Goal: Task Accomplishment & Management: Complete application form

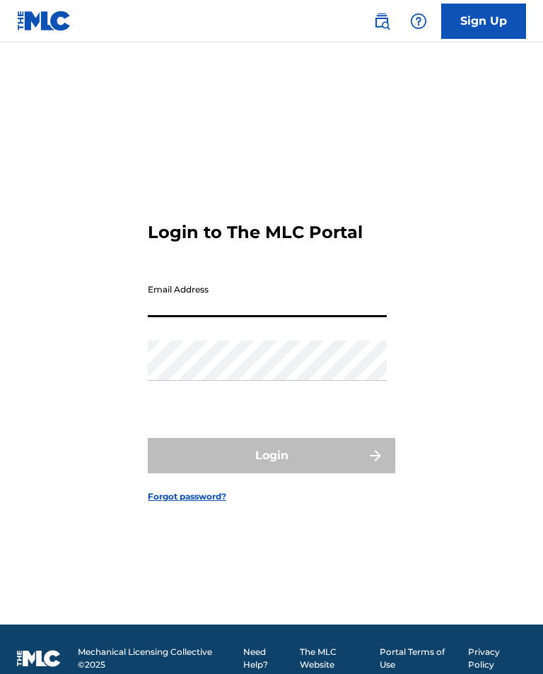
click at [212, 317] on input "Email Address" at bounding box center [267, 297] width 239 height 40
type input "[EMAIL_ADDRESS][DOMAIN_NAME]"
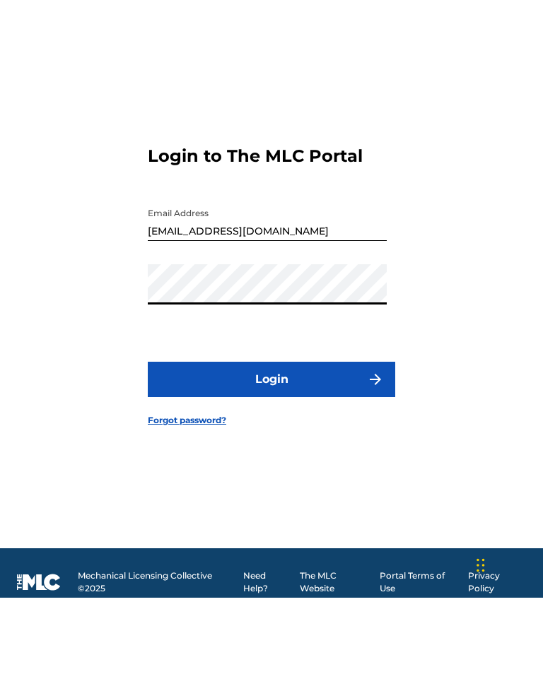
click at [205, 438] on button "Login" at bounding box center [271, 455] width 247 height 35
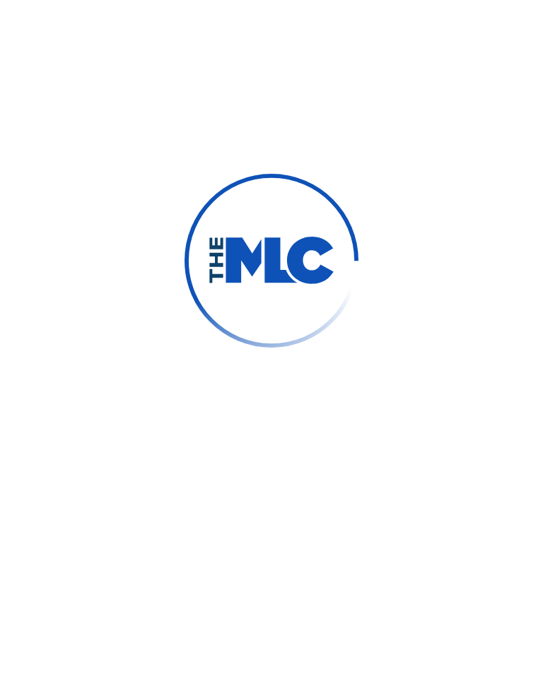
scroll to position [18, 0]
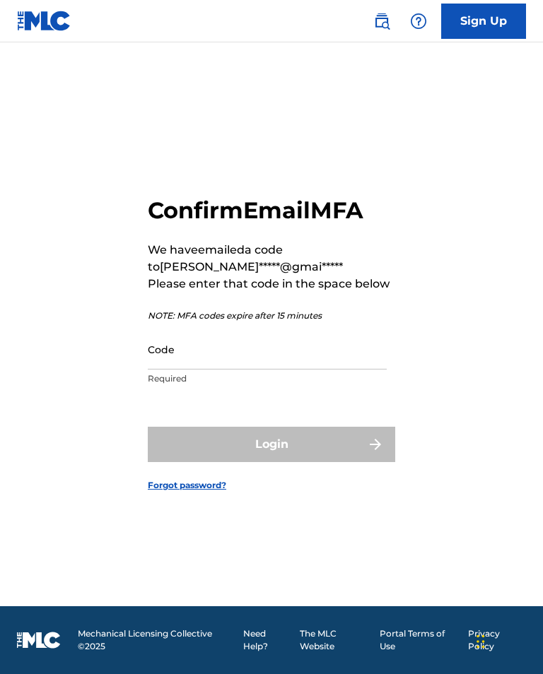
click at [226, 370] on input "Code" at bounding box center [267, 349] width 239 height 40
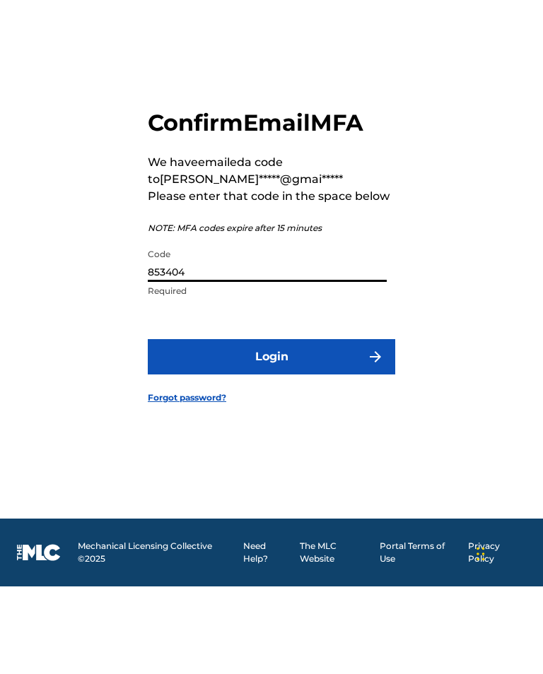
type input "853404"
click at [211, 427] on button "Login" at bounding box center [271, 444] width 247 height 35
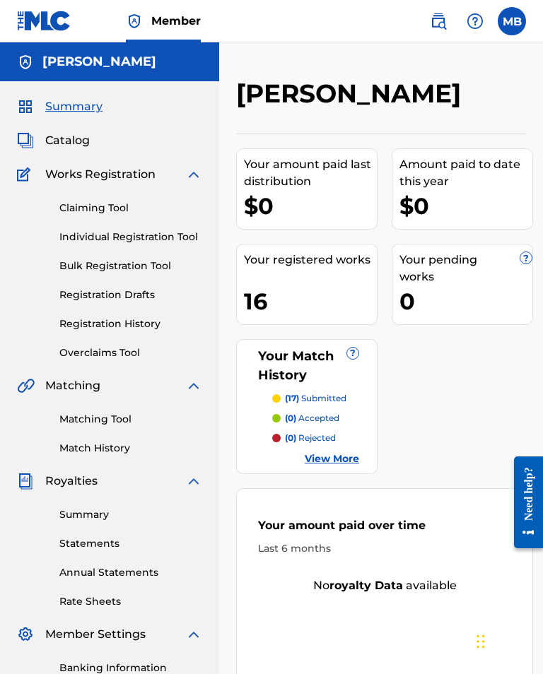
click at [99, 235] on link "Individual Registration Tool" at bounding box center [130, 237] width 143 height 15
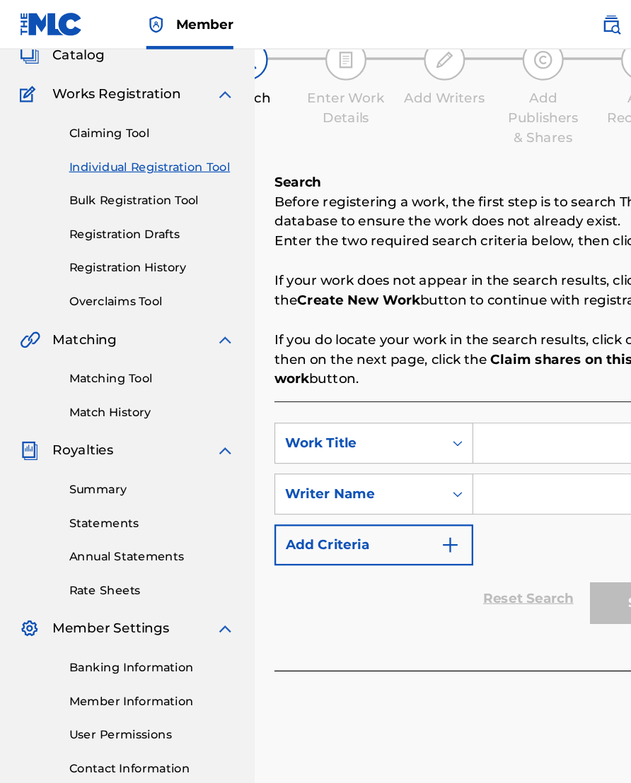
scroll to position [95, 0]
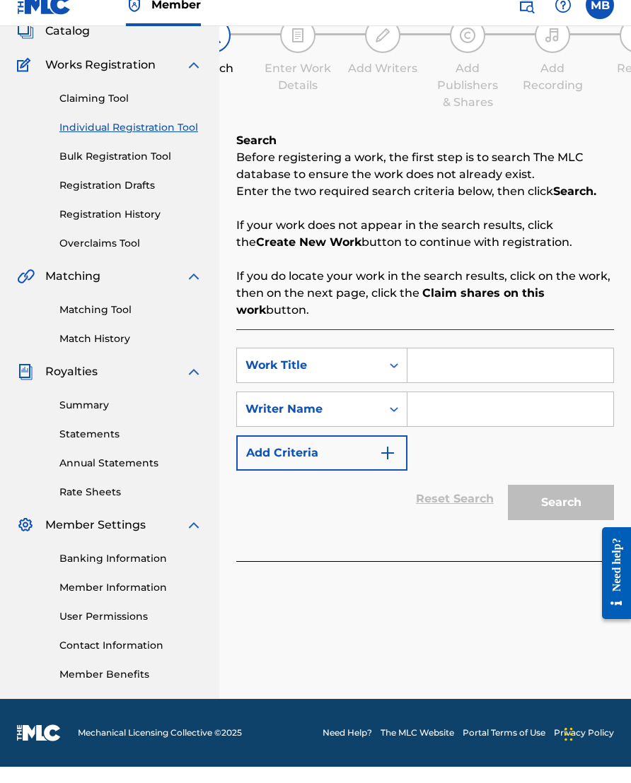
click at [447, 365] on input "Search Form" at bounding box center [510, 382] width 206 height 34
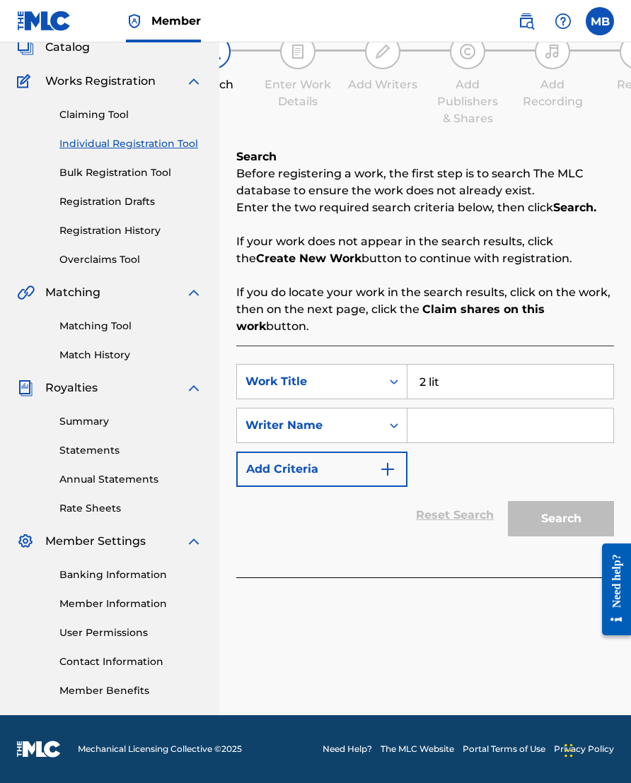
type input "2 lit"
click at [447, 409] on input "Search Form" at bounding box center [510, 426] width 206 height 34
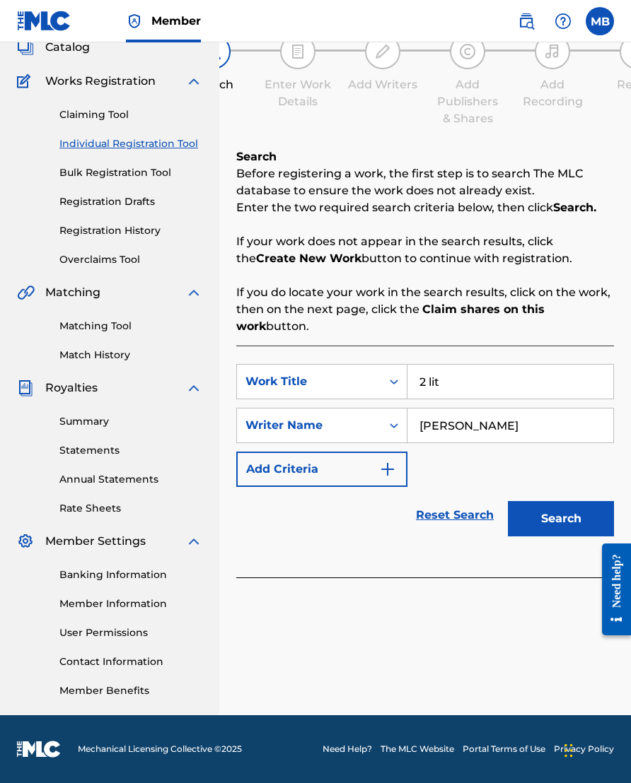
type input "[PERSON_NAME]"
click at [542, 508] on button "Search" at bounding box center [561, 518] width 106 height 35
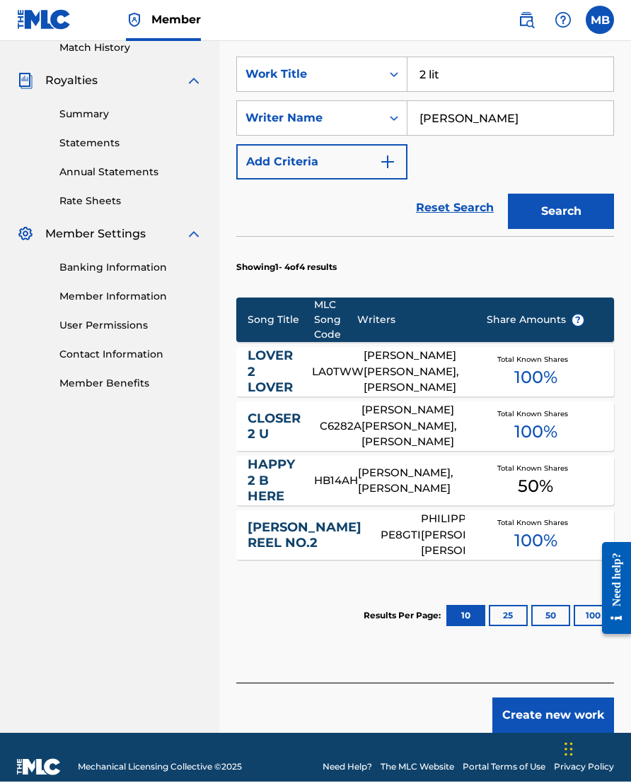
scroll to position [399, 0]
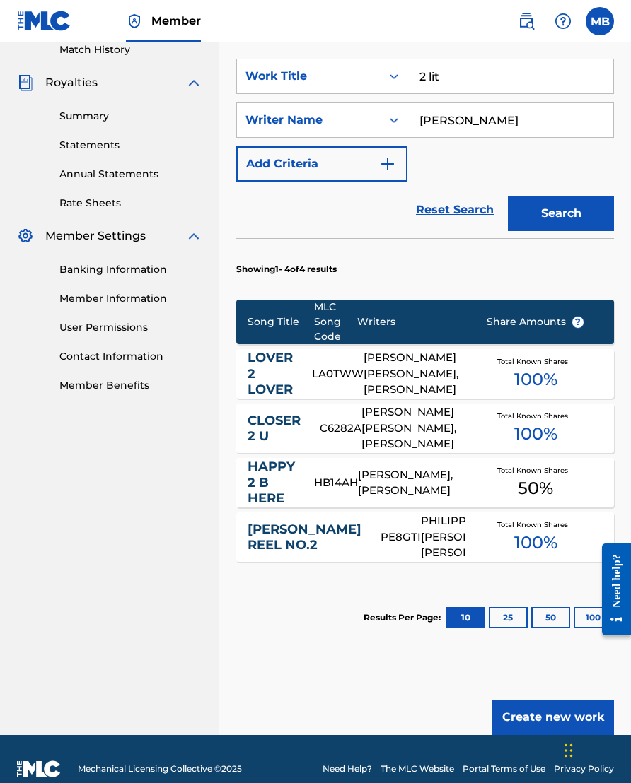
click at [518, 674] on button "Create new work" at bounding box center [553, 717] width 122 height 35
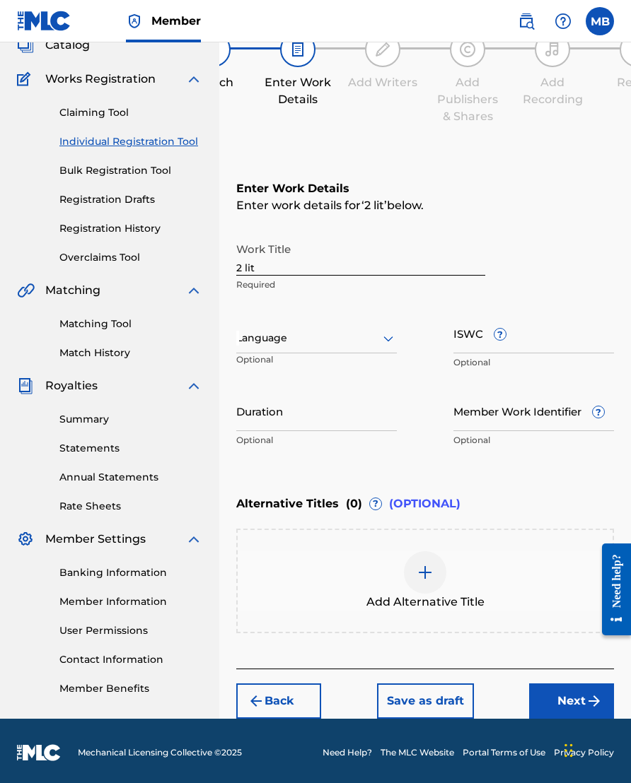
scroll to position [95, 0]
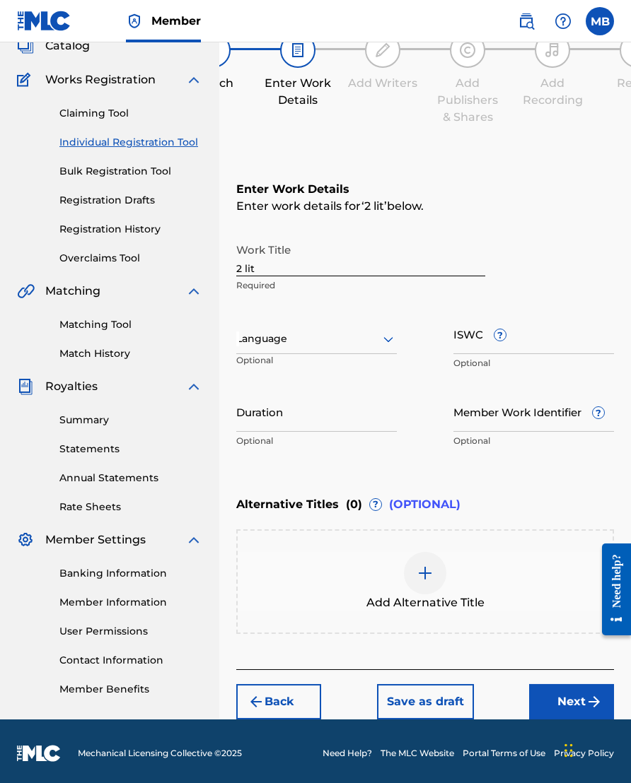
click at [291, 263] on input "2 lit" at bounding box center [360, 256] width 249 height 40
type input "2 Lit"
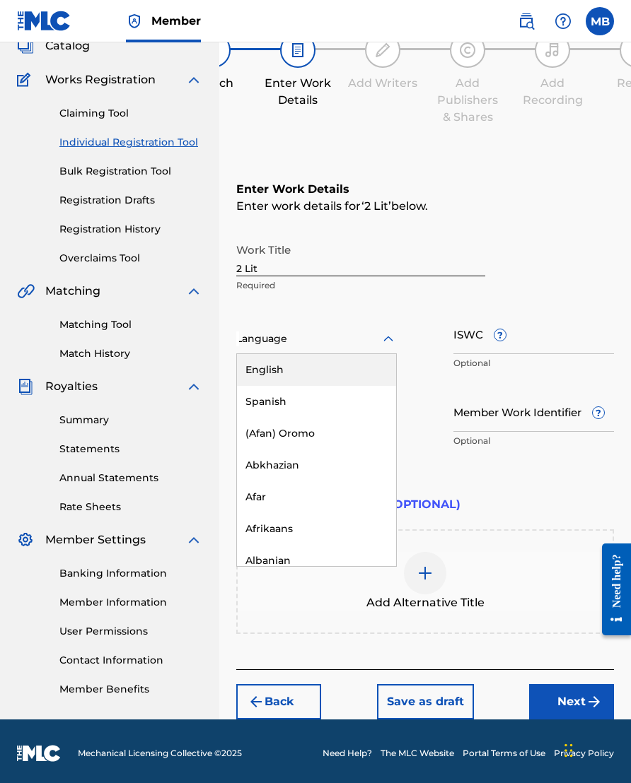
click at [480, 348] on input "ISWC ?" at bounding box center [533, 334] width 160 height 40
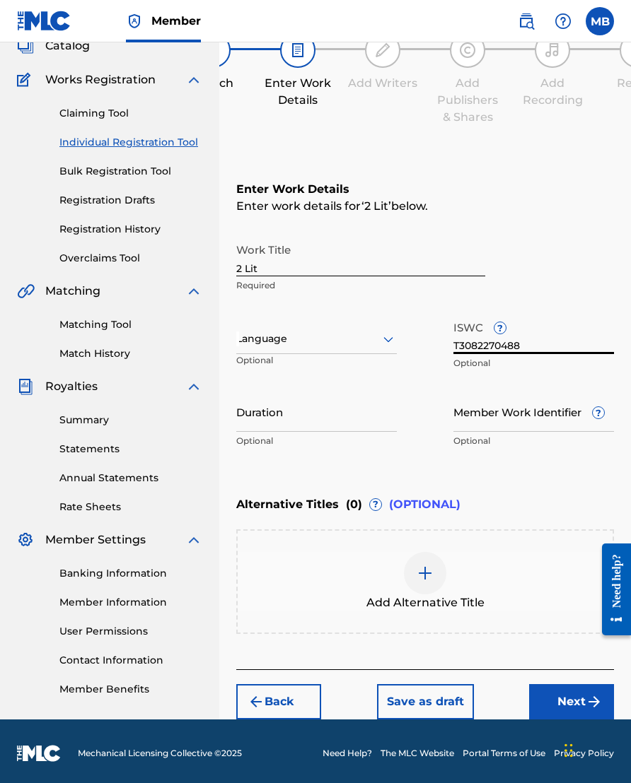
type input "T3082270488"
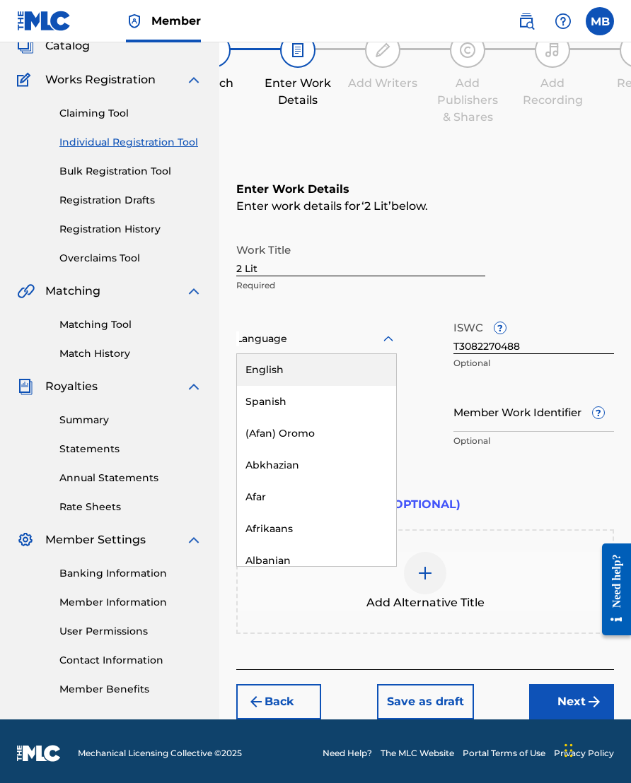
click at [324, 373] on div "English" at bounding box center [316, 370] width 159 height 32
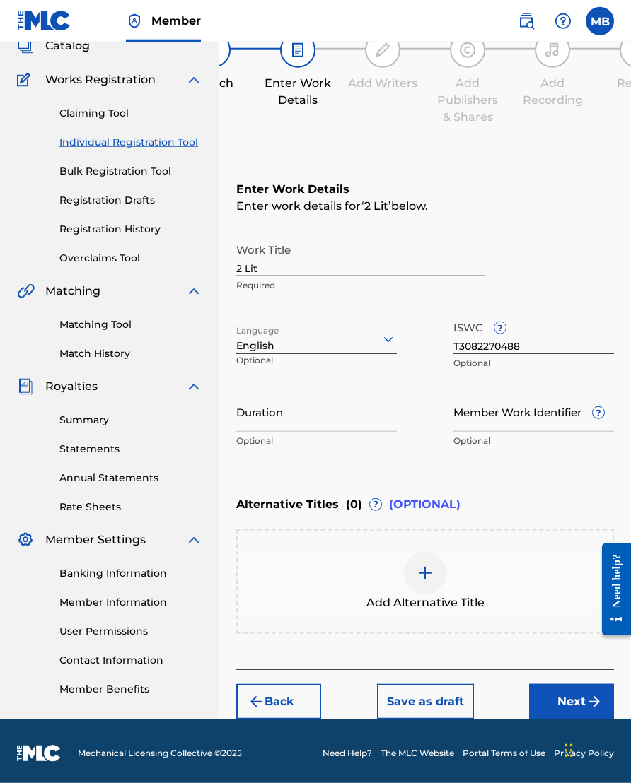
click at [349, 427] on input "Duration" at bounding box center [316, 412] width 160 height 40
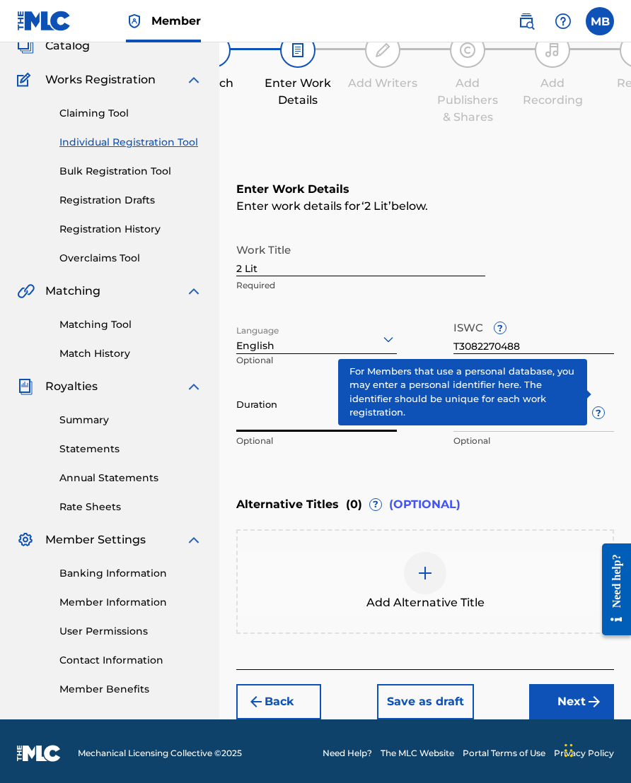
click at [542, 412] on span "?" at bounding box center [597, 412] width 11 height 11
click at [542, 412] on input "Member Work Identifier ?" at bounding box center [533, 412] width 160 height 40
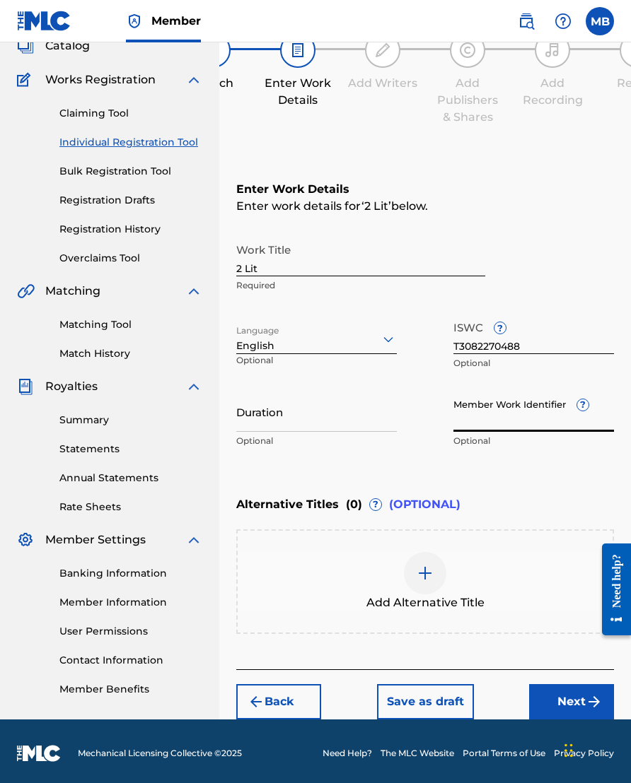
click at [510, 473] on div "Enter Work Details Enter work details for ‘ 2 Lit ’ below. Work Title 2 Lit Req…" at bounding box center [424, 318] width 377 height 342
click at [542, 417] on span "?" at bounding box center [597, 412] width 11 height 11
click at [542, 417] on input "Member Work Identifier ?" at bounding box center [533, 412] width 160 height 40
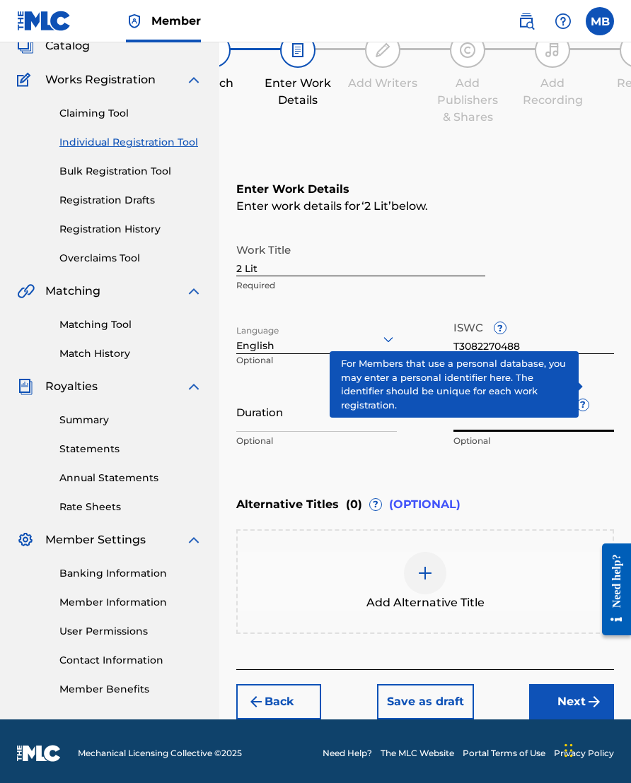
click at [542, 404] on div "Member Work Identifier ? Optional" at bounding box center [533, 424] width 160 height 64
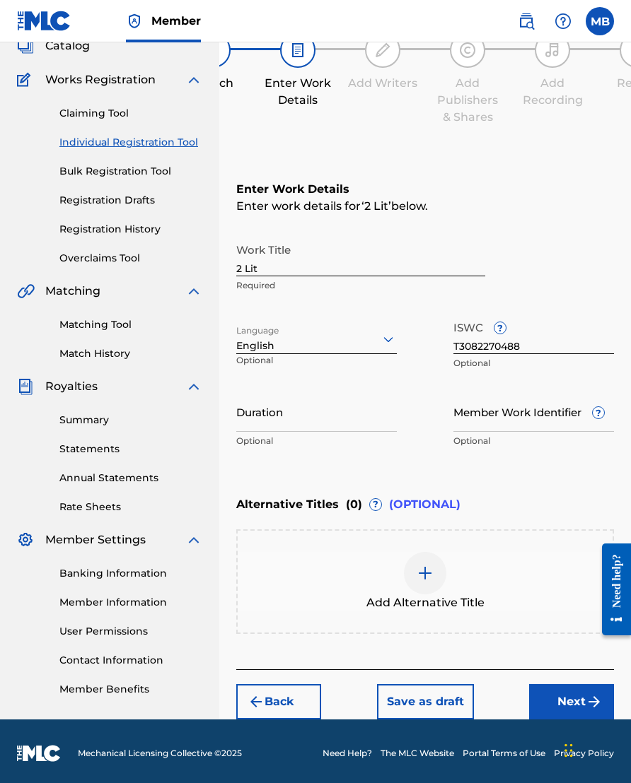
click at [542, 674] on button "Next" at bounding box center [571, 701] width 85 height 35
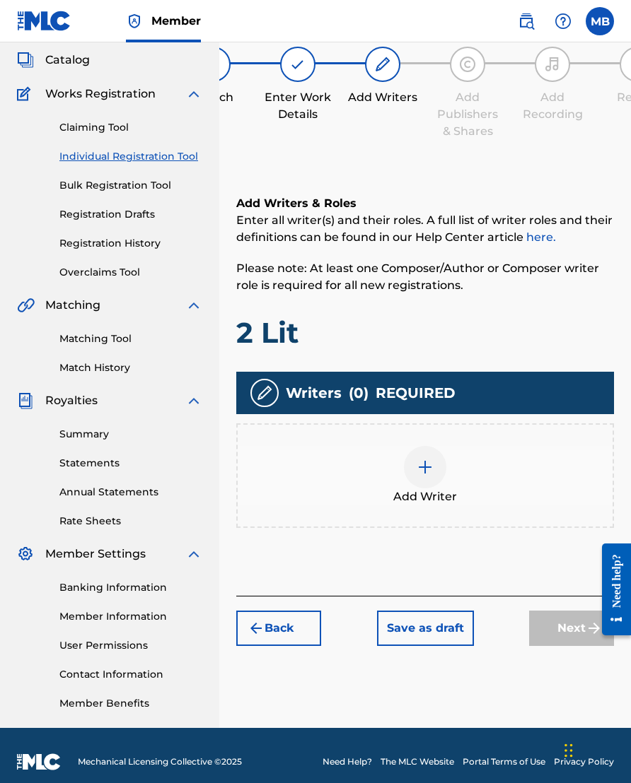
scroll to position [64, 0]
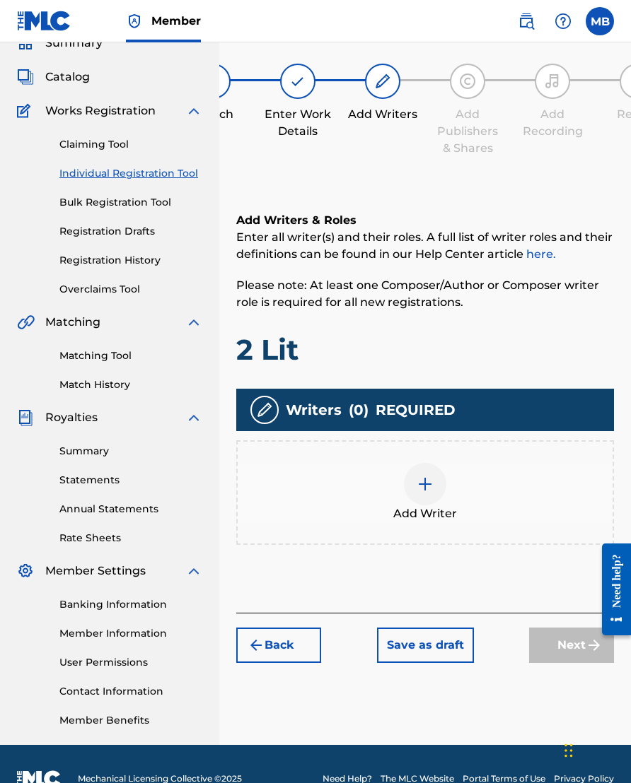
click at [428, 493] on img at bounding box center [424, 484] width 17 height 17
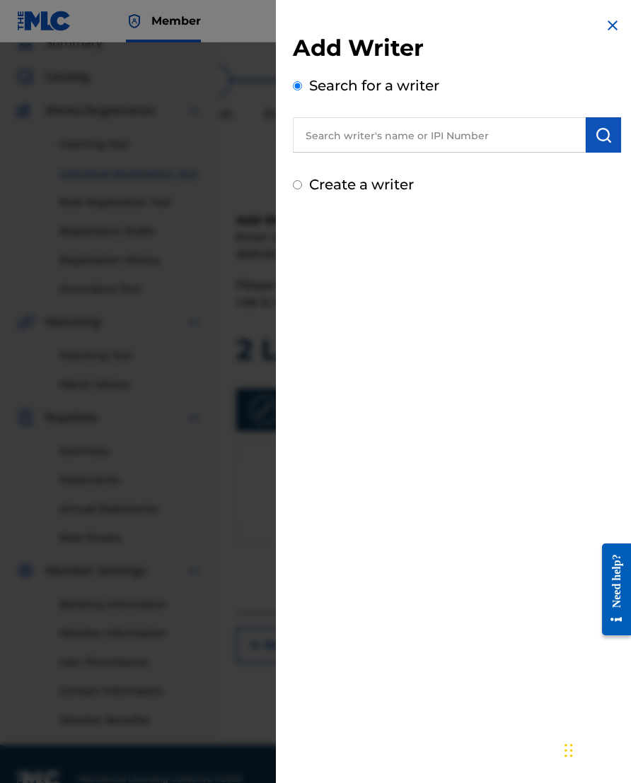
click at [442, 138] on input "text" at bounding box center [439, 134] width 293 height 35
type input "00633075072"
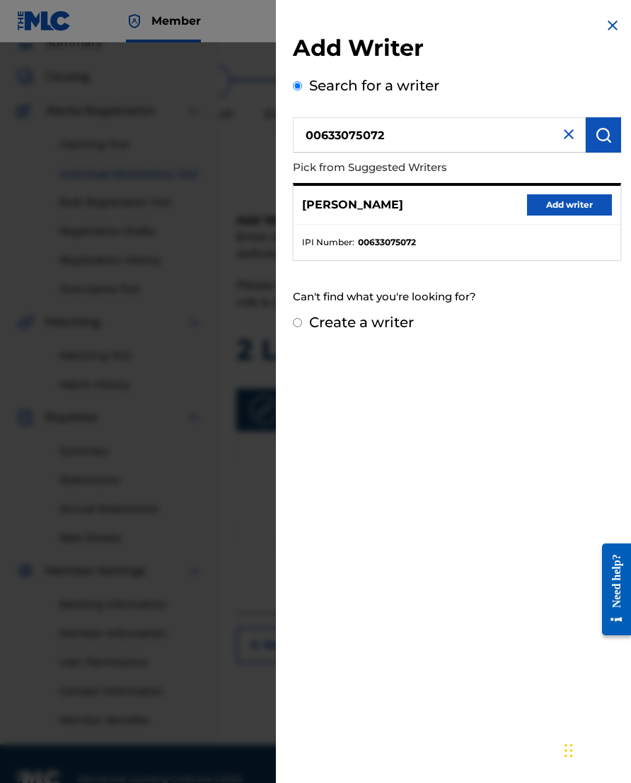
click at [542, 199] on button "Add writer" at bounding box center [569, 204] width 85 height 21
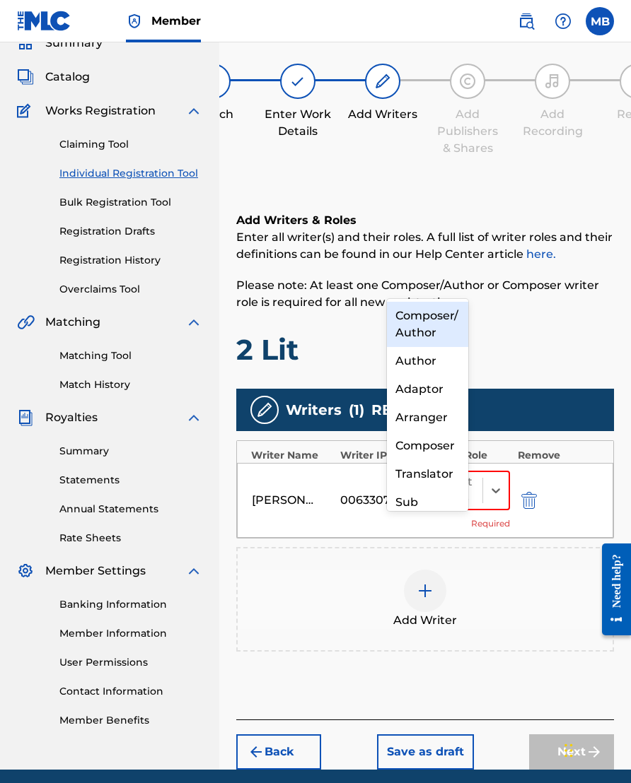
scroll to position [64, 41]
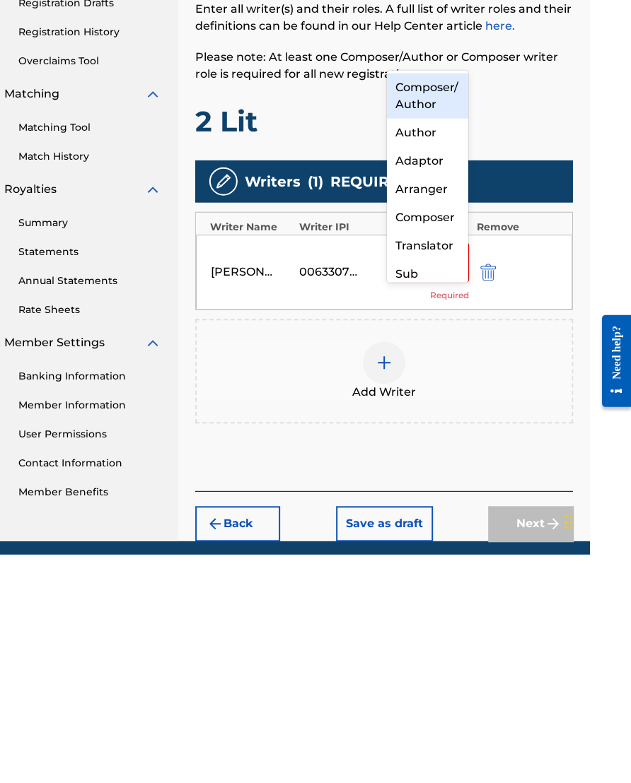
click at [440, 302] on div "Composer/Author" at bounding box center [427, 324] width 81 height 45
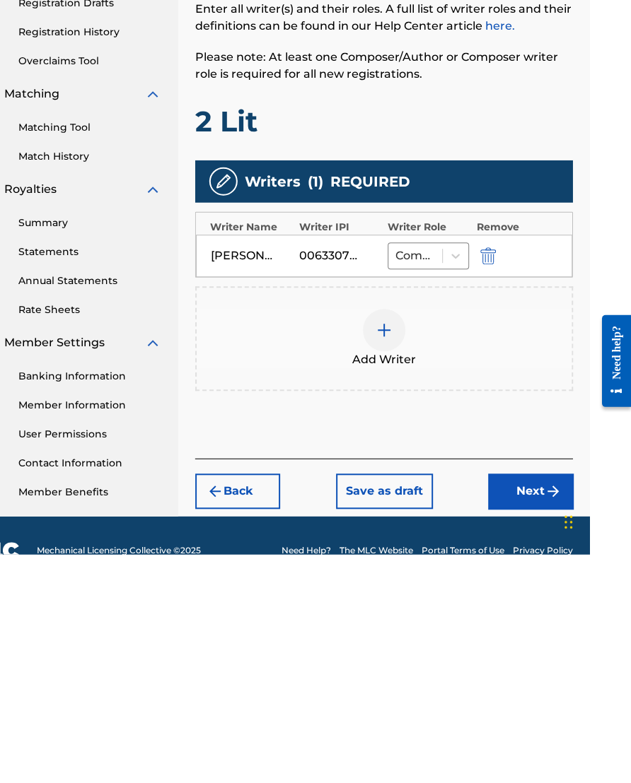
scroll to position [95, 42]
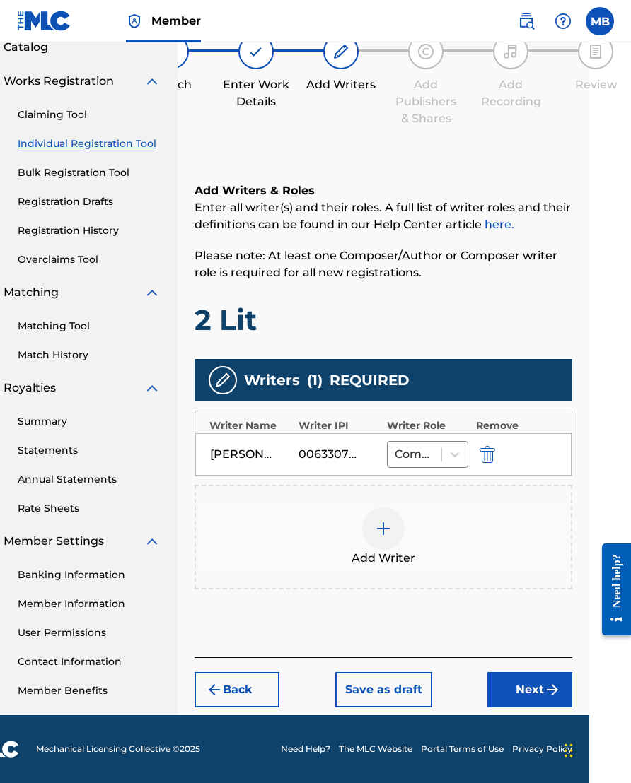
click at [520, 674] on button "Next" at bounding box center [529, 689] width 85 height 35
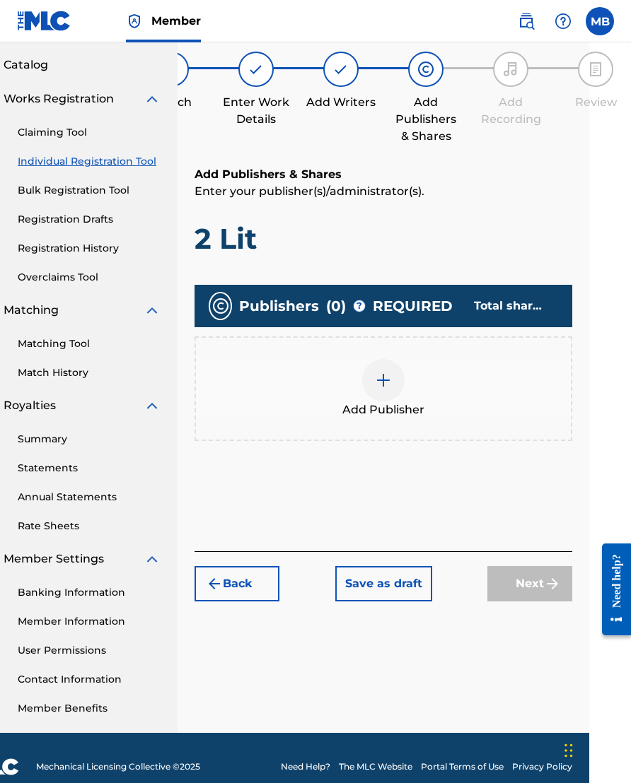
scroll to position [64, 42]
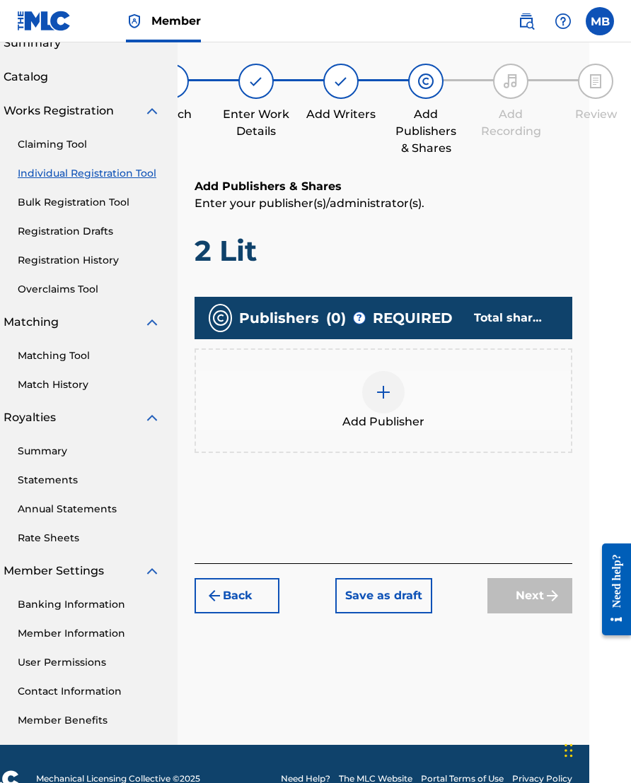
click at [387, 400] on img at bounding box center [383, 392] width 17 height 17
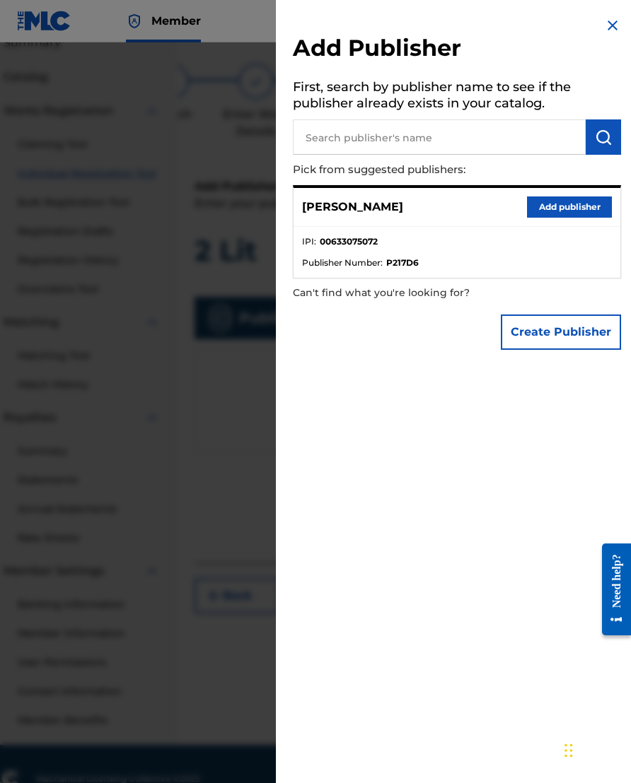
click at [542, 211] on button "Add publisher" at bounding box center [569, 207] width 85 height 21
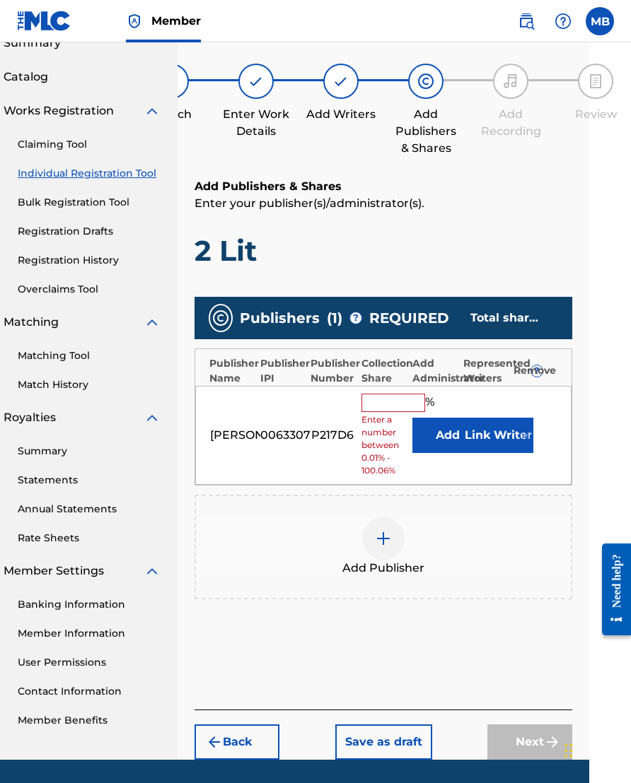
click at [402, 412] on input "text" at bounding box center [393, 403] width 64 height 18
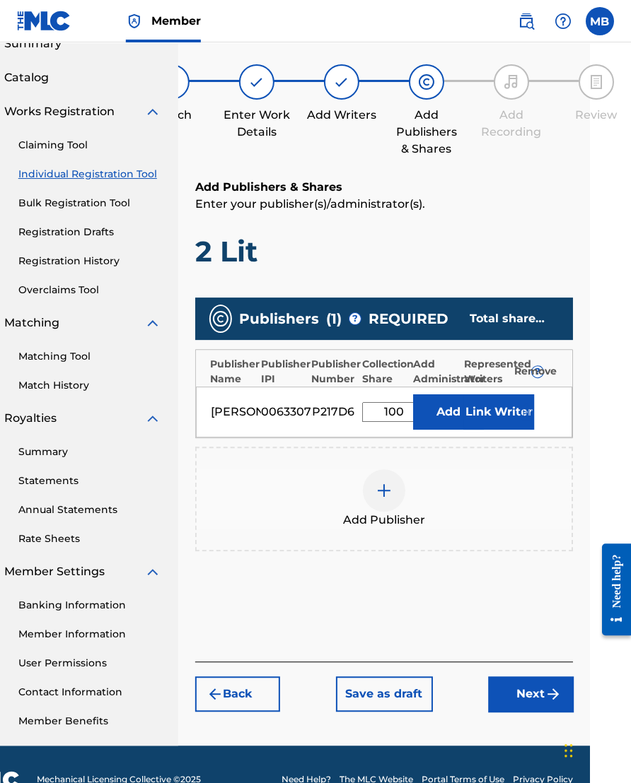
type input "100"
click at [498, 423] on button "Link Writer" at bounding box center [498, 411] width 71 height 35
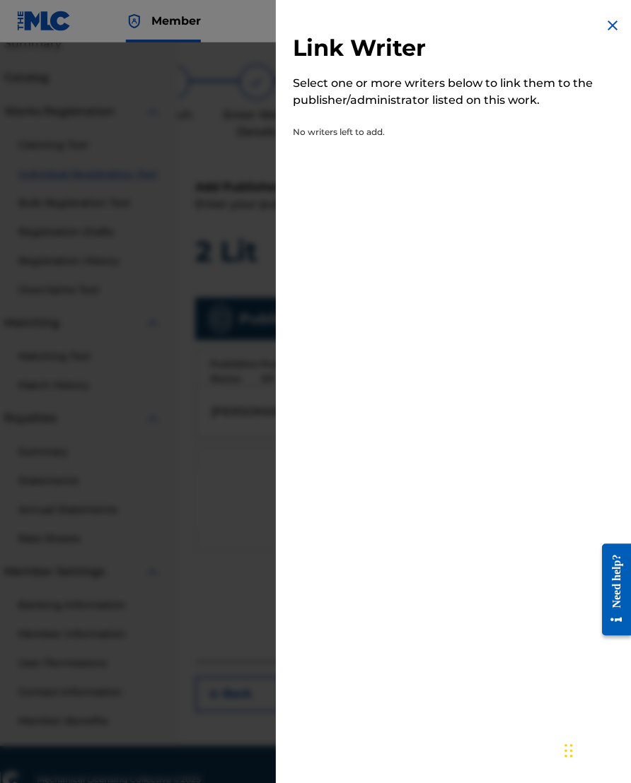
scroll to position [64, 42]
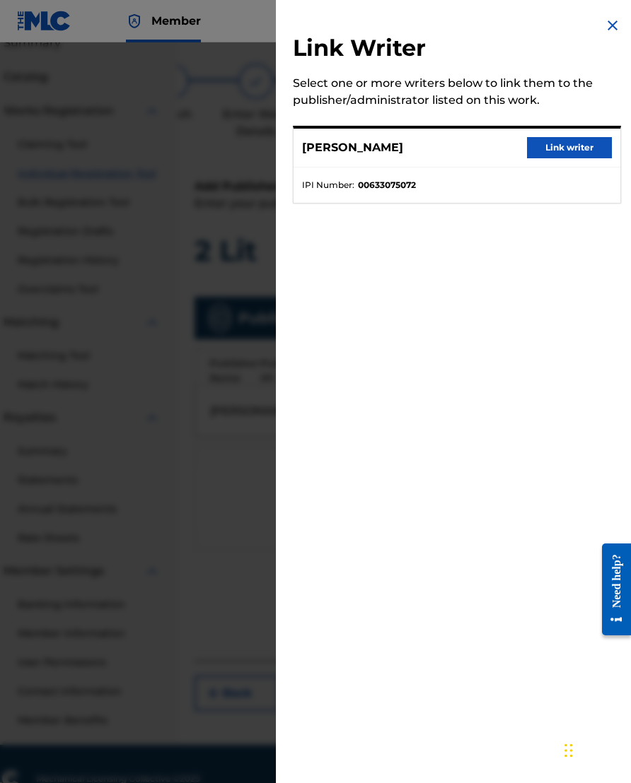
click at [542, 146] on button "Link writer" at bounding box center [569, 147] width 85 height 21
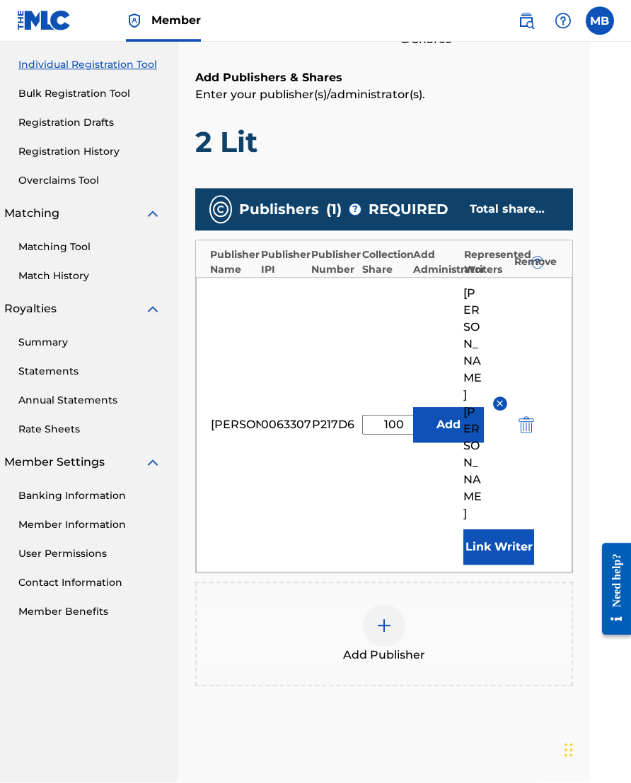
scroll to position [172, 42]
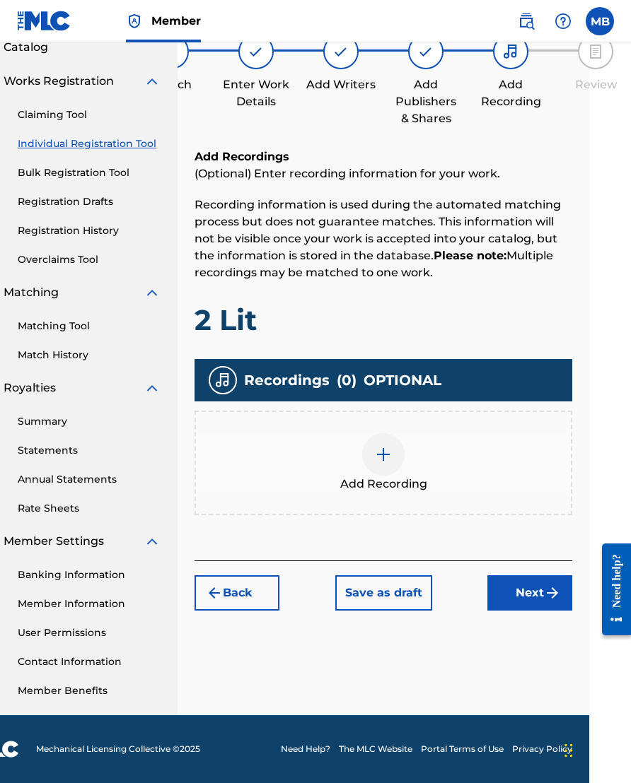
click at [382, 462] on img at bounding box center [383, 454] width 17 height 17
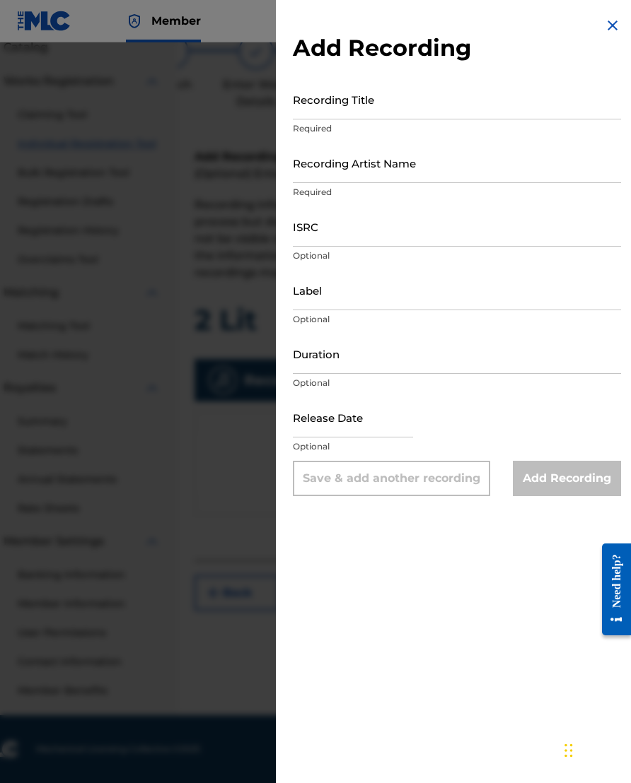
click at [532, 105] on input "Recording Title" at bounding box center [457, 99] width 328 height 40
type input "2 Lit"
click at [502, 163] on input "Recording Artist Name" at bounding box center [457, 163] width 328 height 40
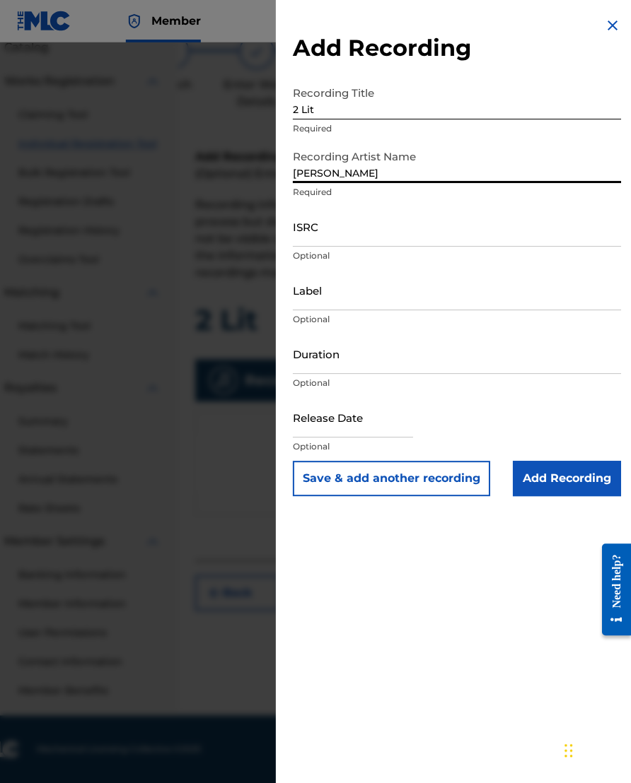
type input "[PERSON_NAME]"
click at [497, 230] on input "ISRC" at bounding box center [457, 226] width 328 height 40
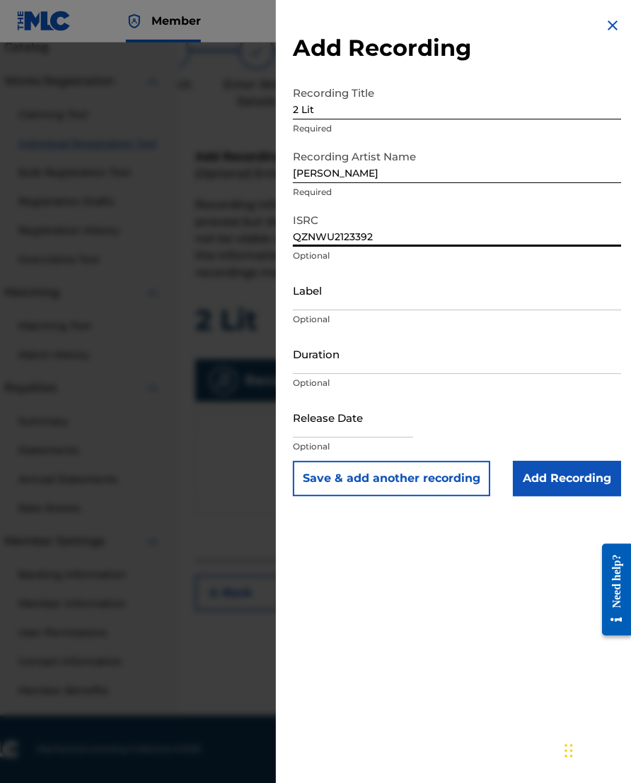
type input "QZNWU2123392"
click at [413, 295] on input "Label" at bounding box center [457, 290] width 328 height 40
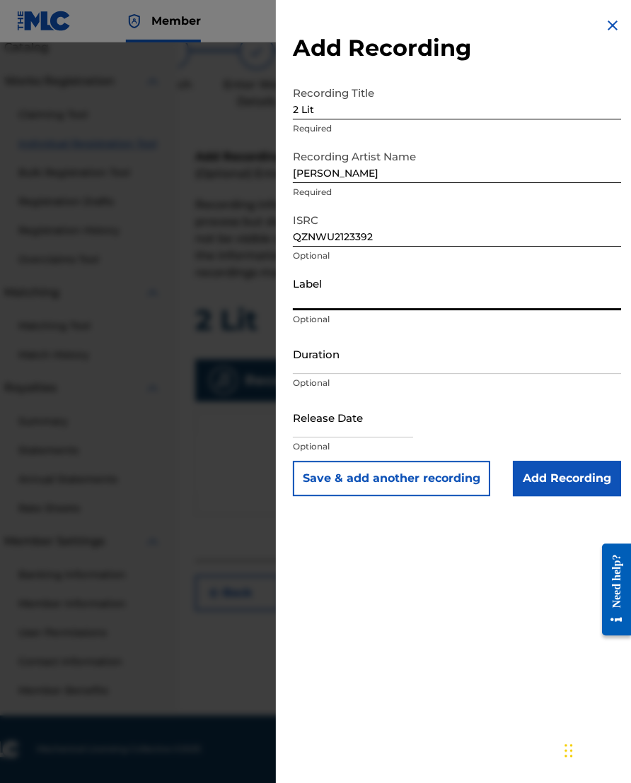
click at [472, 363] on input "Duration" at bounding box center [457, 354] width 328 height 40
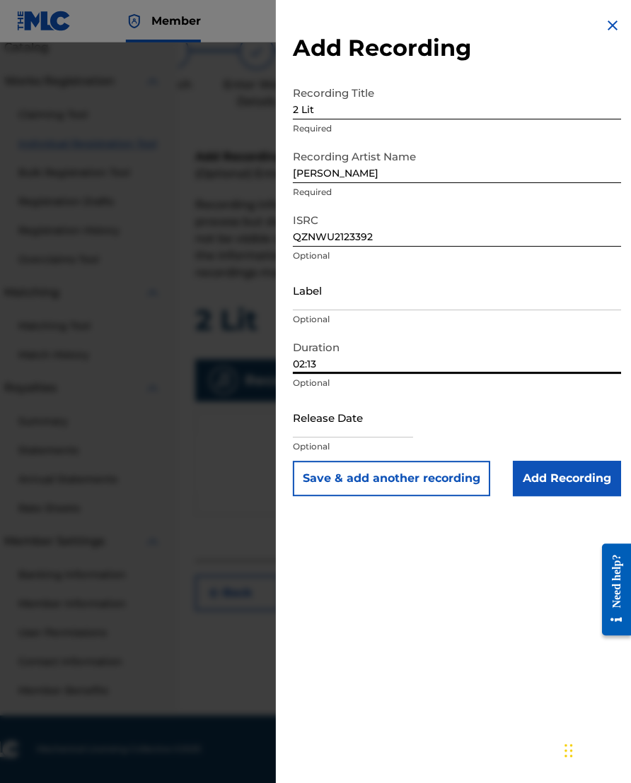
type input "02:13"
click at [397, 419] on input "text" at bounding box center [353, 417] width 120 height 40
select select "7"
select select "2025"
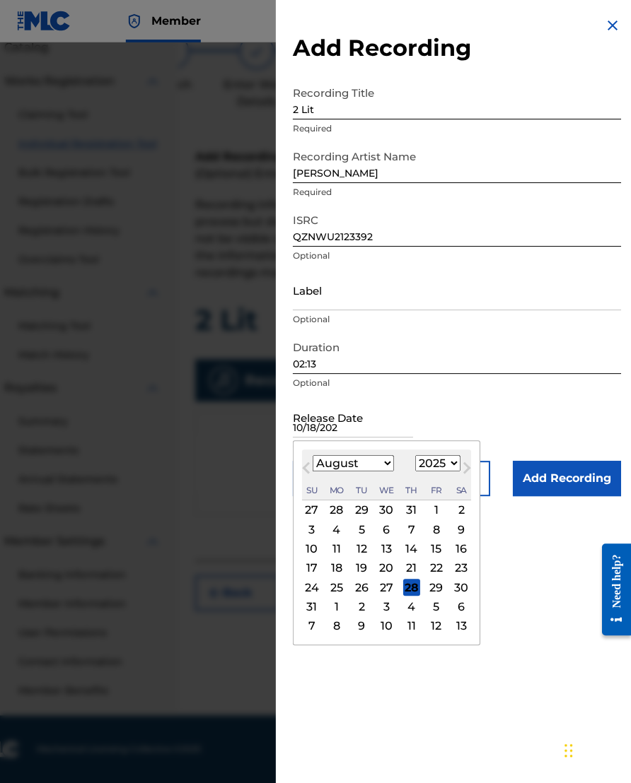
type input "[DATE]"
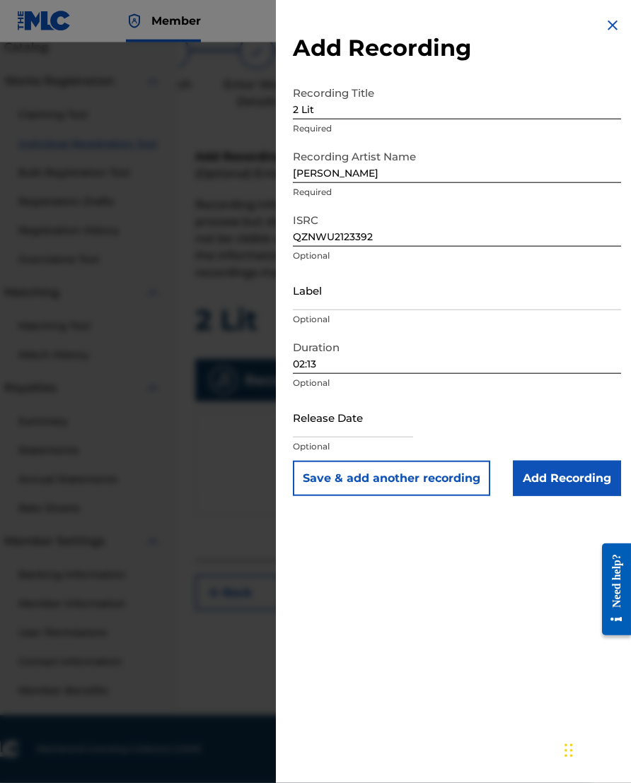
click at [542, 479] on input "Add Recording" at bounding box center [566, 478] width 108 height 35
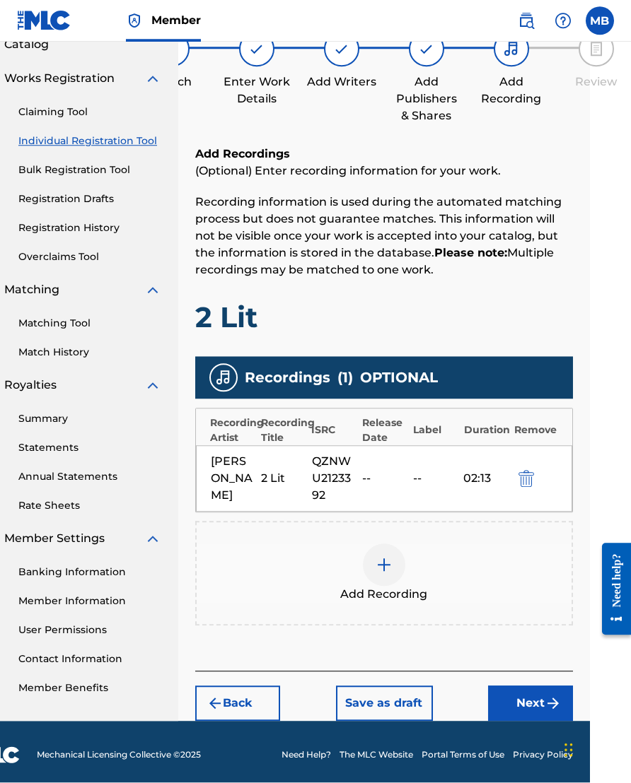
scroll to position [95, 42]
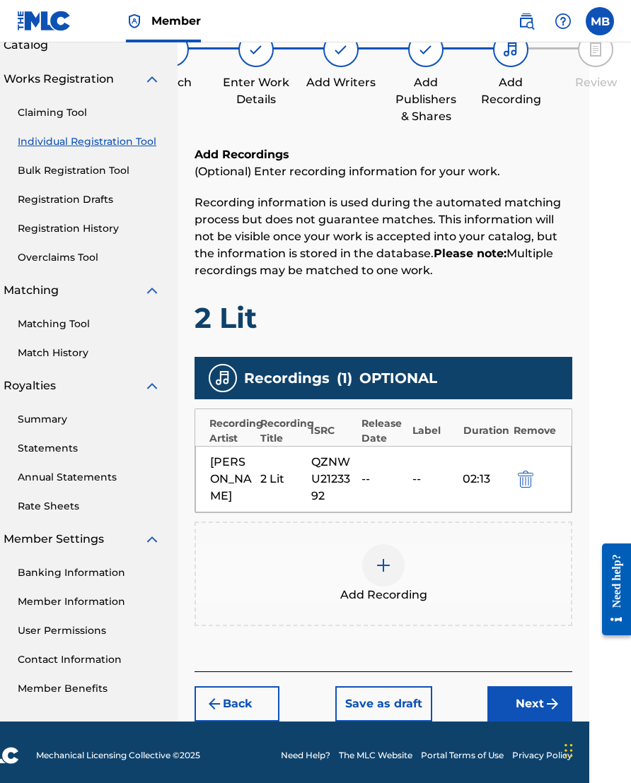
click at [525, 674] on button "Next" at bounding box center [529, 703] width 85 height 35
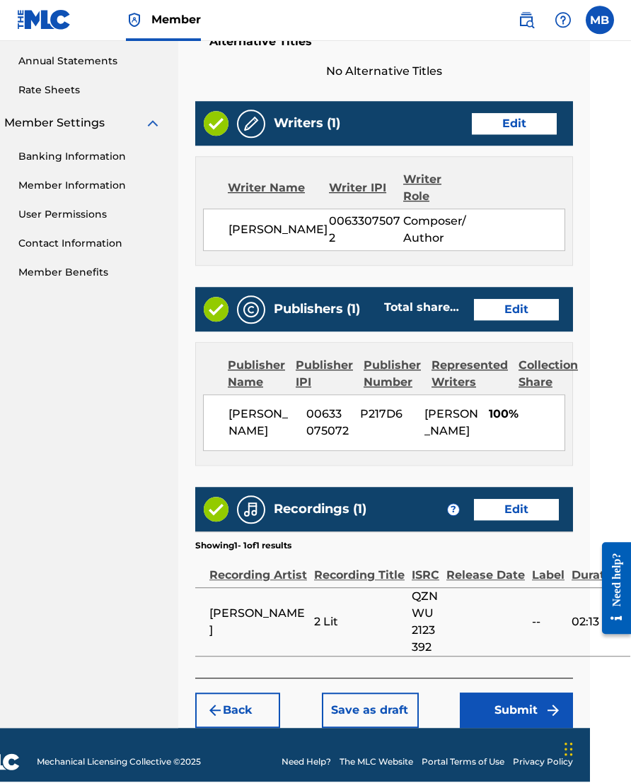
scroll to position [510, 42]
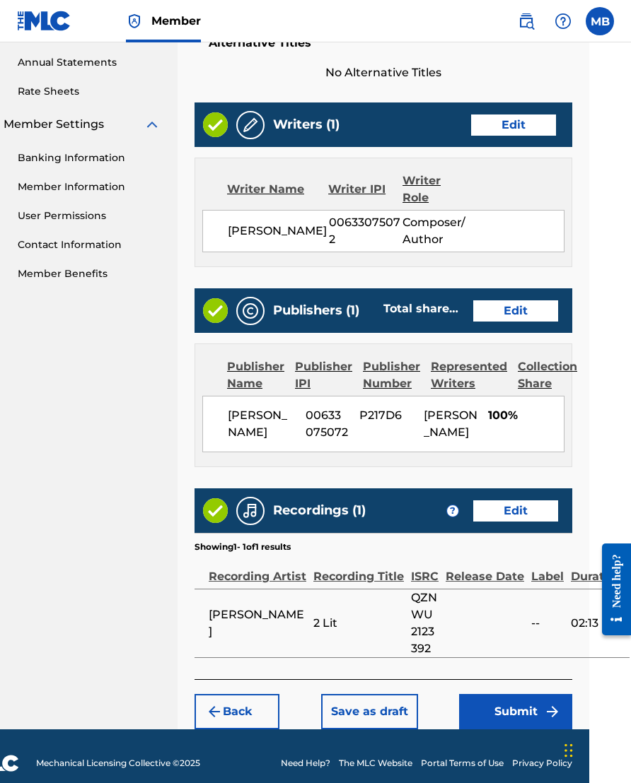
click at [515, 674] on button "Submit" at bounding box center [515, 711] width 113 height 35
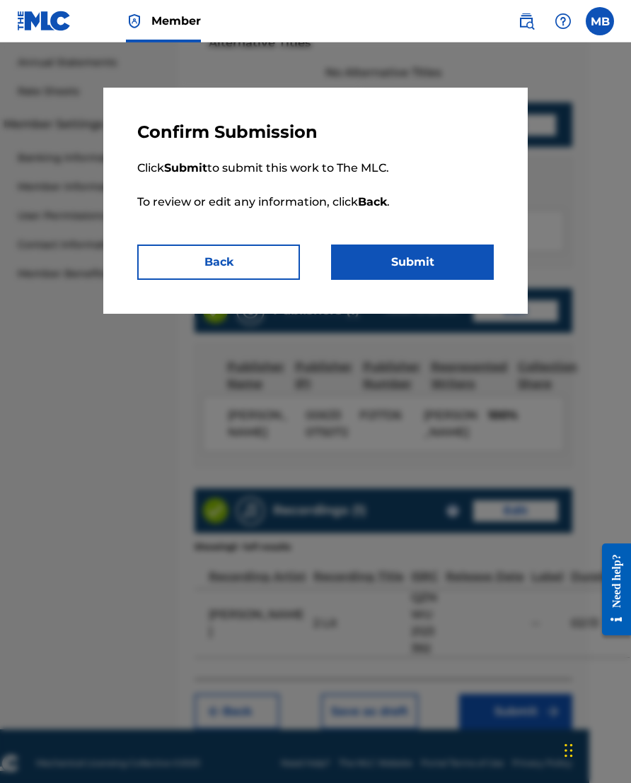
click at [459, 277] on button "Submit" at bounding box center [412, 262] width 163 height 35
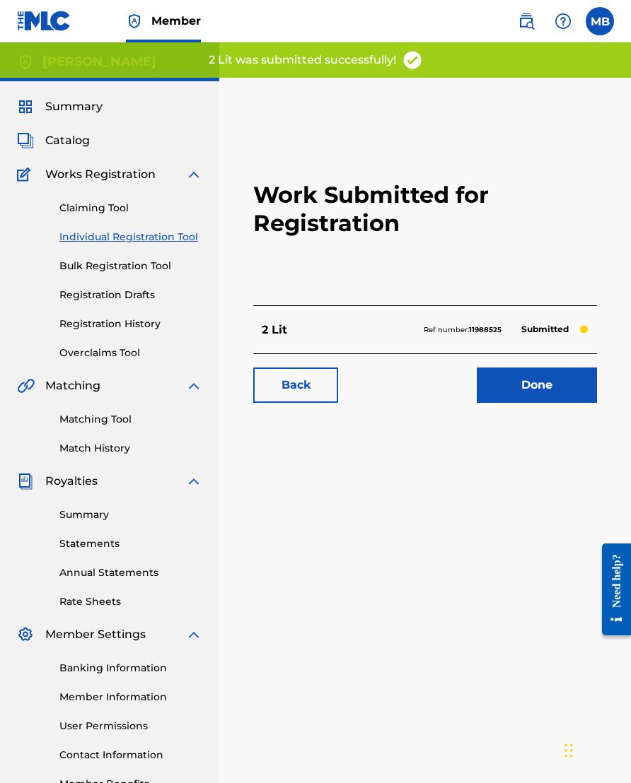
click at [542, 396] on link "Done" at bounding box center [536, 385] width 120 height 35
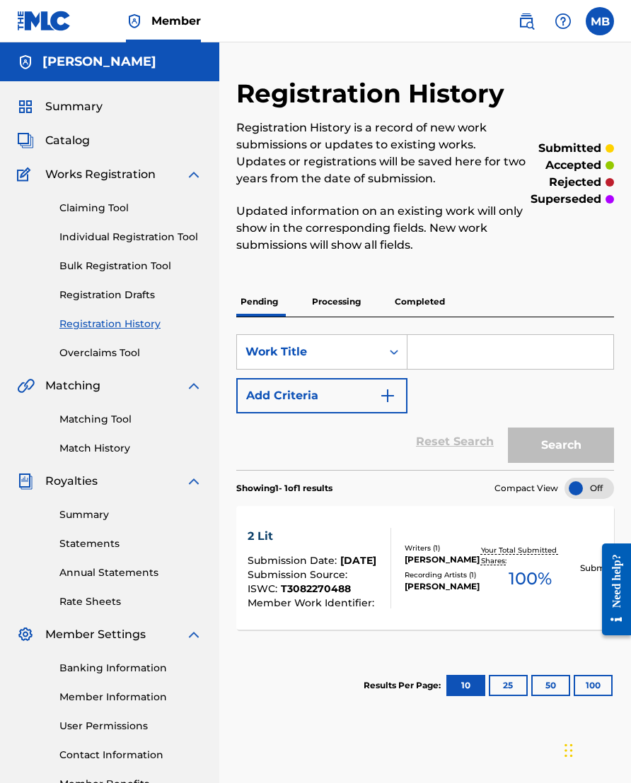
click at [86, 136] on span "Catalog" at bounding box center [67, 140] width 45 height 17
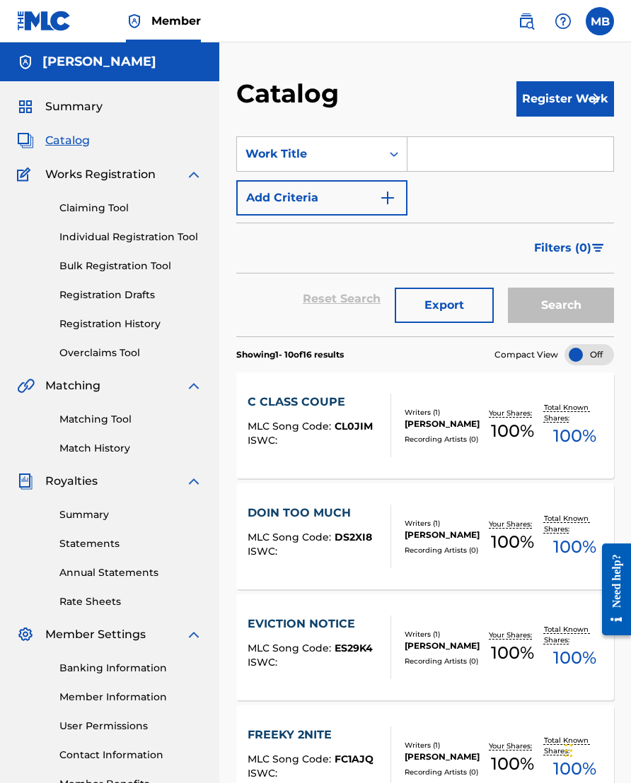
click at [541, 103] on button "Register Work" at bounding box center [565, 98] width 98 height 35
click at [542, 148] on link "Individual" at bounding box center [565, 145] width 98 height 34
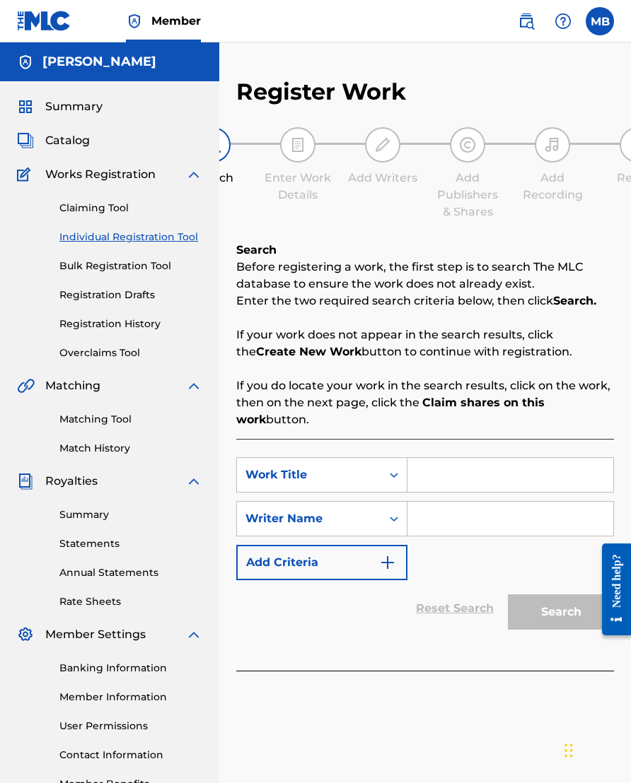
click at [493, 471] on input "Search Form" at bounding box center [510, 475] width 206 height 34
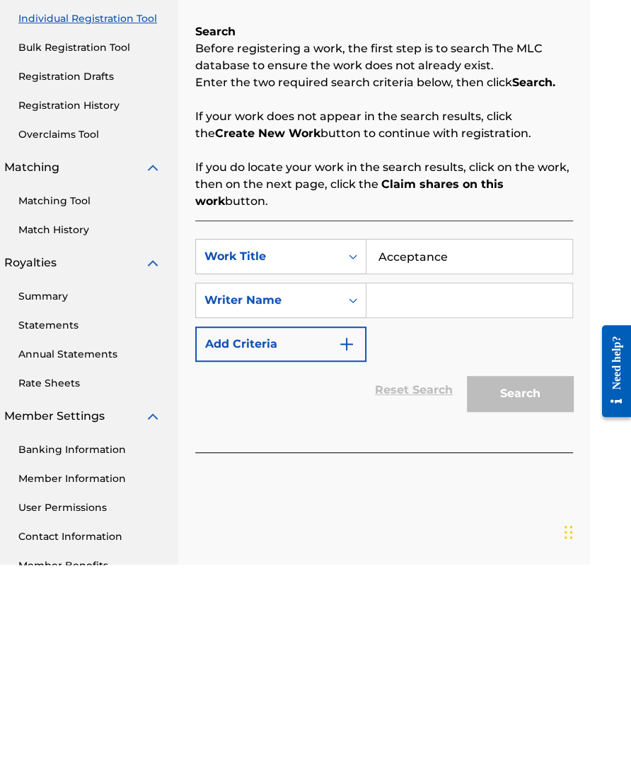
type input "Acceptance"
click at [498, 502] on input "Search Form" at bounding box center [469, 519] width 206 height 34
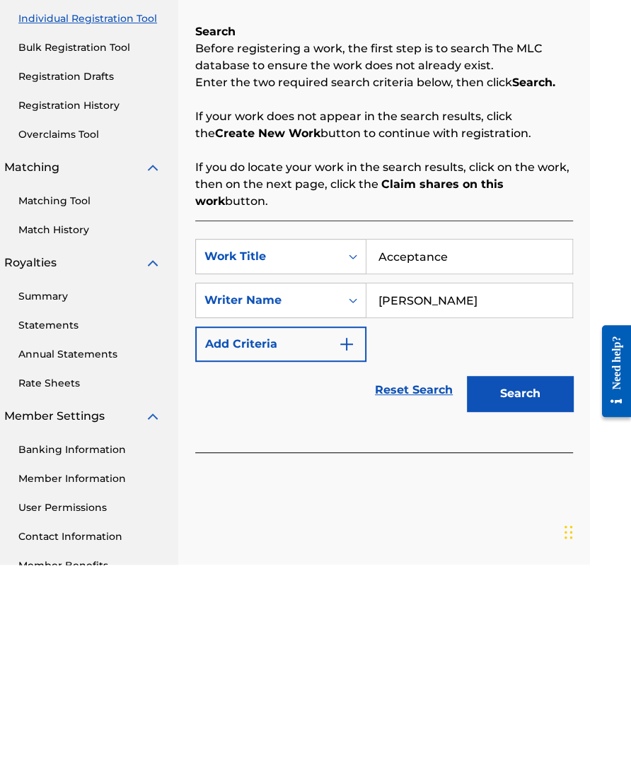
click at [538, 594] on button "Search" at bounding box center [520, 611] width 106 height 35
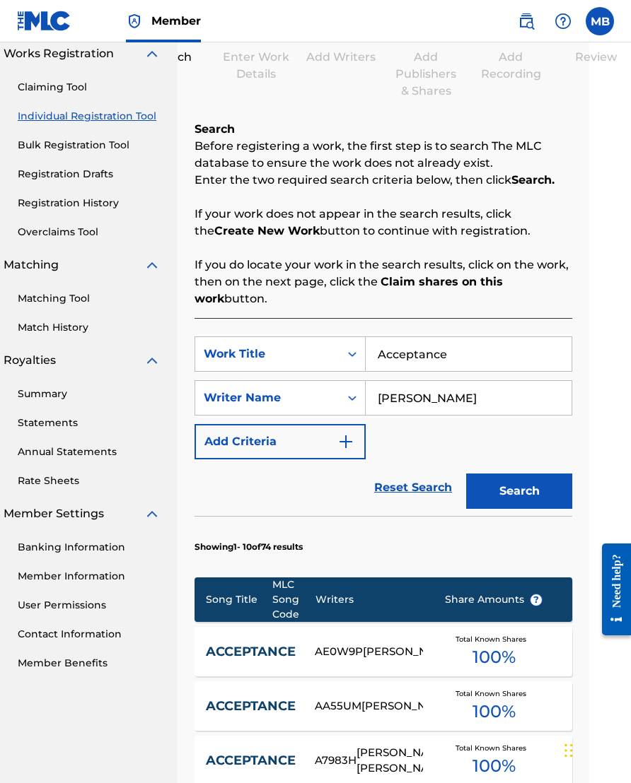
click at [488, 395] on input "[PERSON_NAME]" at bounding box center [468, 398] width 206 height 34
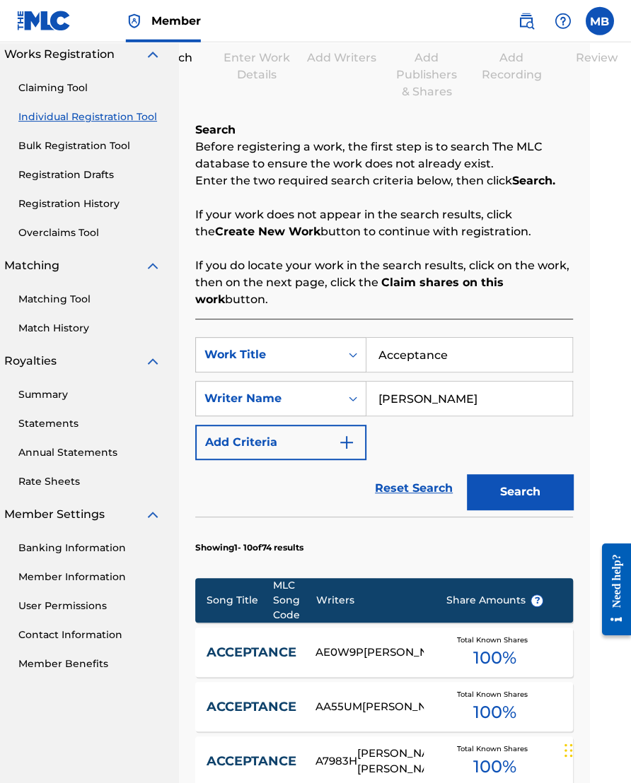
type input "[PERSON_NAME]"
click at [525, 490] on button "Search" at bounding box center [520, 491] width 106 height 35
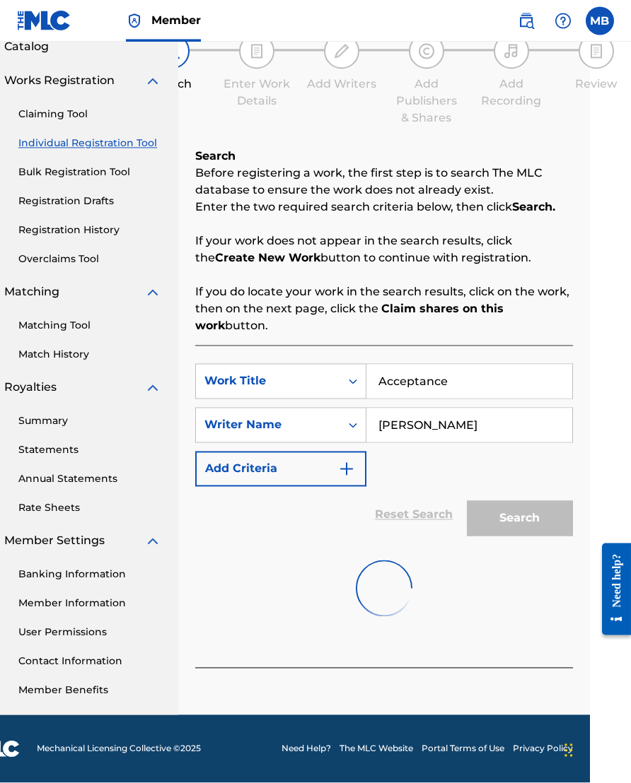
scroll to position [121, 42]
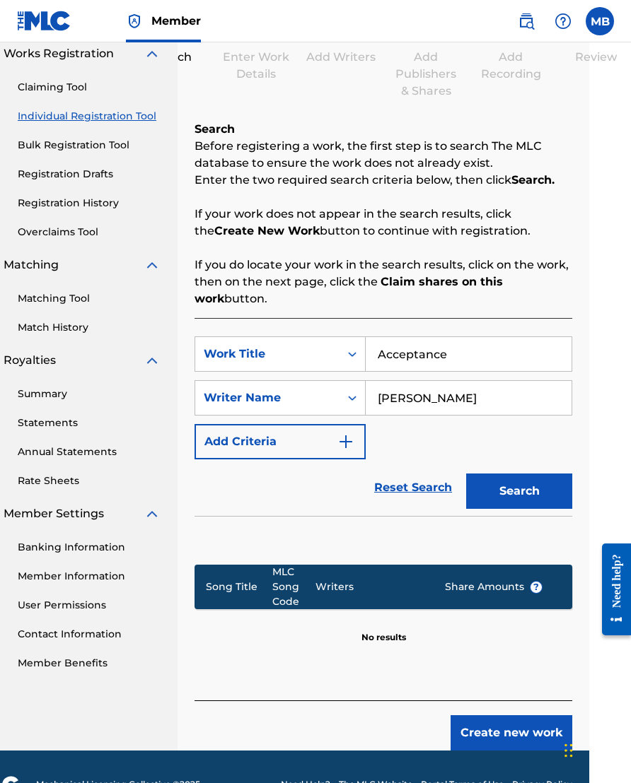
click at [500, 674] on button "Create new work" at bounding box center [511, 732] width 122 height 35
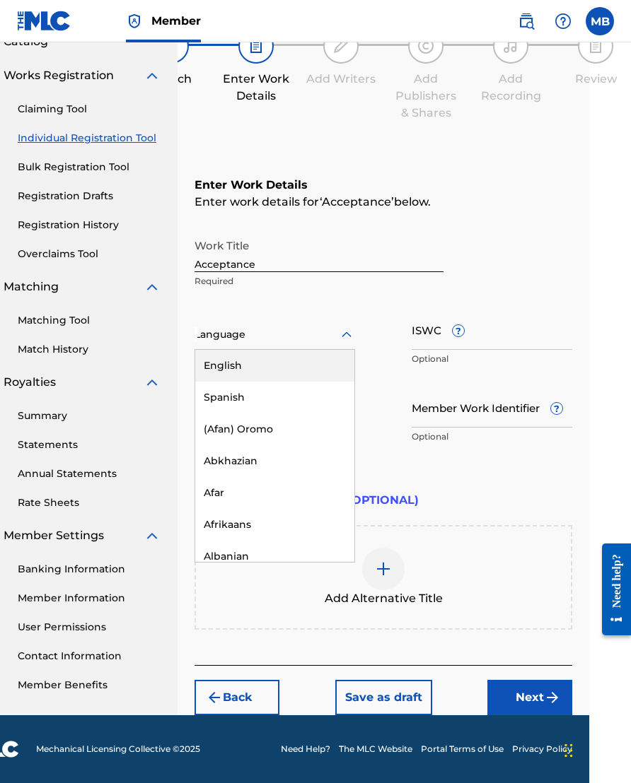
scroll to position [120, 41]
click at [270, 351] on div "English" at bounding box center [275, 366] width 159 height 32
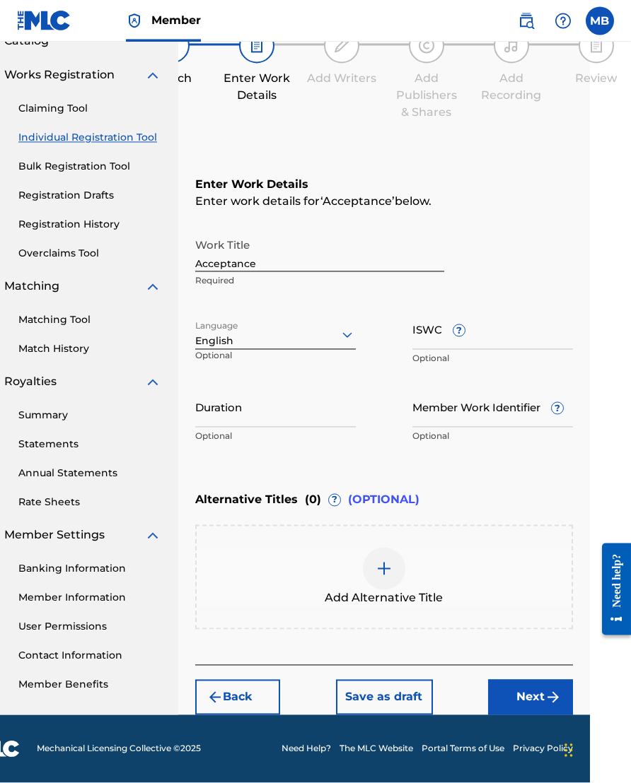
click at [505, 320] on input "ISWC ?" at bounding box center [492, 330] width 160 height 40
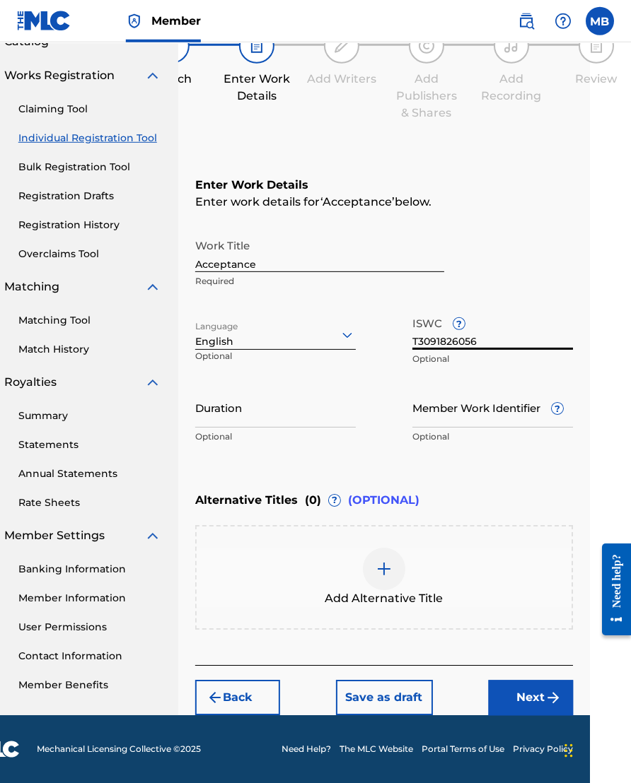
type input "T3091826056"
click at [310, 399] on input "Duration" at bounding box center [275, 407] width 160 height 40
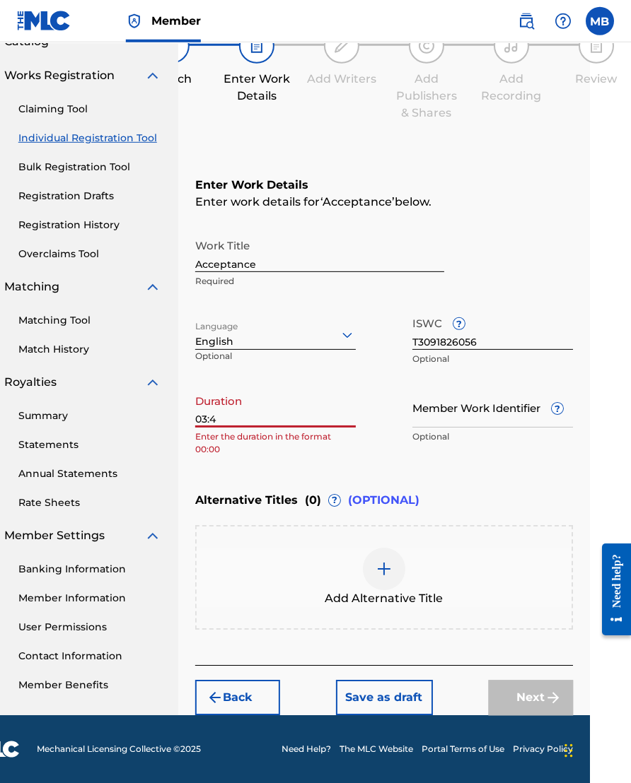
type input "03:40"
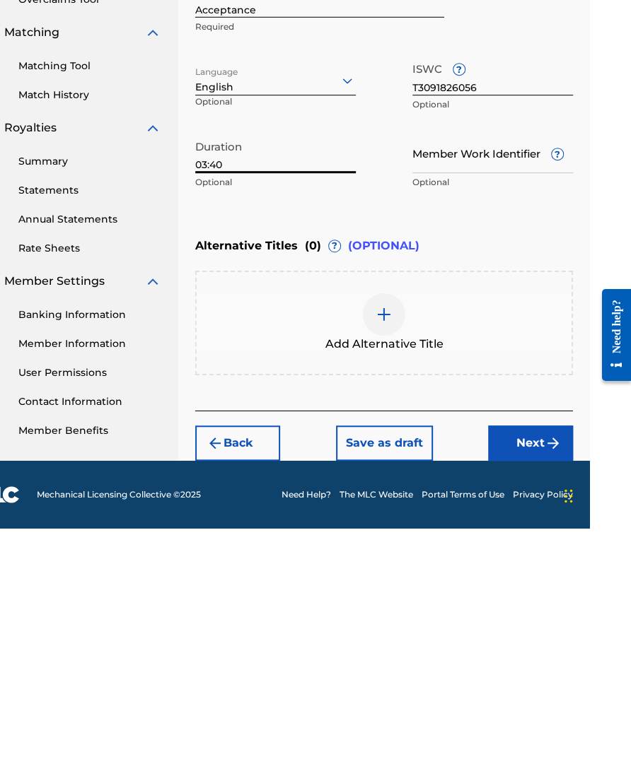
click at [539, 674] on button "Next" at bounding box center [530, 697] width 85 height 35
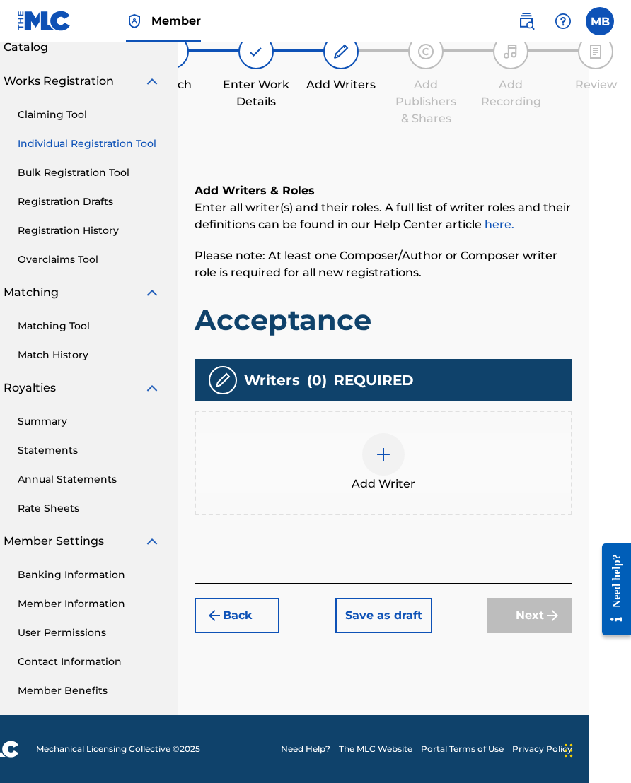
scroll to position [64, 42]
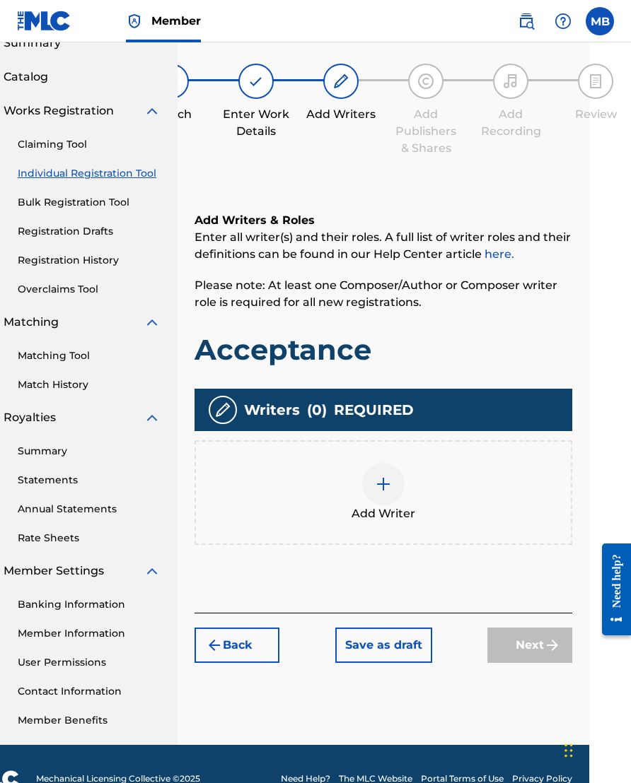
click at [385, 493] on img at bounding box center [383, 484] width 17 height 17
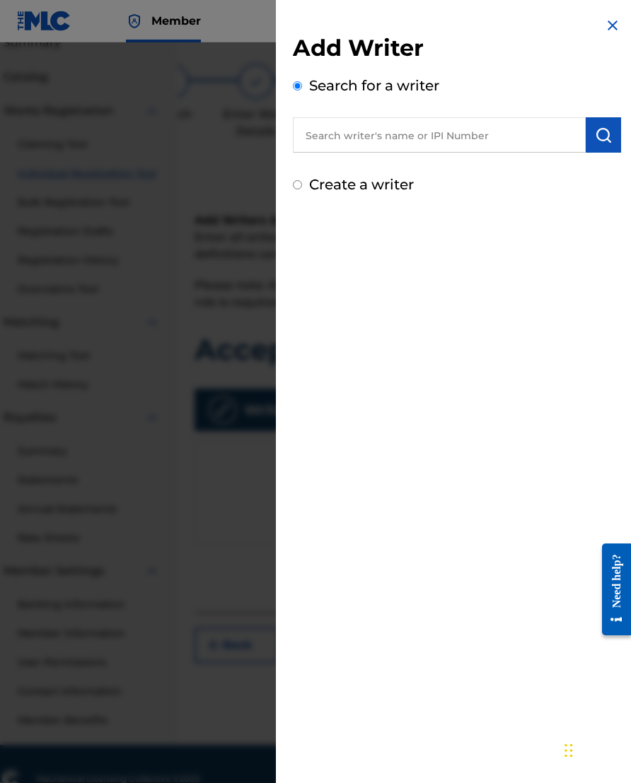
click at [491, 142] on input "text" at bounding box center [439, 134] width 293 height 35
type input "00633075072"
click at [542, 136] on img "submit" at bounding box center [602, 135] width 17 height 17
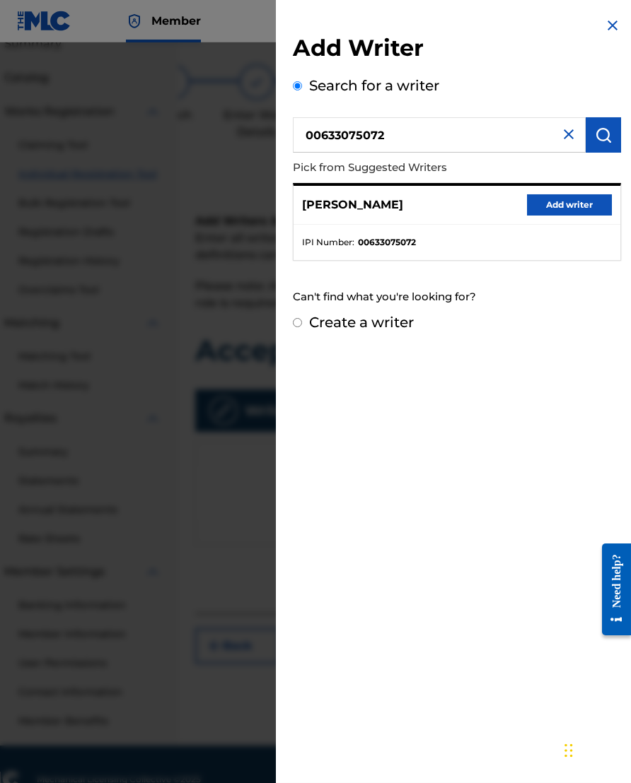
scroll to position [64, 42]
click at [542, 199] on button "Add writer" at bounding box center [569, 204] width 85 height 21
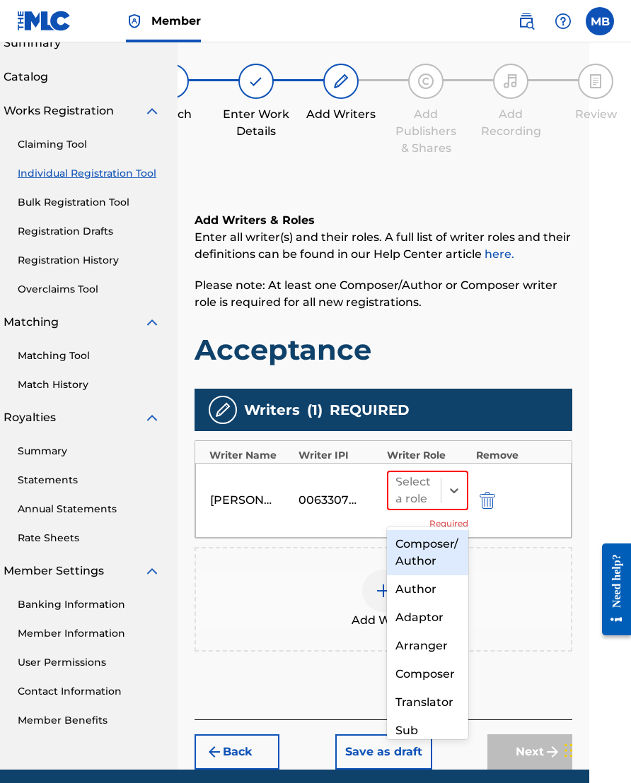
scroll to position [63, 41]
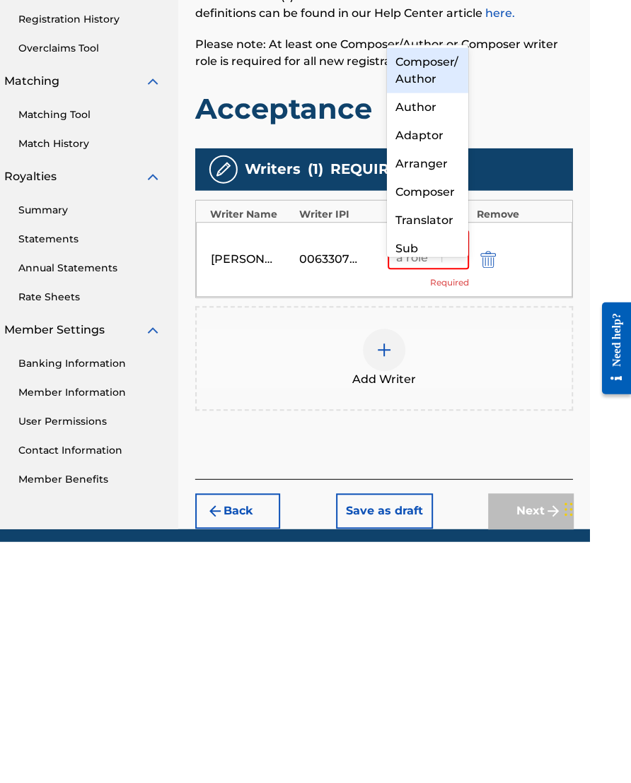
click at [434, 289] on div "Composer/Author" at bounding box center [427, 311] width 81 height 45
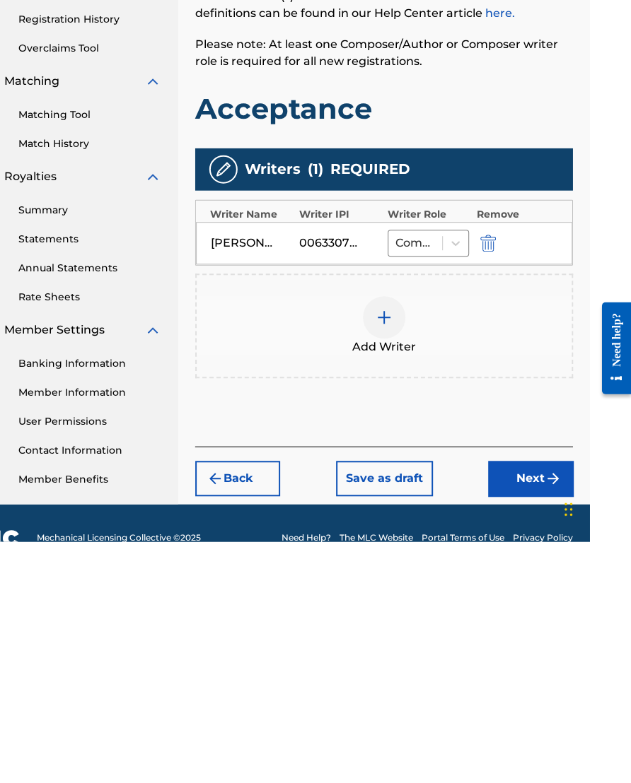
scroll to position [121, 42]
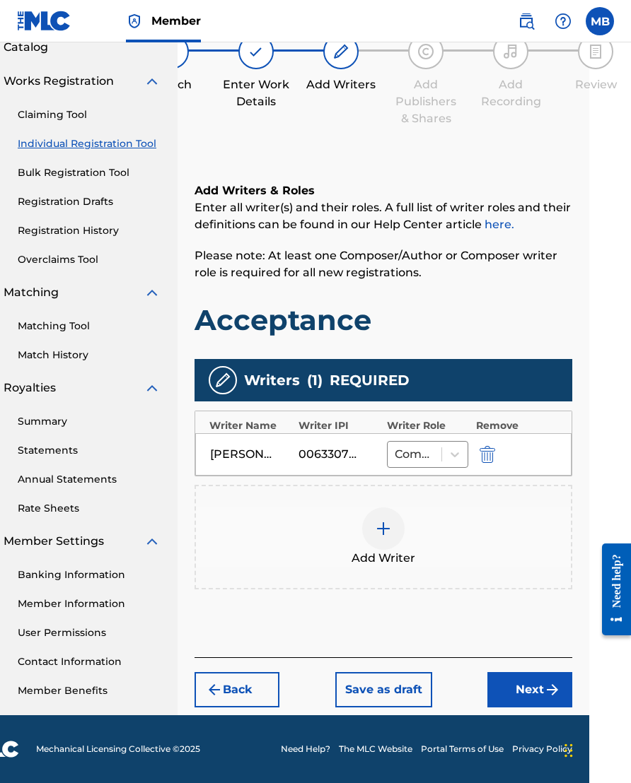
click at [535, 674] on button "Next" at bounding box center [529, 689] width 85 height 35
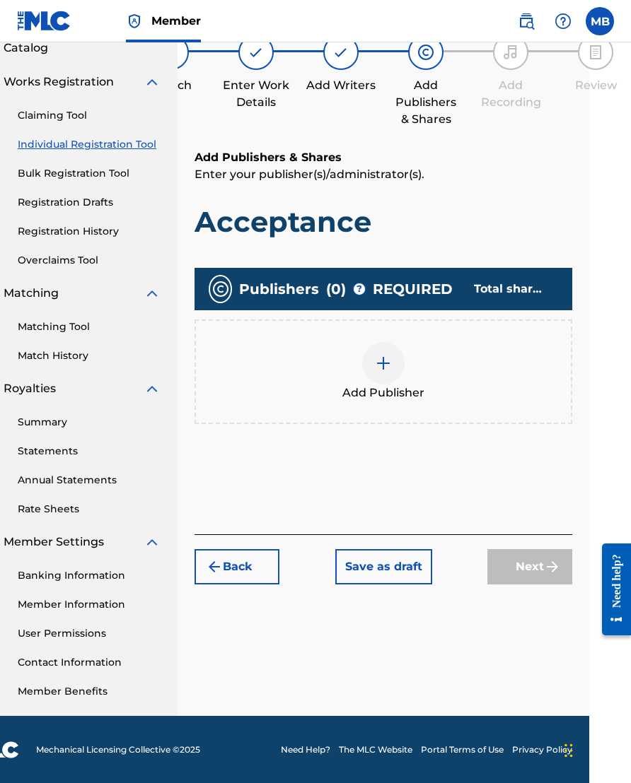
scroll to position [64, 42]
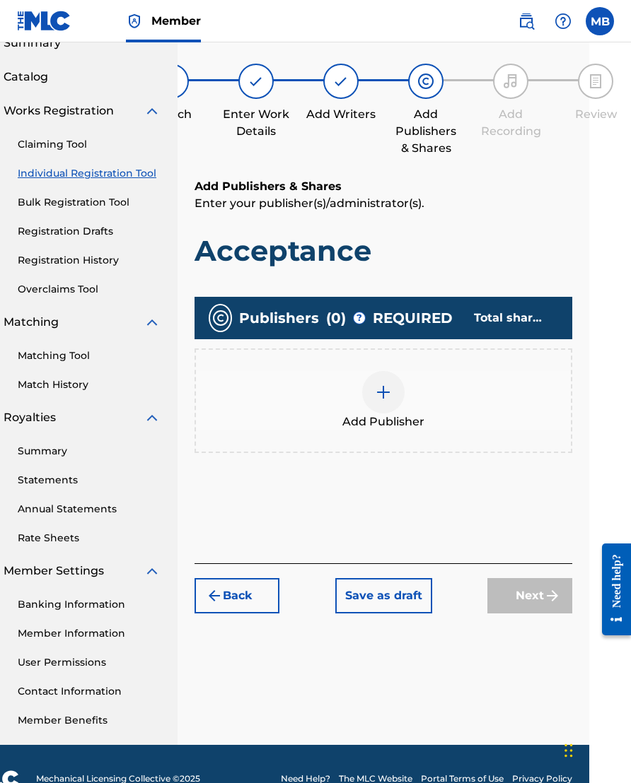
click at [388, 394] on img at bounding box center [383, 392] width 17 height 17
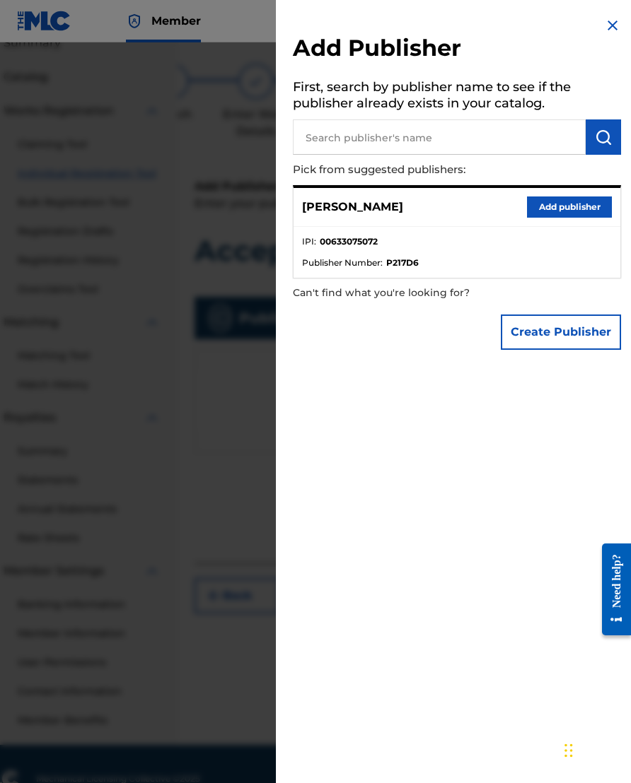
click at [542, 206] on button "Add publisher" at bounding box center [569, 207] width 85 height 21
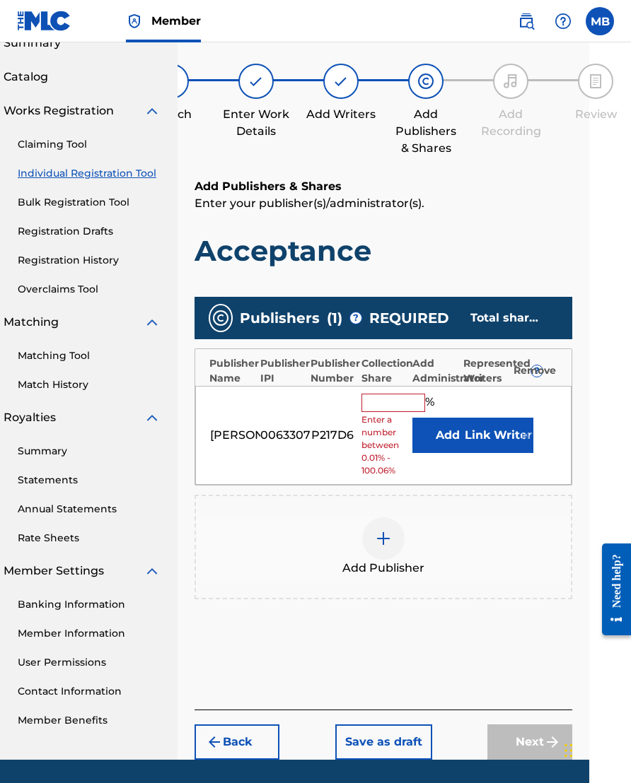
click at [476, 447] on button "Link Writer" at bounding box center [497, 435] width 71 height 35
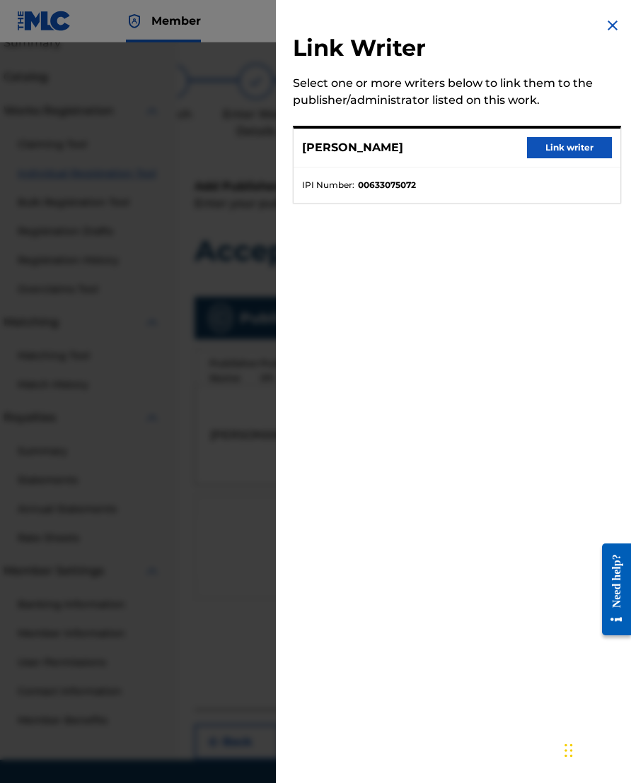
click at [542, 141] on button "Link writer" at bounding box center [569, 147] width 85 height 21
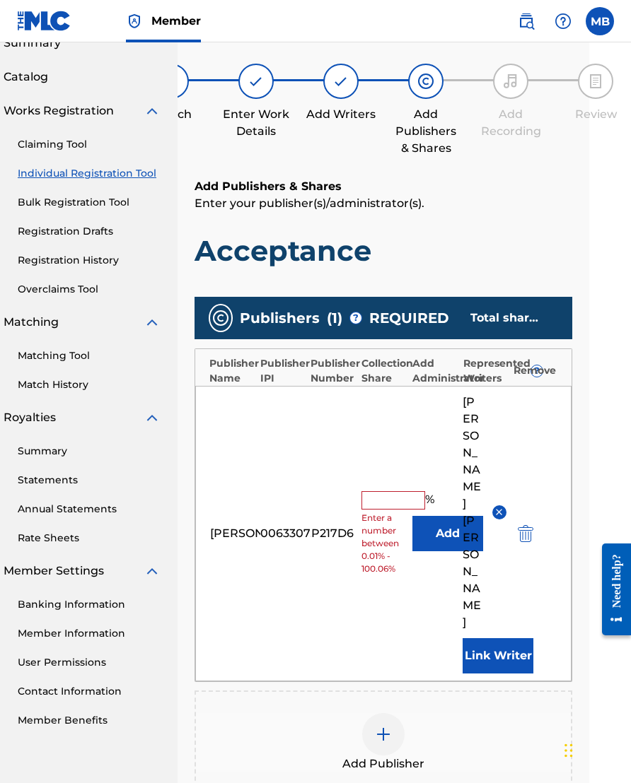
click at [392, 491] on input "text" at bounding box center [393, 500] width 64 height 18
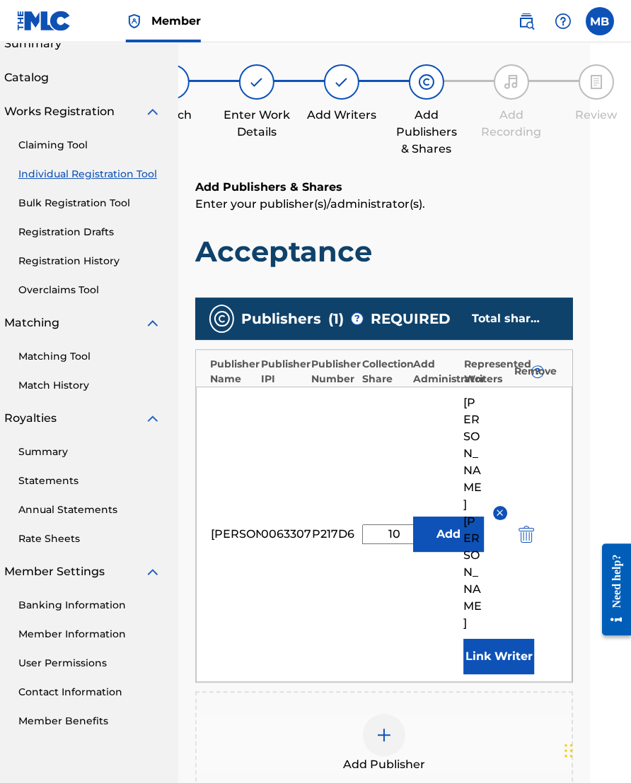
type input "100"
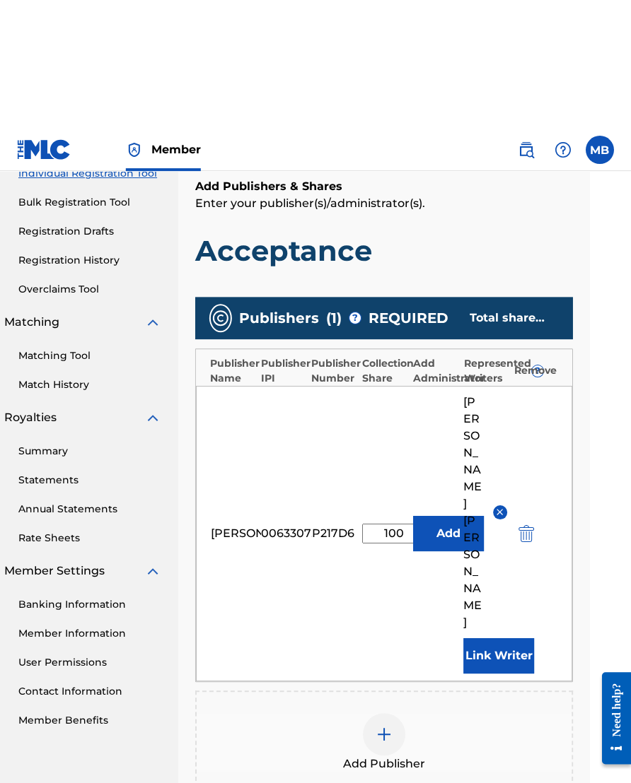
scroll to position [197, 41]
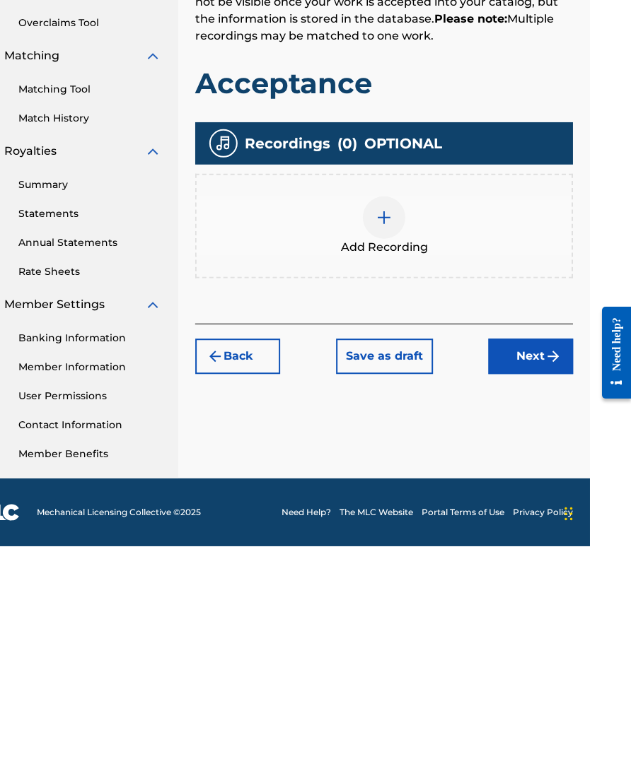
scroll to position [95, 42]
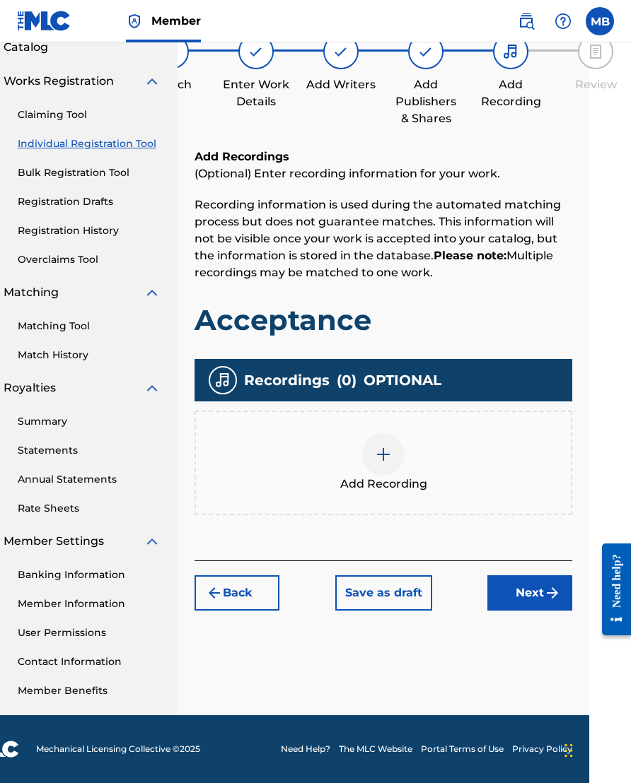
click at [380, 454] on img at bounding box center [383, 454] width 17 height 17
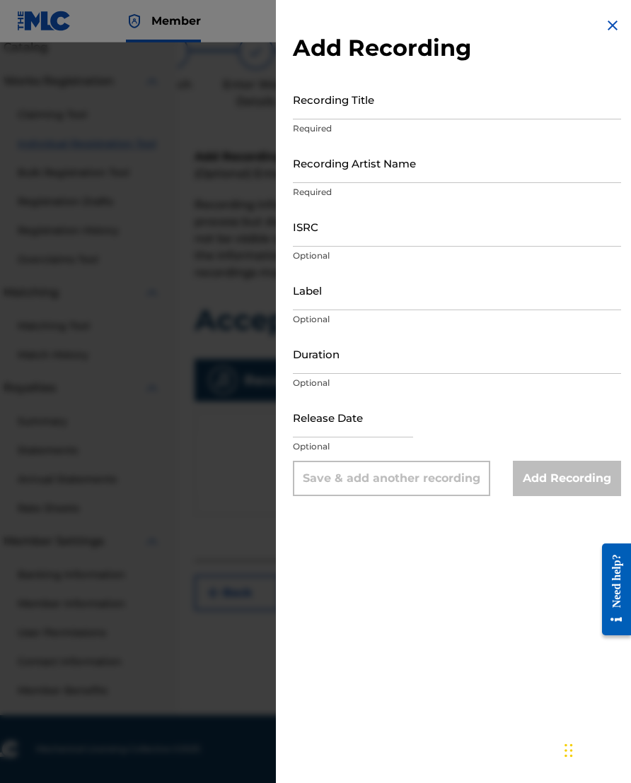
click at [504, 101] on input "Recording Title" at bounding box center [457, 99] width 328 height 40
type input "Acceptance"
click at [508, 156] on input "Recording Artist Name" at bounding box center [457, 163] width 328 height 40
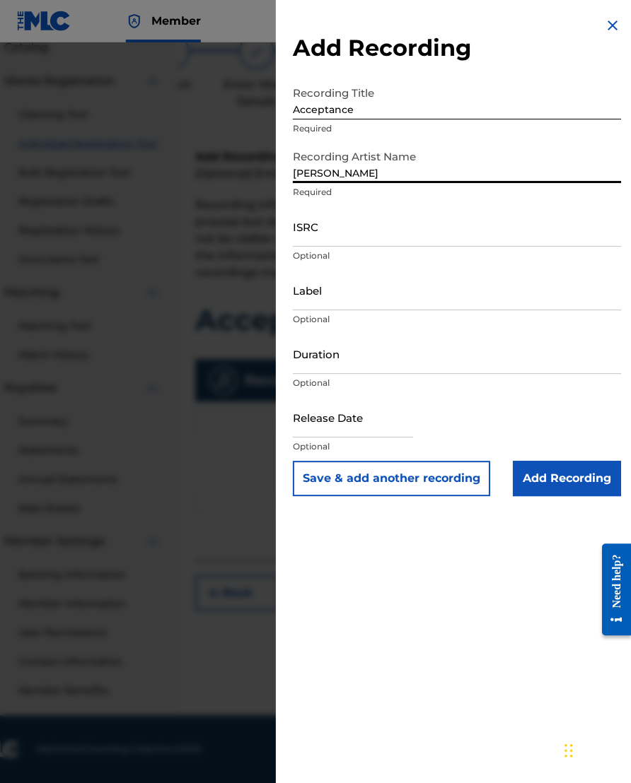
type input "[PERSON_NAME]"
click at [440, 231] on input "ISRC" at bounding box center [457, 226] width 328 height 40
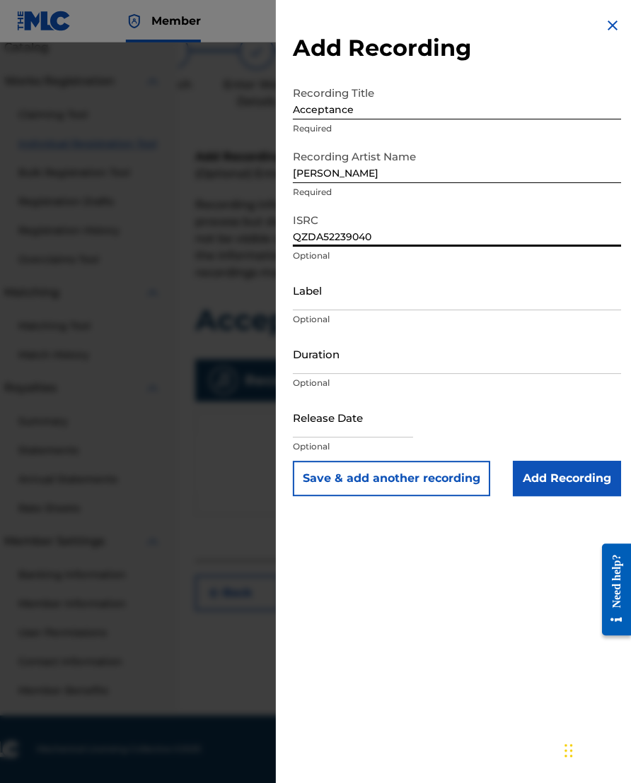
type input "QZDA52239040"
click at [481, 303] on input "Label" at bounding box center [457, 290] width 328 height 40
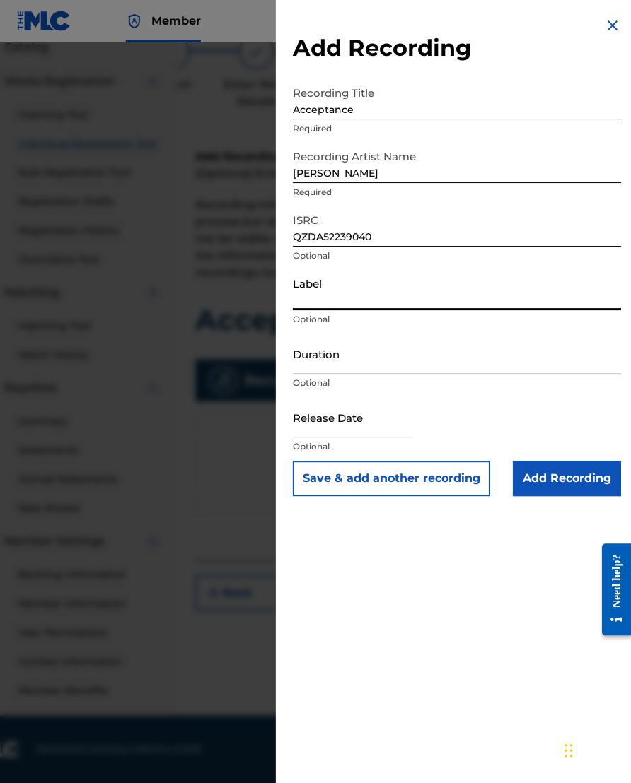
click at [474, 367] on input "Duration" at bounding box center [457, 354] width 328 height 40
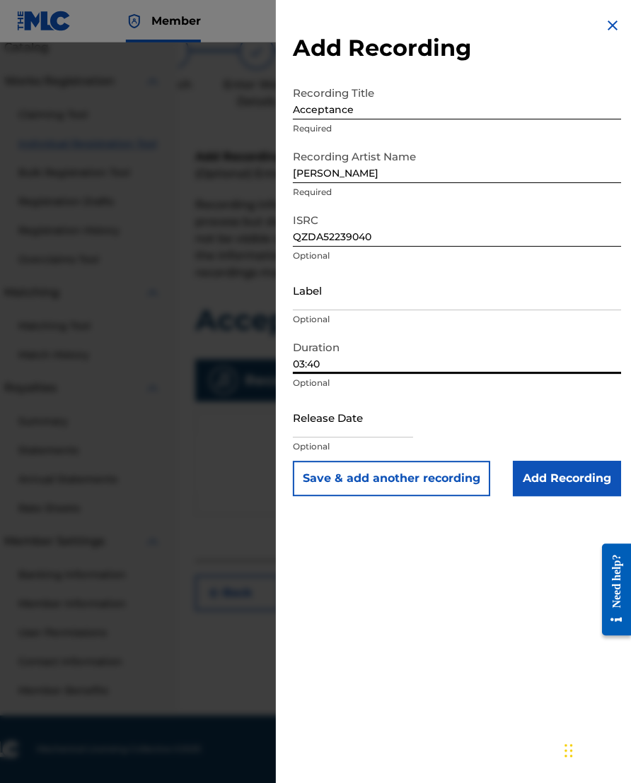
type input "03:40"
click at [390, 423] on input "text" at bounding box center [353, 417] width 120 height 40
select select "7"
select select "2025"
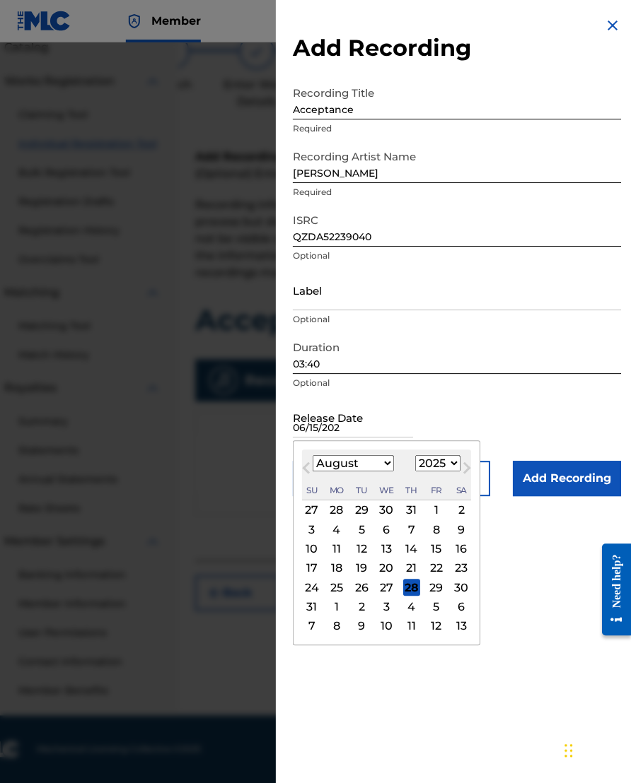
type input "[DATE]"
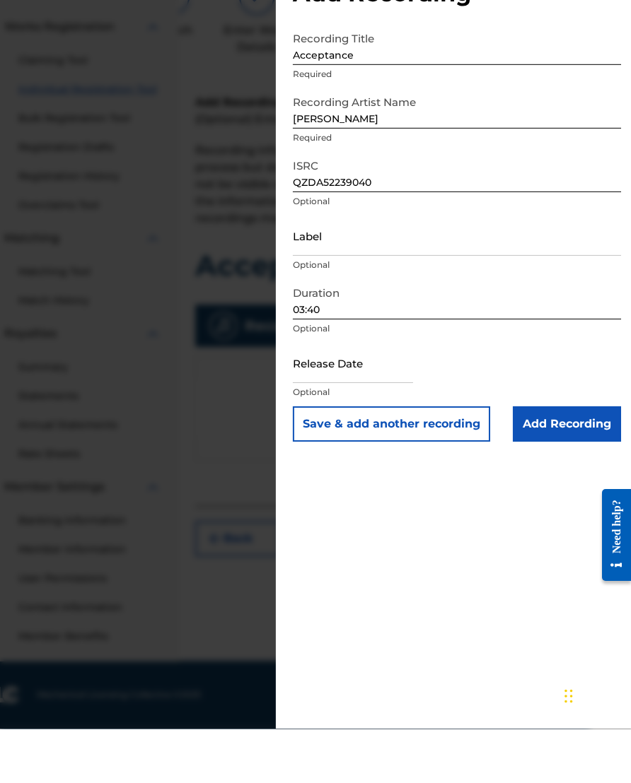
scroll to position [95, 42]
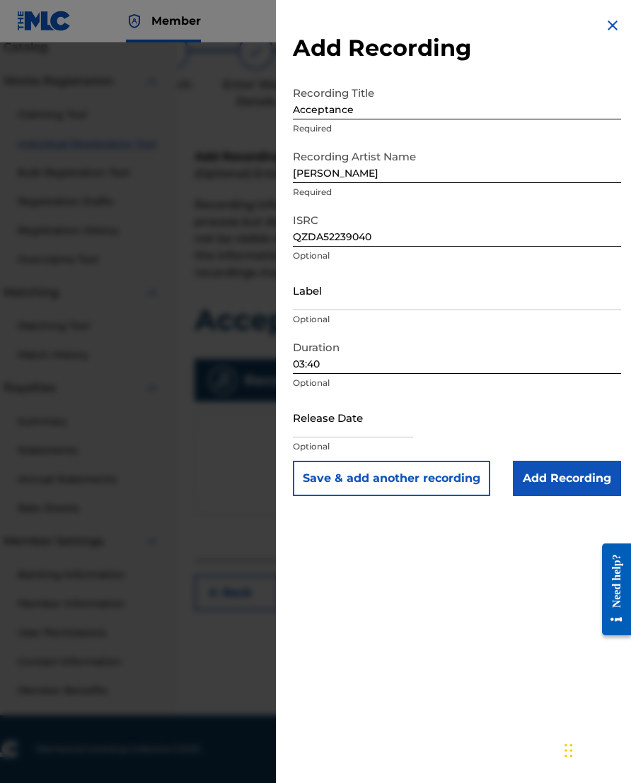
click at [385, 430] on input "text" at bounding box center [353, 417] width 120 height 40
select select "7"
select select "2025"
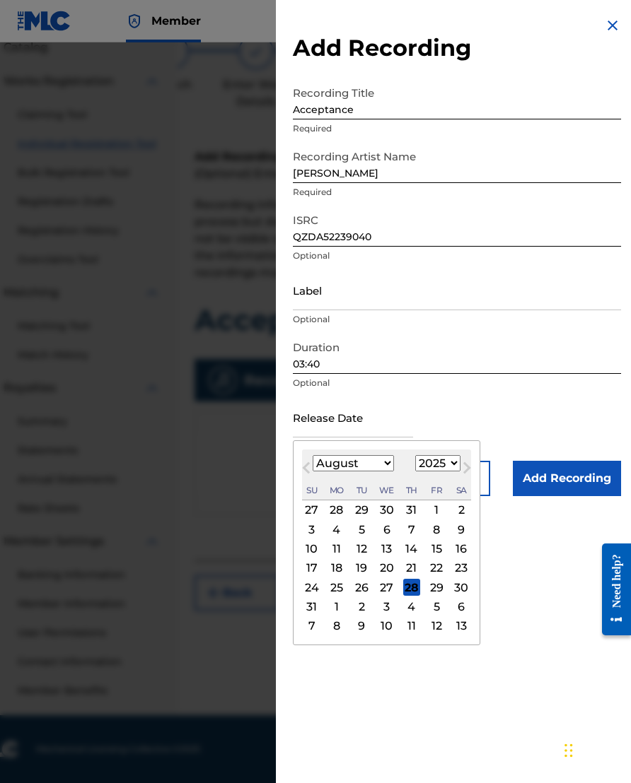
scroll to position [95, 41]
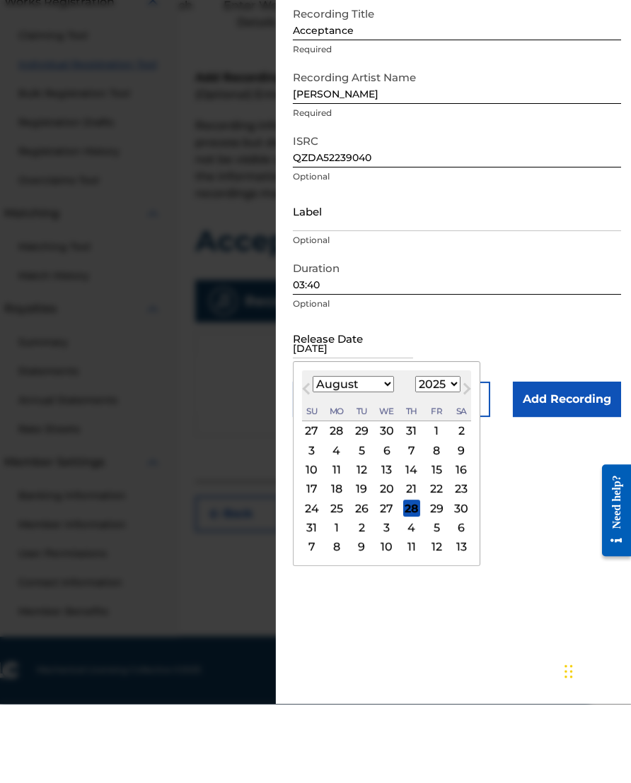
type input "[DATE]"
click at [458, 455] on select "1899 1900 1901 1902 1903 1904 1905 1906 1907 1908 1909 1910 1911 1912 1913 1914…" at bounding box center [437, 463] width 45 height 16
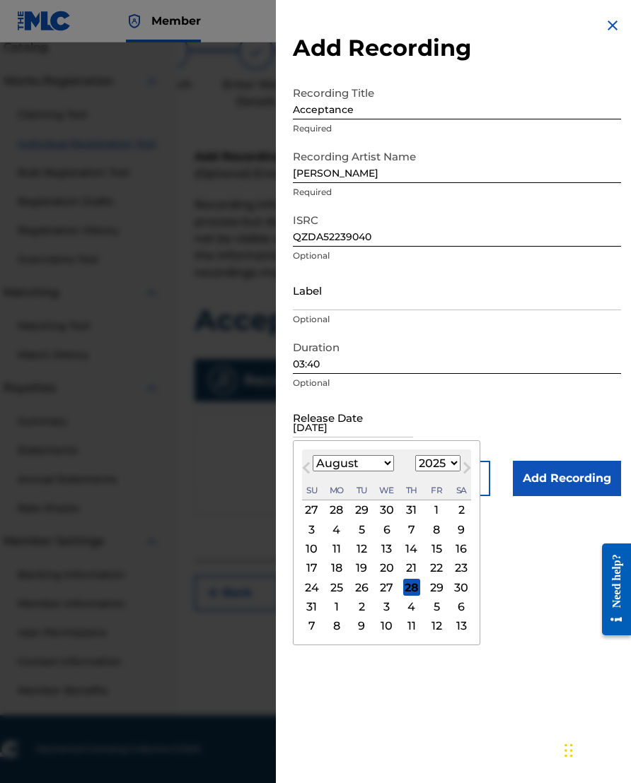
click at [455, 468] on select "1899 1900 1901 1902 1903 1904 1905 1906 1907 1908 1909 1910 1911 1912 1913 1914…" at bounding box center [437, 463] width 45 height 16
click at [454, 471] on select "1899 1900 1901 1902 1903 1904 1905 1906 1907 1908 1909 1910 1911 1912 1913 1914…" at bounding box center [437, 463] width 45 height 16
select select "2022"
click at [385, 467] on select "January February March April May June July August September October November De…" at bounding box center [352, 463] width 81 height 16
select select "5"
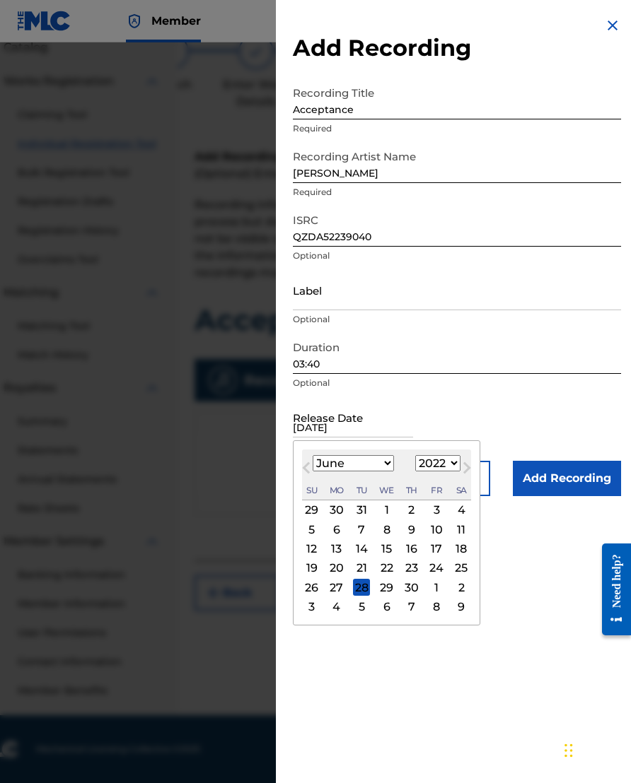
click at [395, 551] on div "15" at bounding box center [386, 549] width 17 height 17
type input "[DATE]"
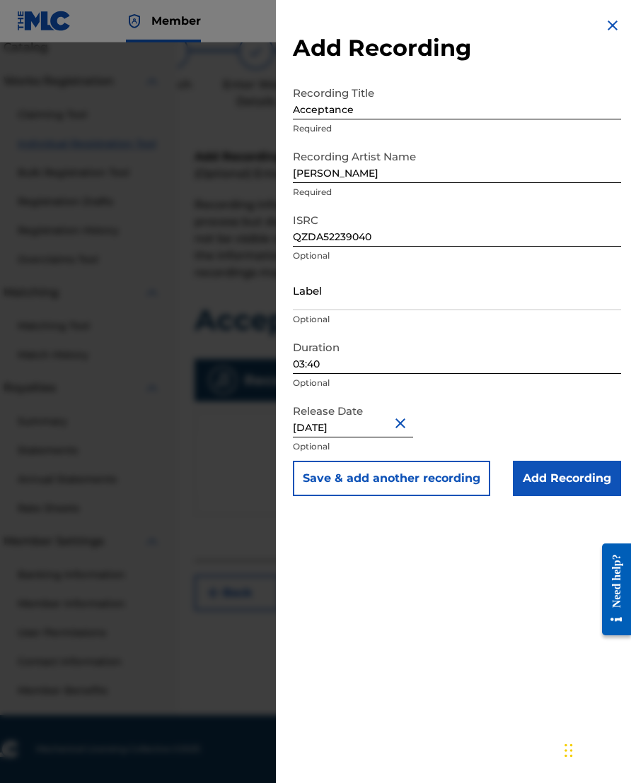
click at [542, 484] on input "Add Recording" at bounding box center [566, 478] width 108 height 35
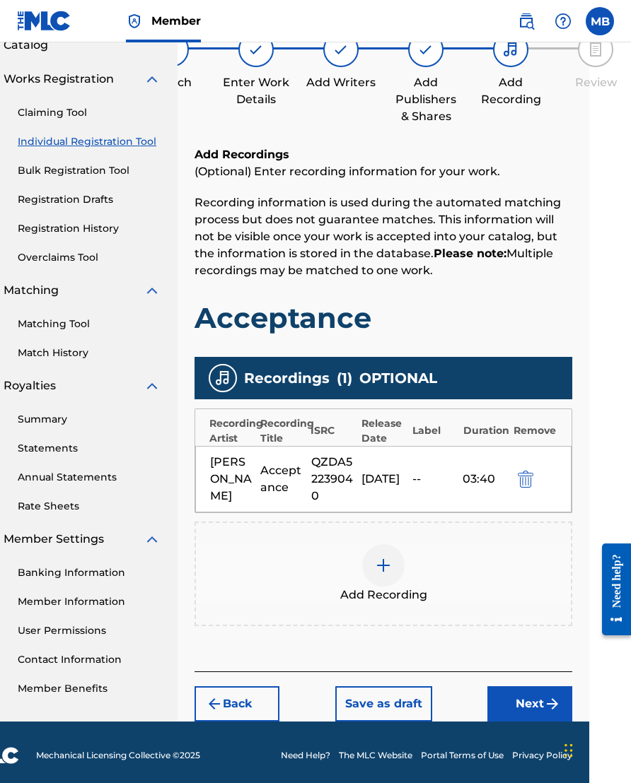
click at [530, 674] on button "Next" at bounding box center [529, 703] width 85 height 35
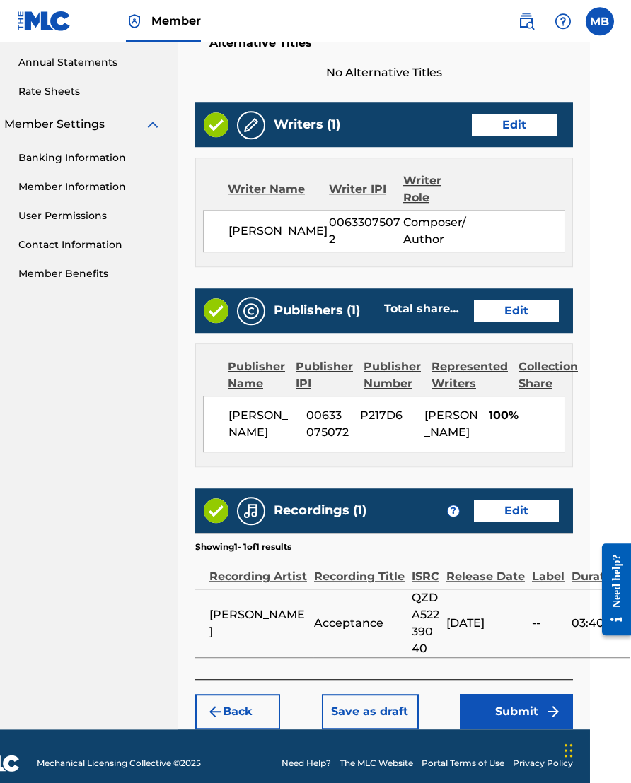
scroll to position [510, 42]
click at [523, 674] on button "Submit" at bounding box center [515, 711] width 113 height 35
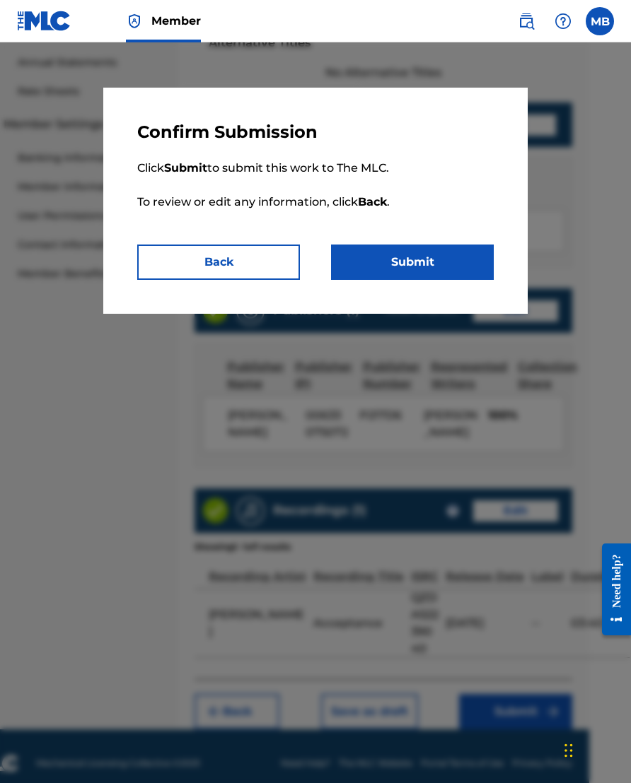
click at [447, 270] on button "Submit" at bounding box center [412, 262] width 163 height 35
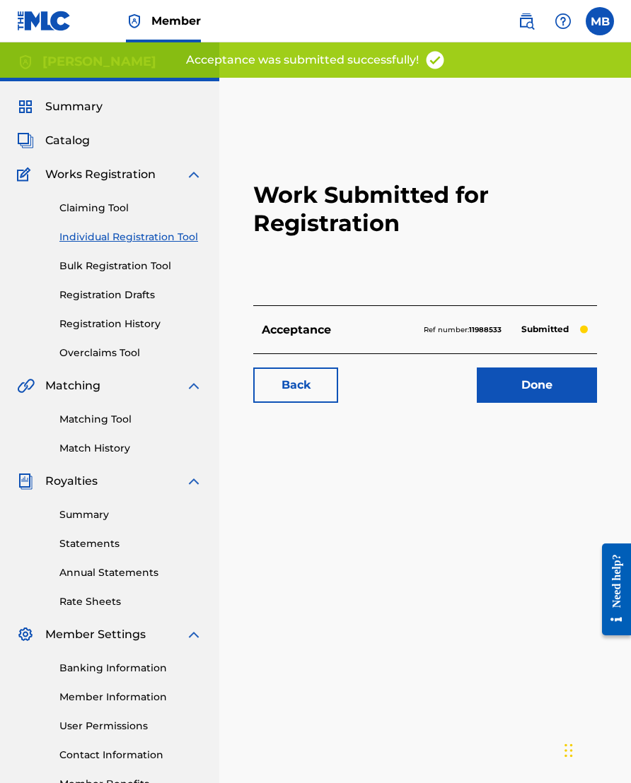
click at [542, 389] on link "Done" at bounding box center [536, 385] width 120 height 35
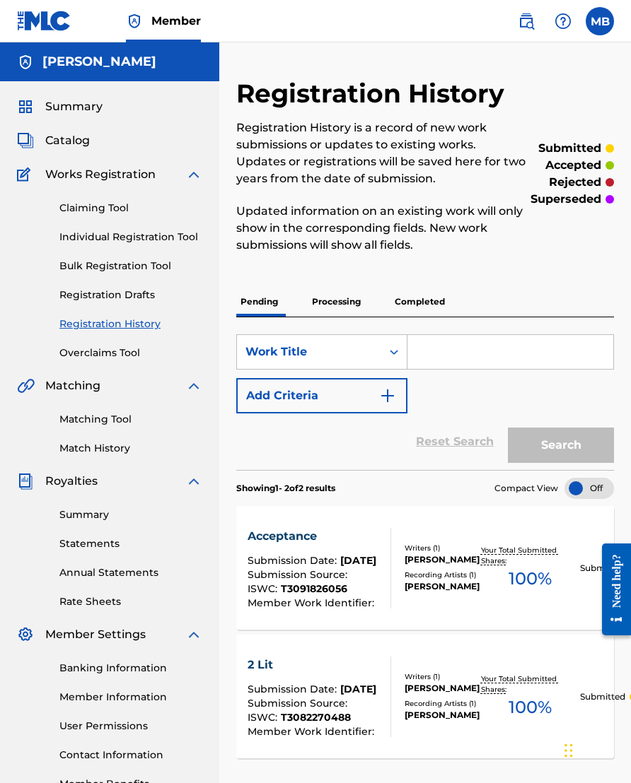
click at [87, 134] on span "Catalog" at bounding box center [67, 140] width 45 height 17
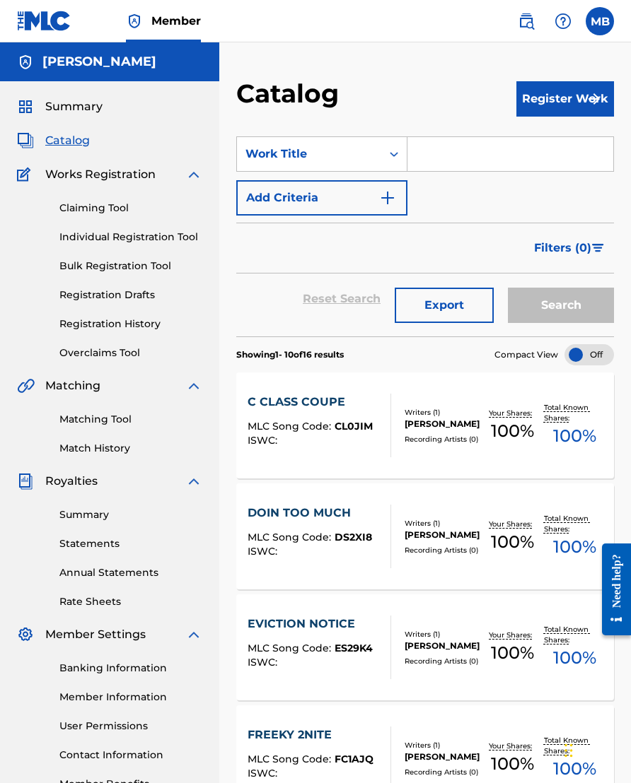
click at [542, 98] on button "Register Work" at bounding box center [565, 98] width 98 height 35
click at [542, 139] on link "Individual" at bounding box center [565, 145] width 98 height 34
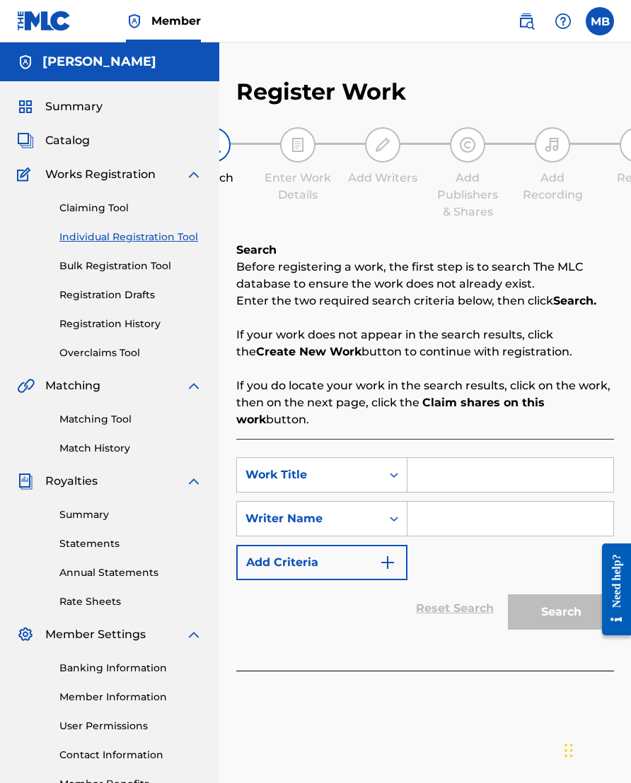
click at [467, 479] on input "Search Form" at bounding box center [510, 475] width 206 height 34
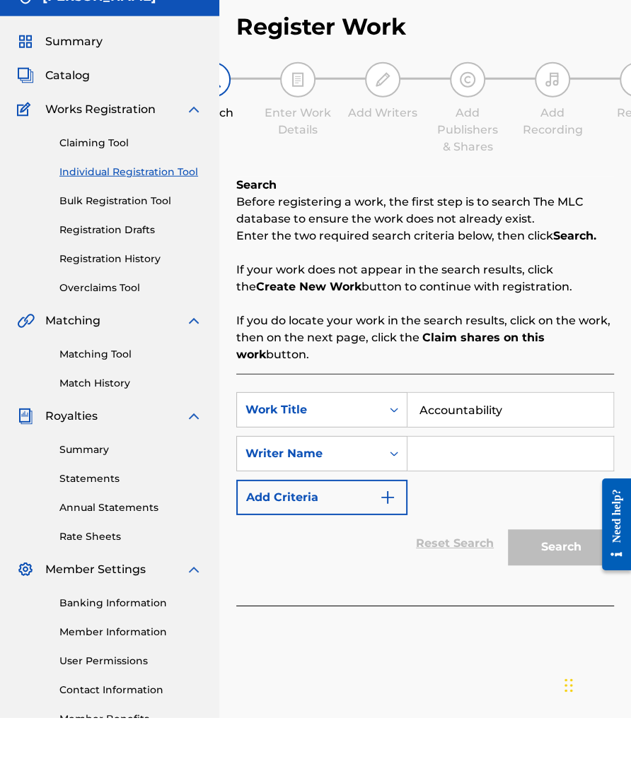
type input "Accountability"
click at [500, 502] on input "Search Form" at bounding box center [510, 519] width 206 height 34
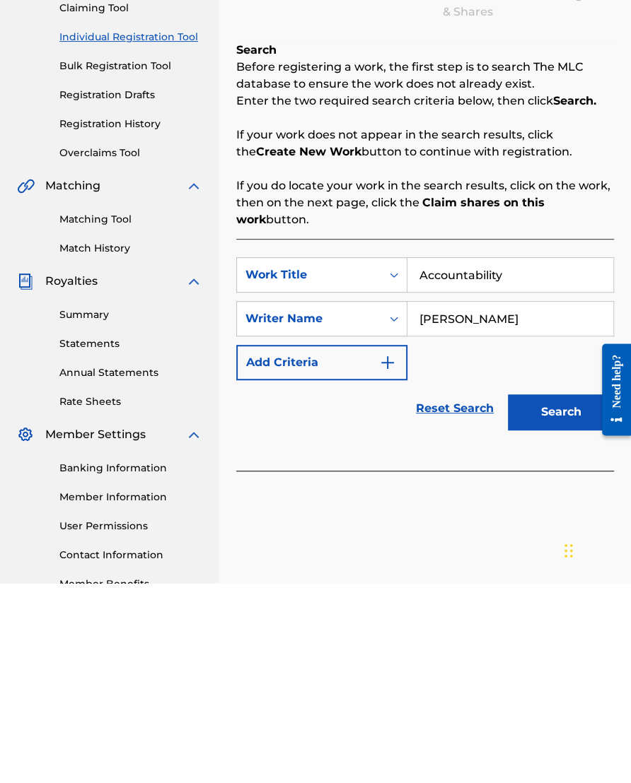
type input "[PERSON_NAME]"
click at [542, 594] on button "Search" at bounding box center [561, 611] width 106 height 35
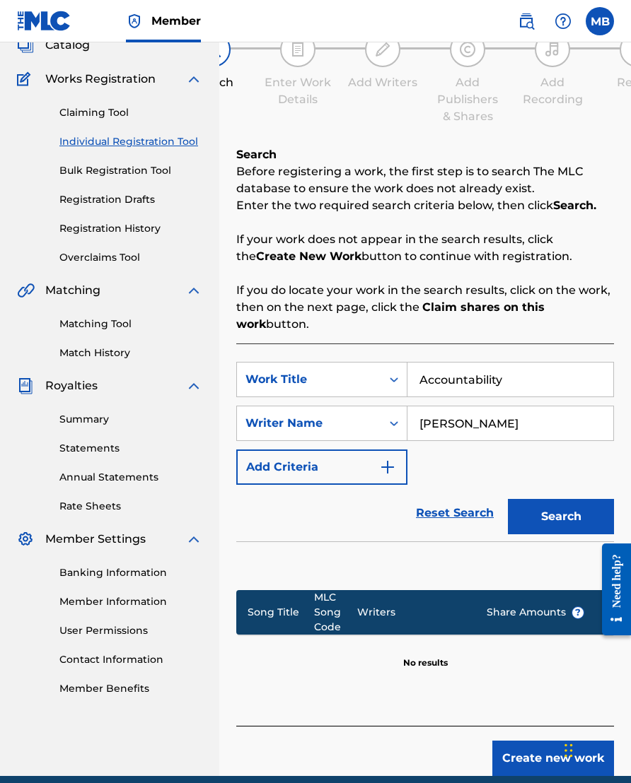
click at [527, 674] on button "Create new work" at bounding box center [553, 758] width 122 height 35
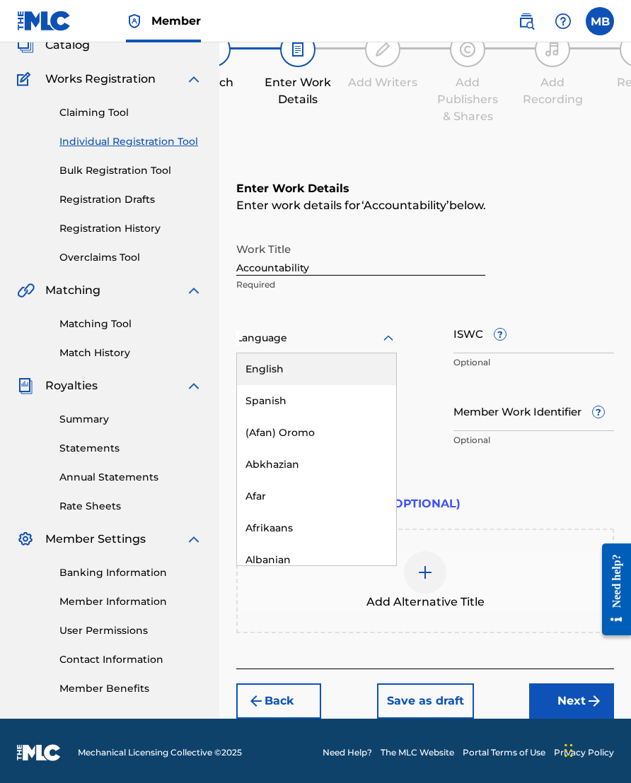
scroll to position [95, 0]
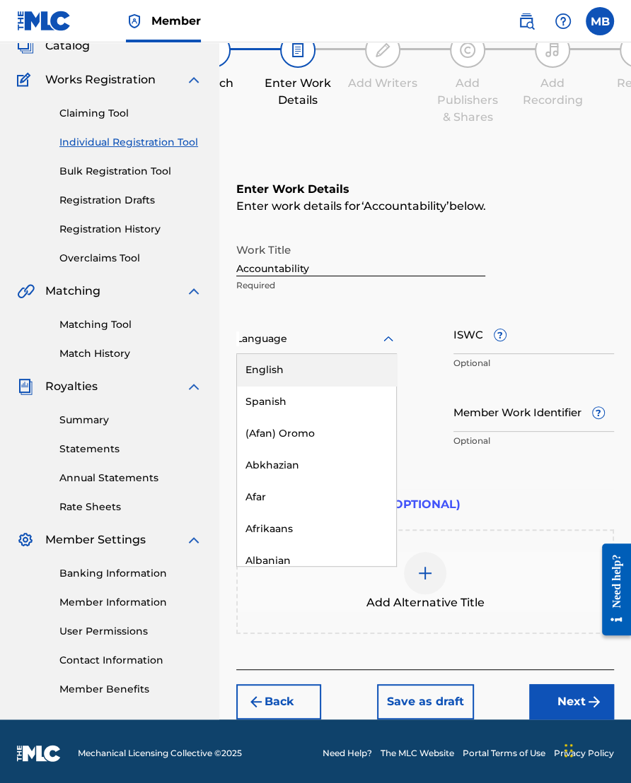
click at [343, 382] on div "English" at bounding box center [316, 370] width 159 height 32
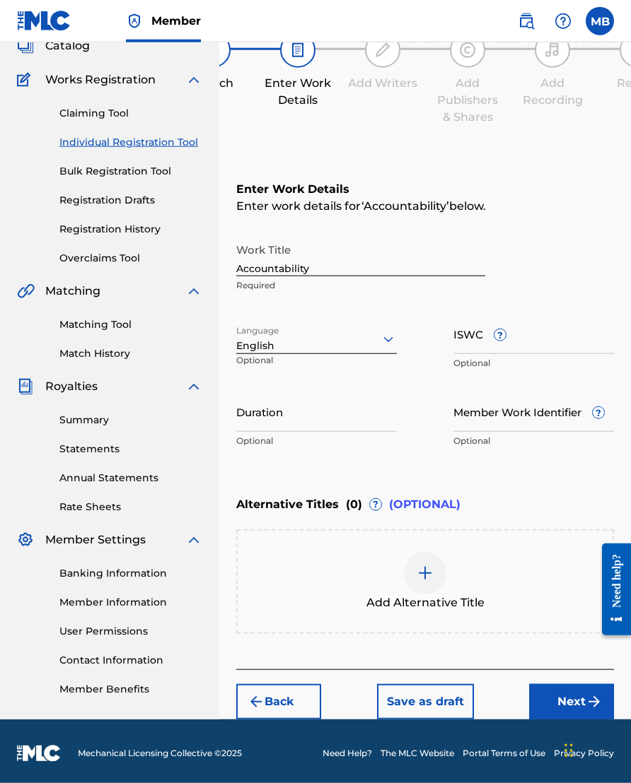
click at [360, 418] on input "Duration" at bounding box center [316, 412] width 160 height 40
type input "02:50"
click at [520, 427] on input "Member Work Identifier ?" at bounding box center [533, 412] width 160 height 40
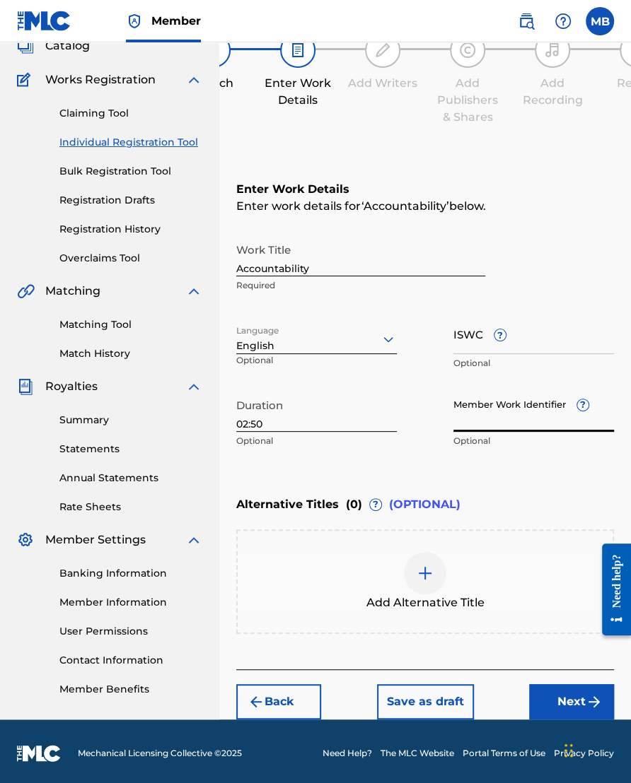
click at [534, 354] on input "ISWC ?" at bounding box center [533, 334] width 160 height 40
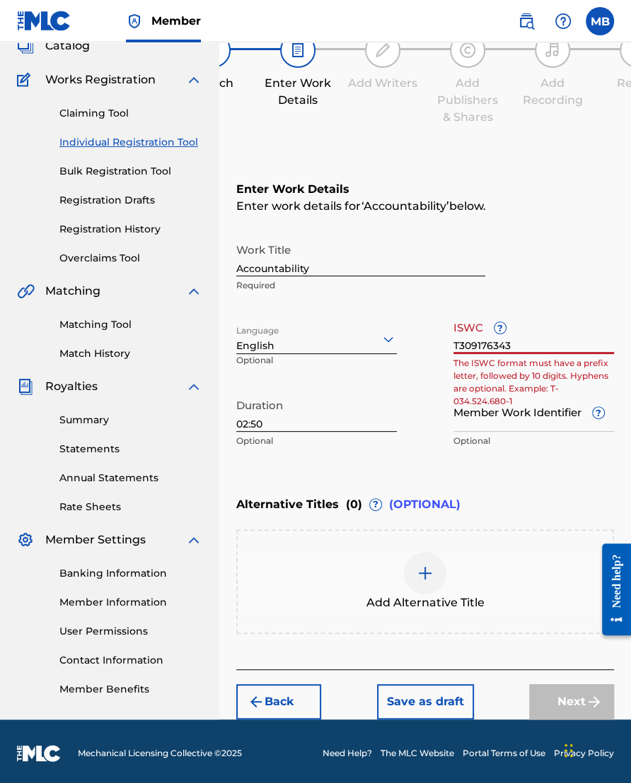
type input "T3091763434"
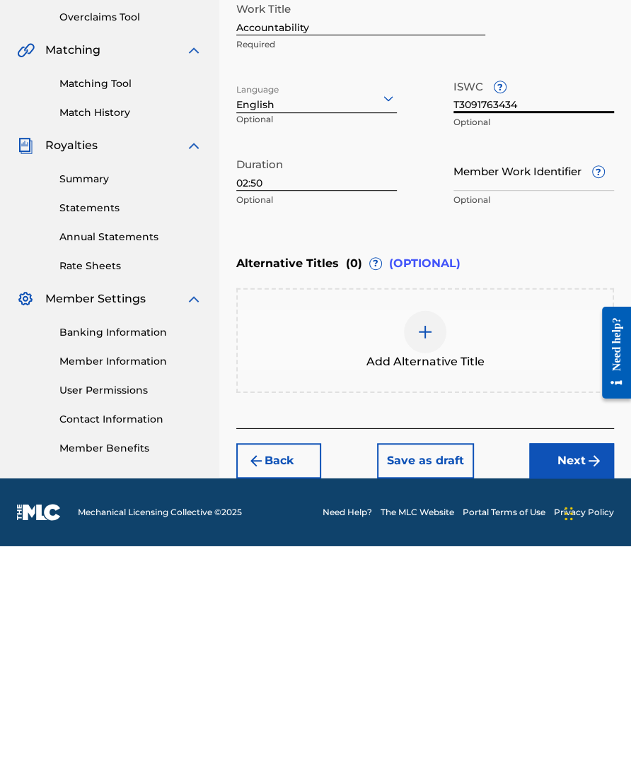
click at [542, 674] on button "Next" at bounding box center [571, 697] width 85 height 35
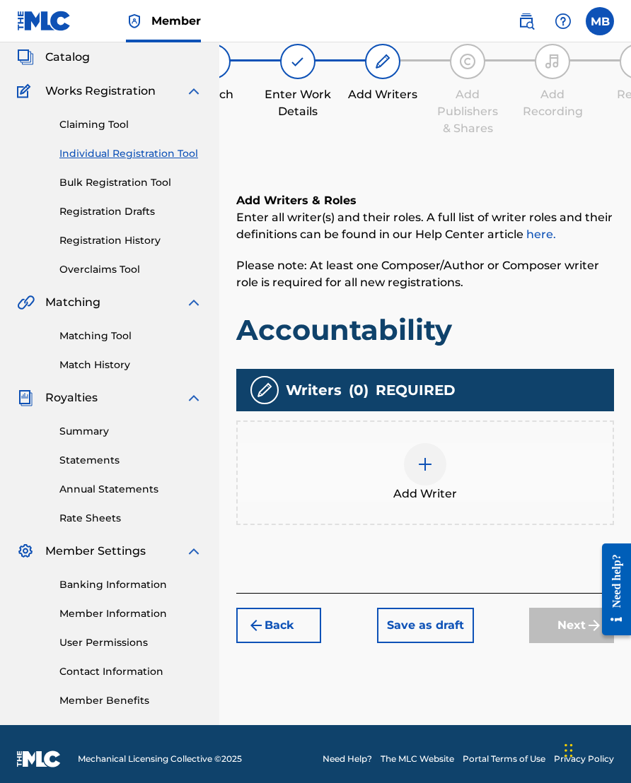
scroll to position [64, 0]
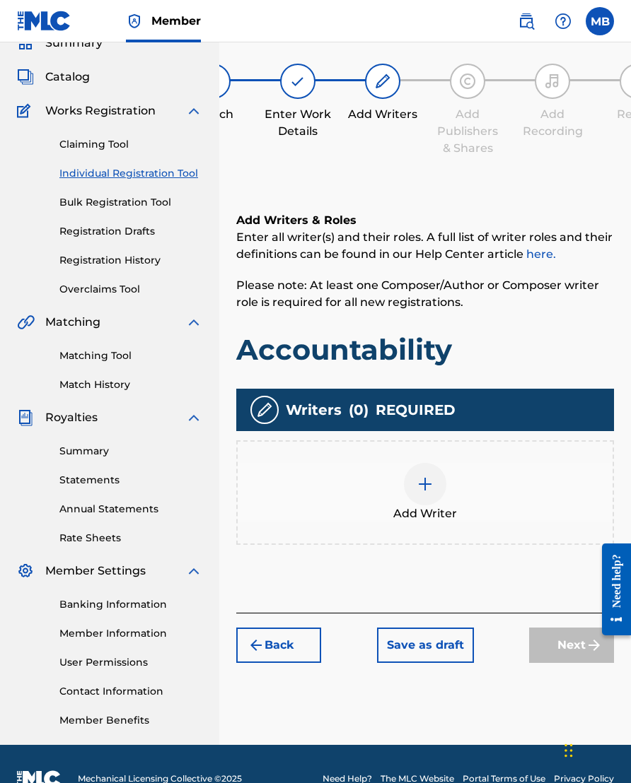
click at [428, 487] on img at bounding box center [424, 484] width 17 height 17
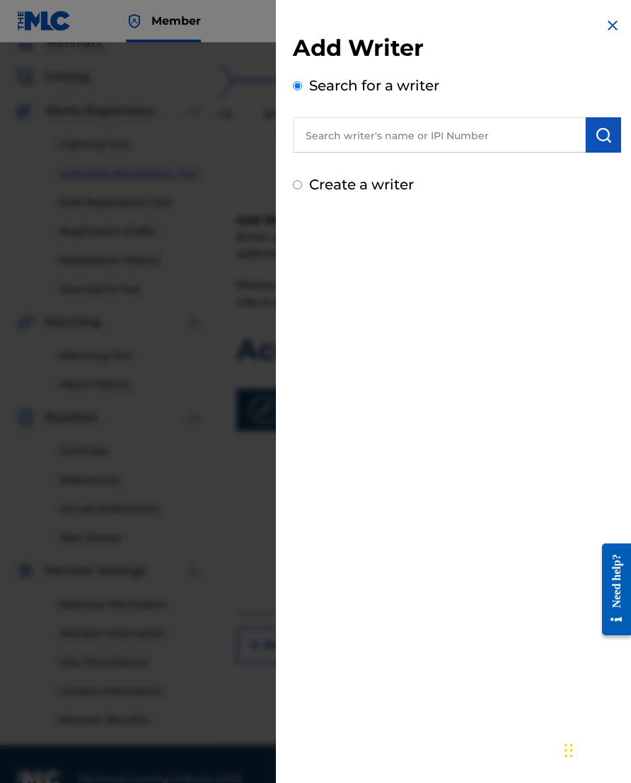
click at [505, 130] on input "text" at bounding box center [439, 134] width 293 height 35
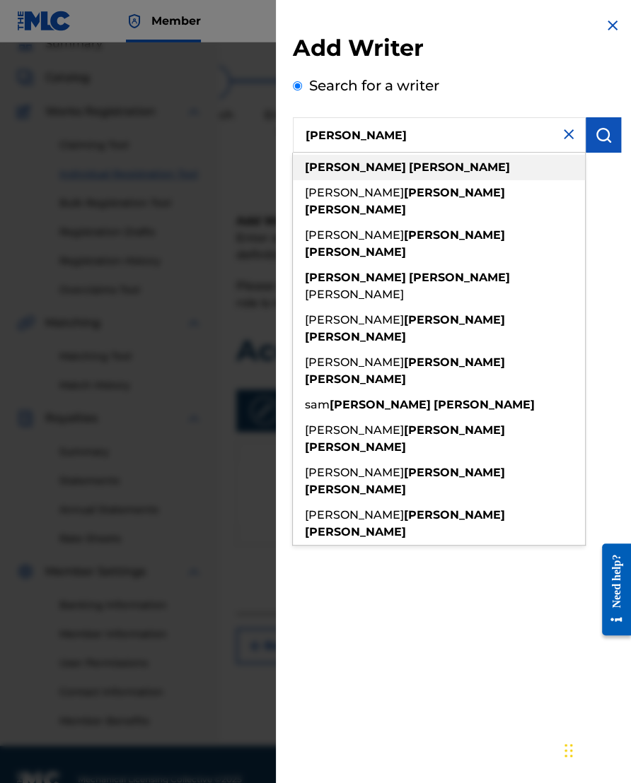
click at [403, 175] on div "[PERSON_NAME]" at bounding box center [439, 167] width 292 height 25
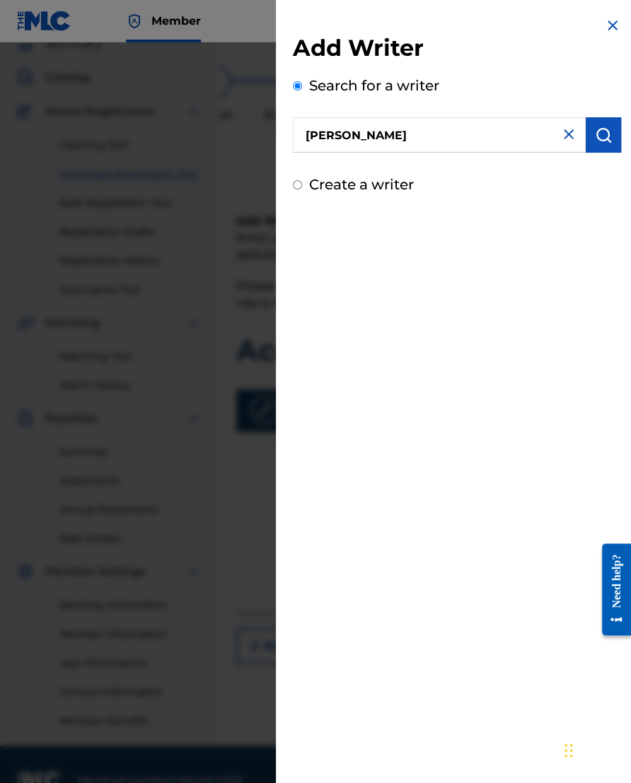
click at [503, 122] on input "[PERSON_NAME]" at bounding box center [439, 134] width 293 height 35
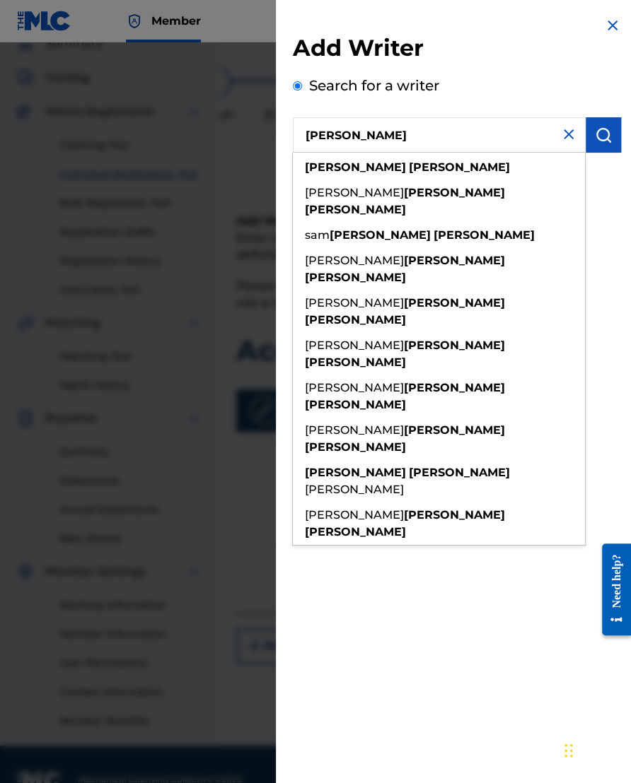
click at [525, 134] on input "[PERSON_NAME]" at bounding box center [439, 134] width 293 height 35
type input "[PERSON_NAME]"
click at [542, 131] on img at bounding box center [568, 134] width 17 height 17
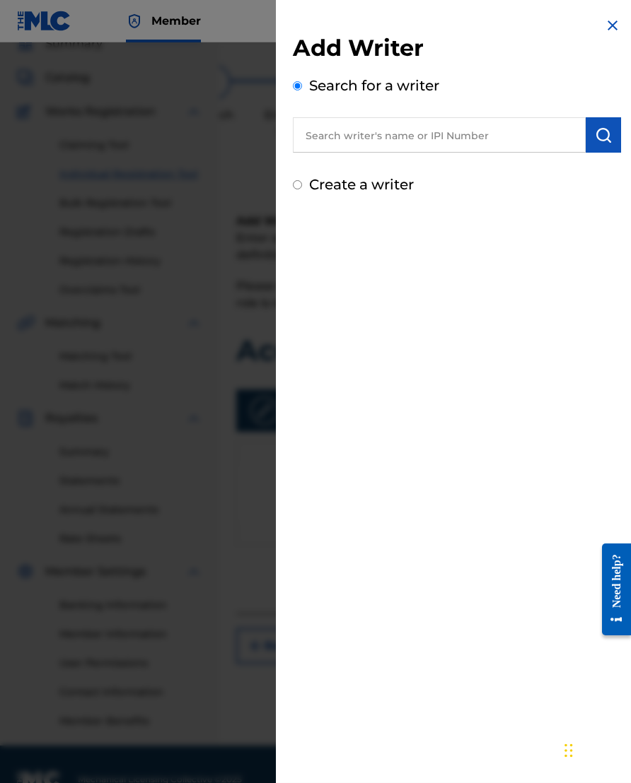
click at [495, 136] on input "text" at bounding box center [439, 134] width 293 height 35
type input "00633075072"
click at [542, 128] on button "submit" at bounding box center [602, 134] width 35 height 35
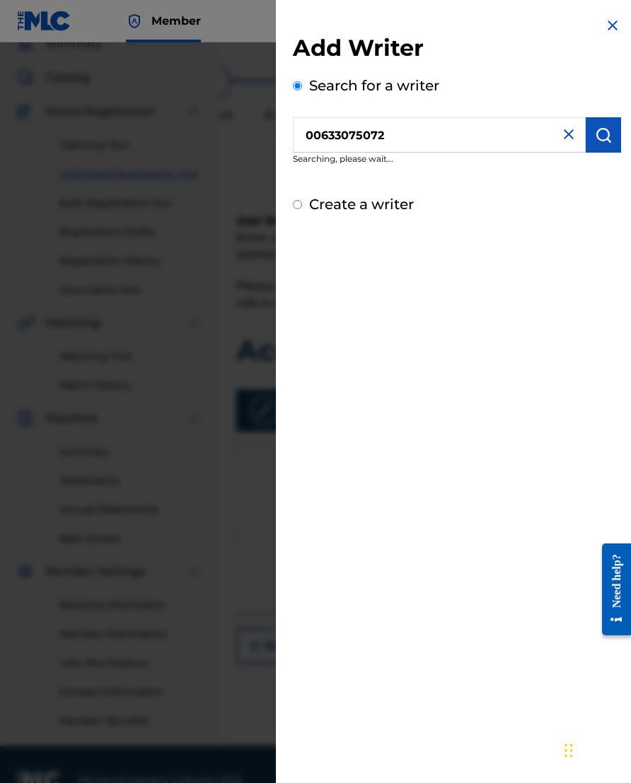
scroll to position [64, 0]
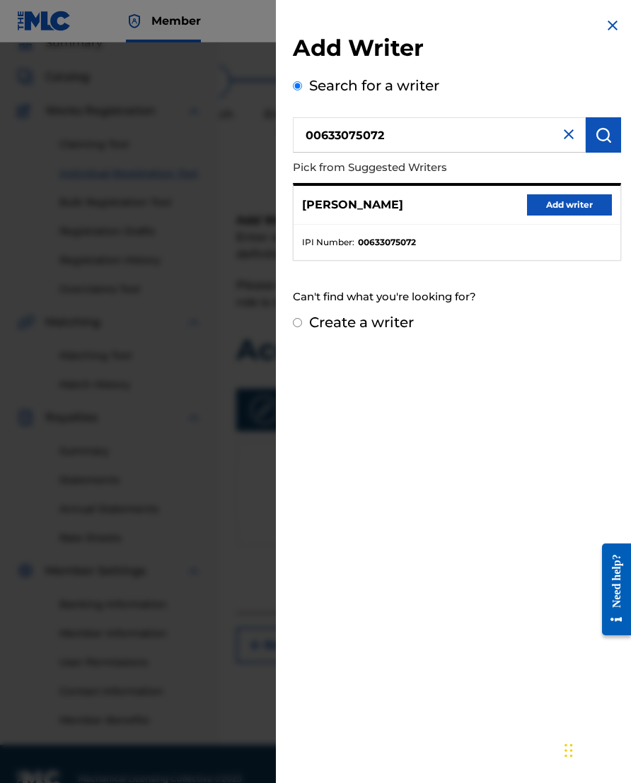
click at [542, 203] on button "Add writer" at bounding box center [569, 204] width 85 height 21
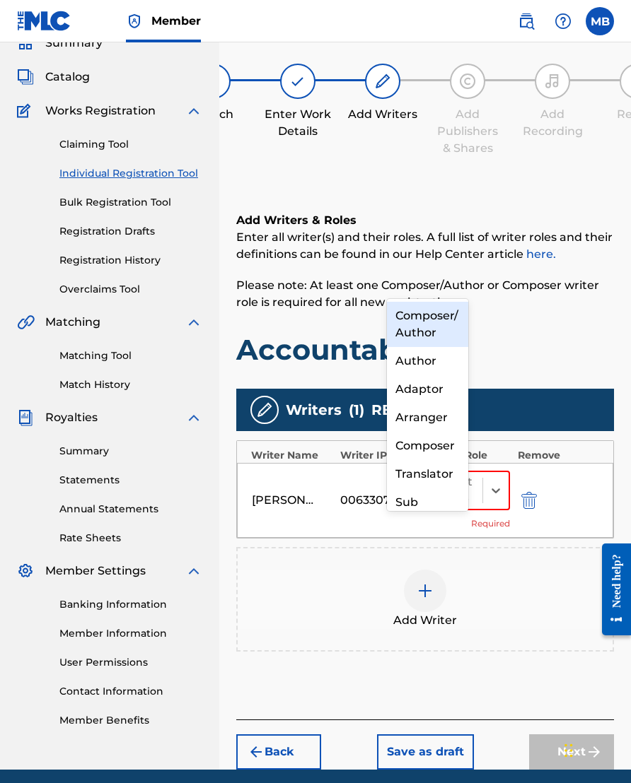
scroll to position [63, 41]
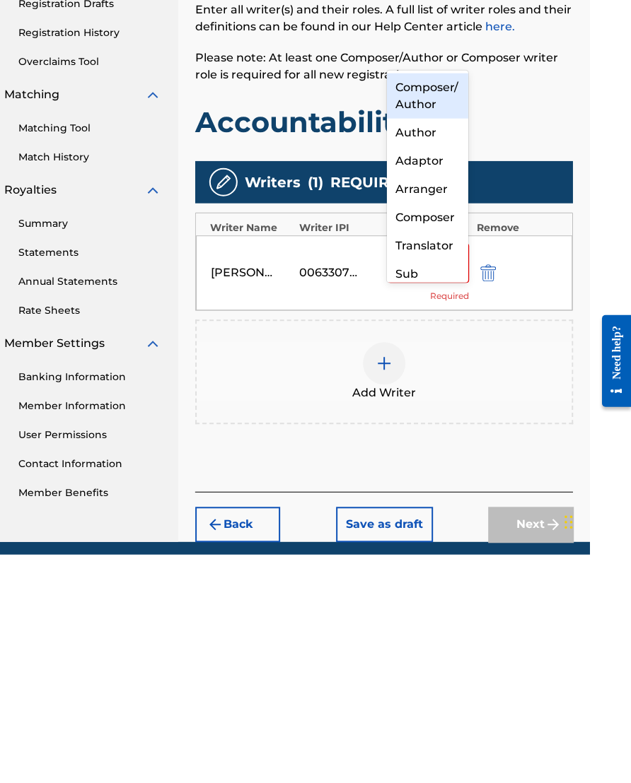
click at [433, 302] on div "Composer/Author" at bounding box center [427, 324] width 81 height 45
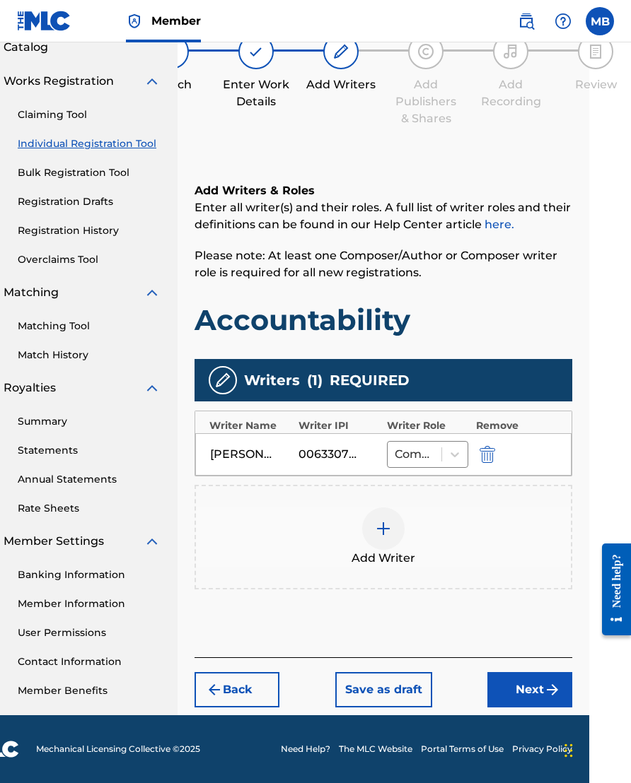
click at [540, 674] on button "Next" at bounding box center [529, 689] width 85 height 35
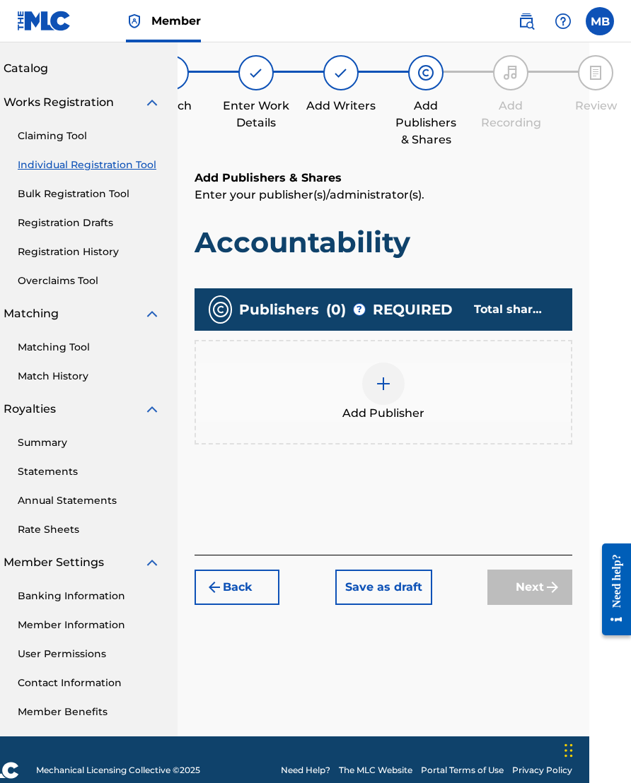
scroll to position [64, 42]
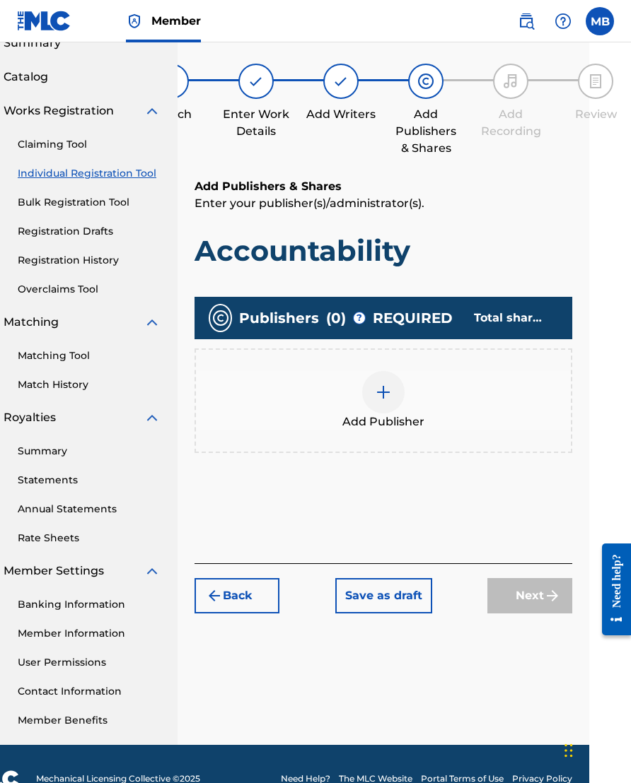
click at [378, 387] on div at bounding box center [383, 392] width 42 height 42
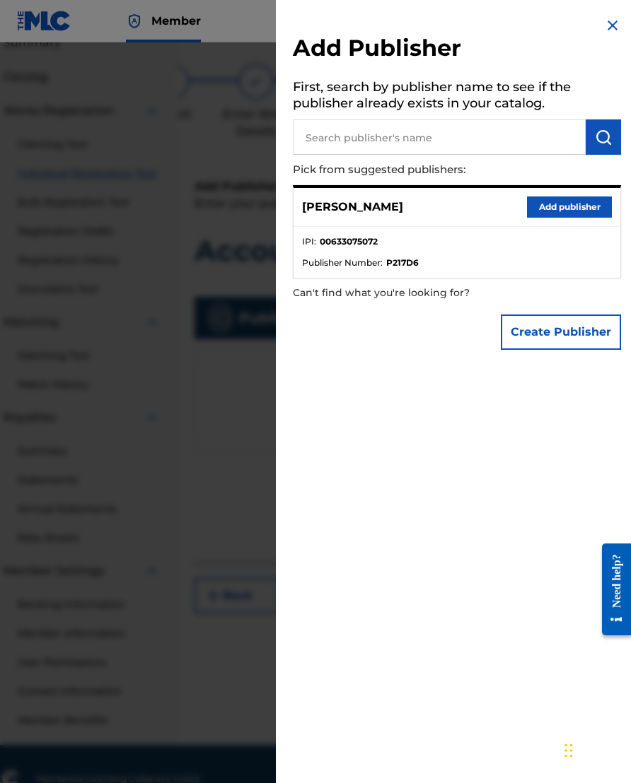
click at [542, 199] on button "Add publisher" at bounding box center [569, 207] width 85 height 21
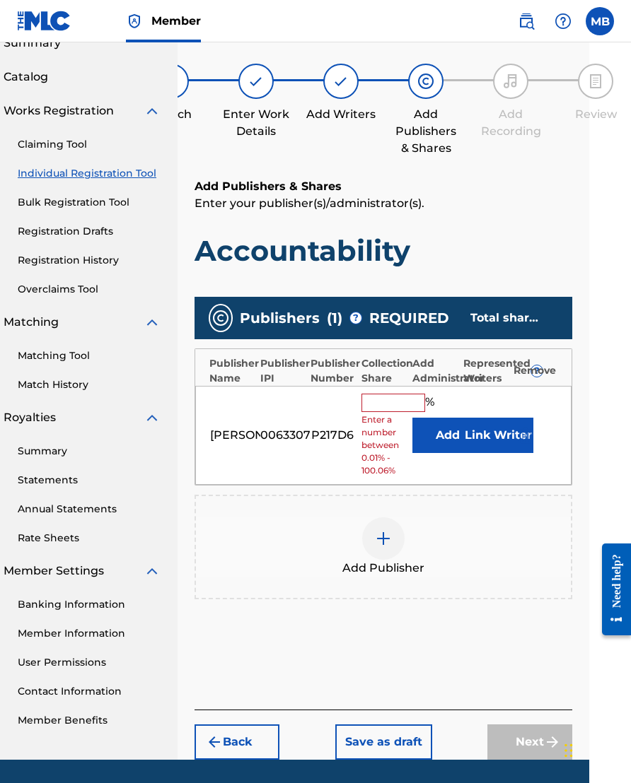
click at [387, 412] on input "text" at bounding box center [393, 403] width 64 height 18
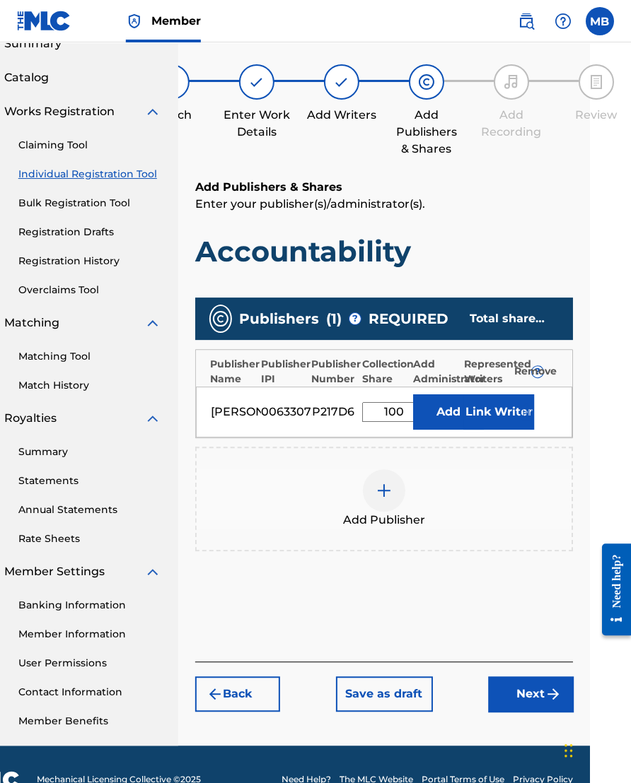
type input "100"
click at [487, 423] on button "Link Writer" at bounding box center [498, 411] width 71 height 35
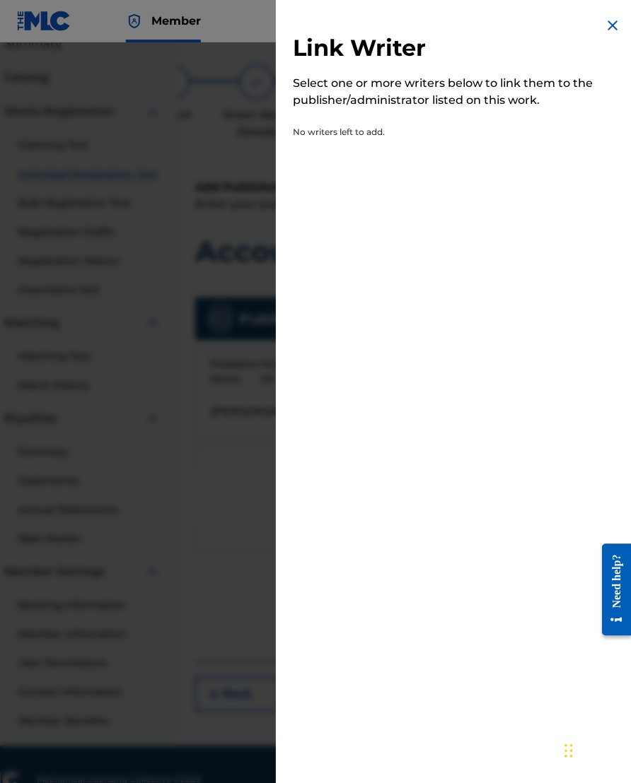
scroll to position [64, 42]
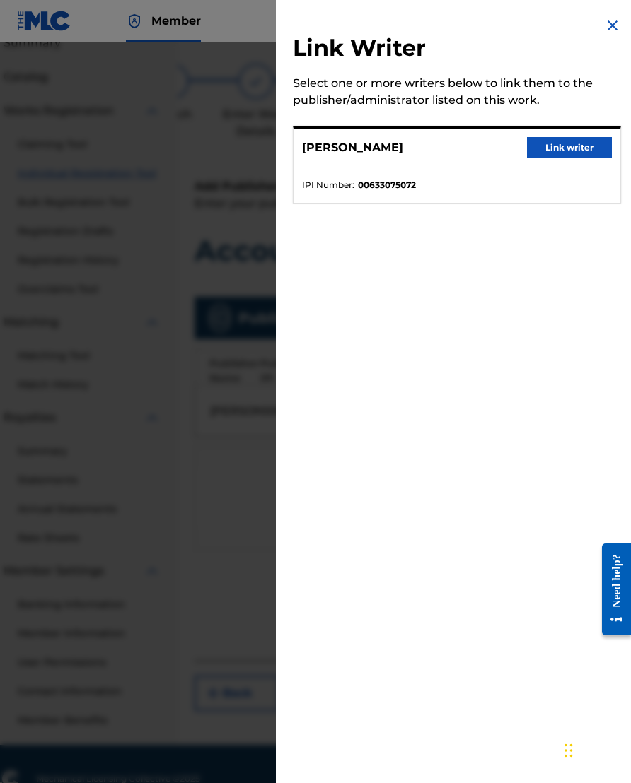
click at [542, 150] on button "Link writer" at bounding box center [569, 147] width 85 height 21
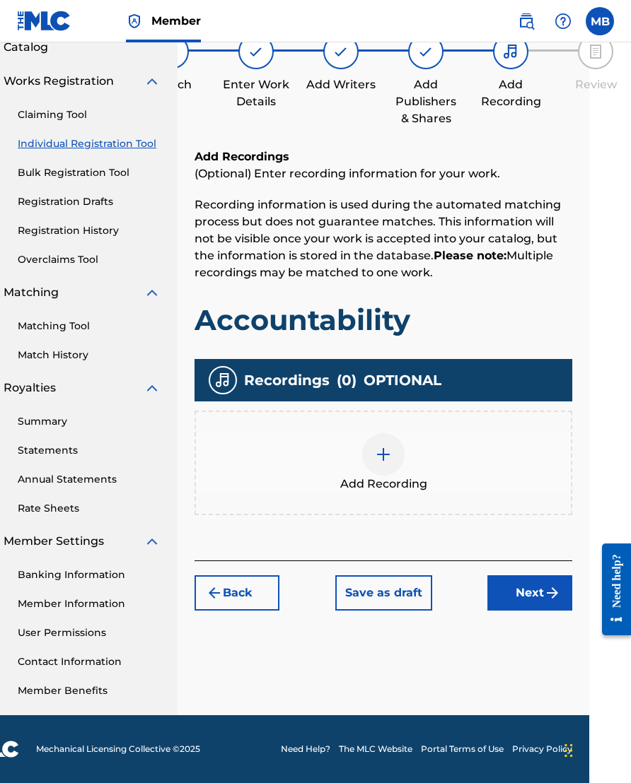
click at [391, 463] on img at bounding box center [383, 454] width 17 height 17
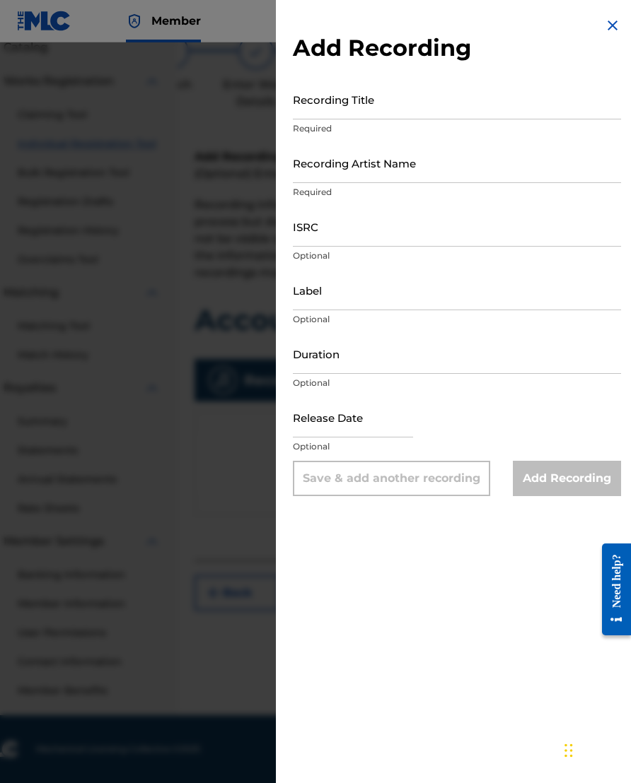
click at [505, 102] on input "Recording Title" at bounding box center [457, 99] width 328 height 40
type input "Accountability"
click at [486, 172] on input "Recording Artist Name" at bounding box center [457, 163] width 328 height 40
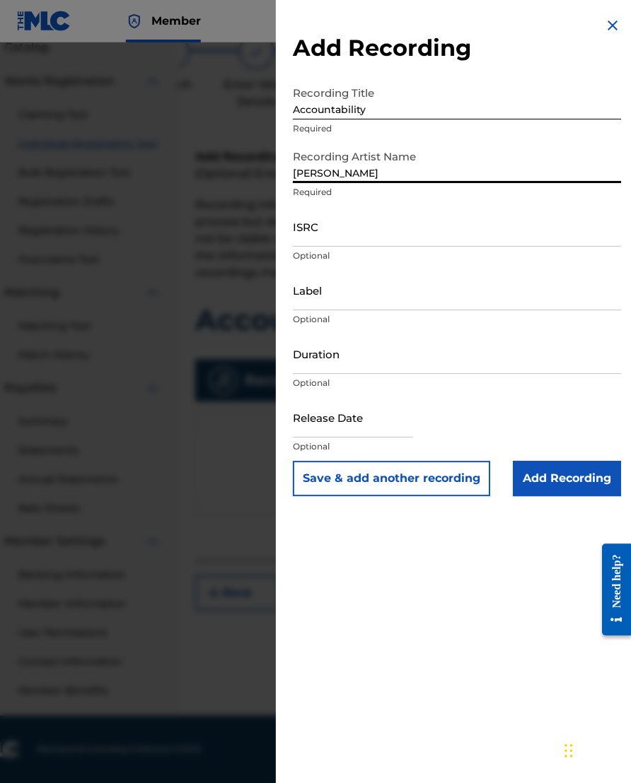
type input "[PERSON_NAME]"
click at [459, 238] on input "ISRC" at bounding box center [457, 226] width 328 height 40
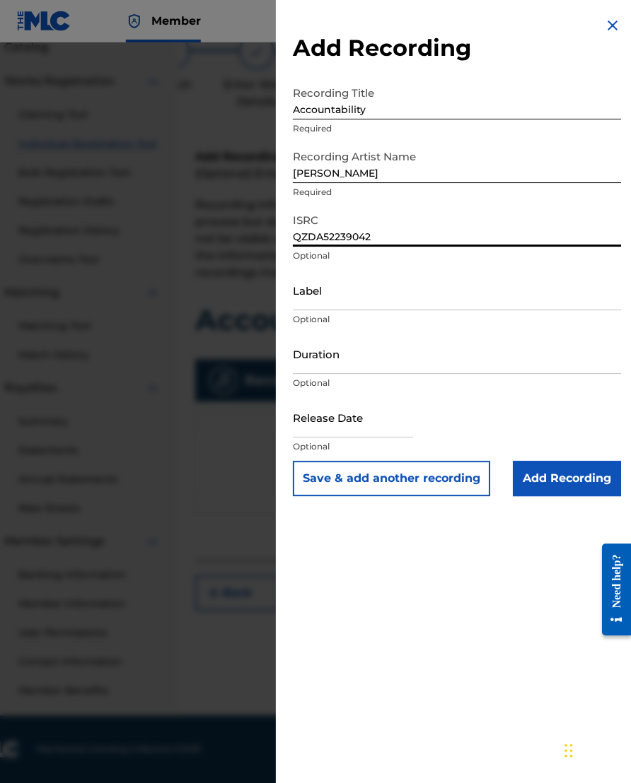
type input "QZDA52239042"
click at [472, 296] on input "Label" at bounding box center [457, 290] width 328 height 40
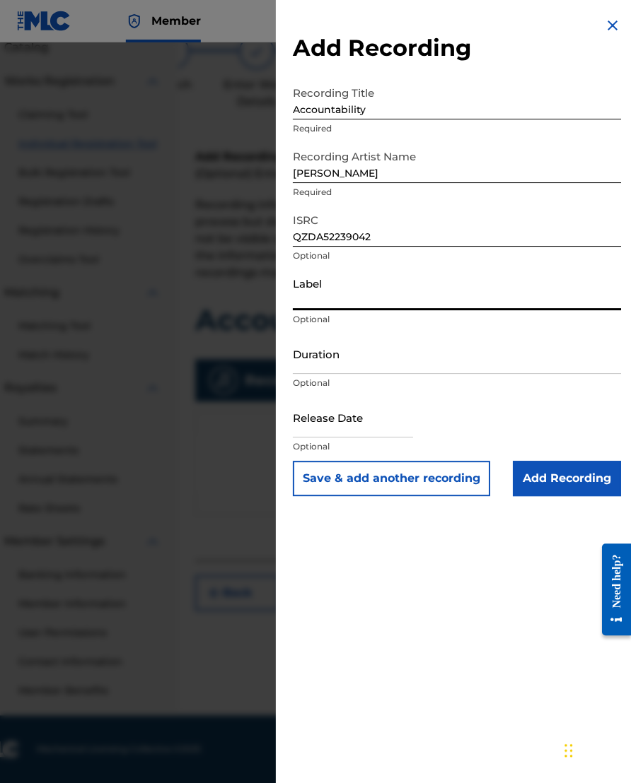
click at [446, 358] on input "Duration" at bounding box center [457, 354] width 328 height 40
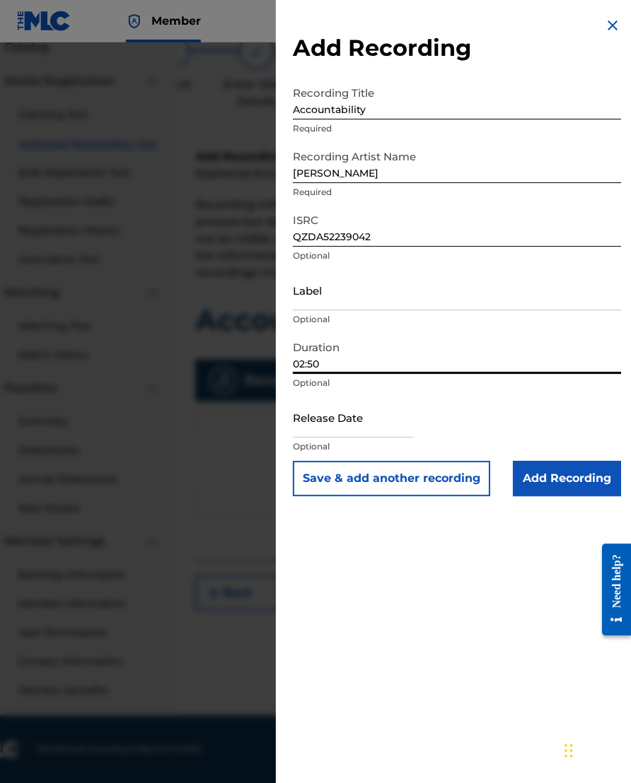
type input "02:50"
click at [387, 428] on input "text" at bounding box center [353, 417] width 120 height 40
select select "7"
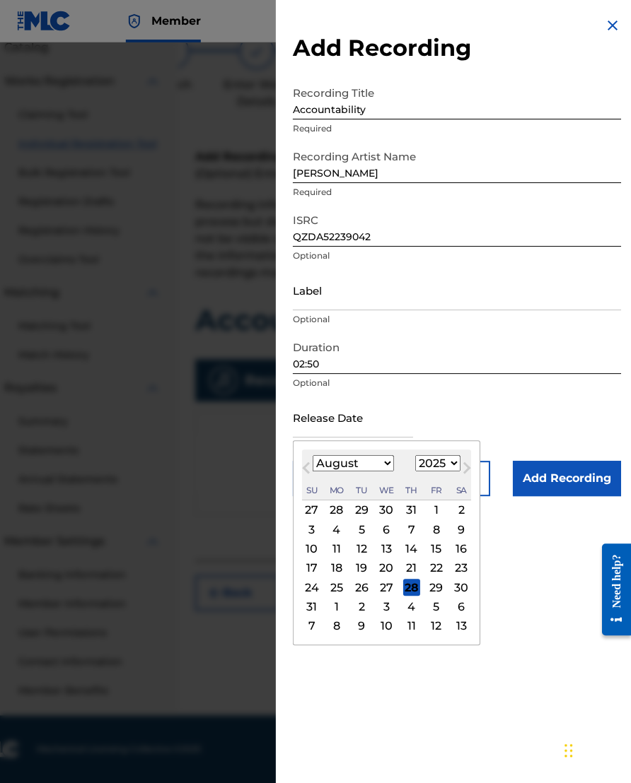
click at [460, 469] on select "1899 1900 1901 1902 1903 1904 1905 1906 1907 1908 1909 1910 1911 1912 1913 1914…" at bounding box center [437, 463] width 45 height 16
click at [458, 468] on select "1899 1900 1901 1902 1903 1904 1905 1906 1907 1908 1909 1910 1911 1912 1913 1914…" at bounding box center [437, 463] width 45 height 16
select select "2022"
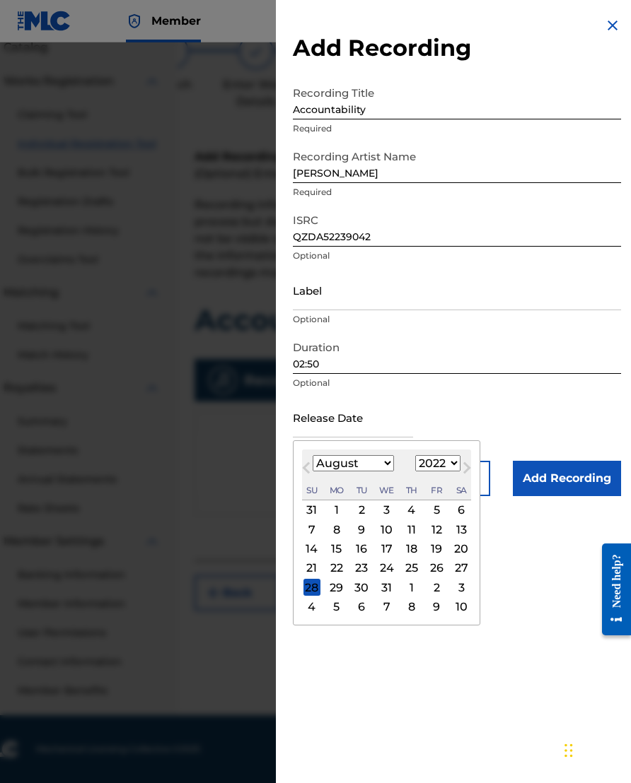
click at [385, 460] on select "January February March April May June July August September October November De…" at bounding box center [352, 463] width 81 height 16
select select "5"
click at [395, 552] on div "15" at bounding box center [386, 549] width 17 height 17
type input "[DATE]"
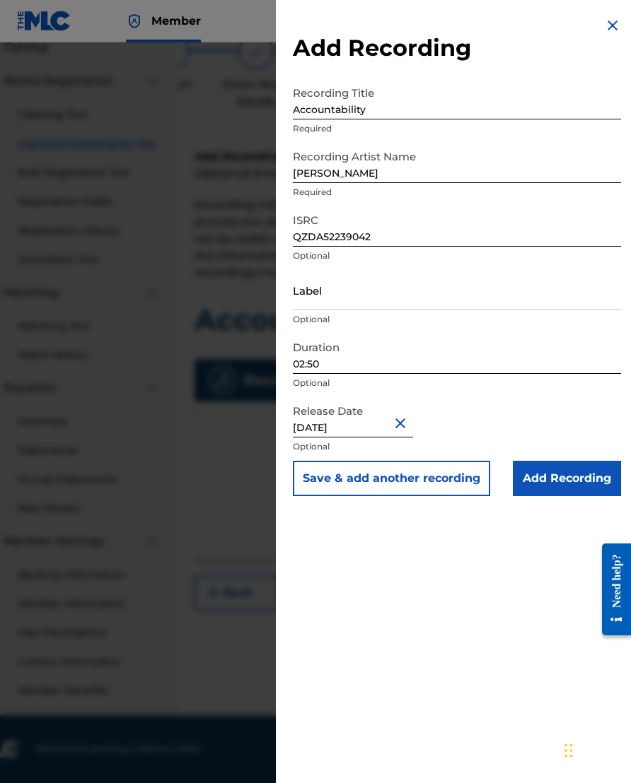
click at [542, 481] on input "Add Recording" at bounding box center [566, 478] width 108 height 35
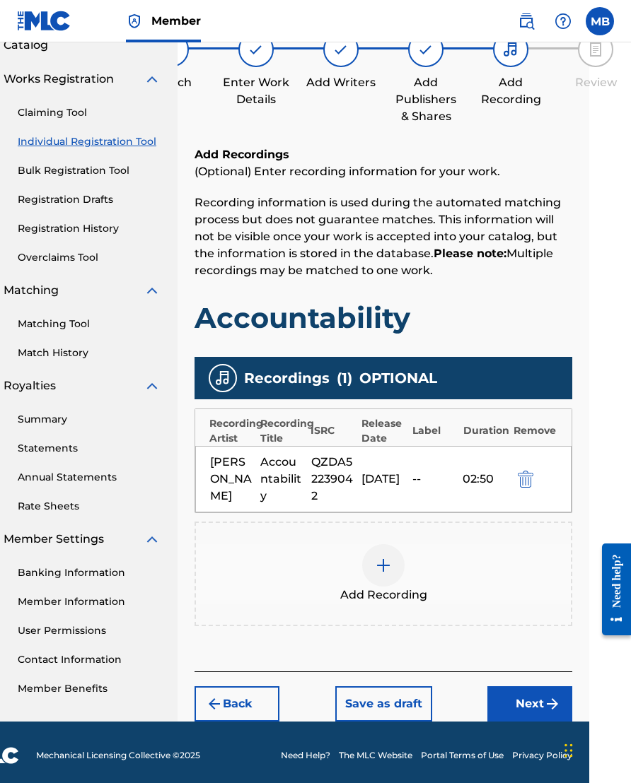
click at [530, 674] on button "Next" at bounding box center [529, 703] width 85 height 35
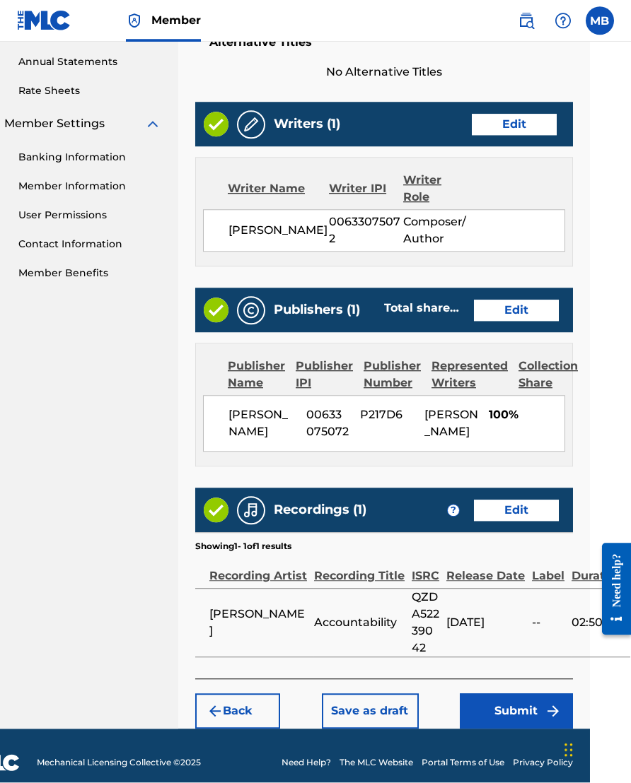
scroll to position [510, 42]
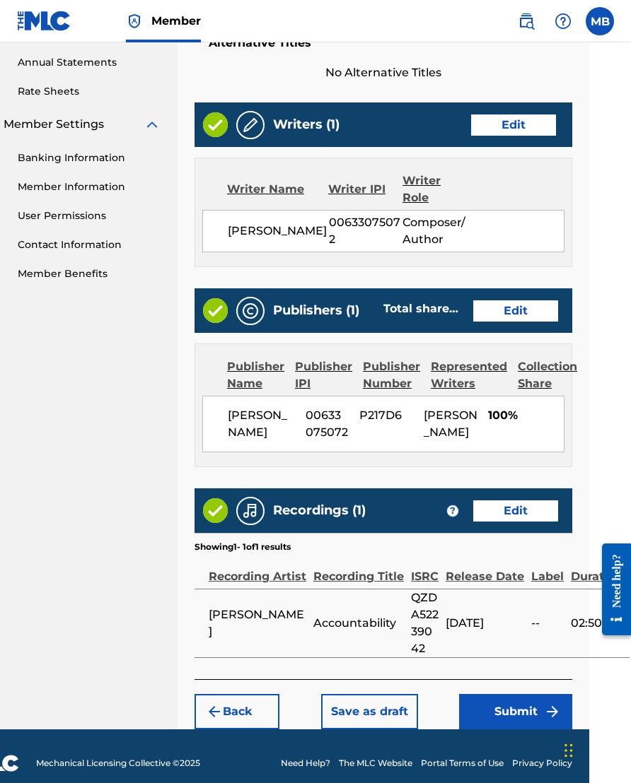
click at [512, 674] on button "Submit" at bounding box center [515, 711] width 113 height 35
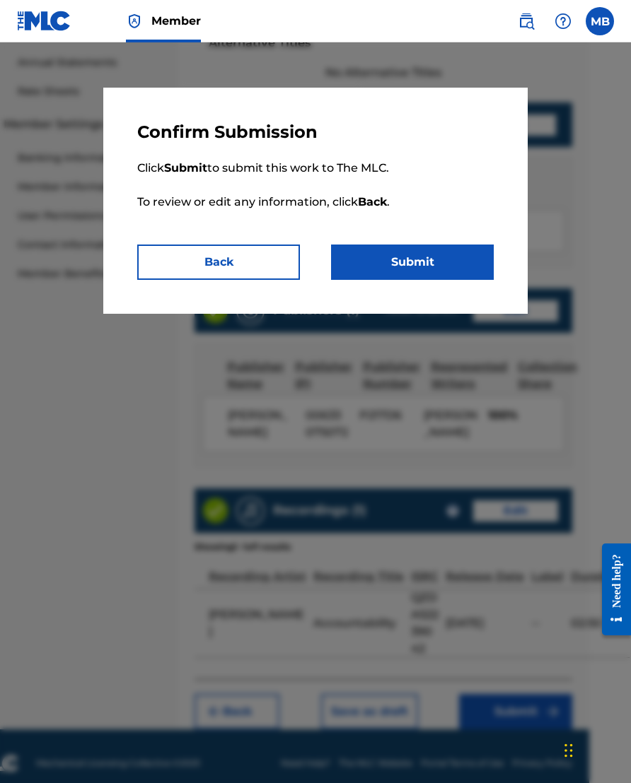
click at [444, 257] on button "Submit" at bounding box center [412, 262] width 163 height 35
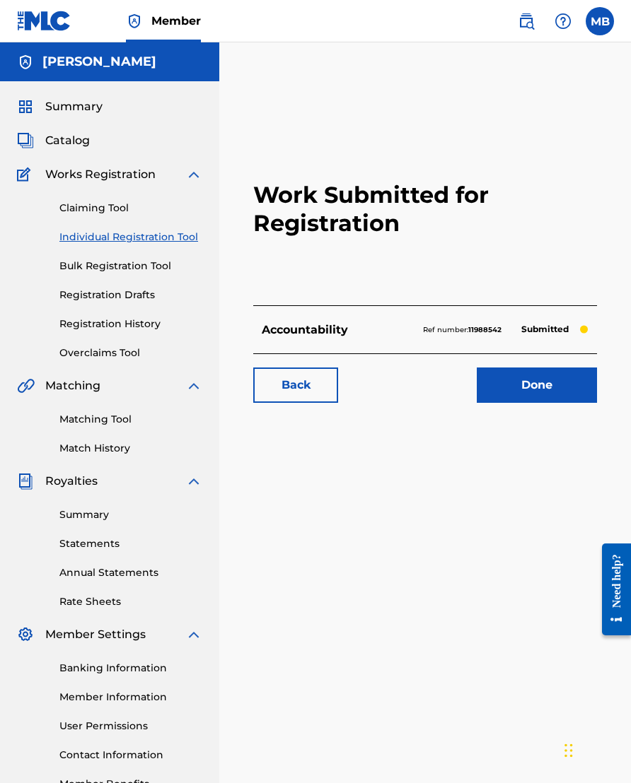
click at [542, 399] on link "Done" at bounding box center [536, 385] width 120 height 35
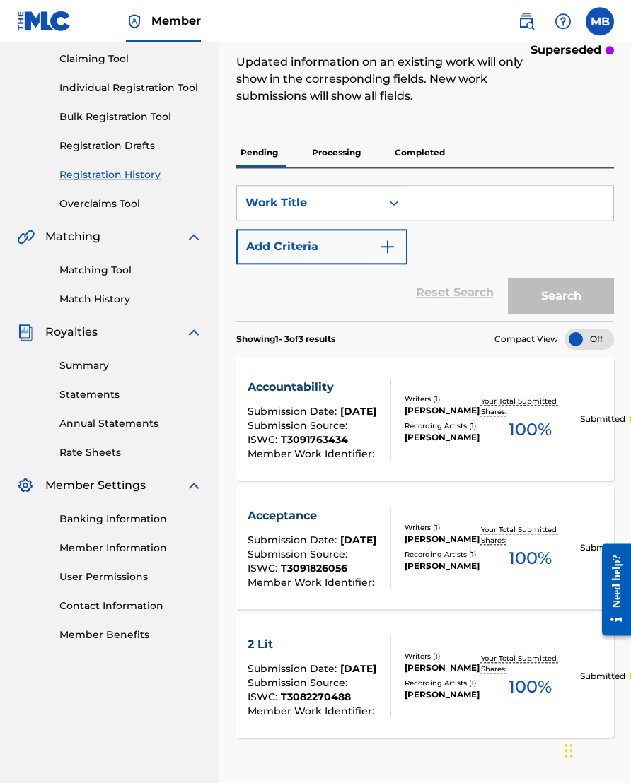
scroll to position [110, 0]
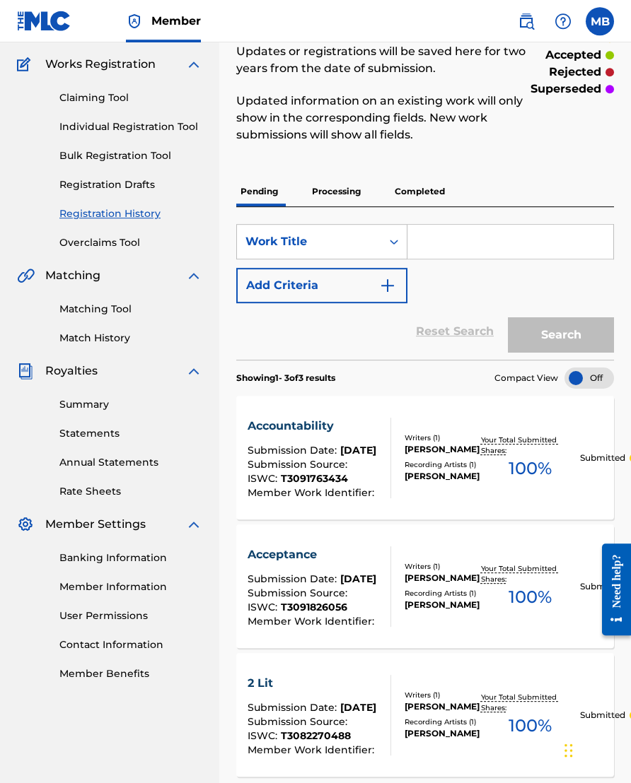
click at [348, 191] on p "Processing" at bounding box center [335, 192] width 57 height 30
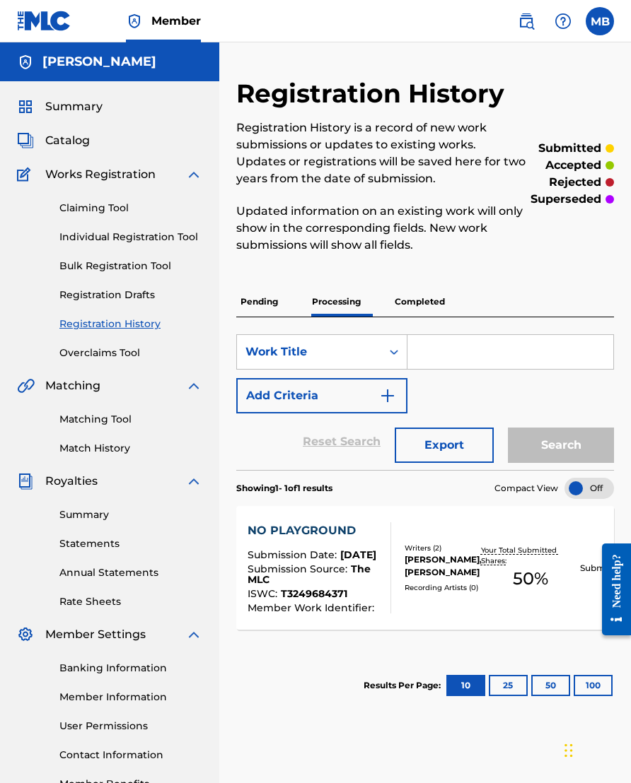
click at [425, 299] on p "Completed" at bounding box center [419, 302] width 59 height 30
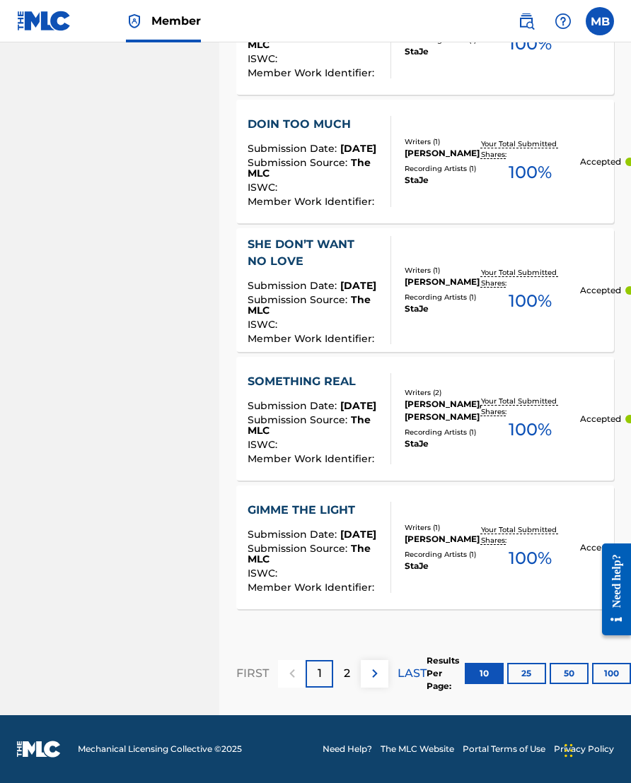
click at [374, 674] on img at bounding box center [374, 673] width 17 height 17
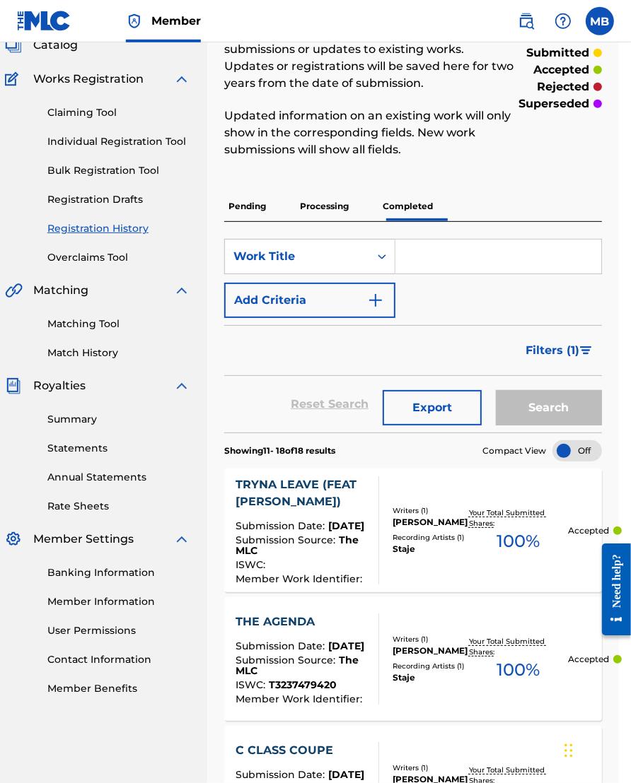
scroll to position [0, 15]
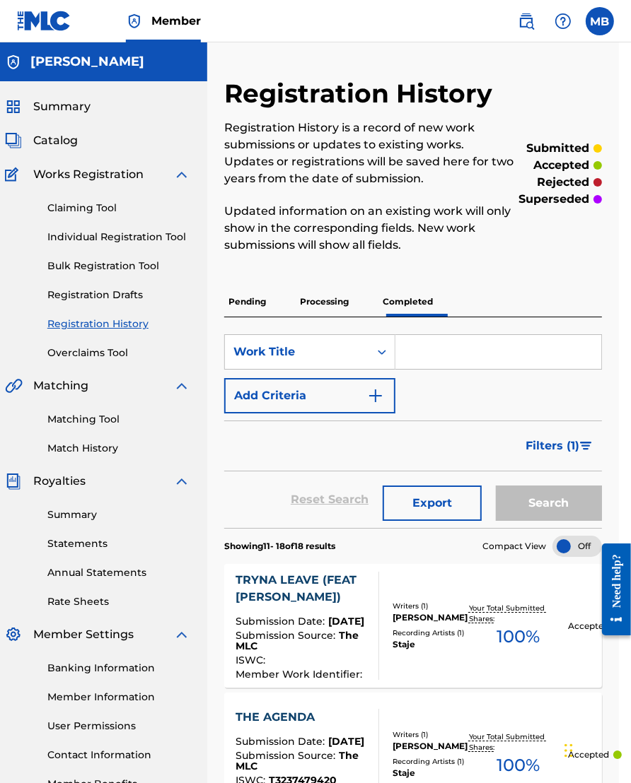
click at [72, 133] on span "Catalog" at bounding box center [55, 140] width 45 height 17
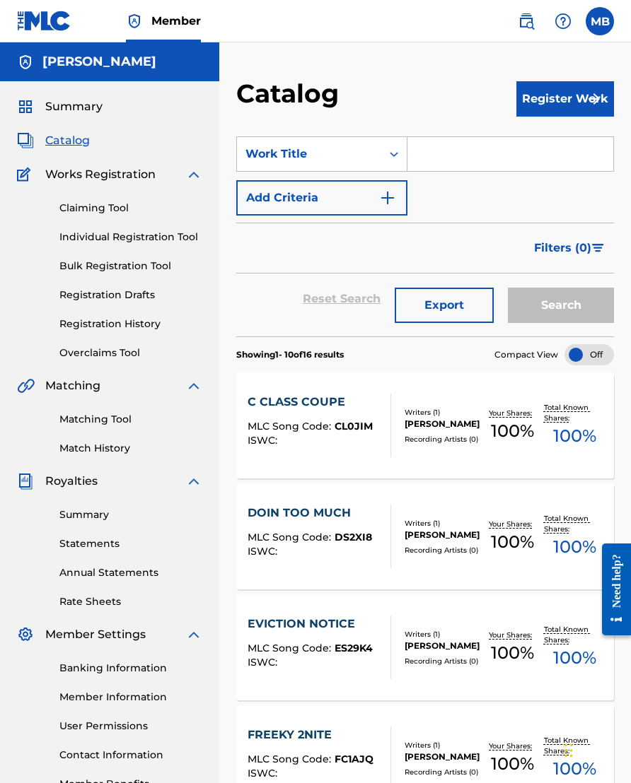
click at [542, 93] on button "Register Work" at bounding box center [565, 98] width 98 height 35
click at [542, 138] on link "Individual" at bounding box center [565, 145] width 98 height 34
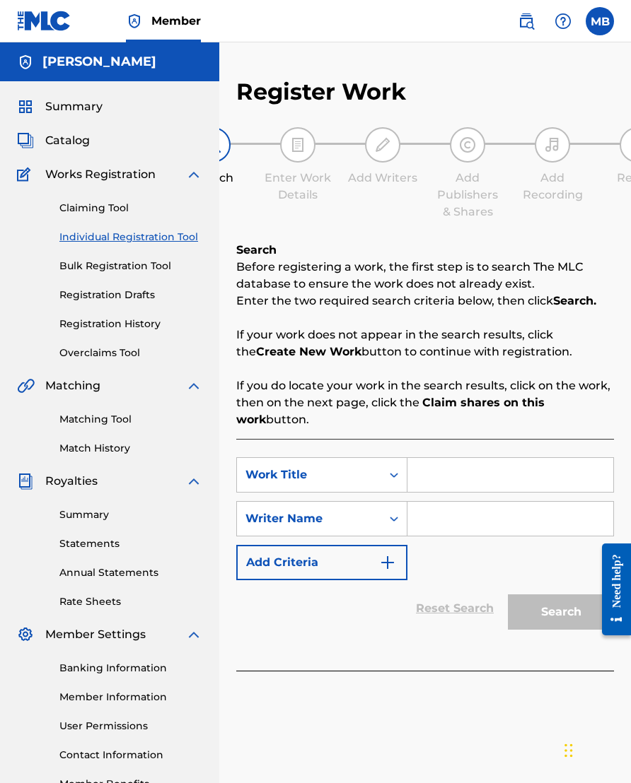
click at [462, 479] on input "Search Form" at bounding box center [510, 475] width 206 height 34
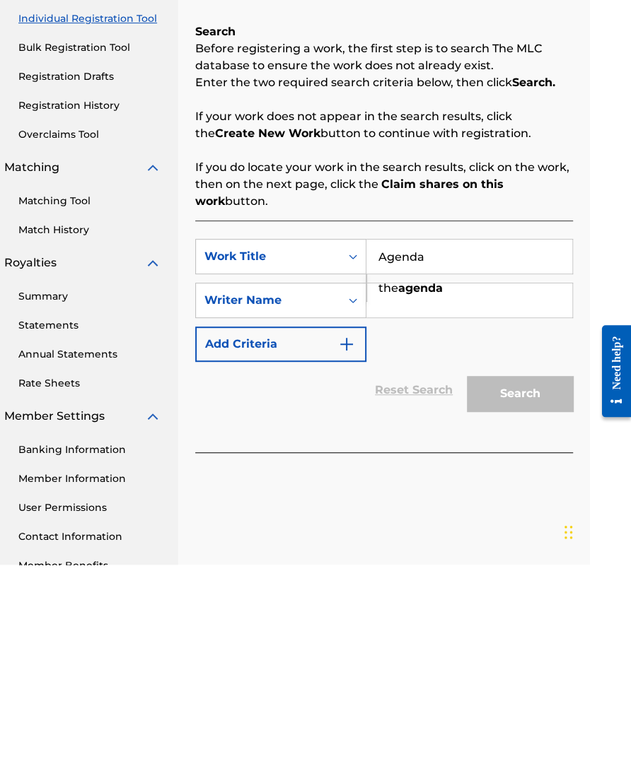
type input "Agenda"
click at [506, 502] on input "Search Form" at bounding box center [469, 519] width 206 height 34
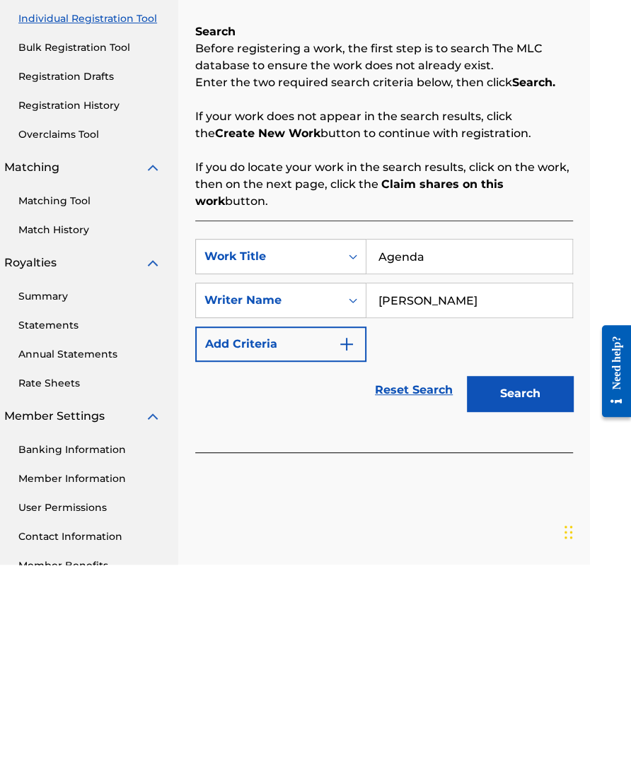
type input "[PERSON_NAME]"
click at [528, 594] on button "Search" at bounding box center [520, 611] width 106 height 35
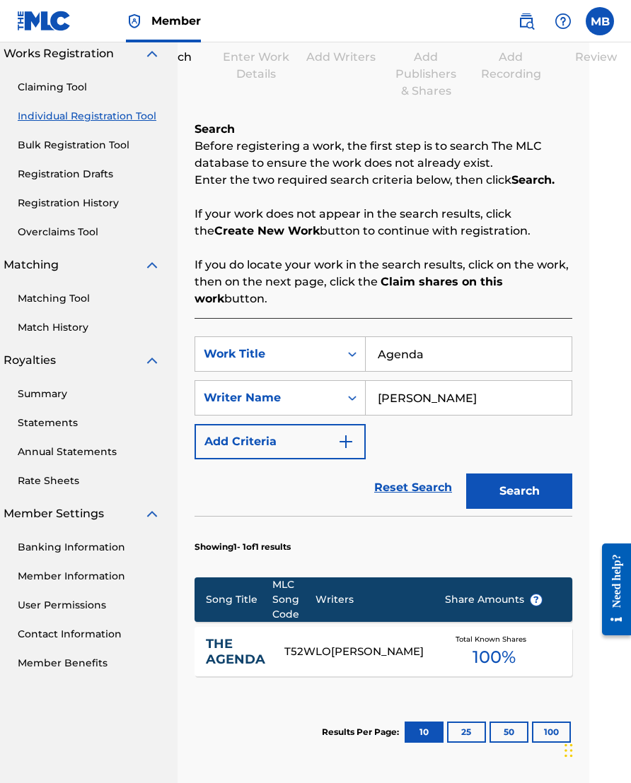
click at [412, 647] on div "[PERSON_NAME]" at bounding box center [377, 652] width 92 height 16
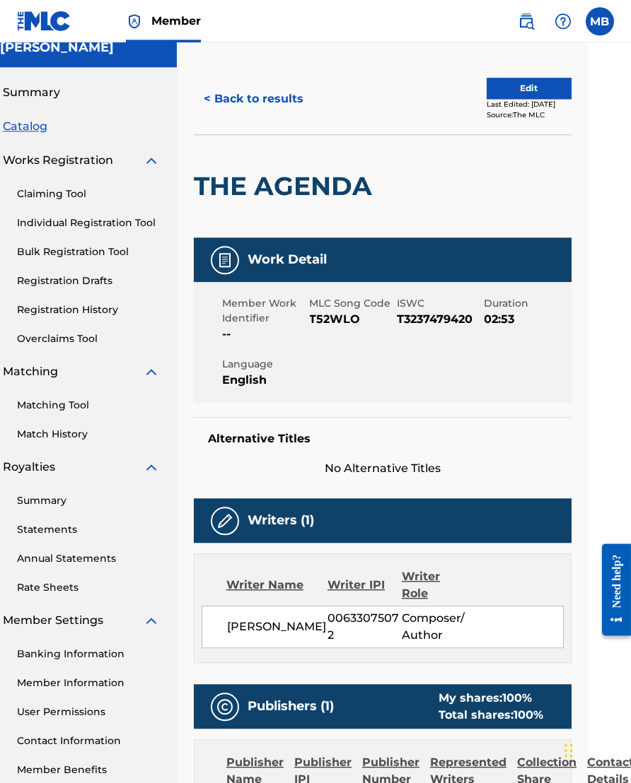
scroll to position [0, 42]
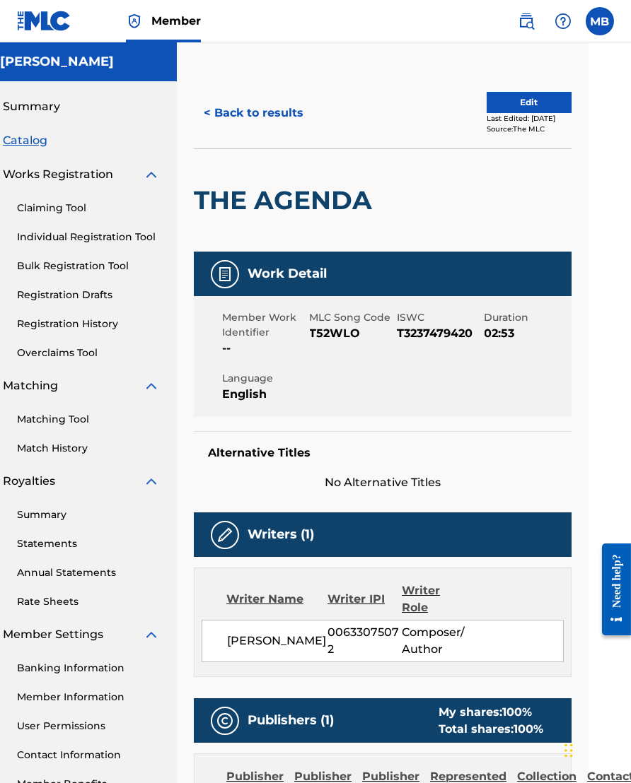
click at [277, 116] on button "< Back to results" at bounding box center [253, 112] width 119 height 35
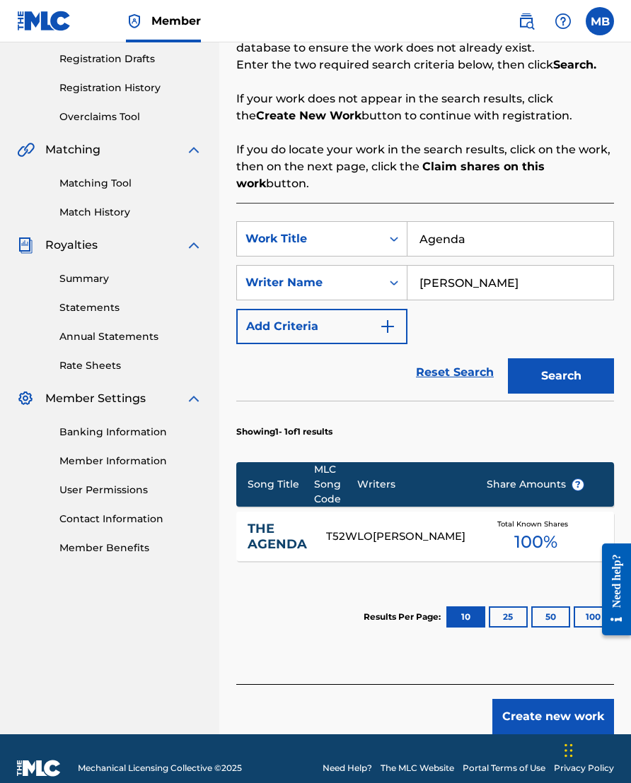
click at [539, 674] on button "Create new work" at bounding box center [553, 716] width 122 height 35
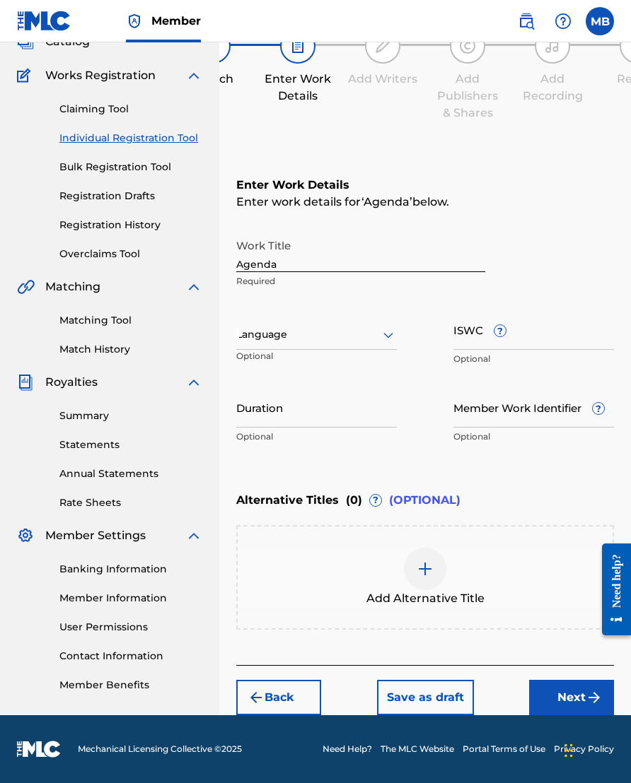
scroll to position [95, 0]
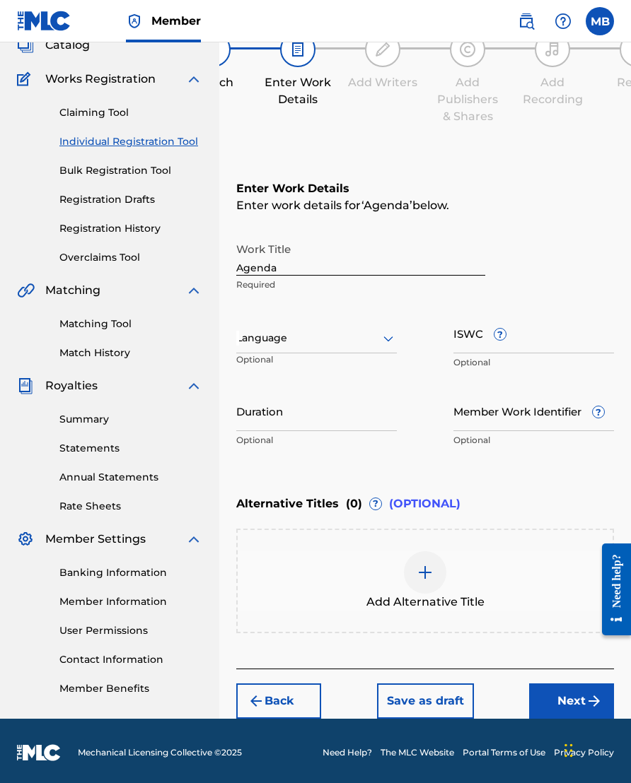
click at [302, 266] on input "Agenda" at bounding box center [360, 255] width 249 height 40
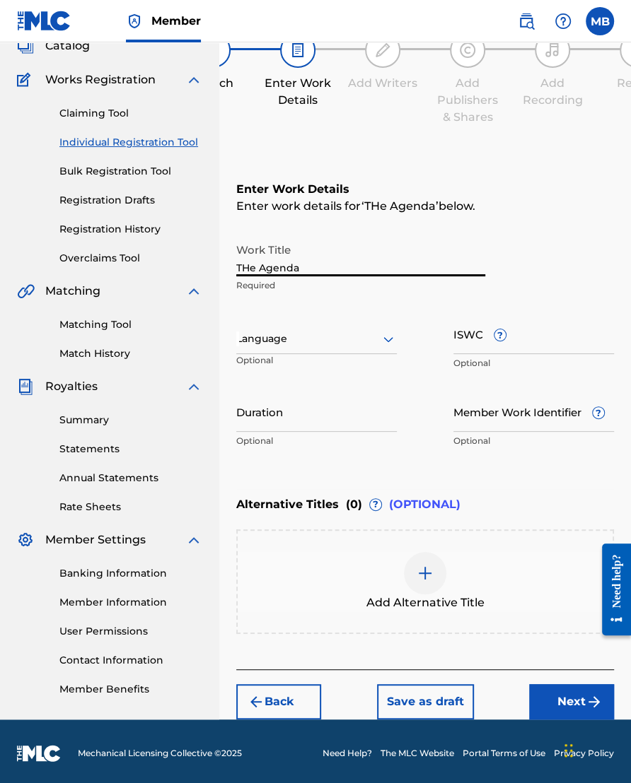
type input "THe Agenda"
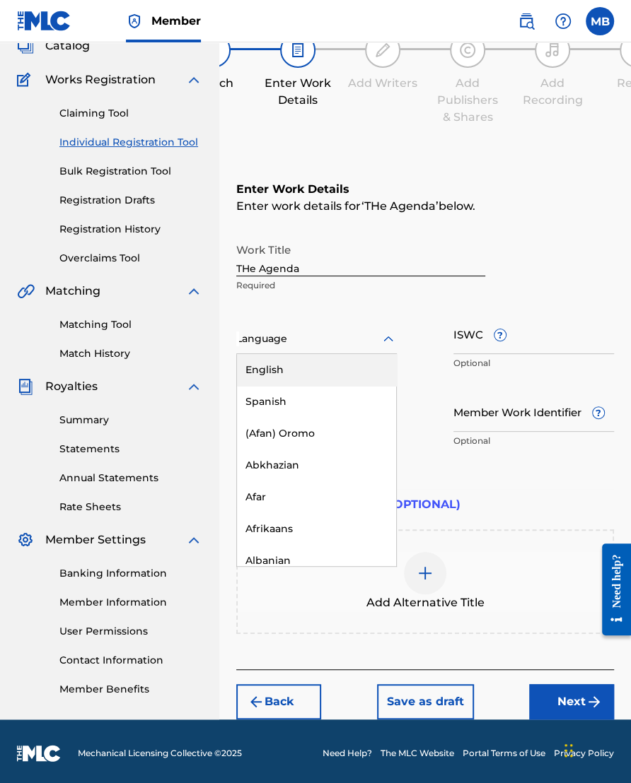
click at [351, 375] on div "English" at bounding box center [316, 370] width 159 height 32
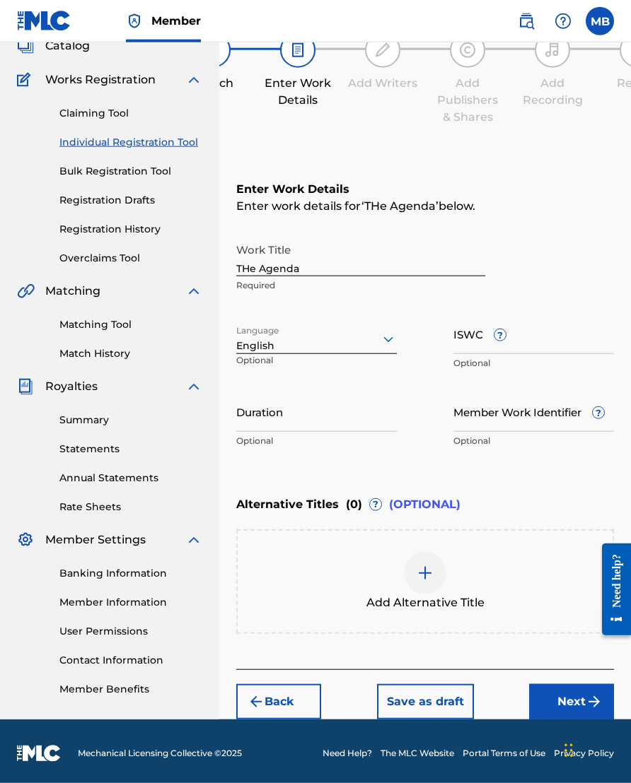
click at [542, 351] on input "ISWC ?" at bounding box center [533, 334] width 160 height 40
type input "T3082272020"
click at [354, 422] on input "Duration" at bounding box center [316, 412] width 160 height 40
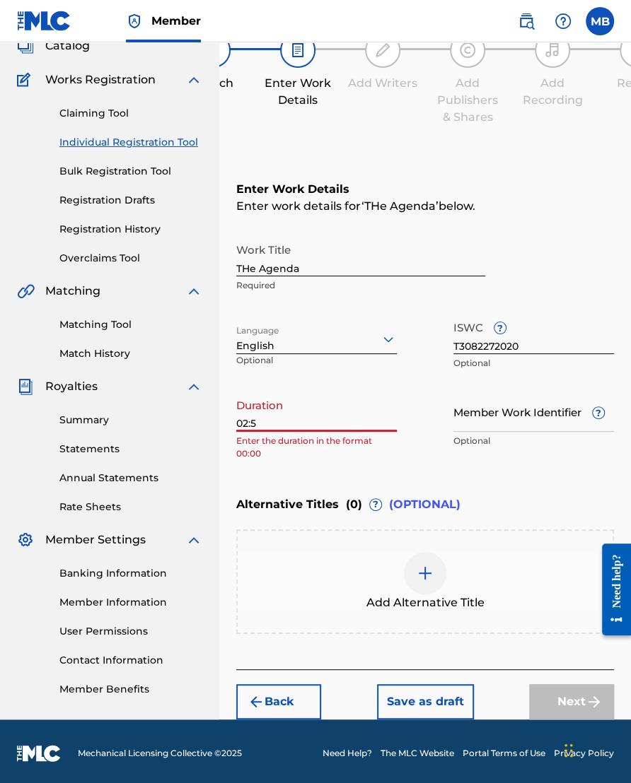
type input "02:52"
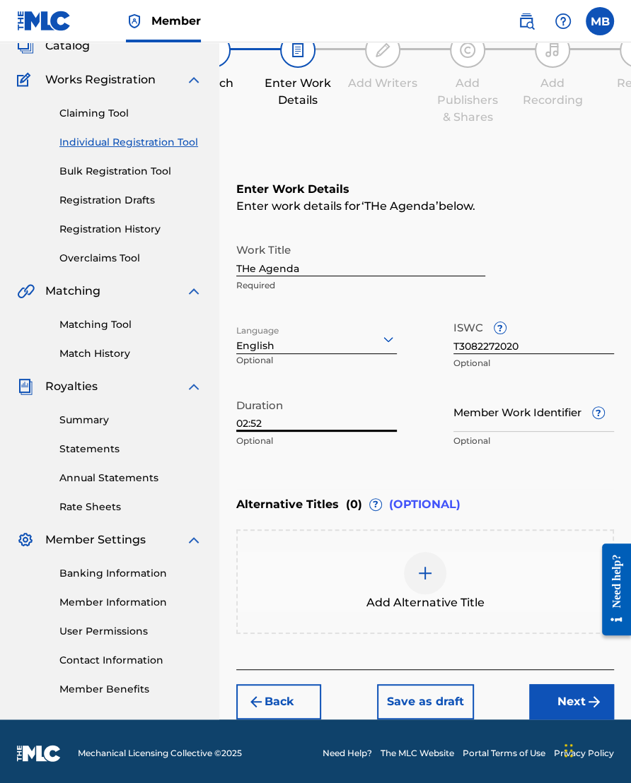
scroll to position [121, 0]
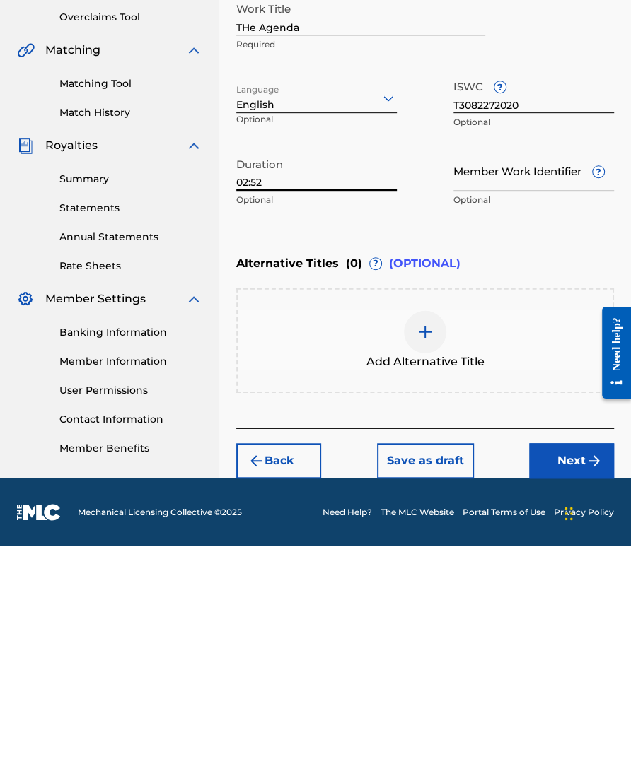
click at [542, 674] on button "Next" at bounding box center [571, 697] width 85 height 35
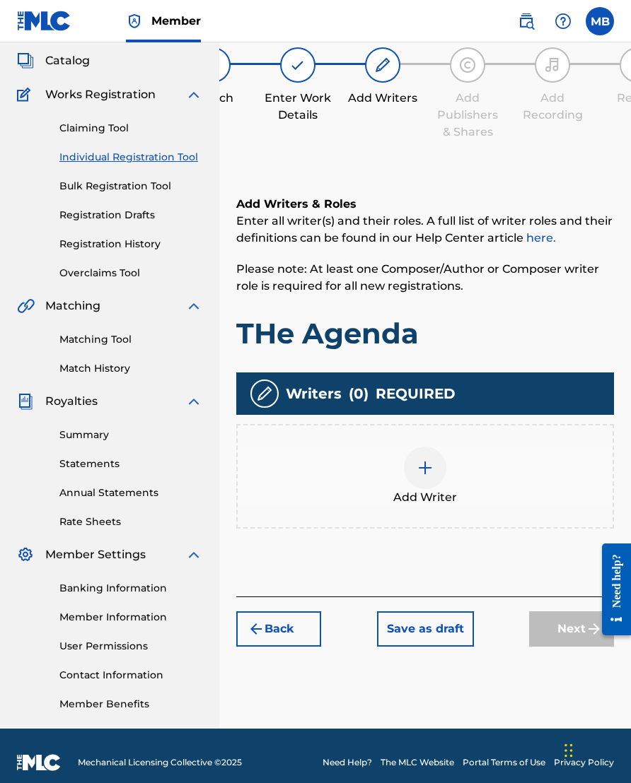
scroll to position [64, 0]
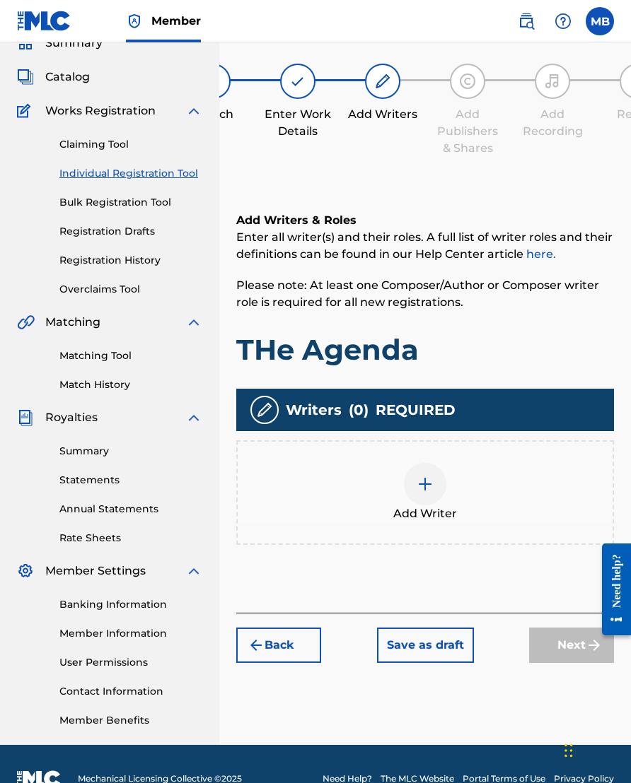
click at [429, 493] on img at bounding box center [424, 484] width 17 height 17
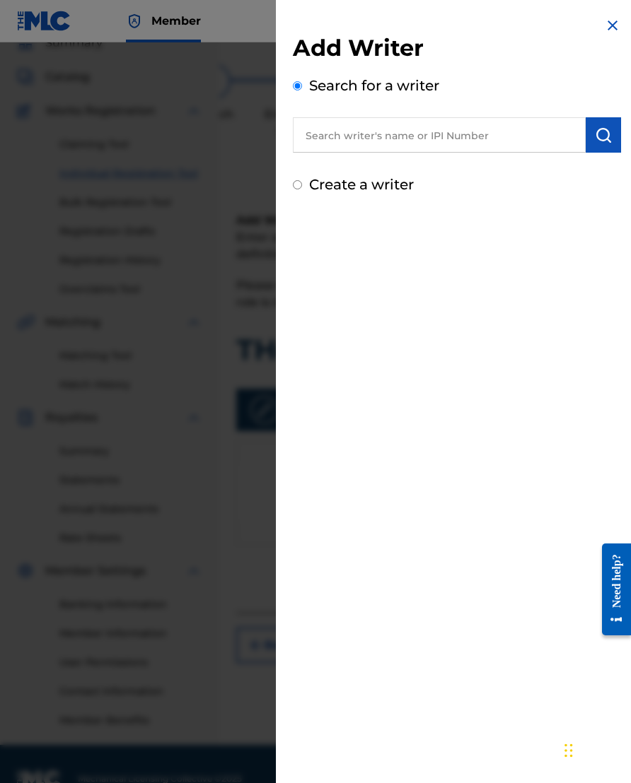
click at [512, 137] on input "text" at bounding box center [439, 134] width 293 height 35
type input "00633075072"
click at [542, 134] on button "submit" at bounding box center [602, 134] width 35 height 35
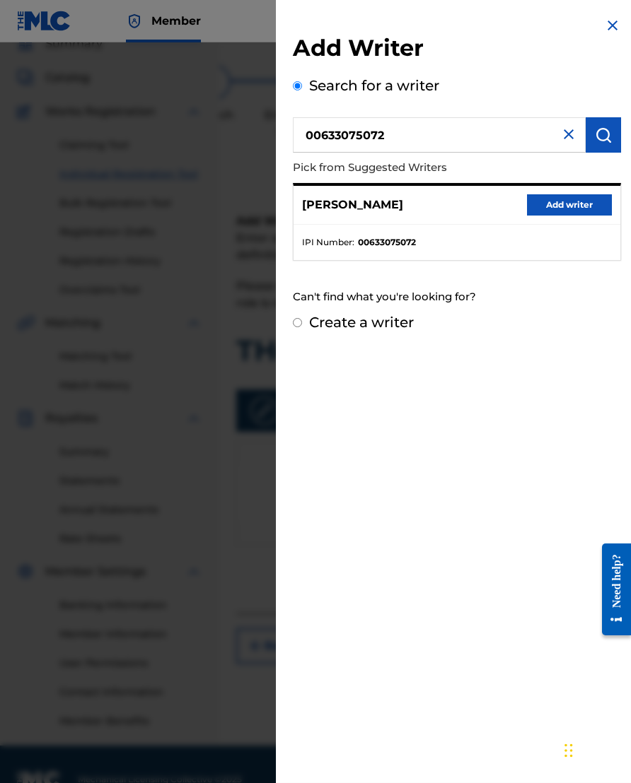
scroll to position [64, 0]
click at [542, 208] on button "Add writer" at bounding box center [569, 204] width 85 height 21
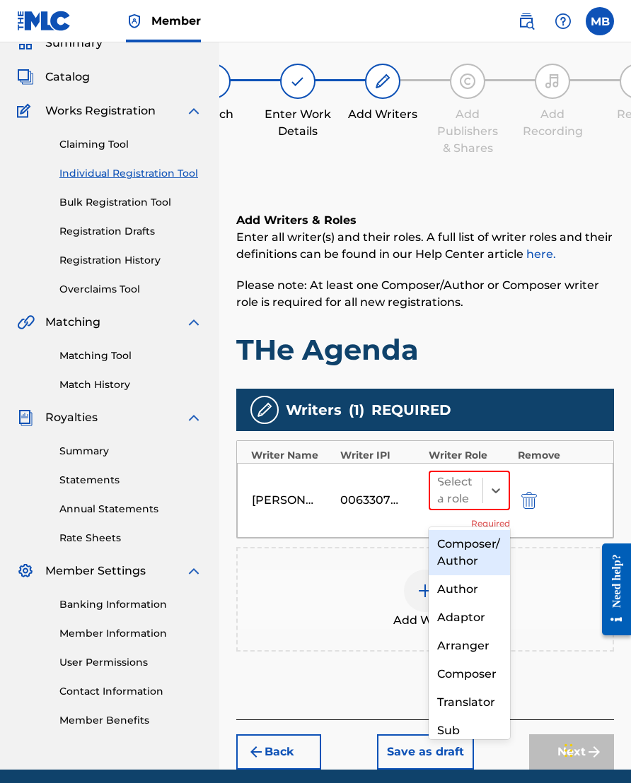
scroll to position [63, 41]
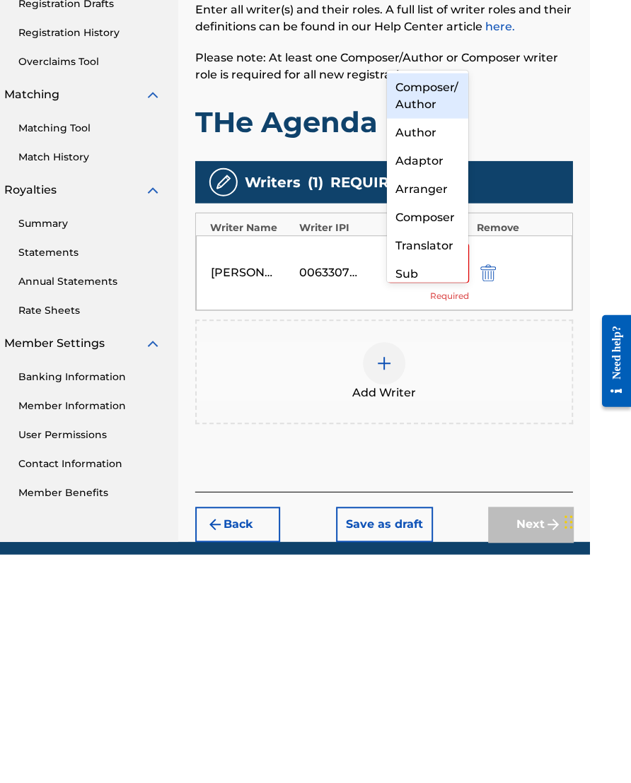
click at [447, 302] on div "Composer/Author" at bounding box center [427, 324] width 81 height 45
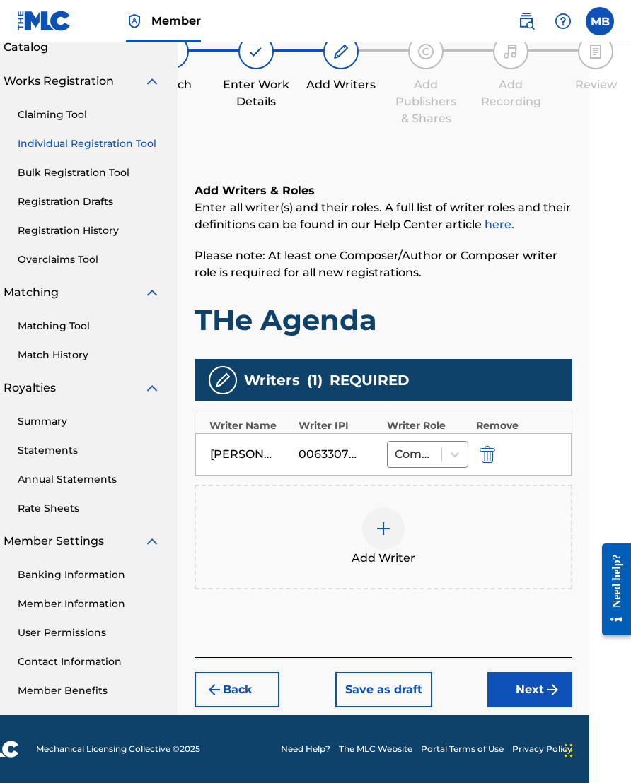
click at [521, 674] on button "Next" at bounding box center [529, 689] width 85 height 35
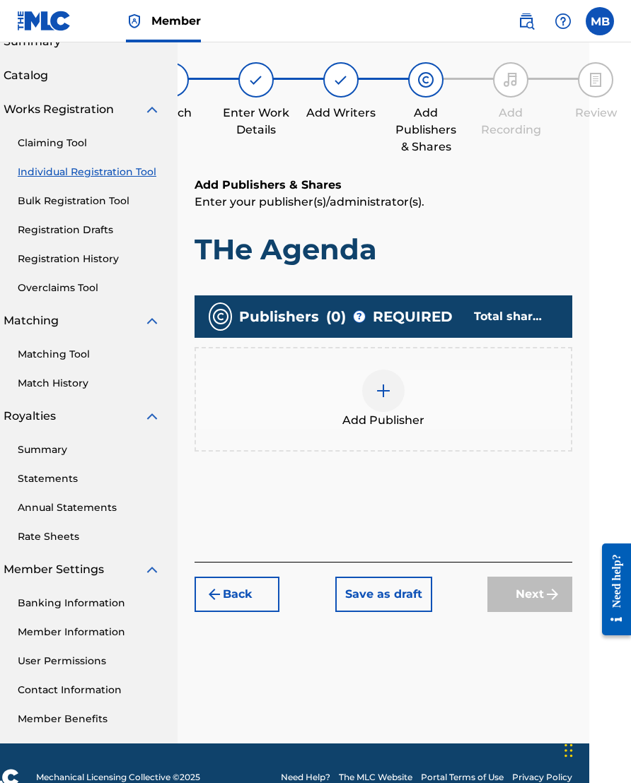
scroll to position [64, 42]
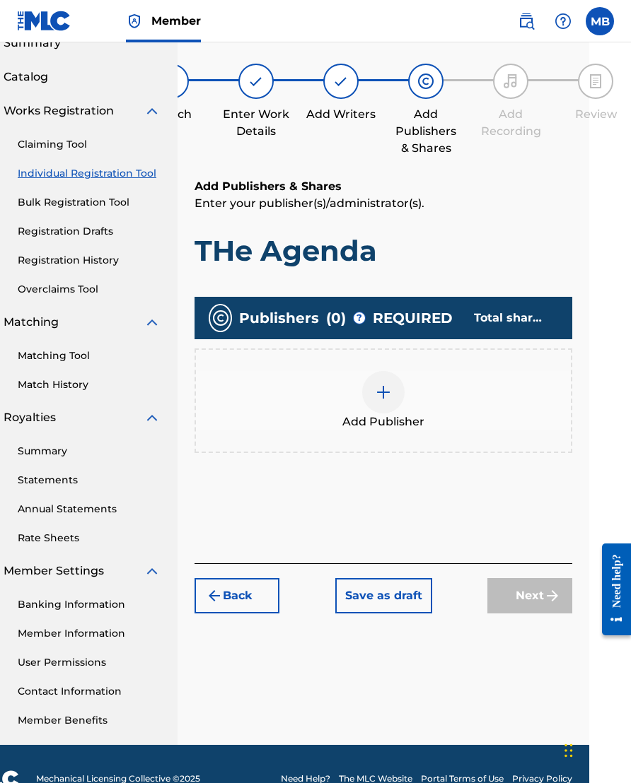
click at [390, 397] on img at bounding box center [383, 392] width 17 height 17
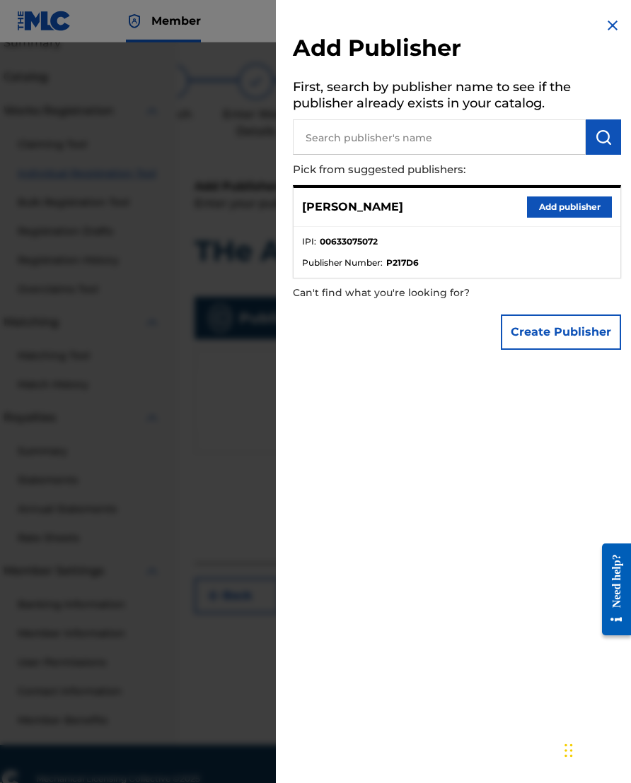
click at [542, 211] on button "Add publisher" at bounding box center [569, 207] width 85 height 21
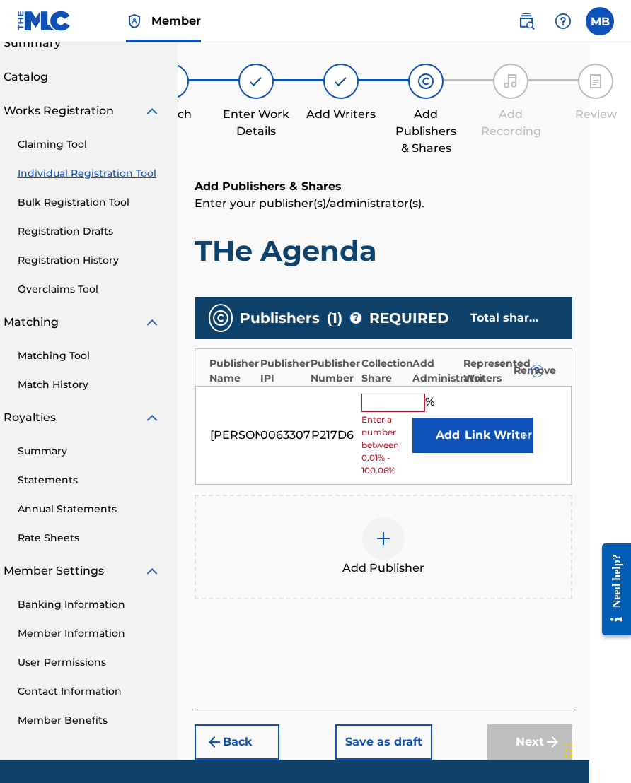
click at [398, 411] on input "text" at bounding box center [393, 403] width 64 height 18
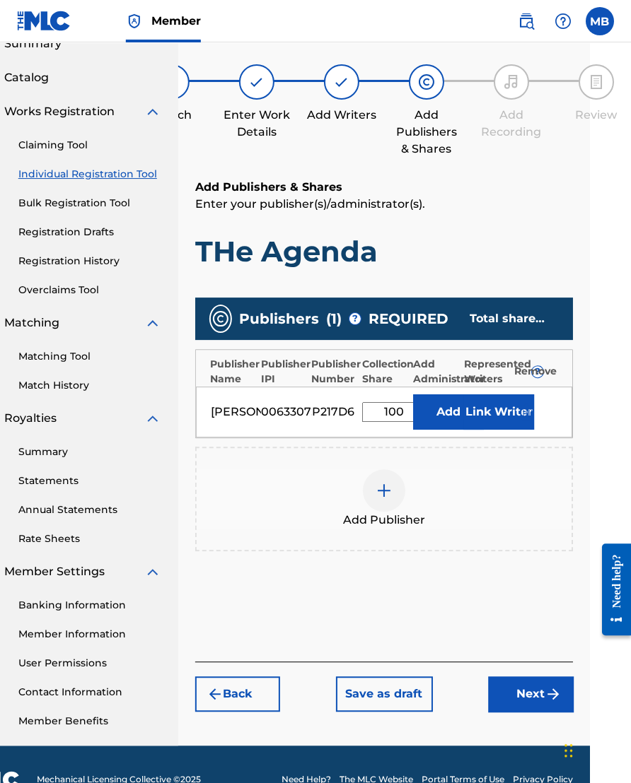
type input "100"
click at [486, 406] on button "Link Writer" at bounding box center [498, 411] width 71 height 35
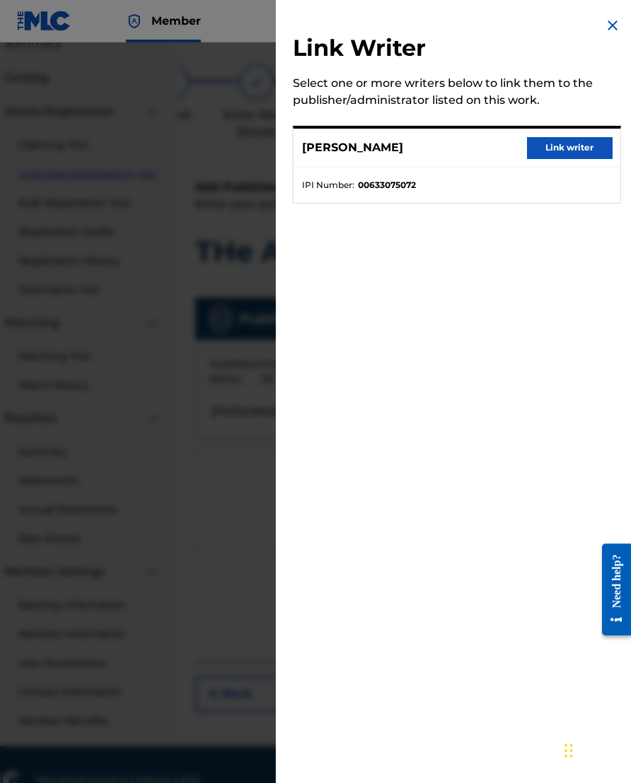
scroll to position [64, 42]
click at [542, 146] on button "Link writer" at bounding box center [569, 147] width 85 height 21
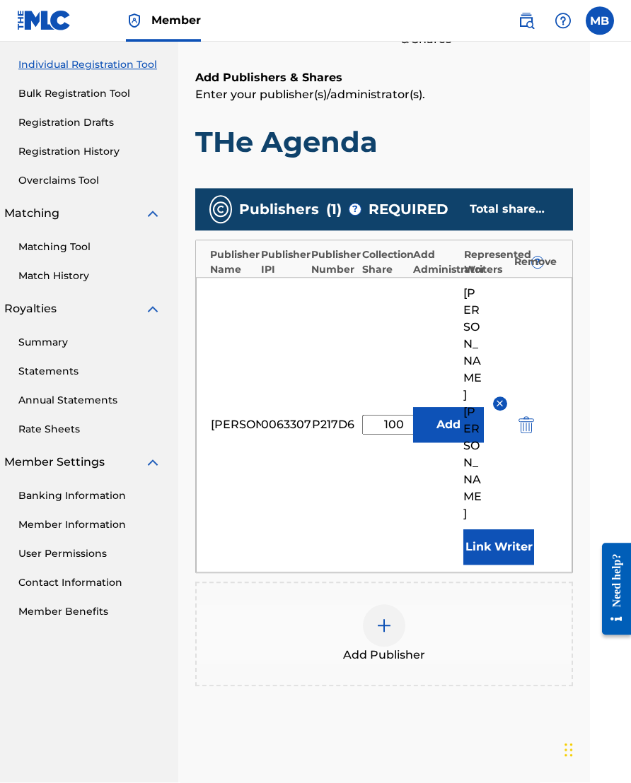
scroll to position [172, 42]
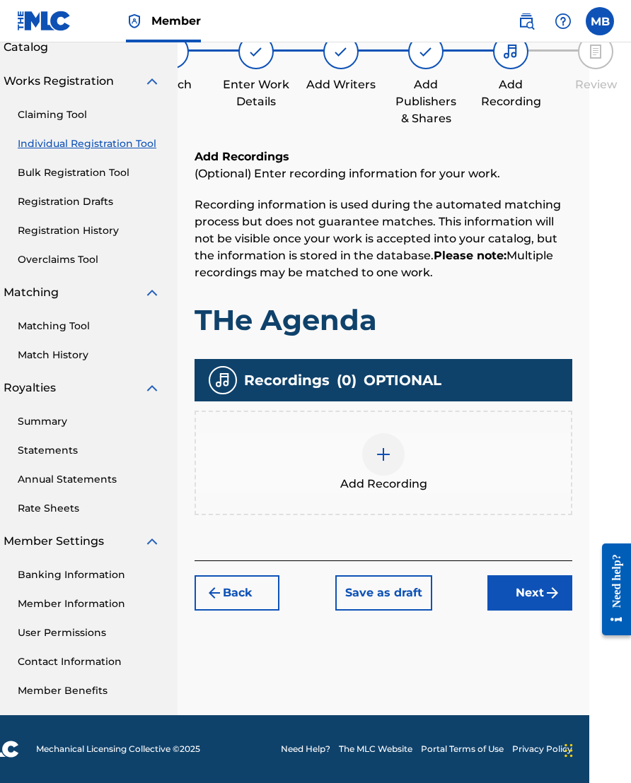
click at [389, 463] on img at bounding box center [383, 454] width 17 height 17
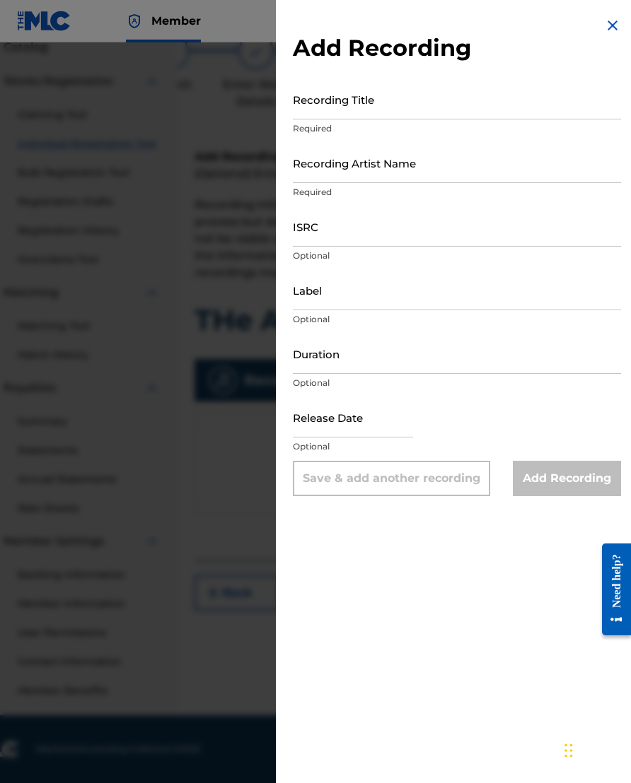
click at [471, 103] on input "Recording Title" at bounding box center [457, 99] width 328 height 40
type input "The Agenda"
click at [479, 174] on input "Recording Artist Name" at bounding box center [457, 163] width 328 height 40
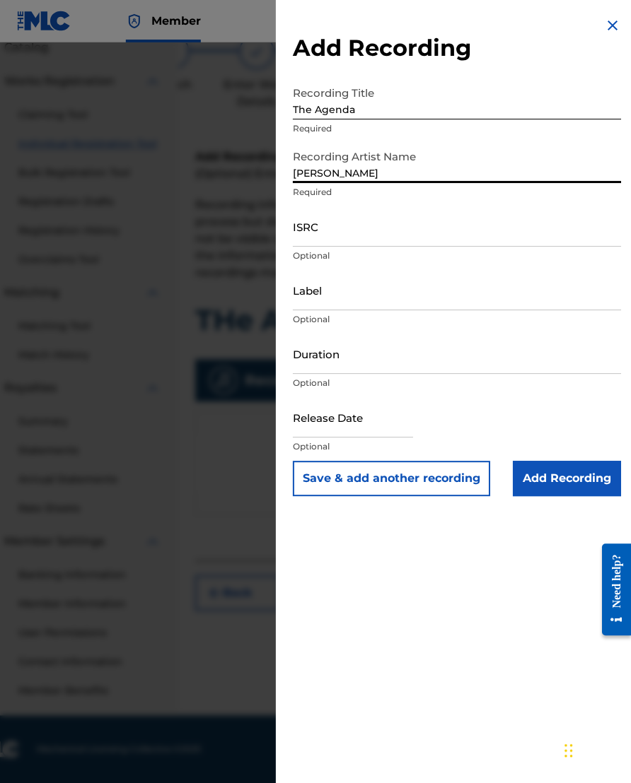
type input "[PERSON_NAME]"
click at [447, 224] on input "ISRC" at bounding box center [457, 226] width 328 height 40
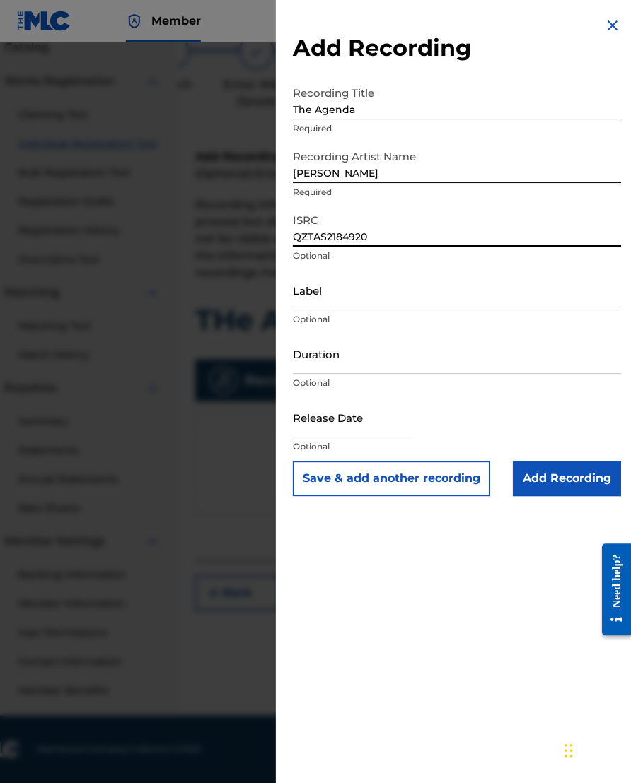
type input "QZTAS2184920"
click at [460, 293] on input "Label" at bounding box center [457, 290] width 328 height 40
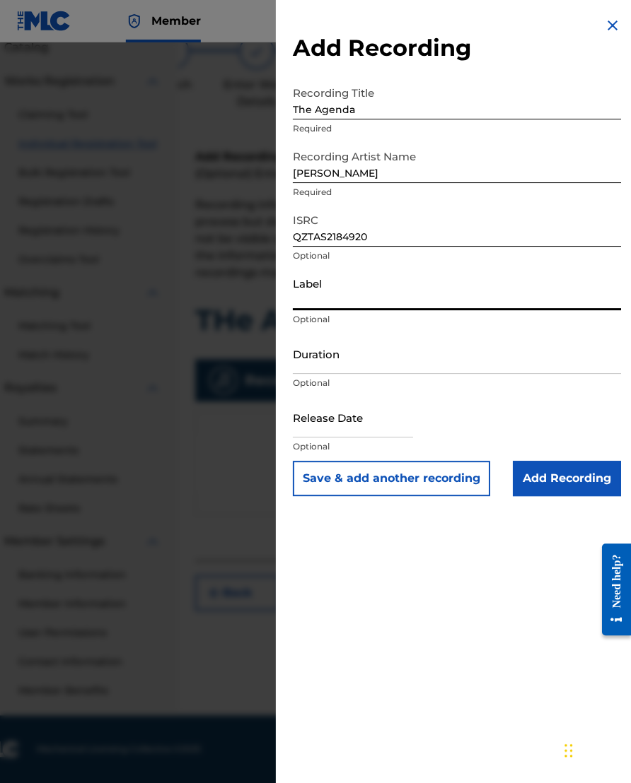
click at [465, 359] on input "Duration" at bounding box center [457, 354] width 328 height 40
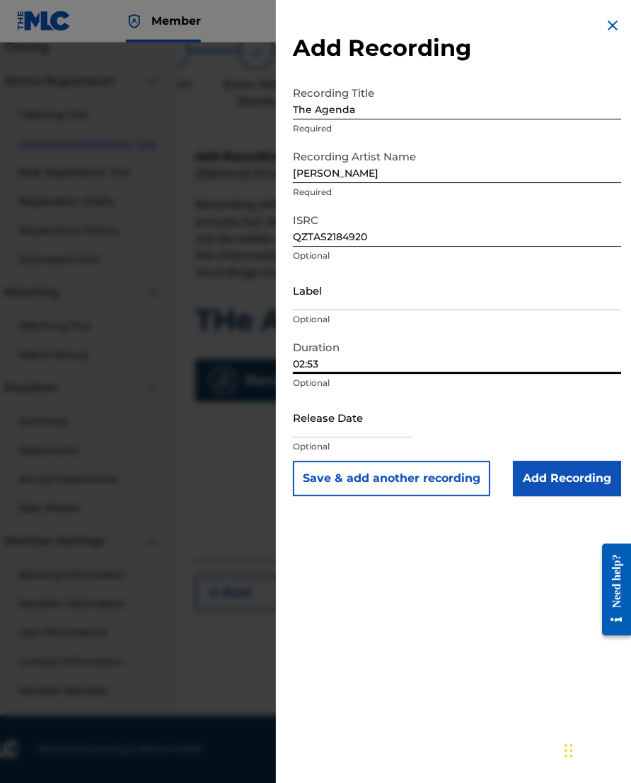
type input "02:53"
click at [390, 425] on input "text" at bounding box center [353, 417] width 120 height 40
select select "7"
select select "2025"
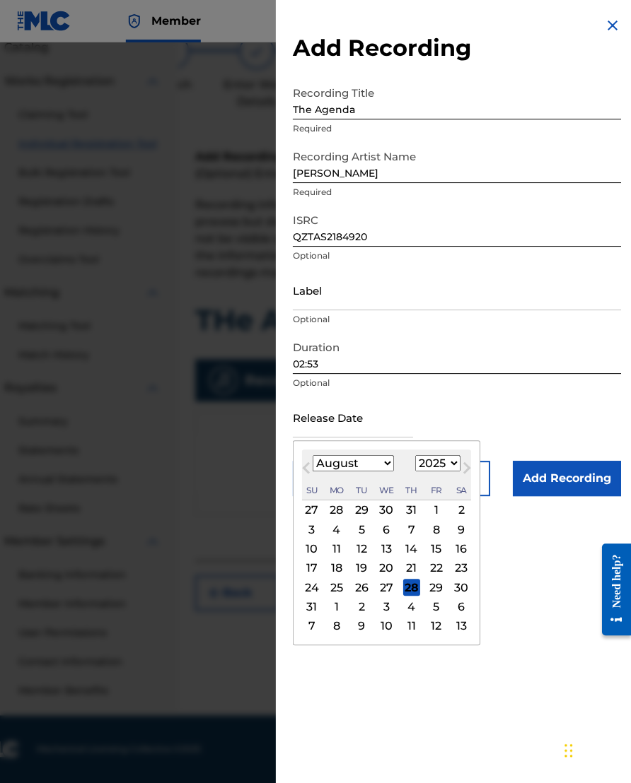
click at [380, 467] on select "January February March April May June July August September October November De…" at bounding box center [352, 463] width 81 height 16
click at [378, 470] on select "January February March April May June July August September October November De…" at bounding box center [352, 463] width 81 height 16
select select "11"
click at [460, 465] on select "1899 1900 1901 1902 1903 1904 1905 1906 1907 1908 1909 1910 1911 1912 1913 1914…" at bounding box center [437, 463] width 45 height 16
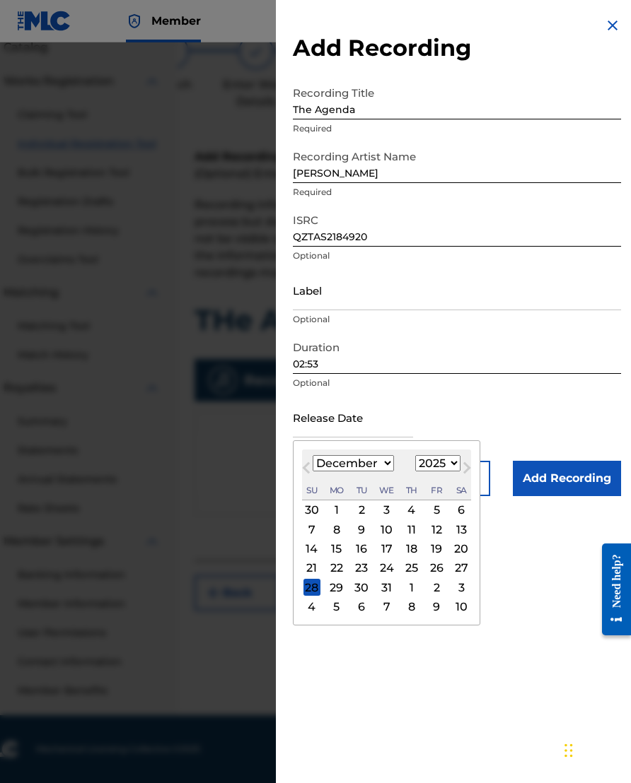
select select "2021"
click at [420, 552] on div "16" at bounding box center [411, 549] width 17 height 17
type input "[DATE]"
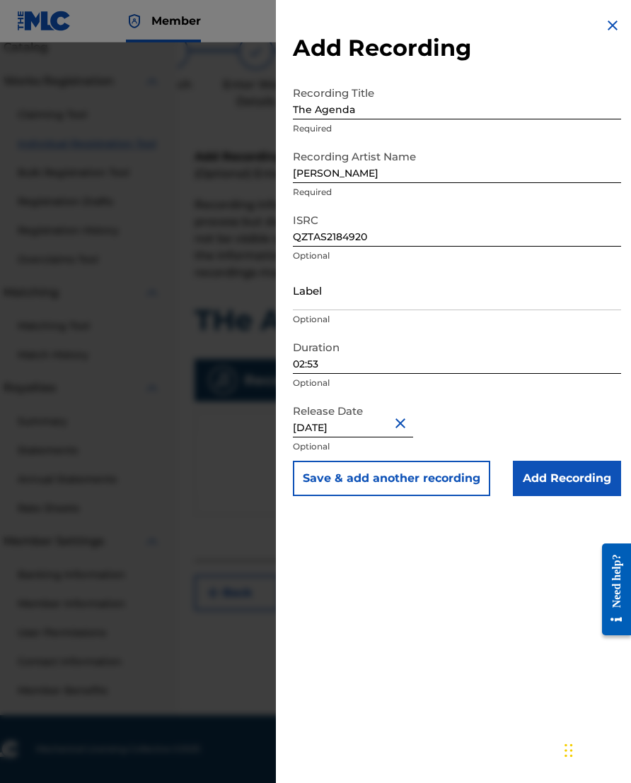
click at [542, 481] on input "Add Recording" at bounding box center [566, 478] width 108 height 35
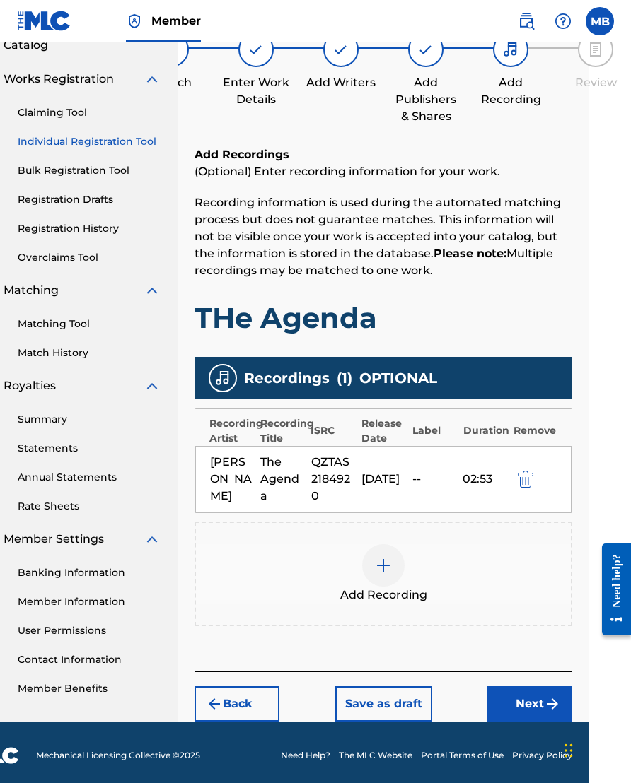
click at [505, 674] on button "Next" at bounding box center [529, 703] width 85 height 35
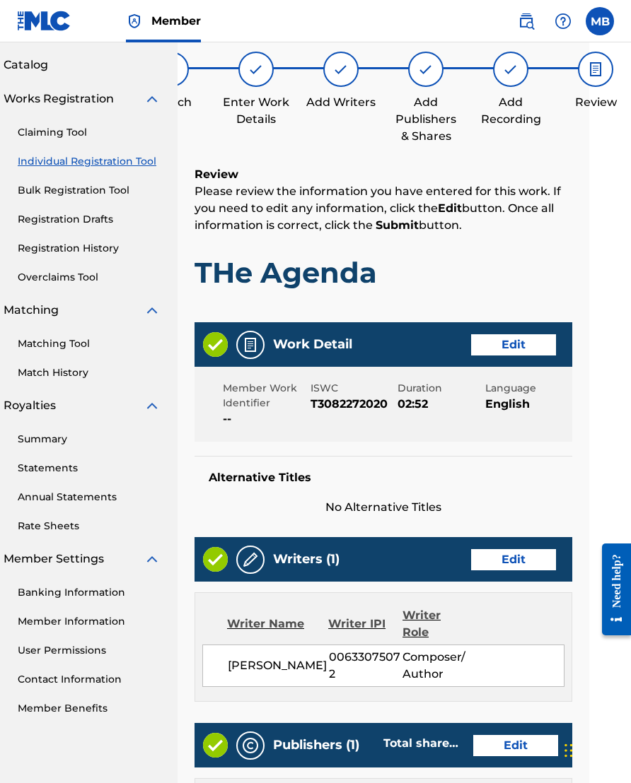
scroll to position [64, 42]
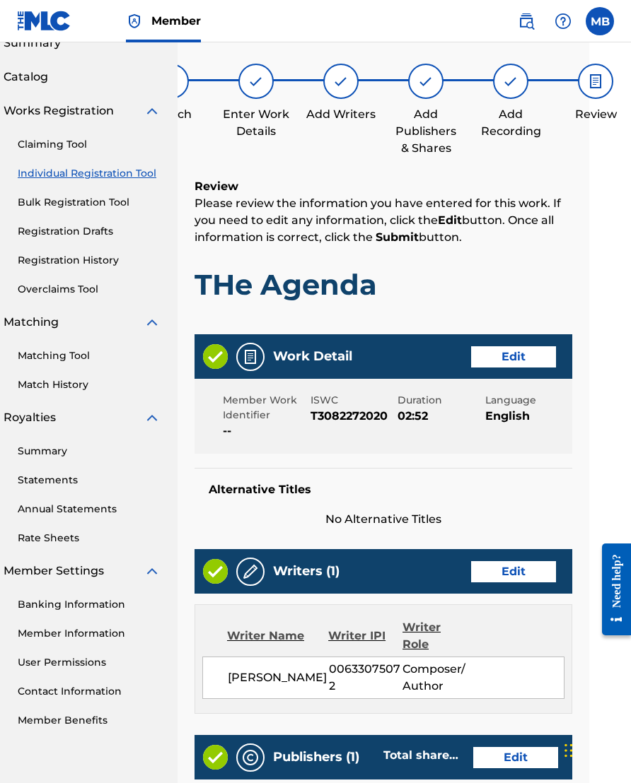
click at [515, 367] on button "Edit" at bounding box center [513, 356] width 85 height 21
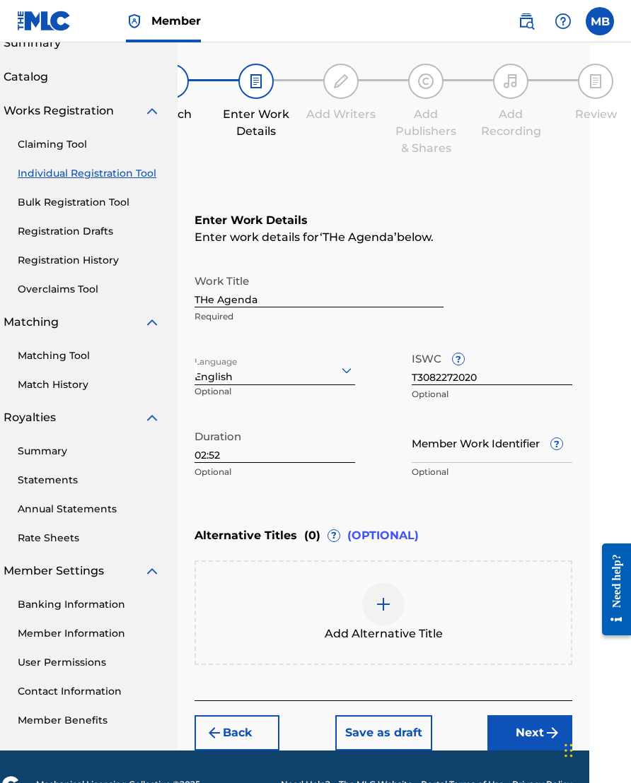
click at [208, 298] on input "THe Agenda" at bounding box center [318, 287] width 249 height 40
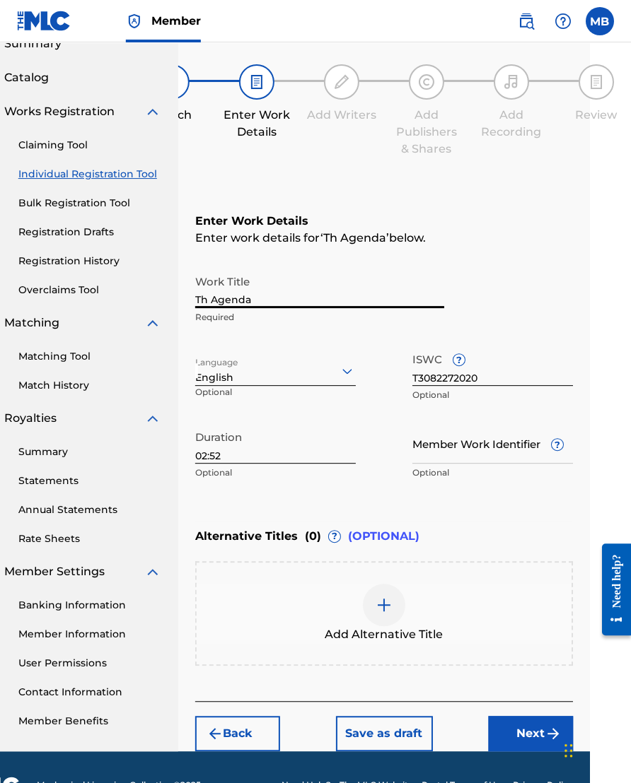
type input "The Agenda"
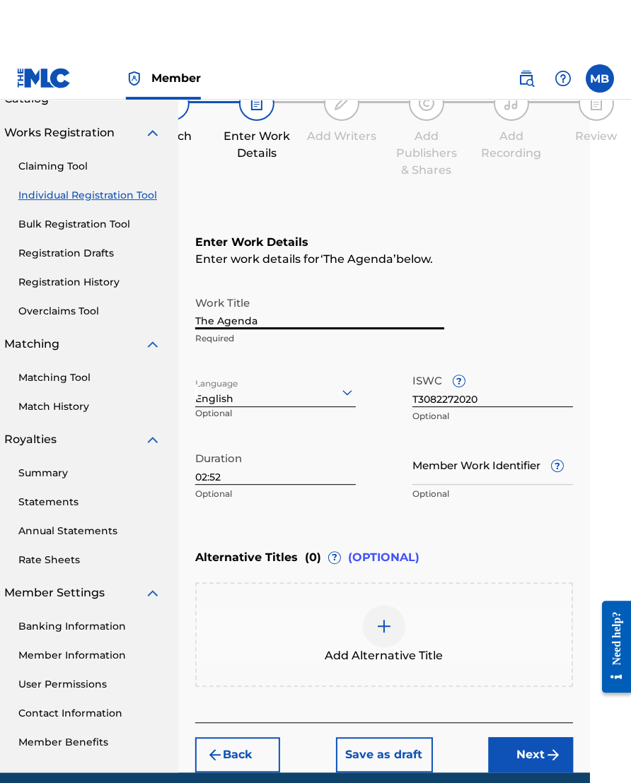
click at [528, 674] on button "Next" at bounding box center [530, 697] width 85 height 35
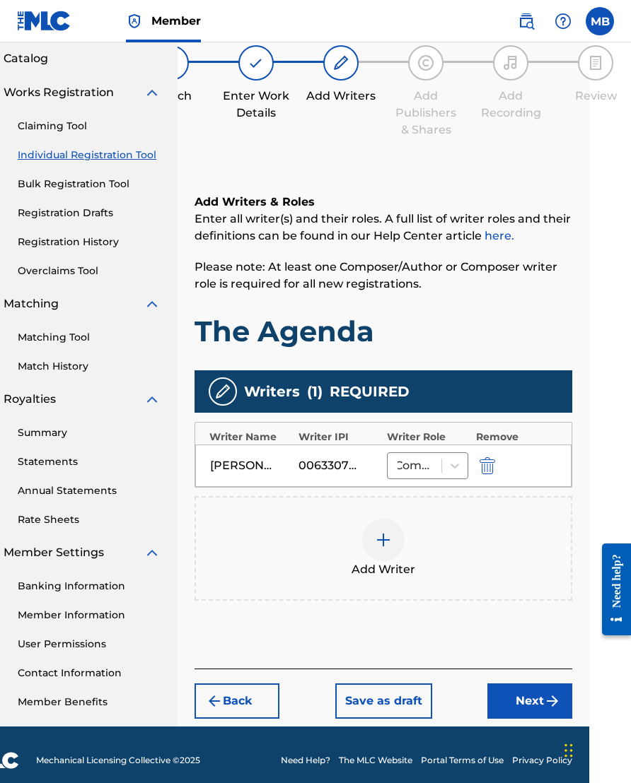
scroll to position [64, 42]
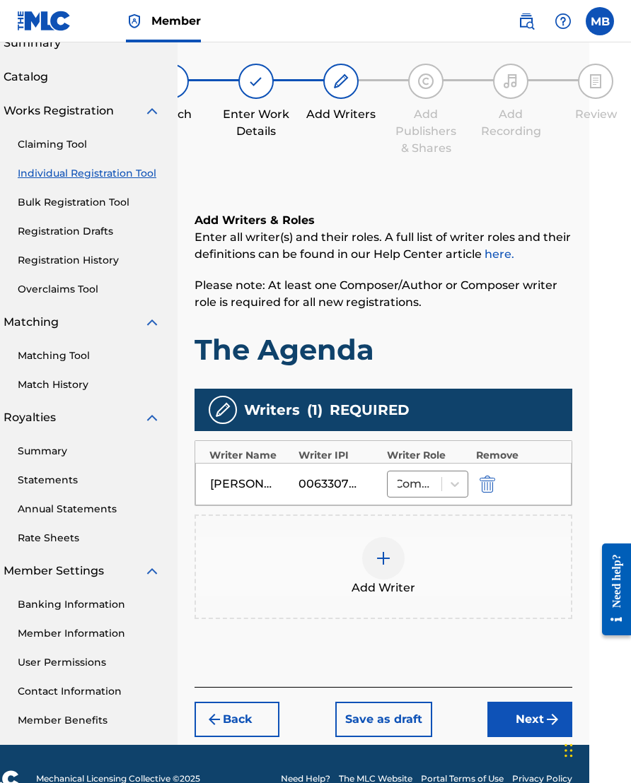
click at [542, 674] on button "Next" at bounding box center [529, 719] width 85 height 35
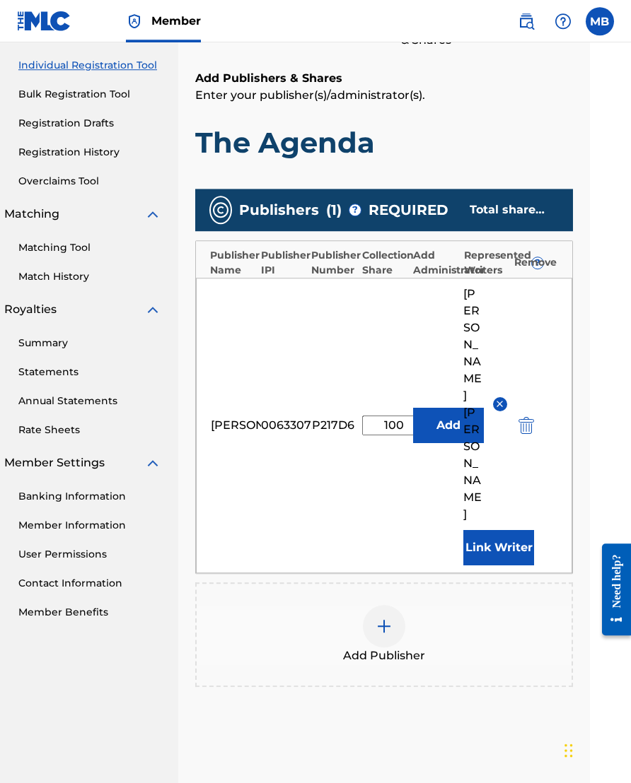
scroll to position [172, 42]
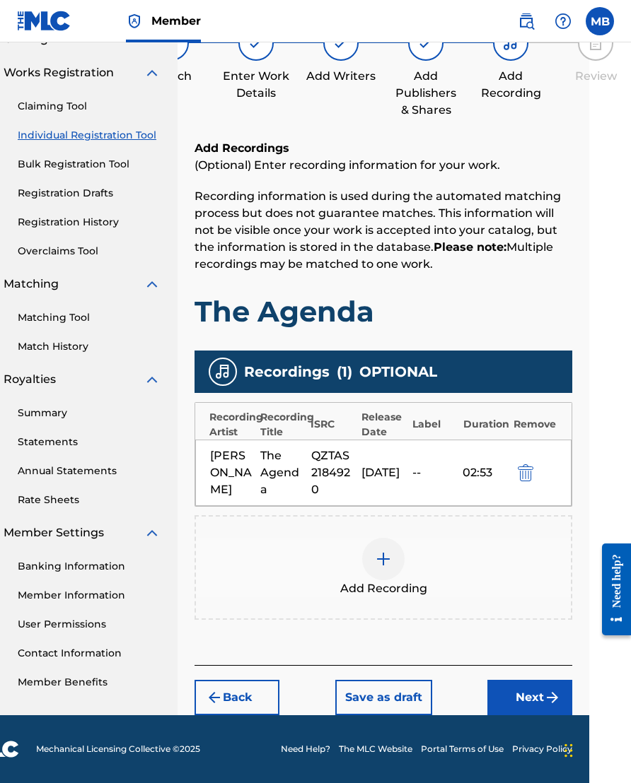
scroll to position [95, 42]
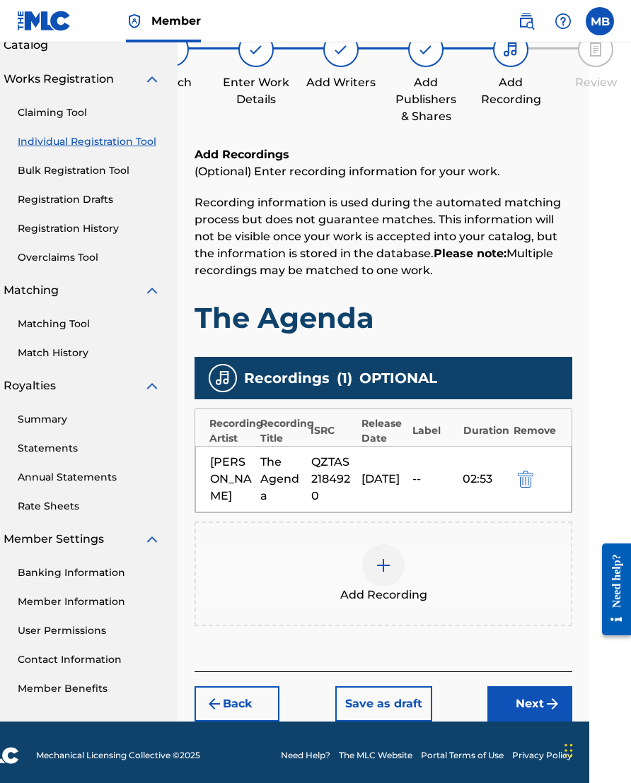
click at [531, 674] on button "Next" at bounding box center [529, 703] width 85 height 35
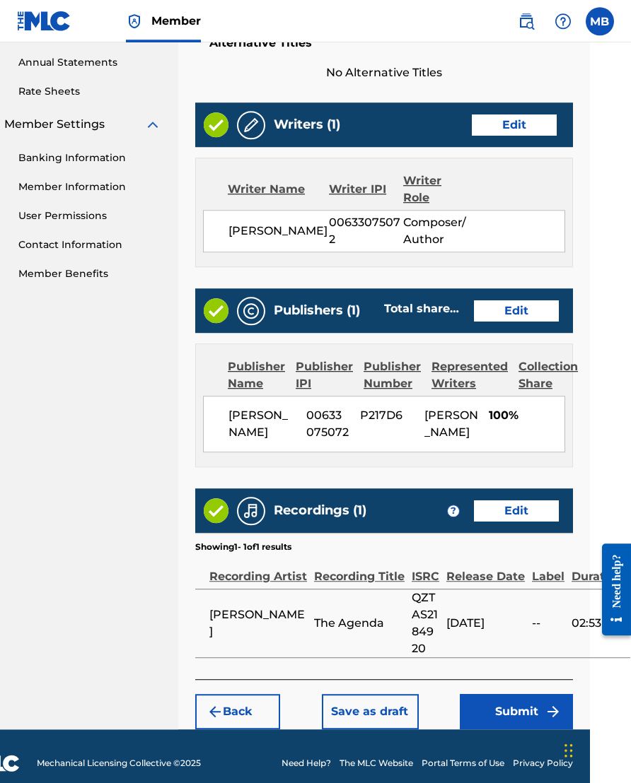
scroll to position [510, 42]
click at [526, 674] on button "Submit" at bounding box center [515, 711] width 113 height 35
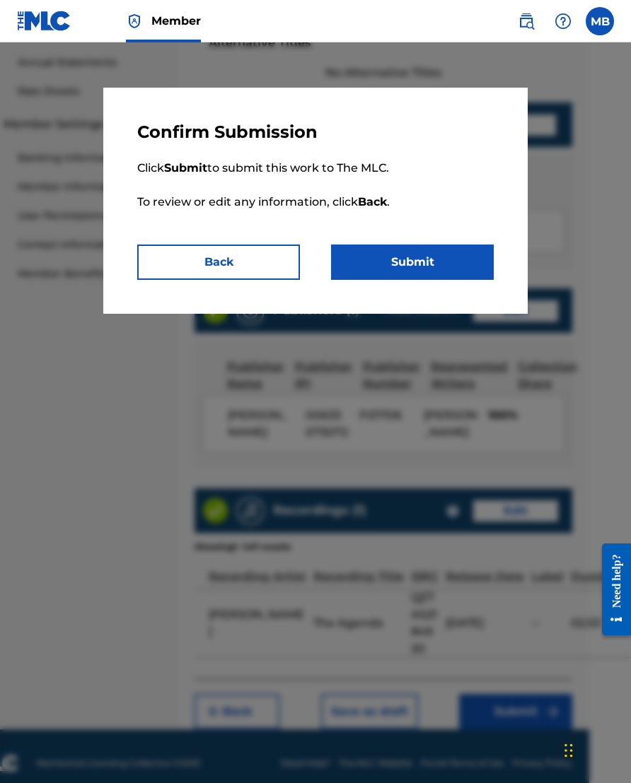
click at [454, 257] on button "Submit" at bounding box center [412, 262] width 163 height 35
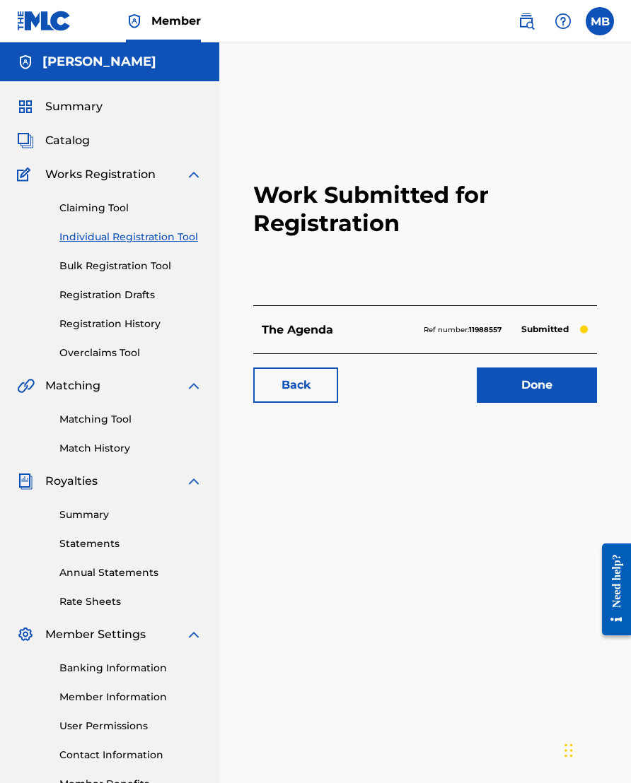
click at [534, 387] on link "Done" at bounding box center [536, 385] width 120 height 35
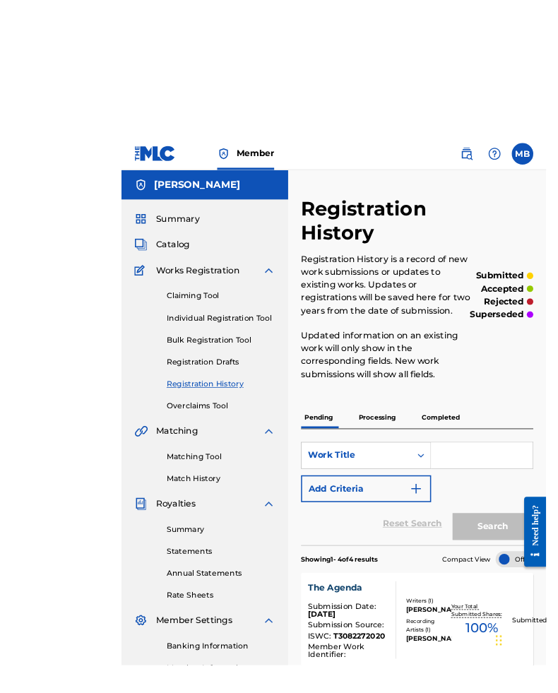
scroll to position [0, 11]
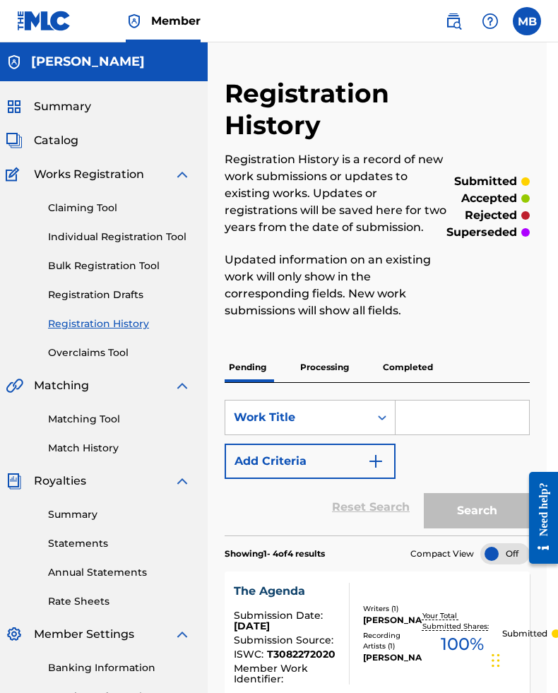
click at [52, 139] on span "Catalog" at bounding box center [56, 140] width 45 height 17
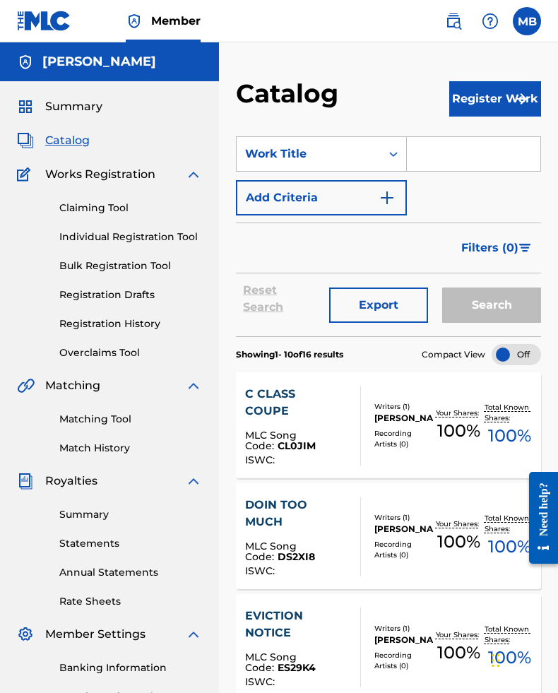
click at [462, 93] on button "Register Work" at bounding box center [496, 98] width 92 height 35
click at [493, 146] on link "Individual" at bounding box center [496, 145] width 92 height 34
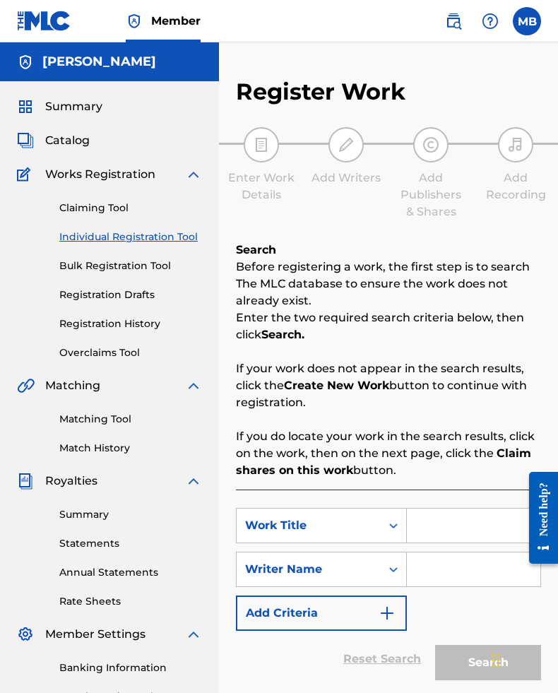
click at [459, 530] on input "Search Form" at bounding box center [474, 526] width 134 height 34
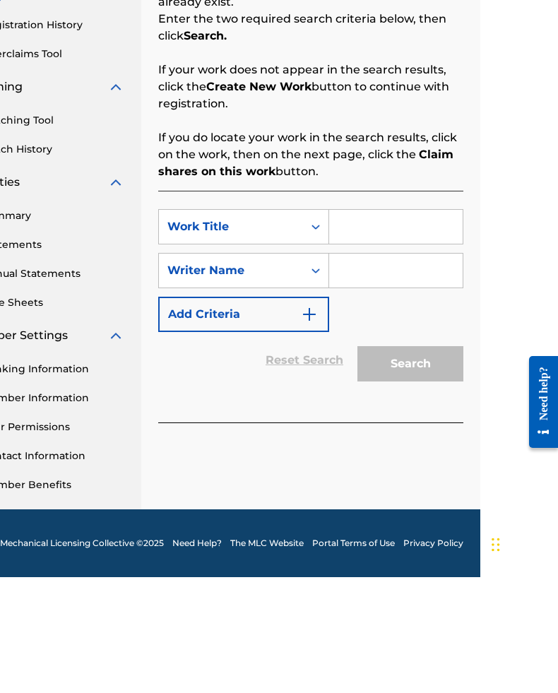
scroll to position [66, 77]
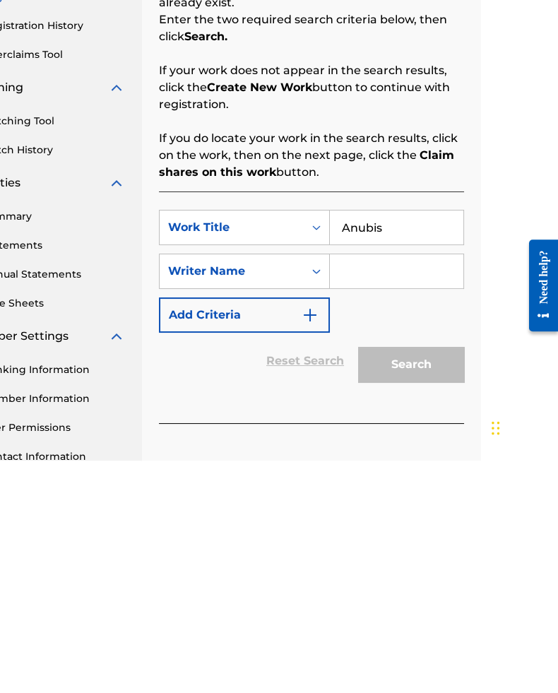
type input "Anubis"
click at [378, 443] on div "SearchWithCriteriadfb764c6-700f-4786-8813-7468c7127679 Work Title Anubis Search…" at bounding box center [311, 504] width 305 height 123
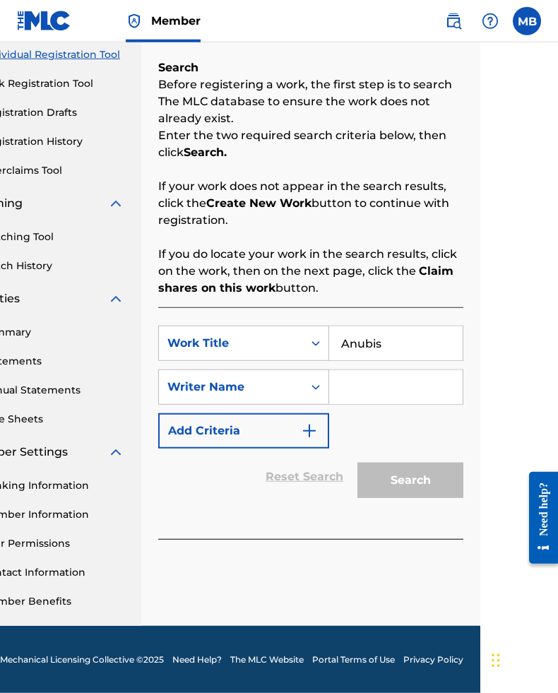
click at [391, 382] on input "Search Form" at bounding box center [396, 387] width 134 height 34
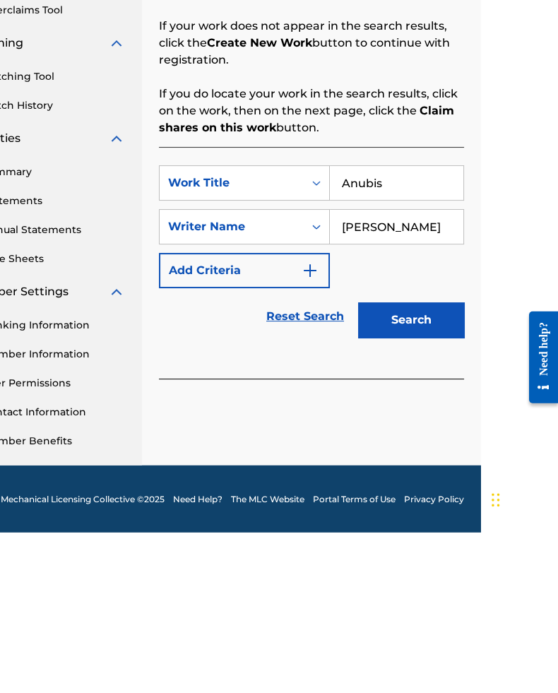
type input "[PERSON_NAME]"
click at [437, 463] on button "Search" at bounding box center [411, 480] width 106 height 35
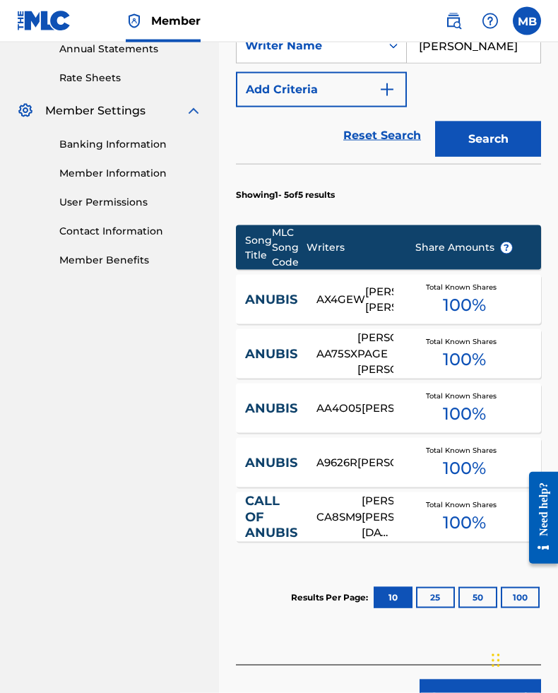
scroll to position [526, 0]
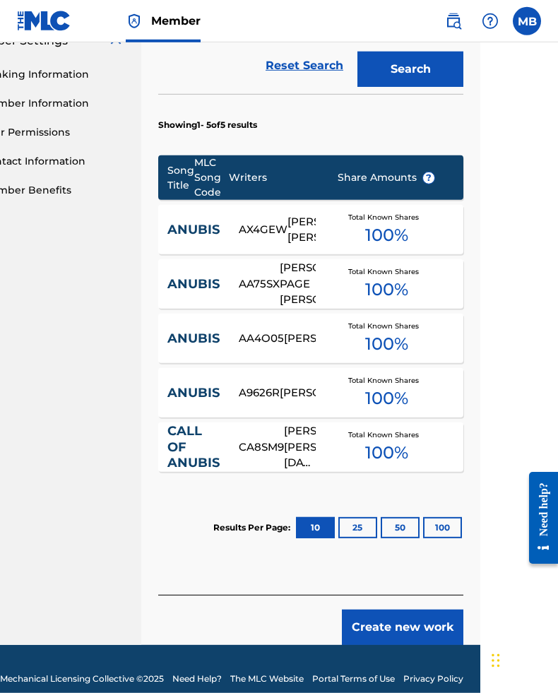
click at [411, 628] on button "Create new work" at bounding box center [403, 627] width 122 height 35
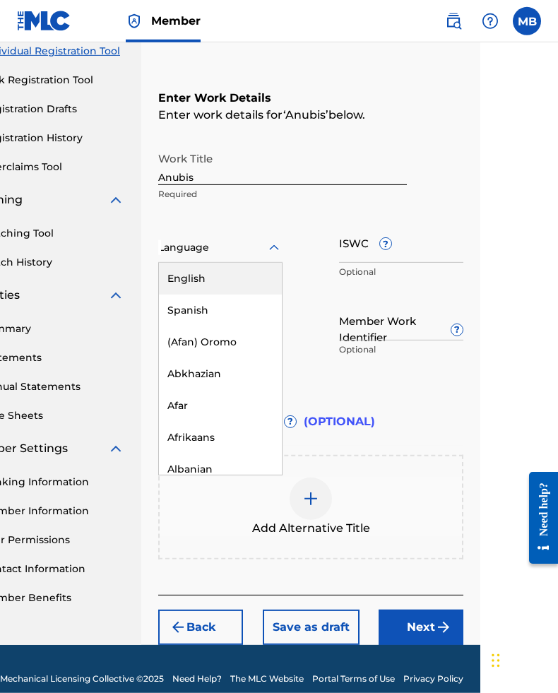
scroll to position [186, 78]
click at [243, 287] on div "English" at bounding box center [220, 279] width 123 height 32
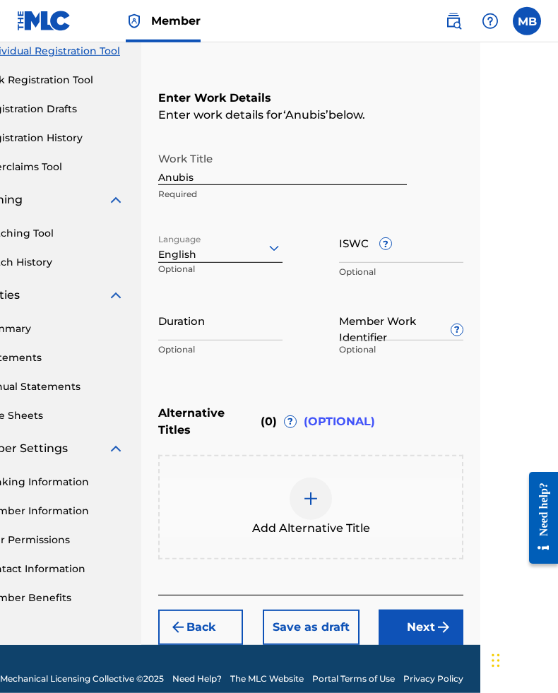
click at [430, 259] on input "ISWC ?" at bounding box center [401, 243] width 124 height 40
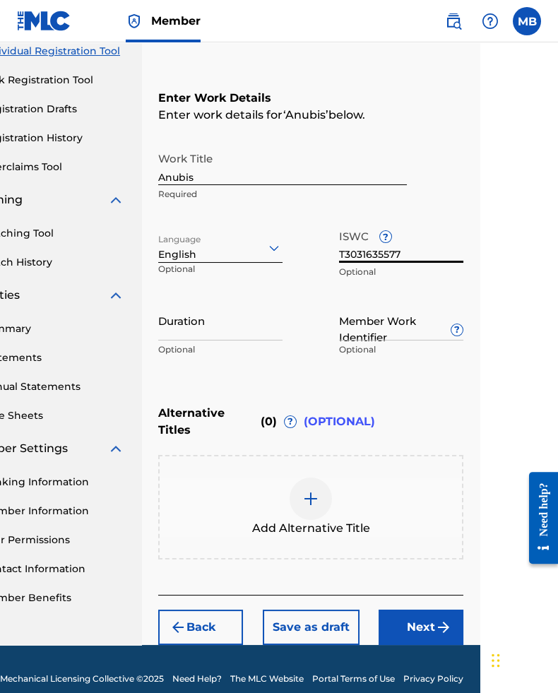
type input "T3031635577"
click at [243, 336] on input "Duration" at bounding box center [220, 320] width 124 height 40
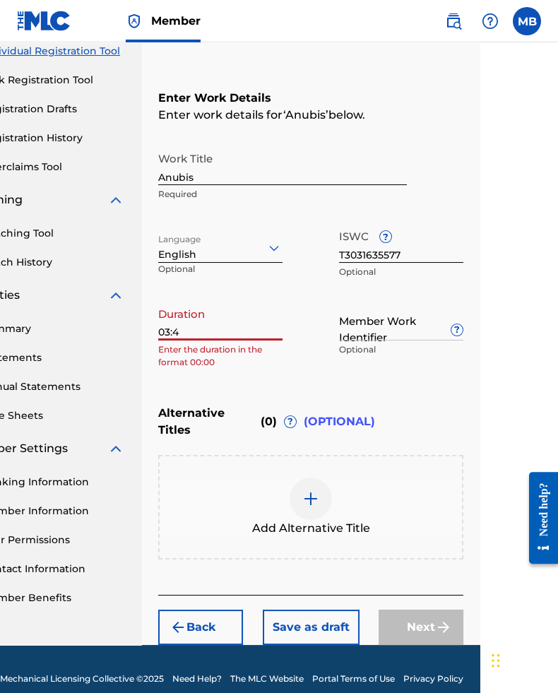
type input "03:41"
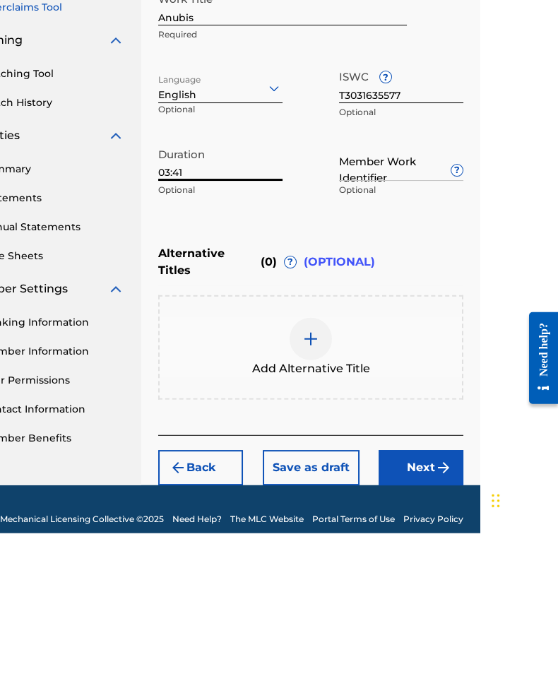
click at [430, 610] on button "Next" at bounding box center [421, 627] width 85 height 35
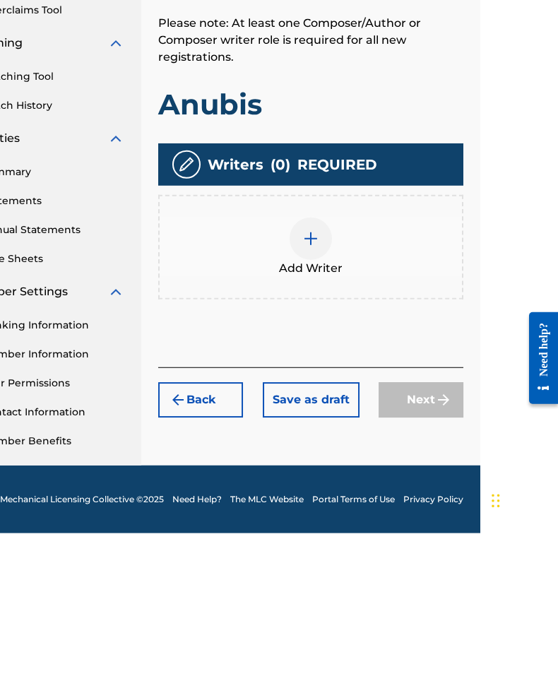
scroll to position [160, 78]
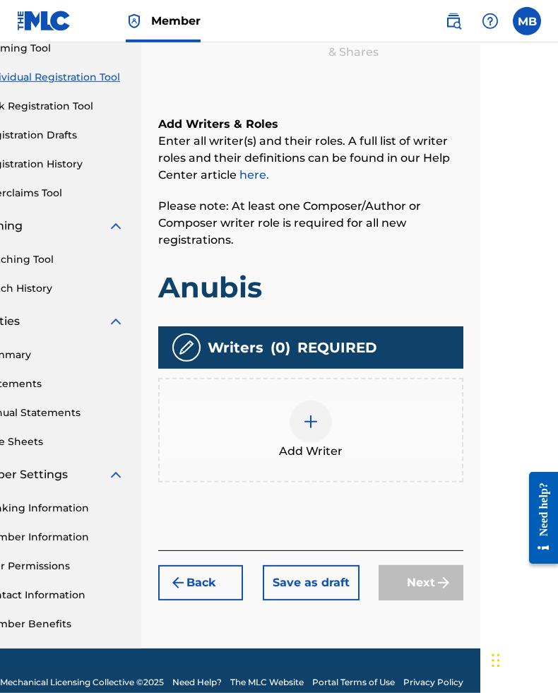
click at [319, 430] on img at bounding box center [311, 422] width 17 height 17
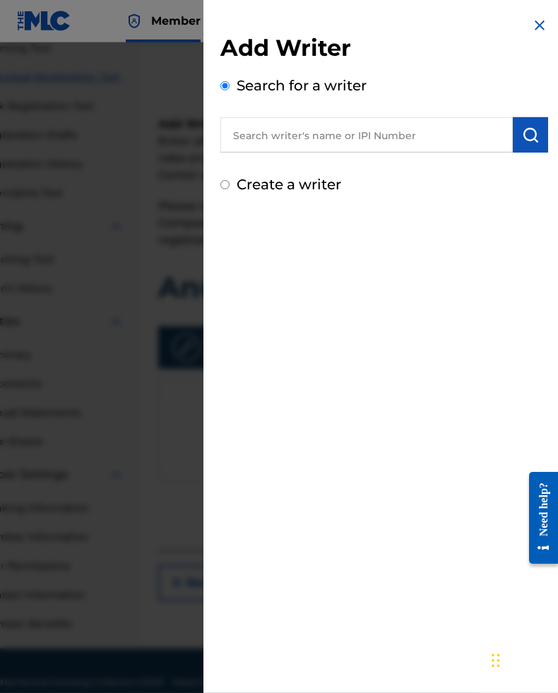
click at [418, 141] on input "text" at bounding box center [367, 134] width 293 height 35
type input "00633075072"
click at [536, 138] on img "submit" at bounding box center [530, 135] width 17 height 17
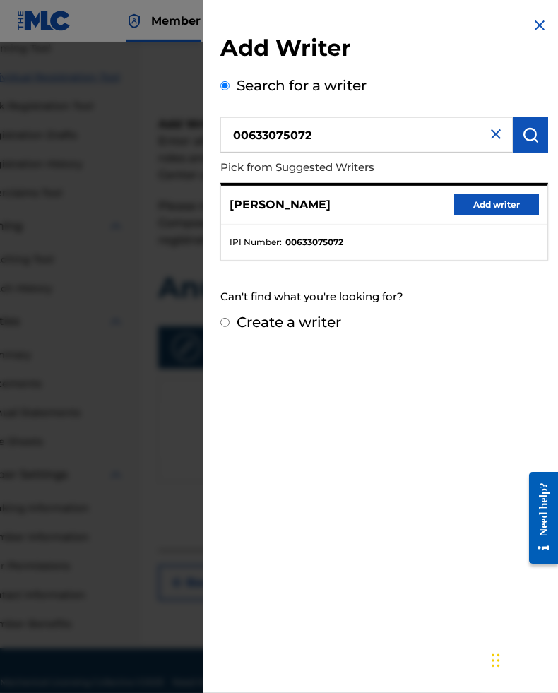
click at [505, 207] on button "Add writer" at bounding box center [497, 204] width 85 height 21
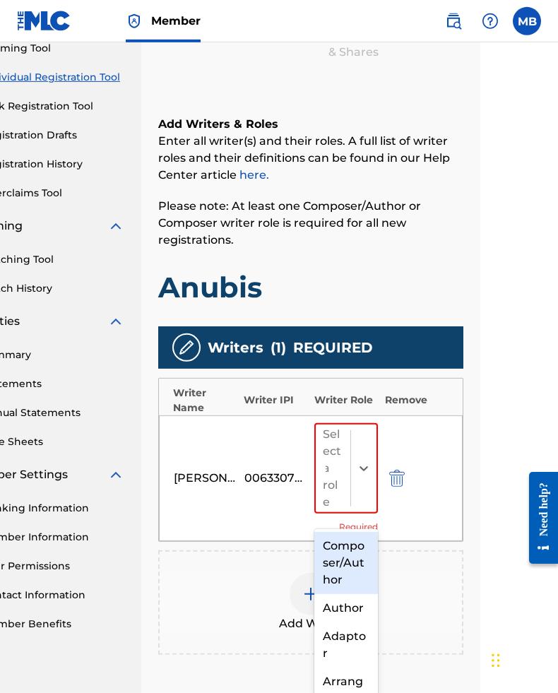
scroll to position [187, 78]
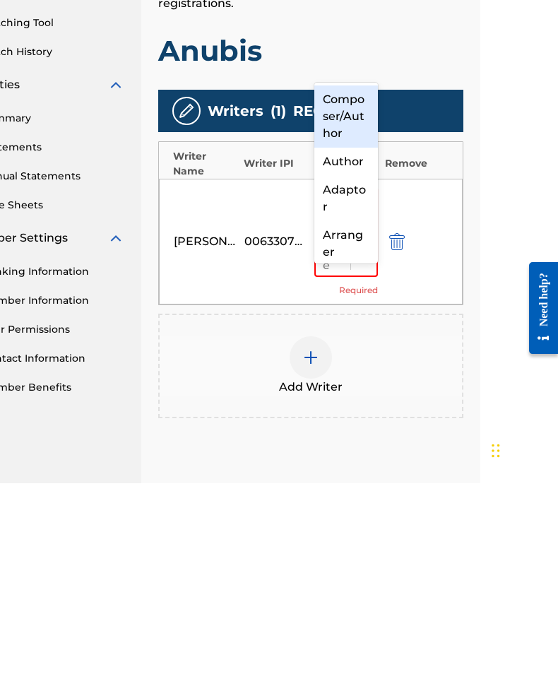
click at [352, 295] on div "Composer/Author" at bounding box center [347, 326] width 64 height 62
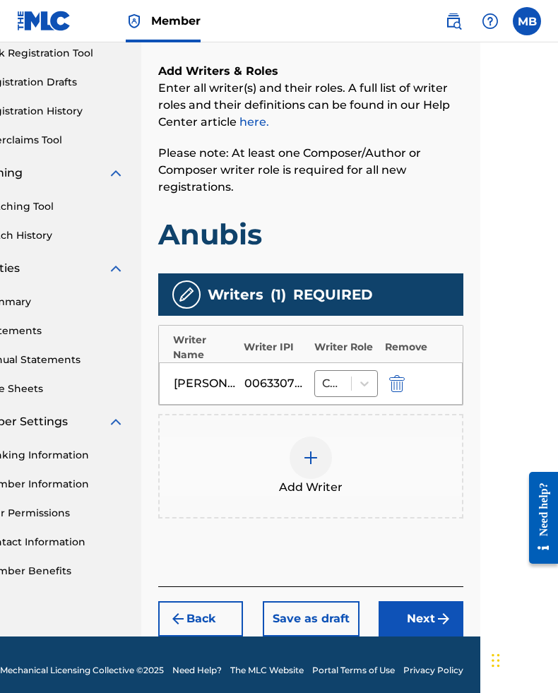
scroll to position [211, 78]
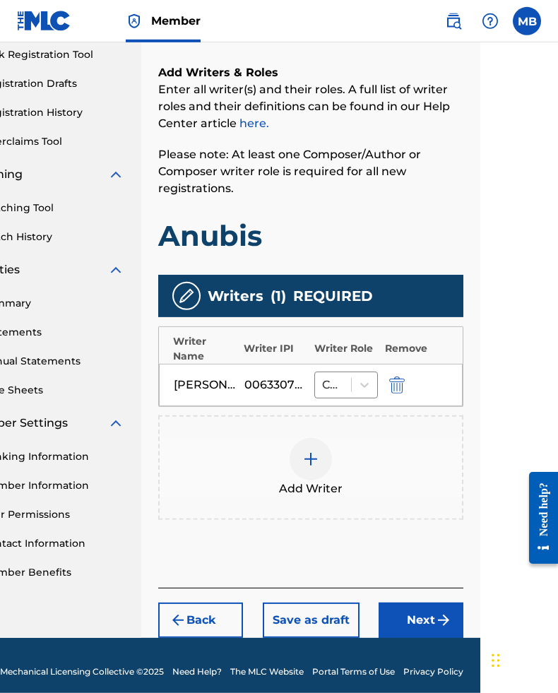
click at [422, 628] on button "Next" at bounding box center [421, 620] width 85 height 35
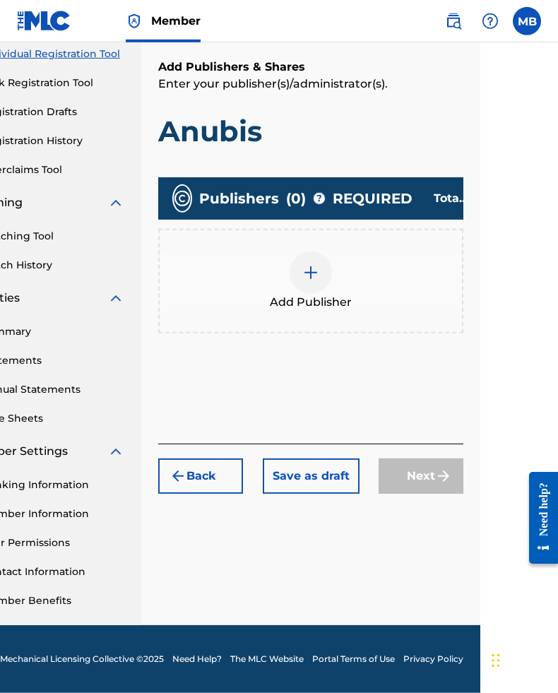
scroll to position [160, 78]
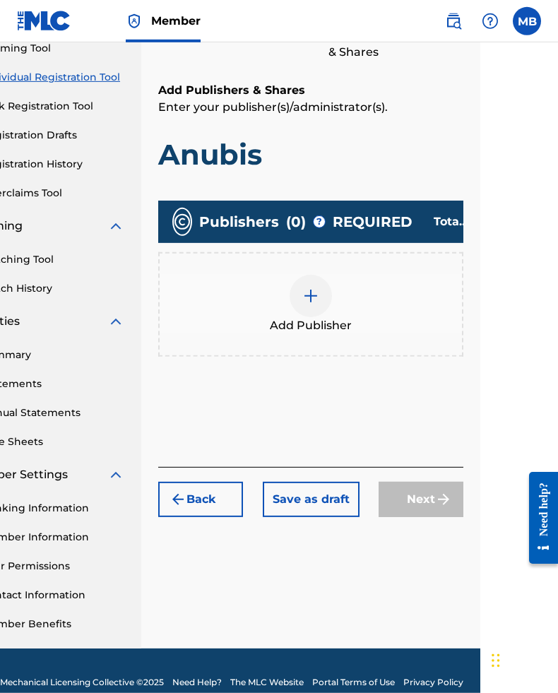
click at [316, 305] on img at bounding box center [311, 296] width 17 height 17
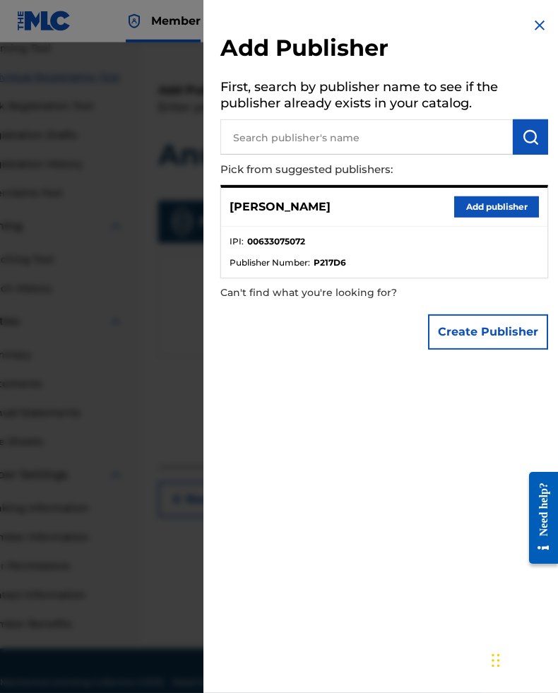
click at [505, 210] on button "Add publisher" at bounding box center [497, 207] width 85 height 21
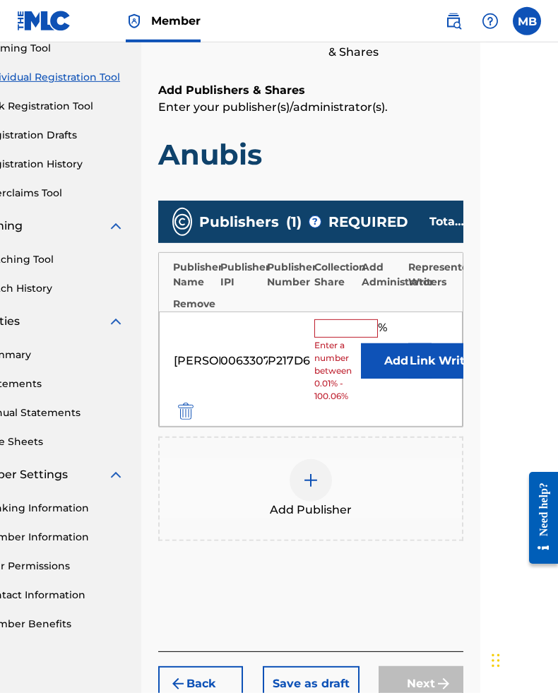
click at [353, 336] on input "text" at bounding box center [347, 329] width 64 height 18
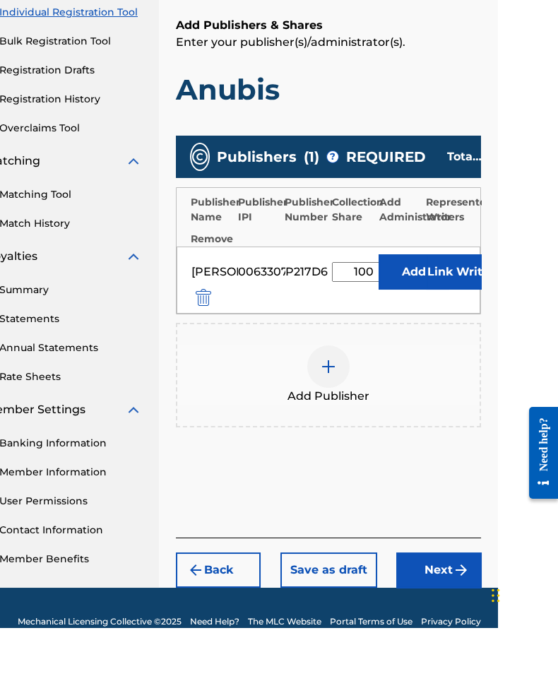
type input "100"
click at [436, 320] on button "Link Writer" at bounding box center [461, 337] width 71 height 35
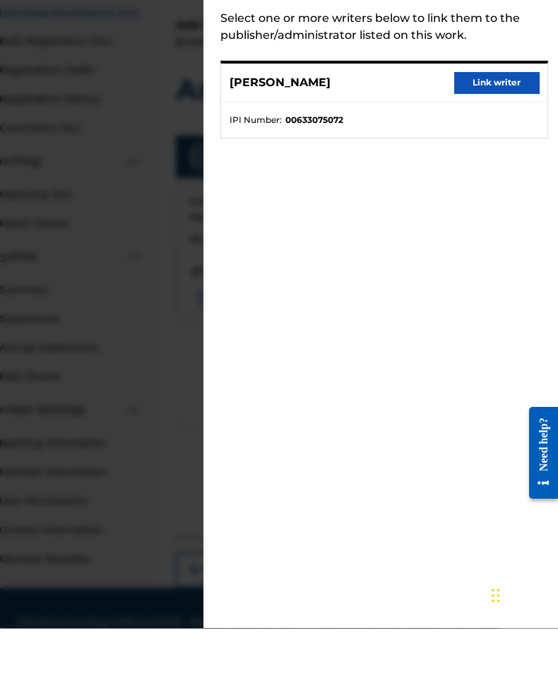
scroll to position [175, 60]
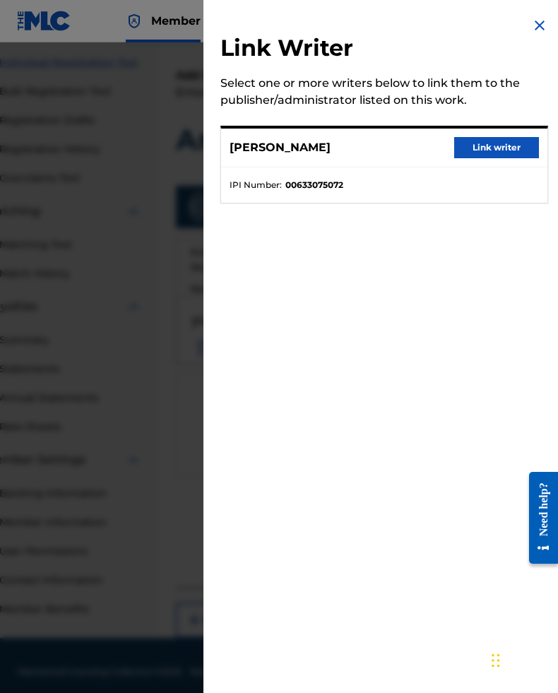
click at [492, 147] on button "Link writer" at bounding box center [497, 147] width 85 height 21
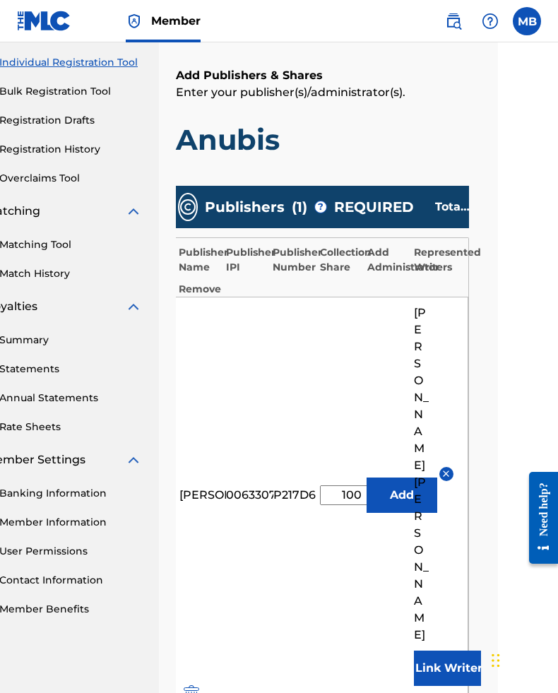
scroll to position [0, 11]
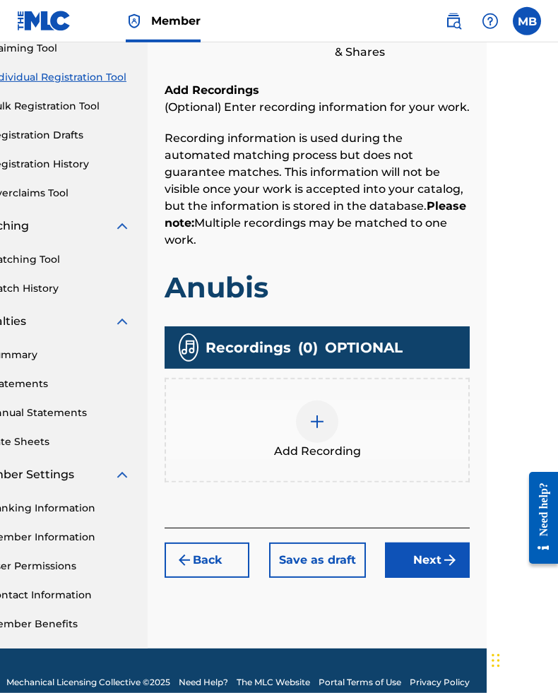
click at [332, 404] on div at bounding box center [317, 422] width 42 height 42
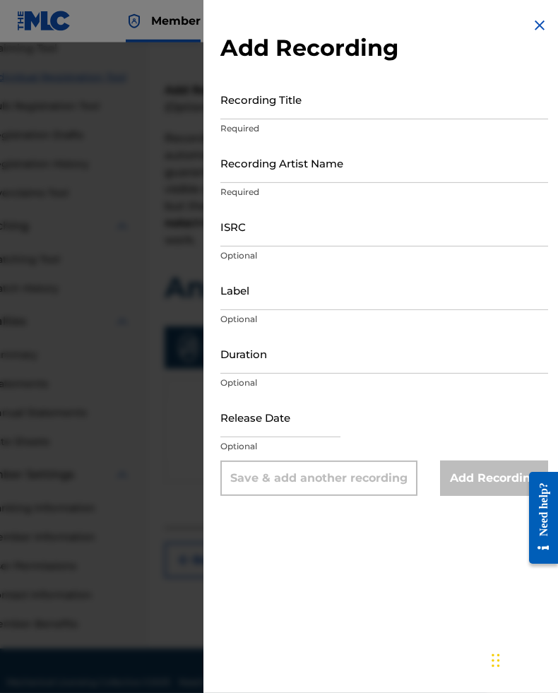
click at [374, 107] on input "Recording Title" at bounding box center [385, 99] width 328 height 40
type input "Anubis"
click at [394, 175] on input "Recording Artist Name" at bounding box center [385, 163] width 328 height 40
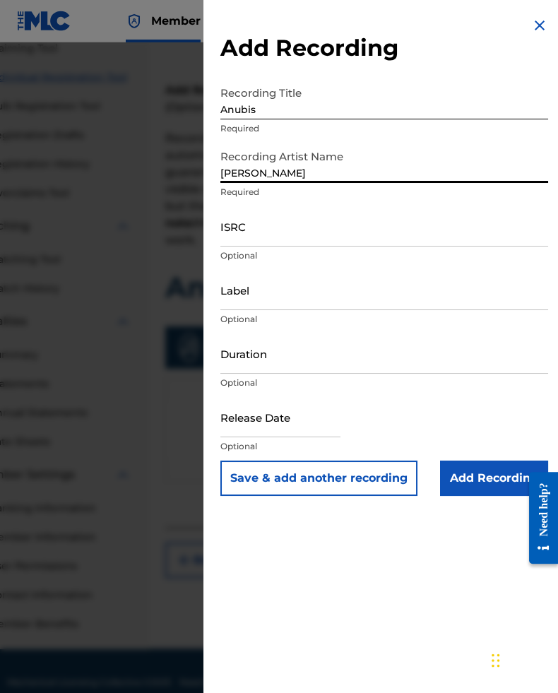
type input "[PERSON_NAME]"
click at [368, 233] on input "ISRC" at bounding box center [385, 226] width 328 height 40
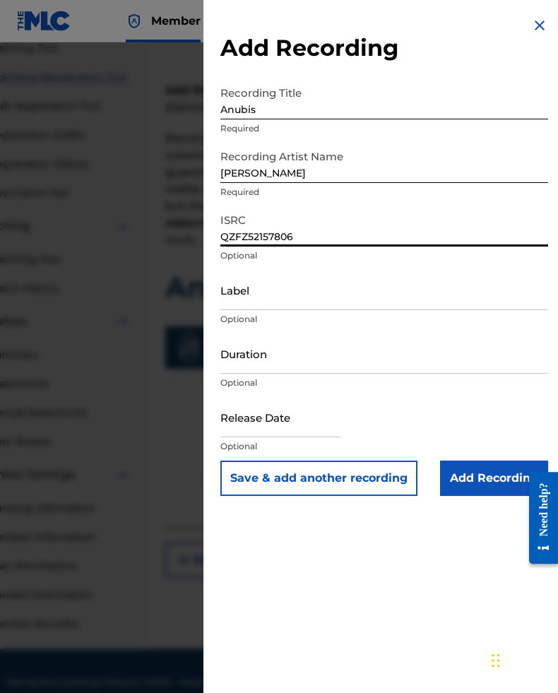
type input "QZFZ52157806"
click at [350, 366] on input "Duration" at bounding box center [385, 354] width 328 height 40
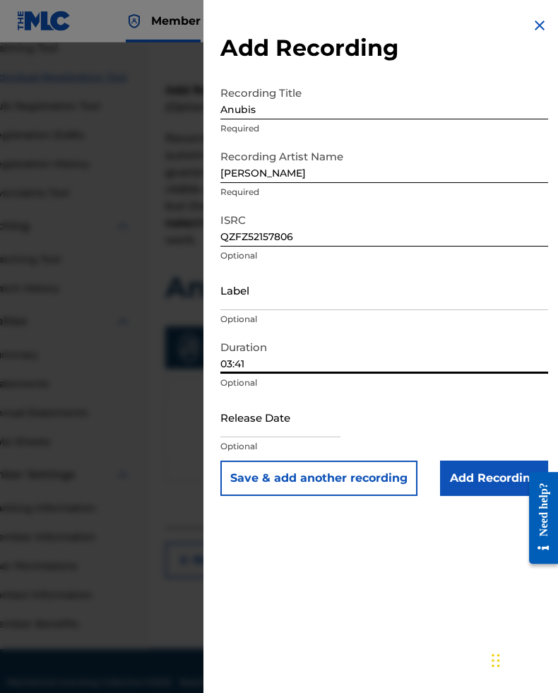
type input "03:41"
click at [312, 423] on input "text" at bounding box center [281, 417] width 120 height 40
select select "7"
select select "2025"
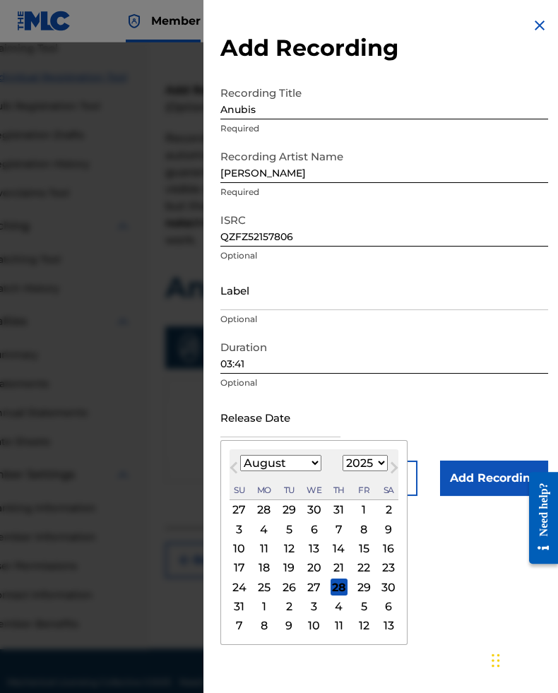
click at [361, 353] on input "03:41" at bounding box center [385, 354] width 328 height 40
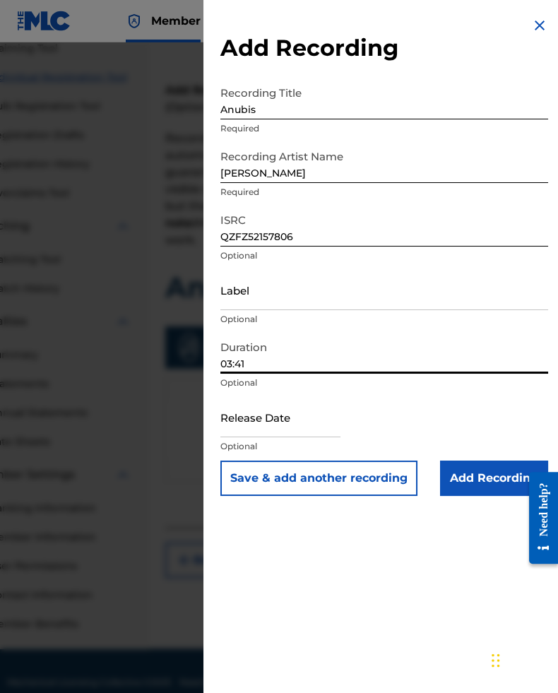
click at [295, 428] on input "text" at bounding box center [281, 417] width 120 height 40
select select "7"
select select "2025"
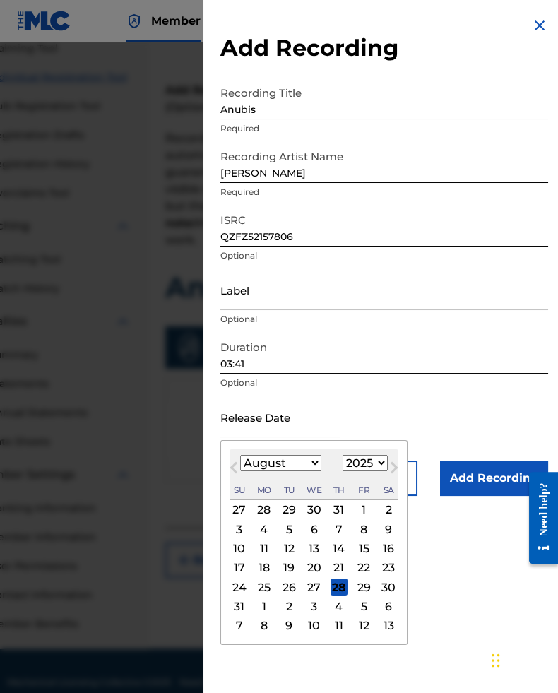
click at [301, 469] on select "January February March April May June July August September October November De…" at bounding box center [280, 463] width 81 height 16
click at [314, 471] on select "January February March April May June July August September October November De…" at bounding box center [280, 463] width 81 height 16
select select "1"
click at [386, 471] on select "1899 1900 1901 1902 1903 1904 1905 1906 1907 1908 1909 1910 1911 1912 1913 1914…" at bounding box center [365, 463] width 45 height 16
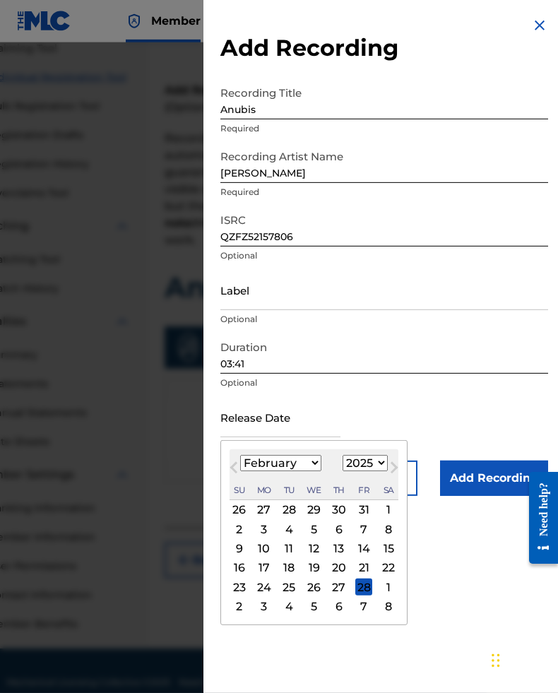
select select "2021"
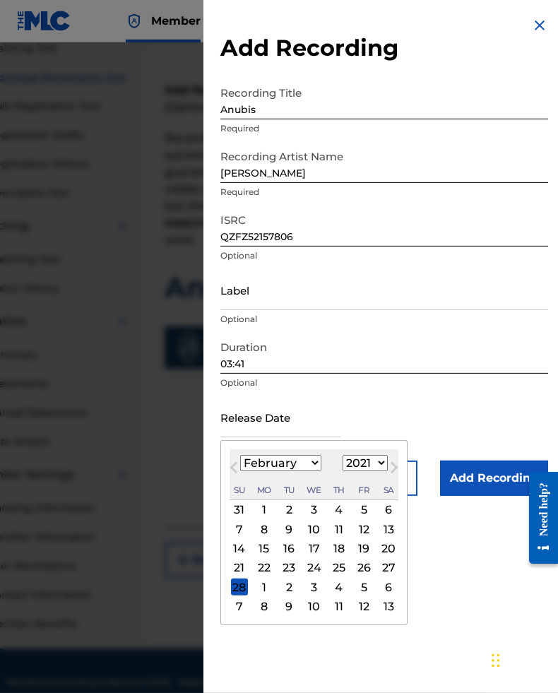
click at [373, 512] on div "5" at bounding box center [364, 510] width 17 height 17
type input "[DATE]"
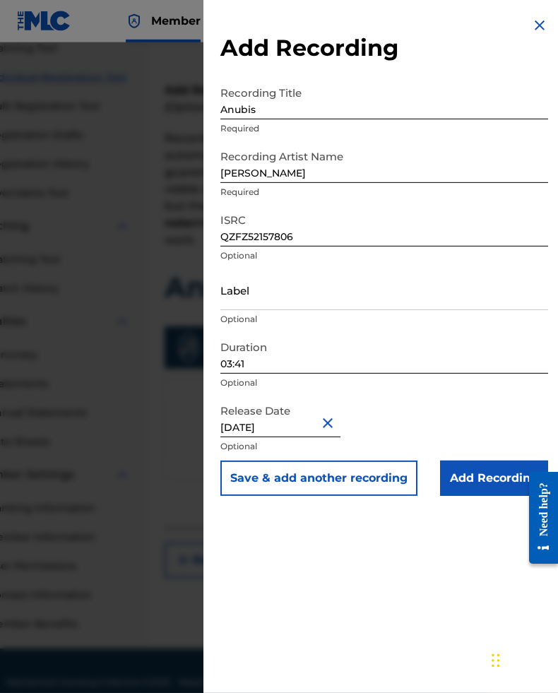
click at [479, 479] on input "Add Recording" at bounding box center [494, 478] width 108 height 35
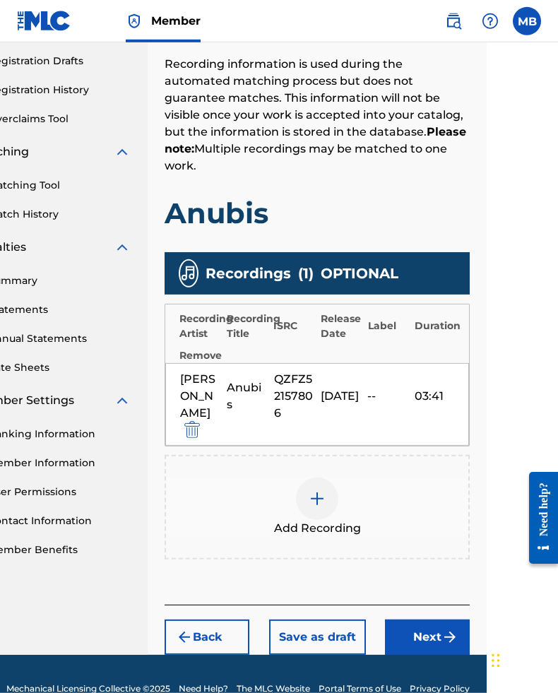
click at [432, 628] on button "Next" at bounding box center [427, 637] width 85 height 35
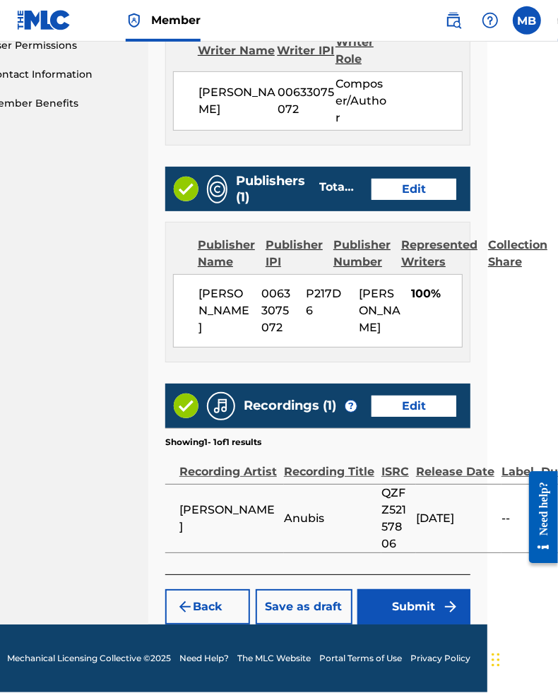
scroll to position [683, 71]
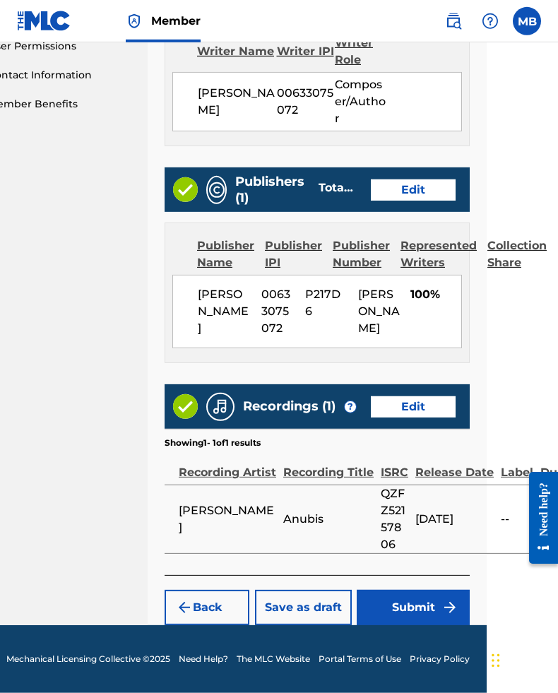
click at [427, 626] on button "Submit" at bounding box center [413, 607] width 113 height 35
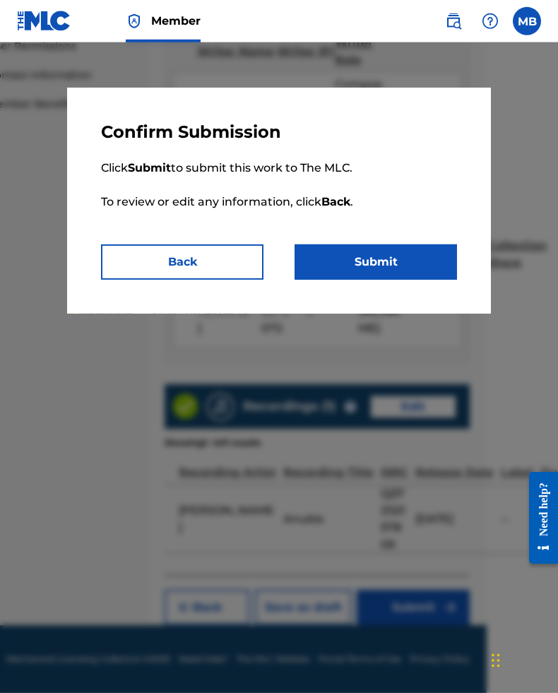
click at [416, 259] on button "Submit" at bounding box center [376, 262] width 163 height 35
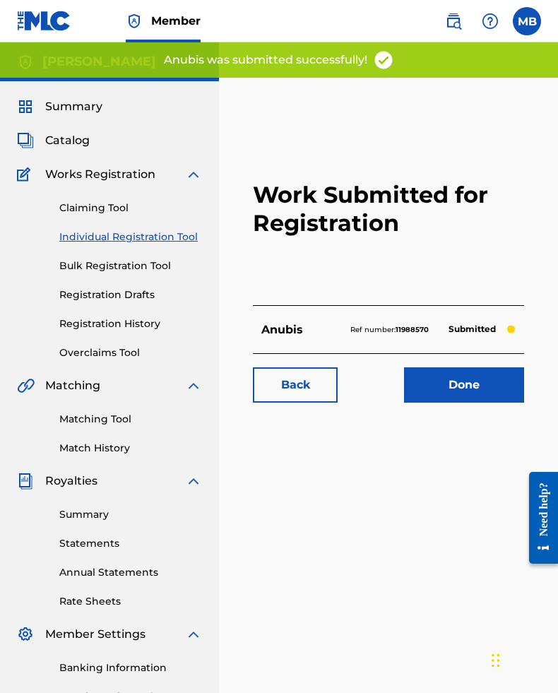
click at [472, 399] on link "Done" at bounding box center [464, 385] width 120 height 35
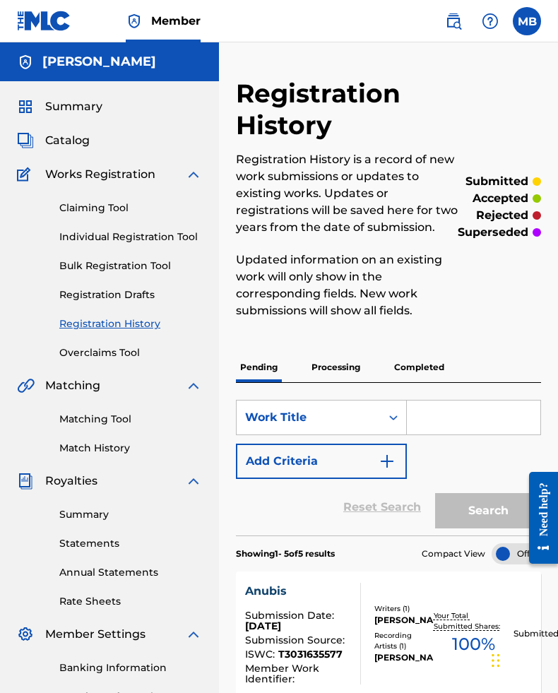
click at [88, 139] on span "Catalog" at bounding box center [67, 140] width 45 height 17
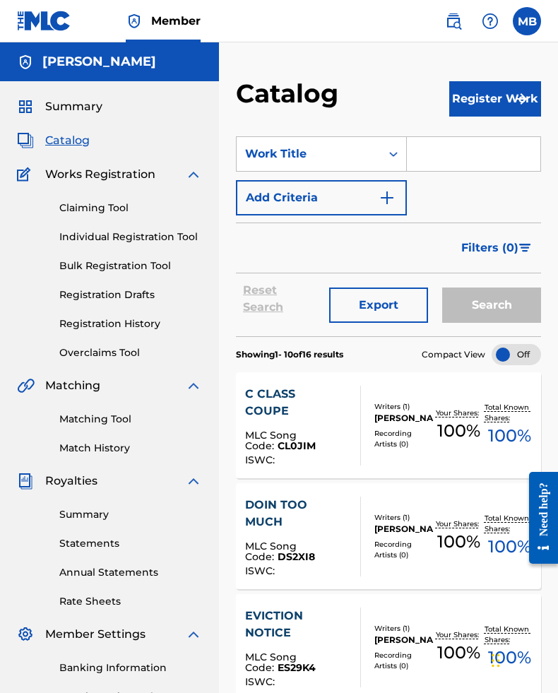
click at [477, 92] on button "Register Work" at bounding box center [496, 98] width 92 height 35
click at [496, 141] on link "Individual" at bounding box center [496, 145] width 92 height 34
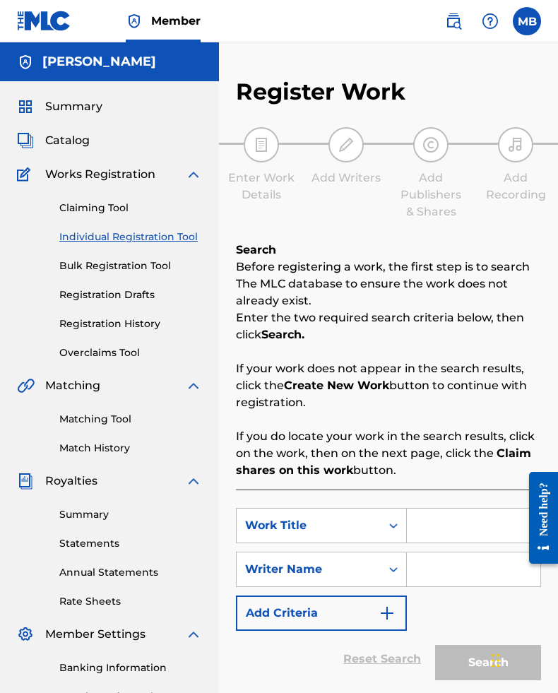
click at [448, 535] on input "Search Form" at bounding box center [474, 526] width 134 height 34
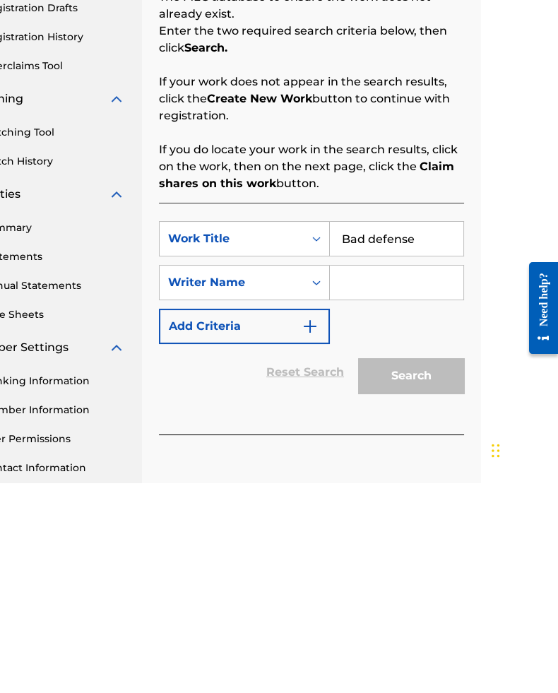
type input "Bad defense"
click at [402, 476] on input "Search Form" at bounding box center [397, 493] width 134 height 34
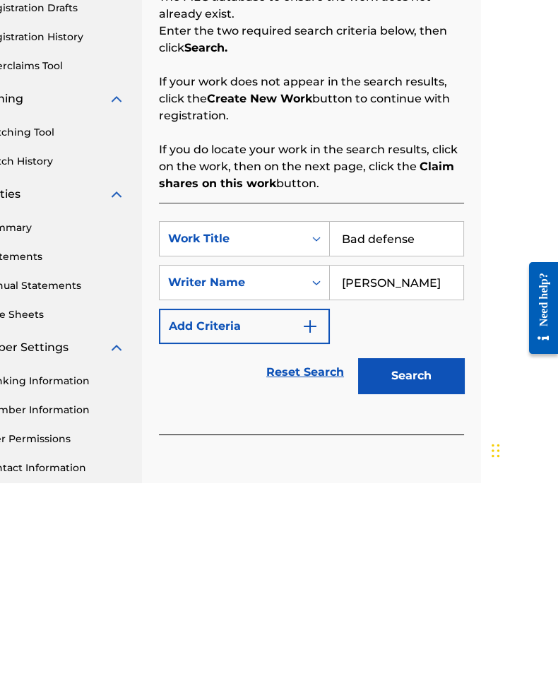
type input "[PERSON_NAME]"
click at [414, 568] on button "Search" at bounding box center [411, 585] width 106 height 35
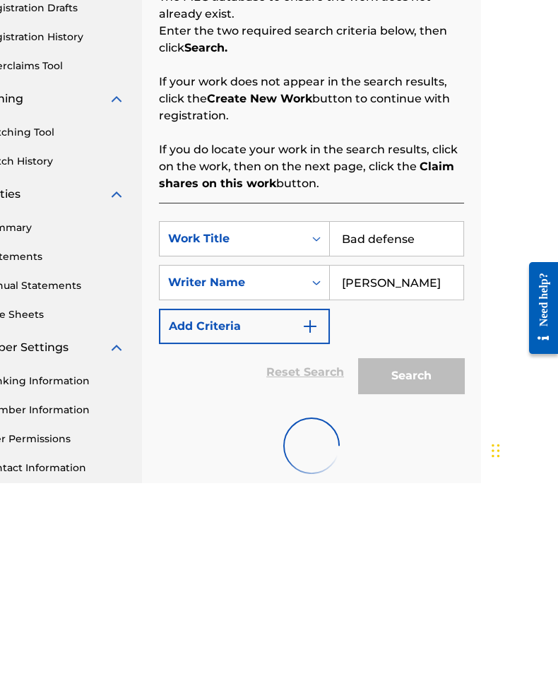
scroll to position [160, 78]
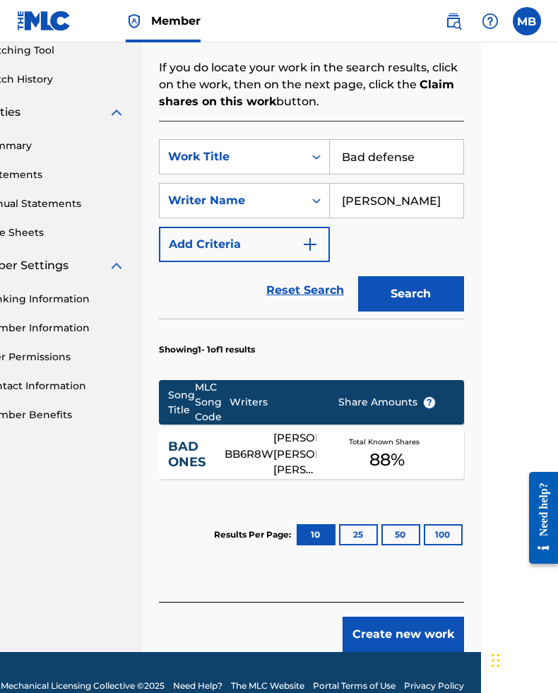
click at [413, 640] on button "Create new work" at bounding box center [404, 634] width 122 height 35
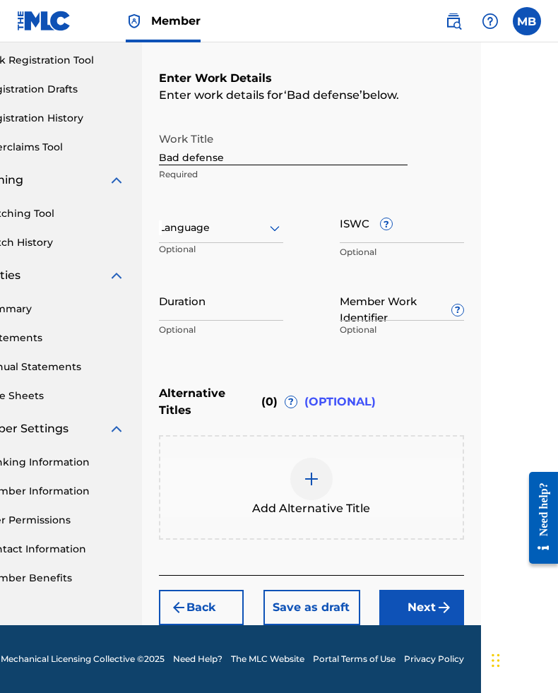
scroll to position [186, 78]
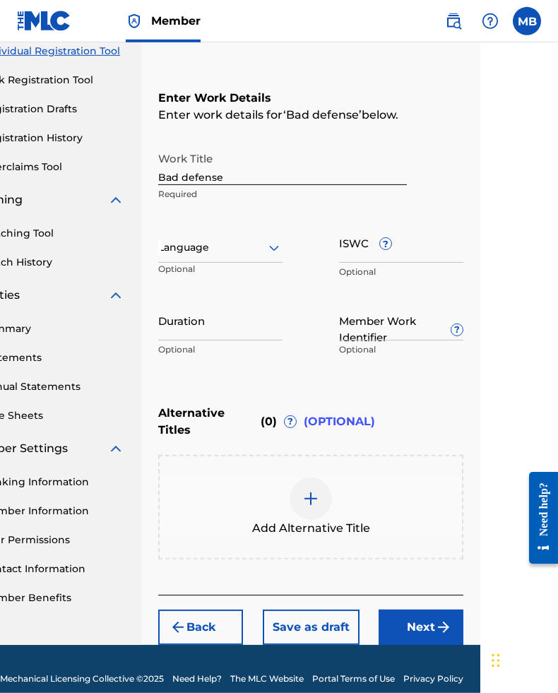
click at [279, 177] on input "Bad defense" at bounding box center [282, 165] width 249 height 40
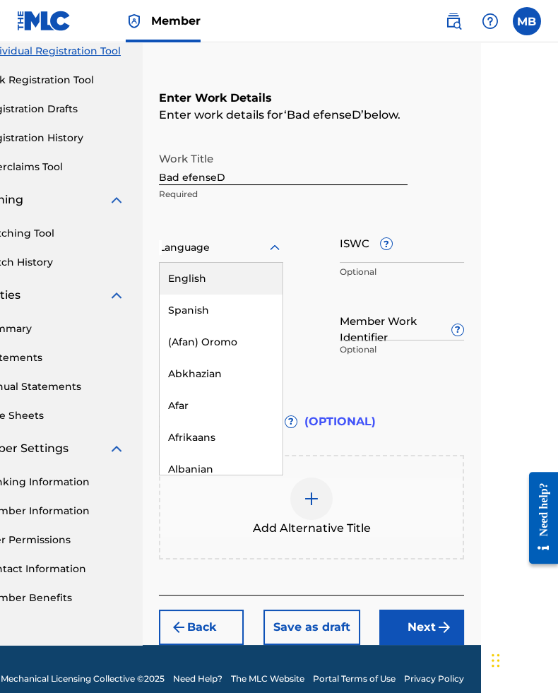
click at [298, 175] on input "Bad efenseD" at bounding box center [283, 165] width 249 height 40
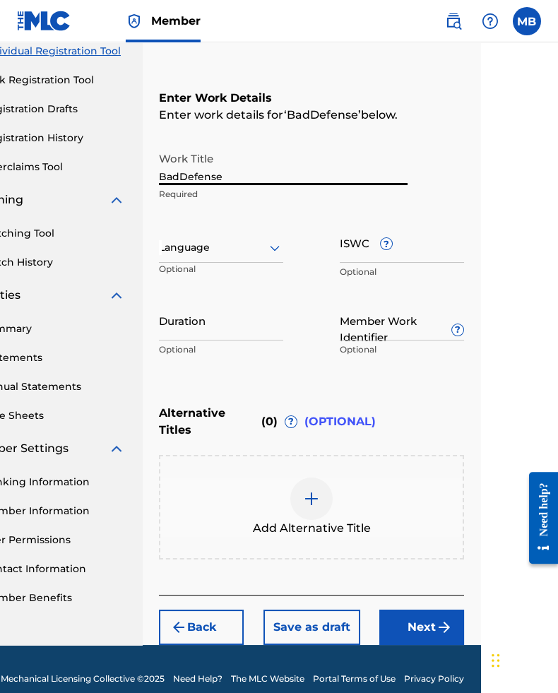
click at [257, 235] on div "Language Optional" at bounding box center [221, 255] width 124 height 64
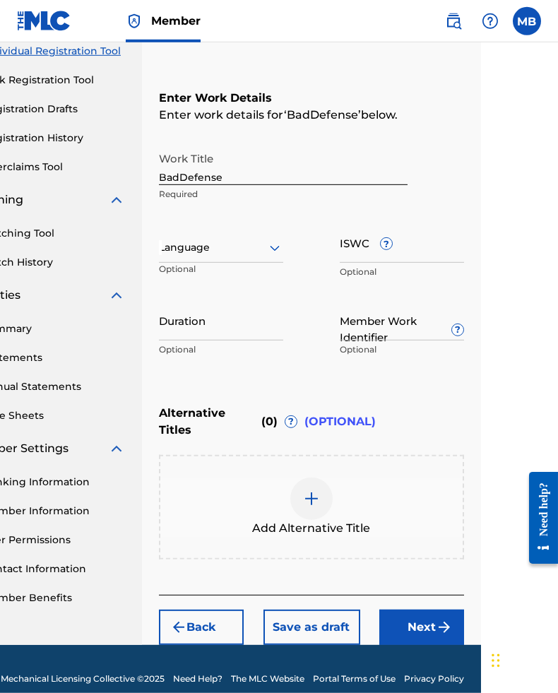
click at [277, 163] on input "BadDefense" at bounding box center [283, 165] width 249 height 40
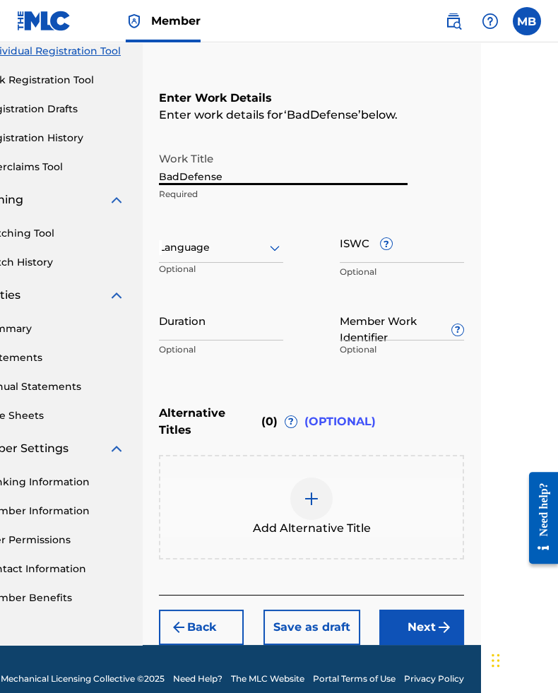
click at [298, 169] on input "BadDefense" at bounding box center [283, 165] width 249 height 40
click at [295, 171] on input "BadDefense" at bounding box center [283, 165] width 249 height 40
type input "Bad Defense"
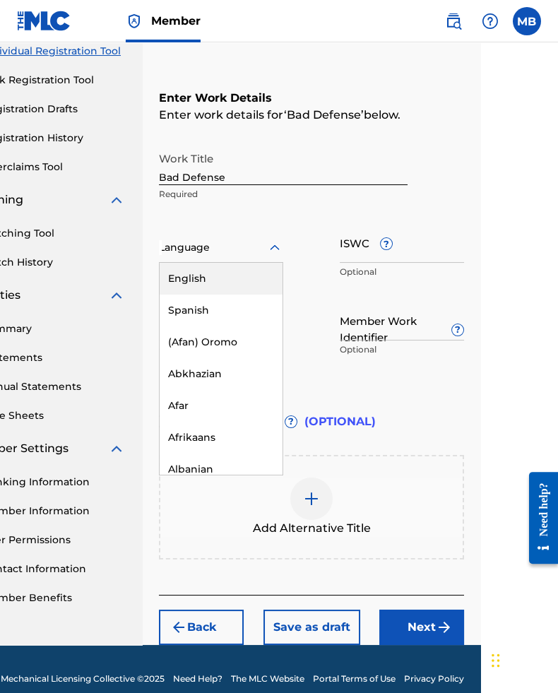
click at [247, 286] on div "English" at bounding box center [221, 279] width 123 height 32
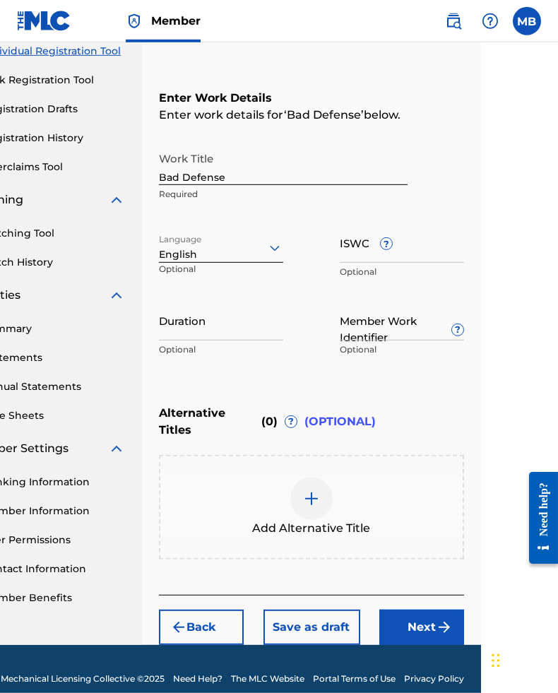
click at [428, 257] on input "ISWC ?" at bounding box center [402, 243] width 124 height 40
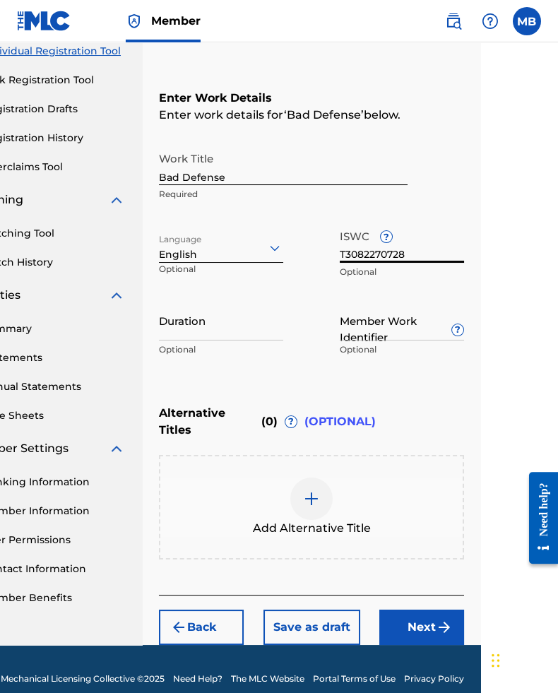
type input "T3082270728"
click at [243, 332] on input "Duration" at bounding box center [221, 320] width 124 height 40
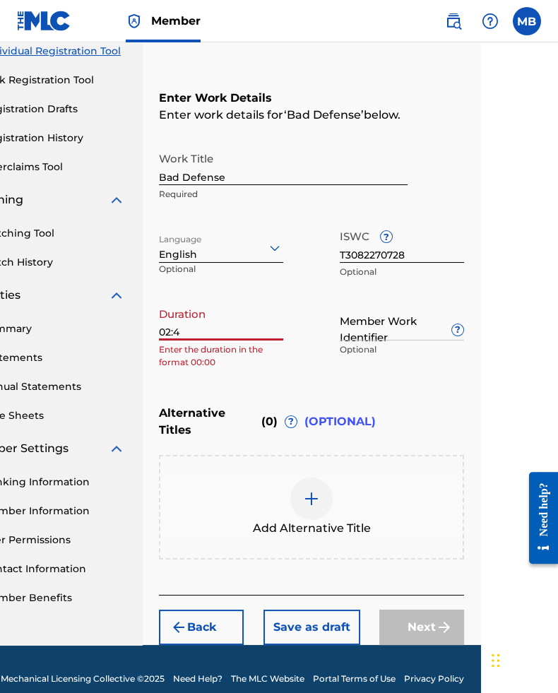
type input "02:47"
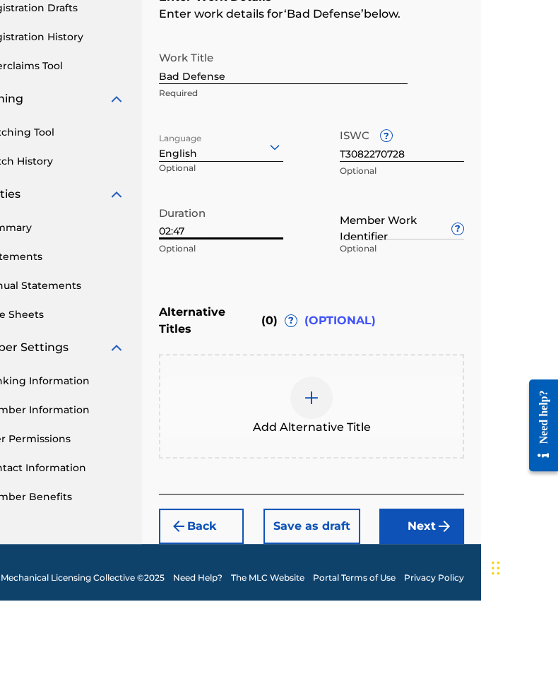
scroll to position [209, 77]
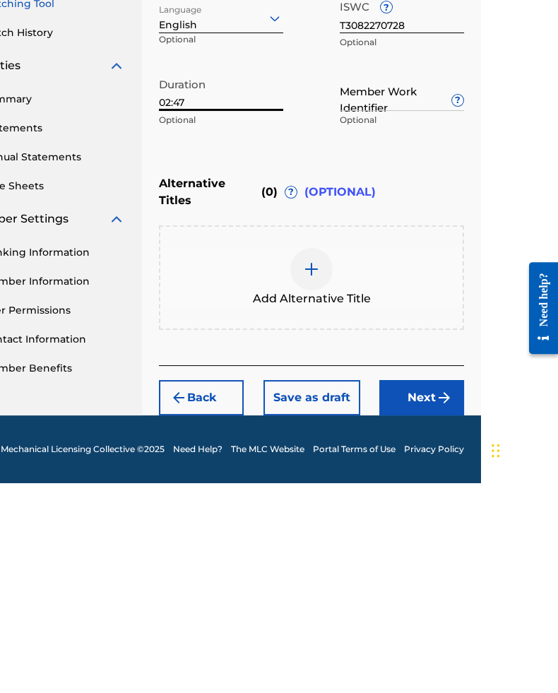
click at [421, 590] on button "Next" at bounding box center [422, 607] width 85 height 35
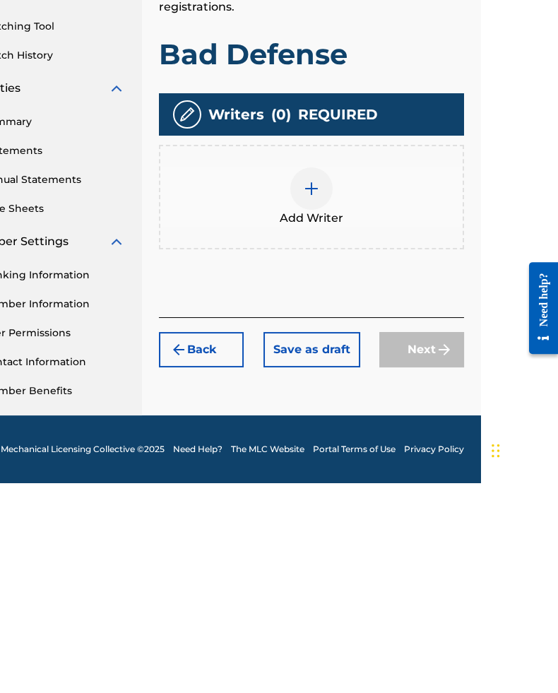
scroll to position [160, 78]
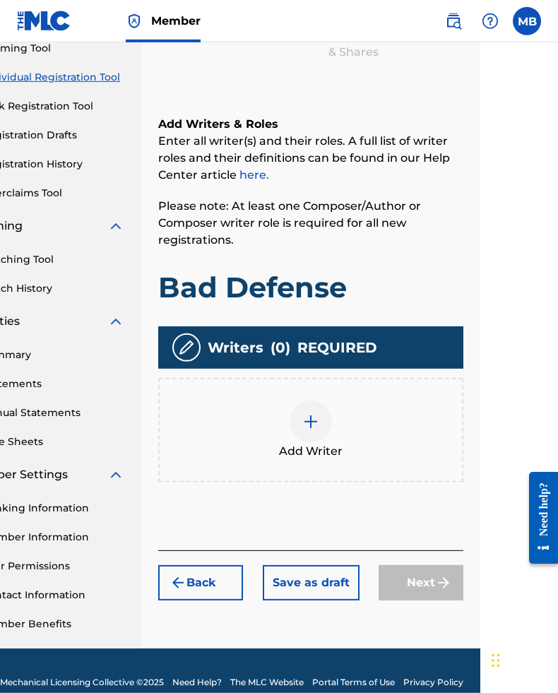
click at [314, 430] on img at bounding box center [311, 422] width 17 height 17
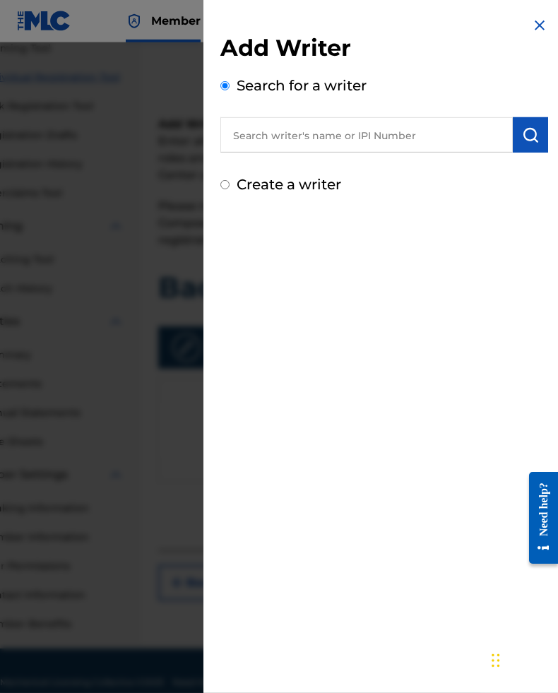
click at [417, 127] on input "text" at bounding box center [367, 134] width 293 height 35
type input "00633075072"
click at [538, 139] on img "submit" at bounding box center [530, 135] width 17 height 17
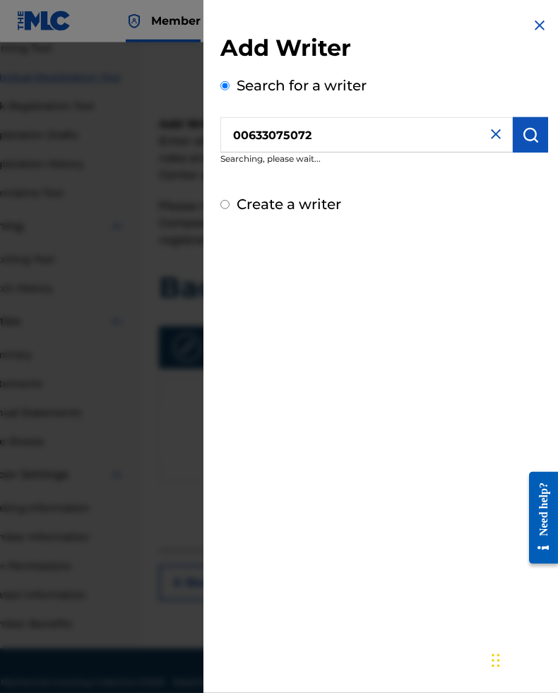
scroll to position [160, 78]
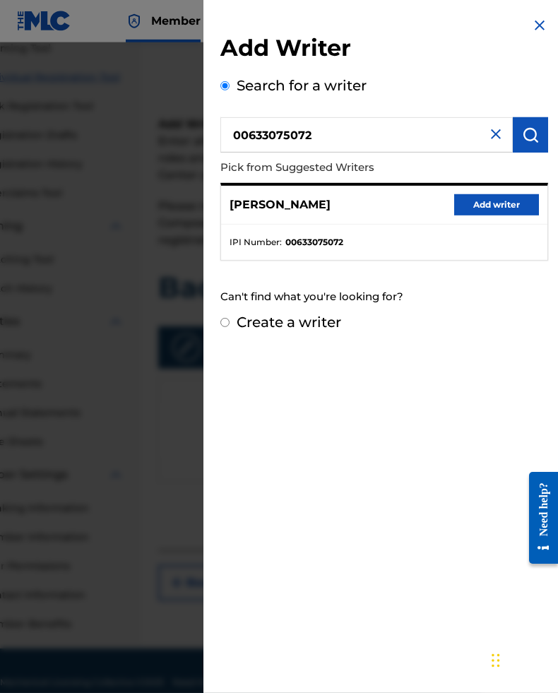
click at [503, 206] on button "Add writer" at bounding box center [497, 204] width 85 height 21
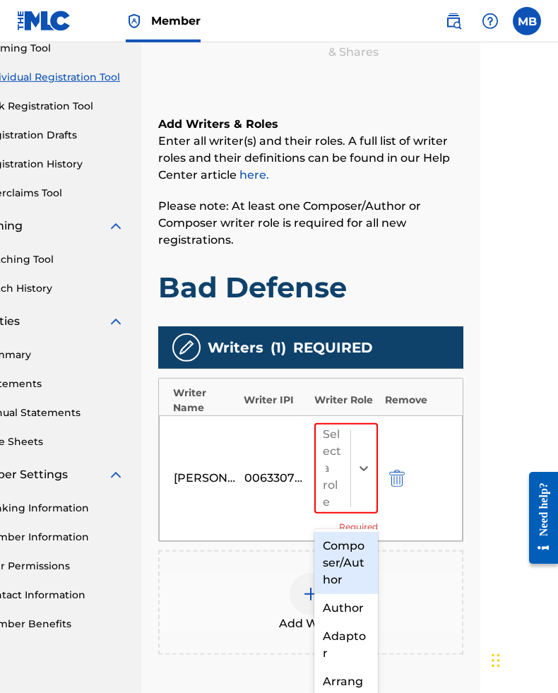
scroll to position [187, 77]
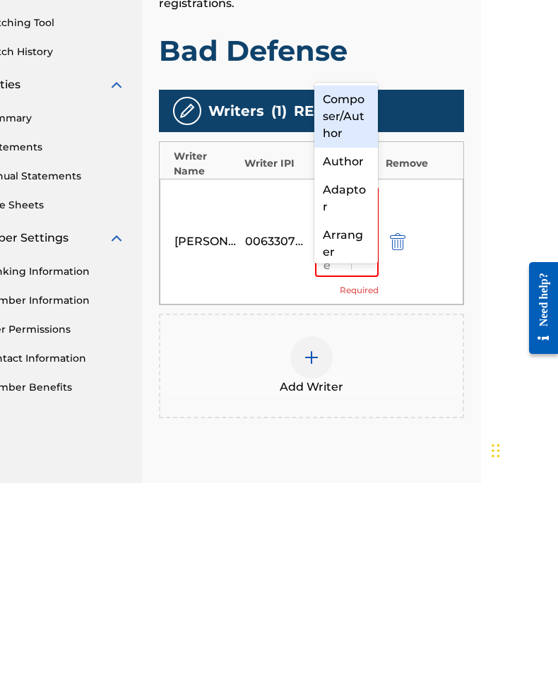
click at [350, 295] on div "Composer/Author" at bounding box center [347, 326] width 64 height 62
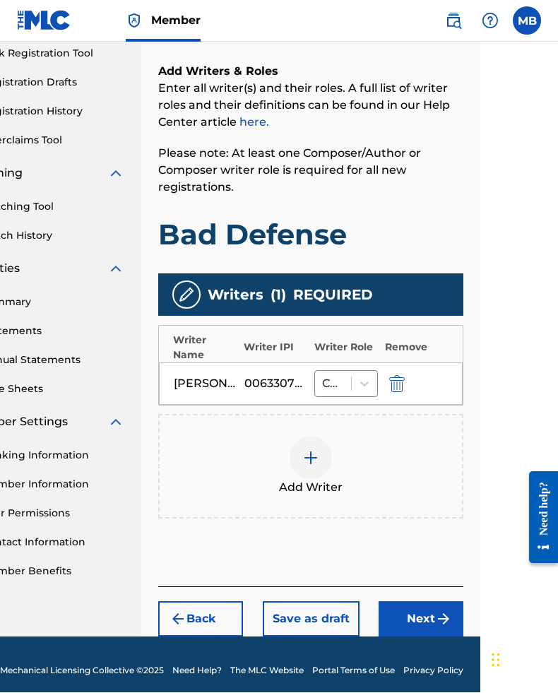
scroll to position [211, 78]
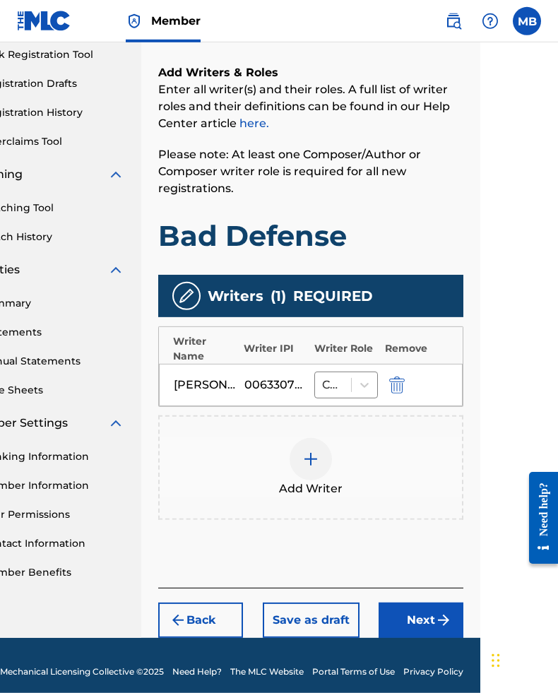
click at [421, 631] on button "Next" at bounding box center [421, 620] width 85 height 35
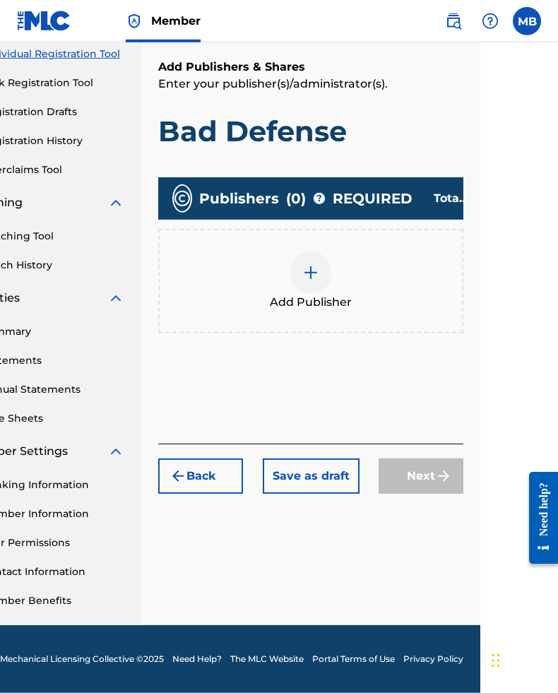
scroll to position [160, 78]
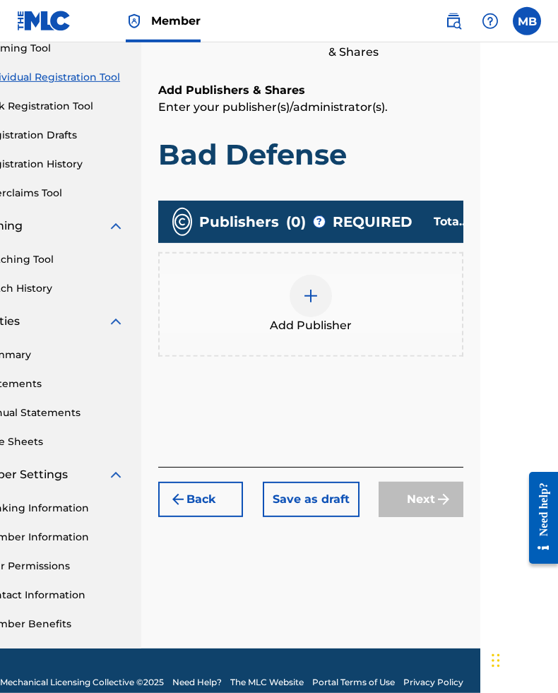
click at [312, 300] on img at bounding box center [311, 296] width 17 height 17
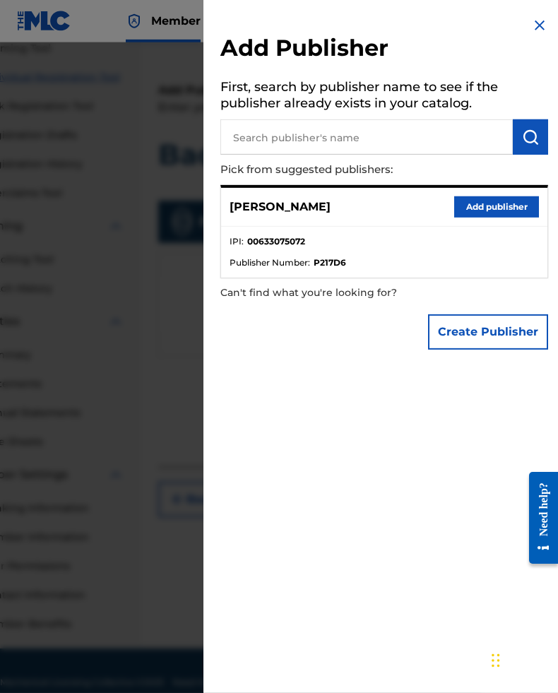
click at [498, 200] on button "Add publisher" at bounding box center [497, 207] width 85 height 21
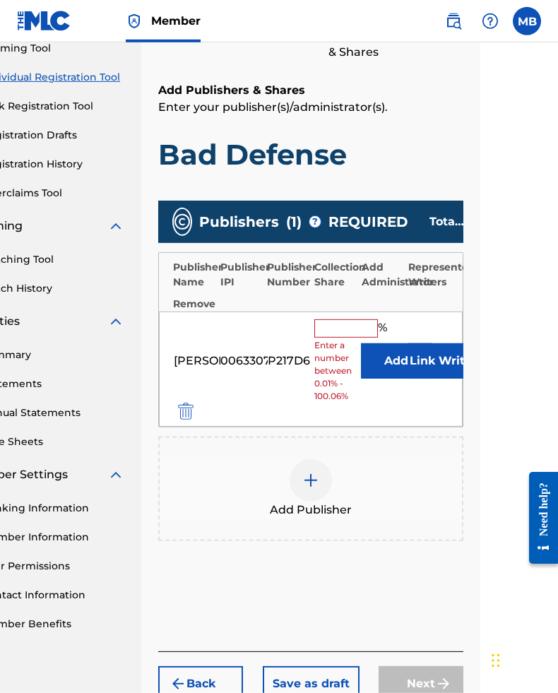
click at [421, 372] on button "Link Writer" at bounding box center [444, 361] width 71 height 35
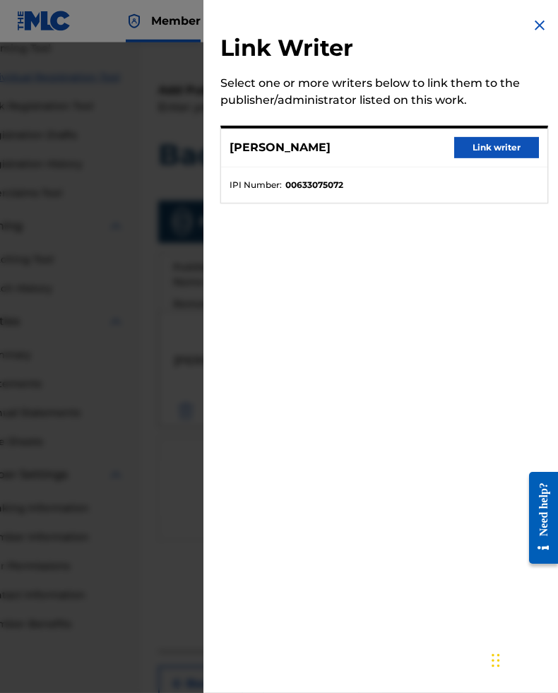
click at [497, 145] on button "Link writer" at bounding box center [497, 147] width 85 height 21
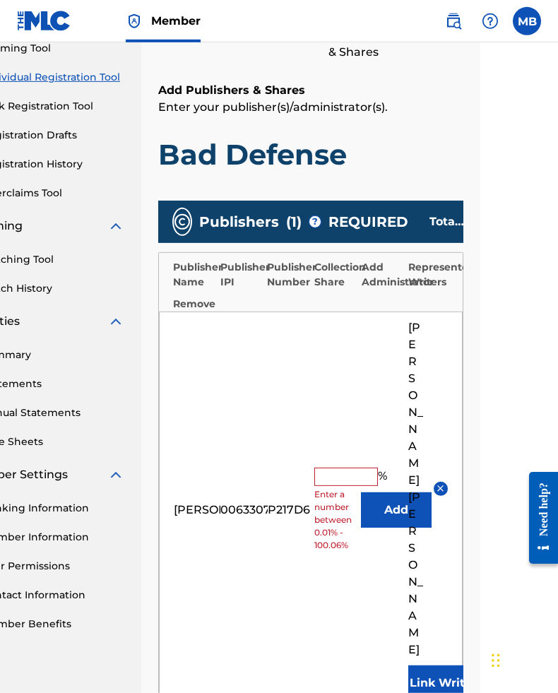
click at [346, 468] on input "text" at bounding box center [347, 477] width 64 height 18
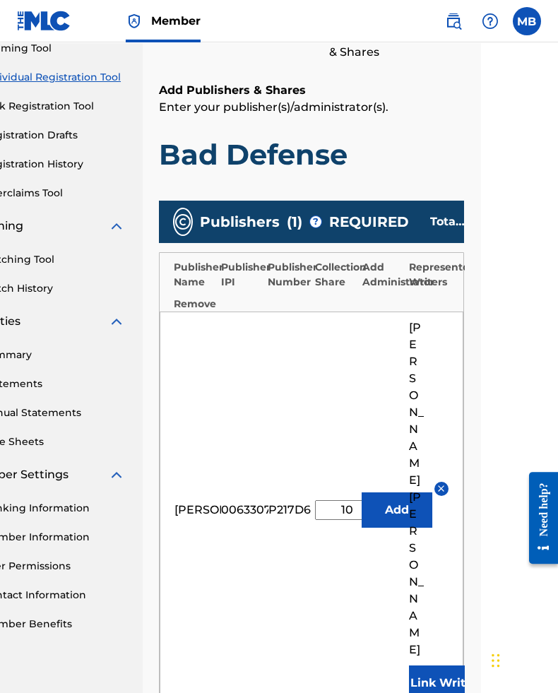
type input "100"
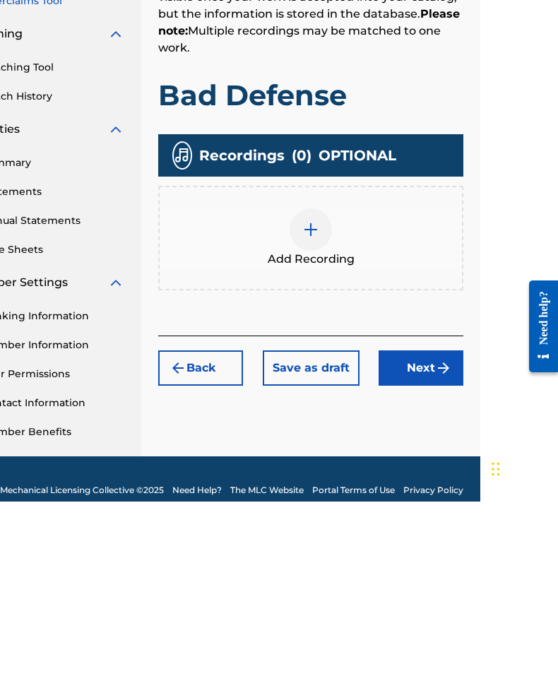
scroll to position [160, 78]
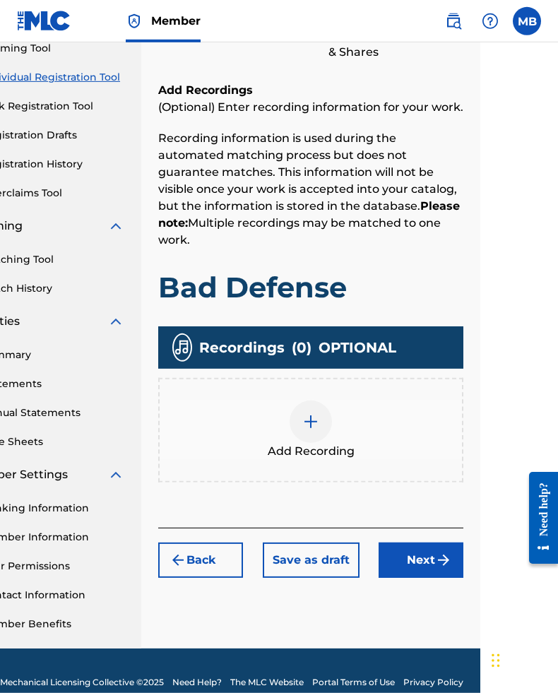
click at [315, 414] on img at bounding box center [311, 422] width 17 height 17
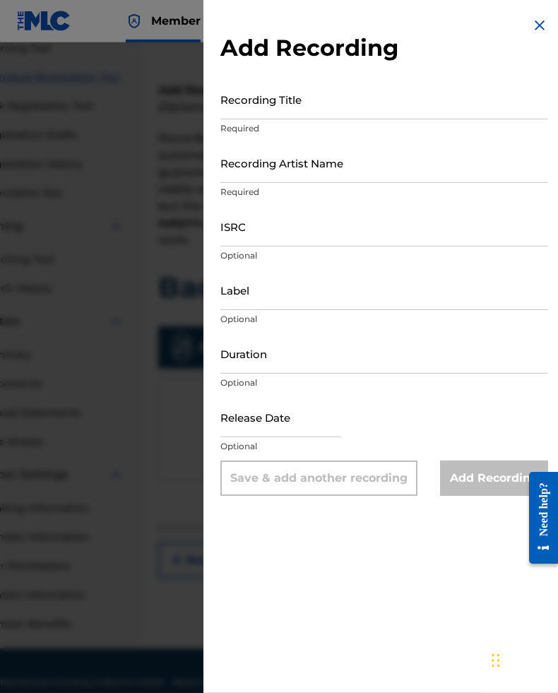
click at [392, 109] on input "Recording Title" at bounding box center [385, 99] width 328 height 40
type input "Bad Defense"
click at [402, 167] on input "Recording Artist Name" at bounding box center [385, 163] width 328 height 40
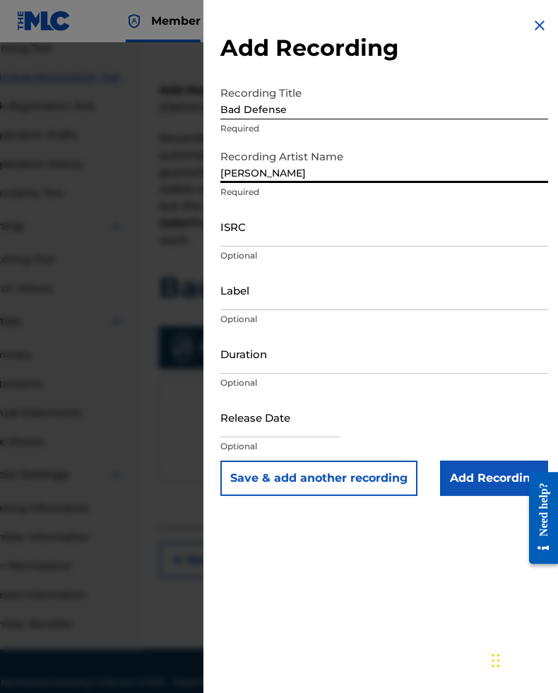
type input "[PERSON_NAME]"
click at [382, 238] on input "ISRC" at bounding box center [385, 226] width 328 height 40
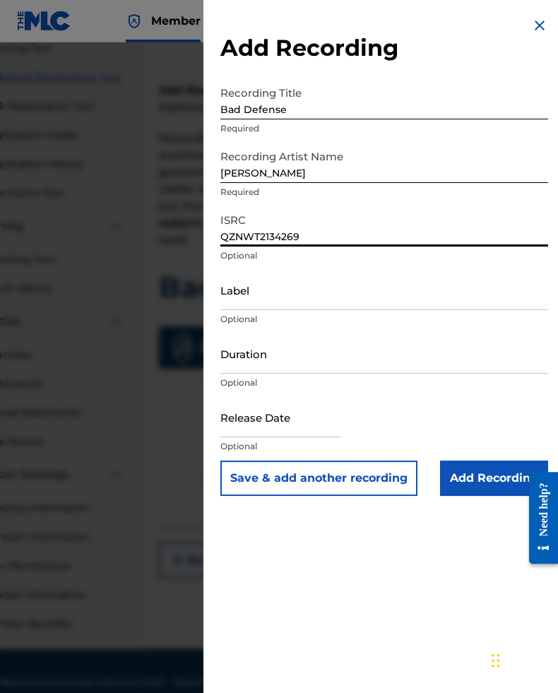
type input "QZNWT2134269"
click at [402, 302] on input "Label" at bounding box center [385, 290] width 328 height 40
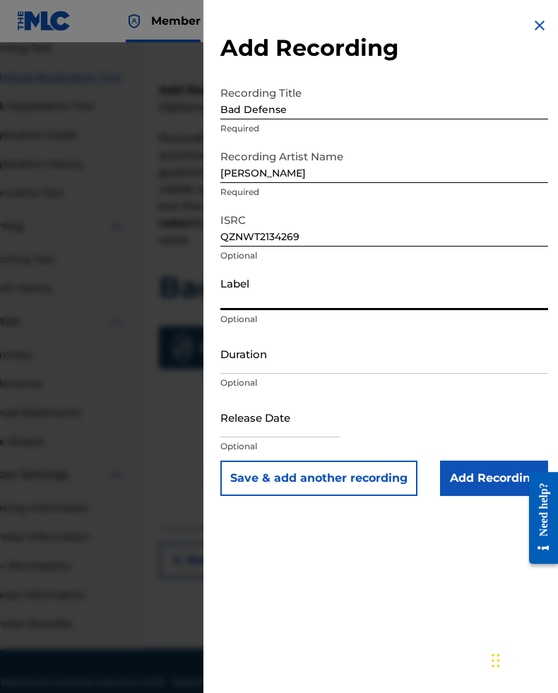
click at [392, 373] on input "Duration" at bounding box center [385, 354] width 328 height 40
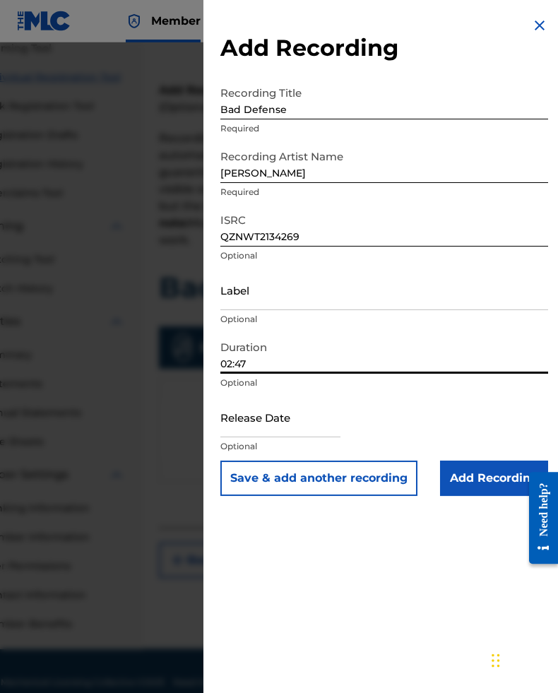
type input "02:47"
click at [322, 429] on input "text" at bounding box center [281, 417] width 120 height 40
select select "7"
select select "2025"
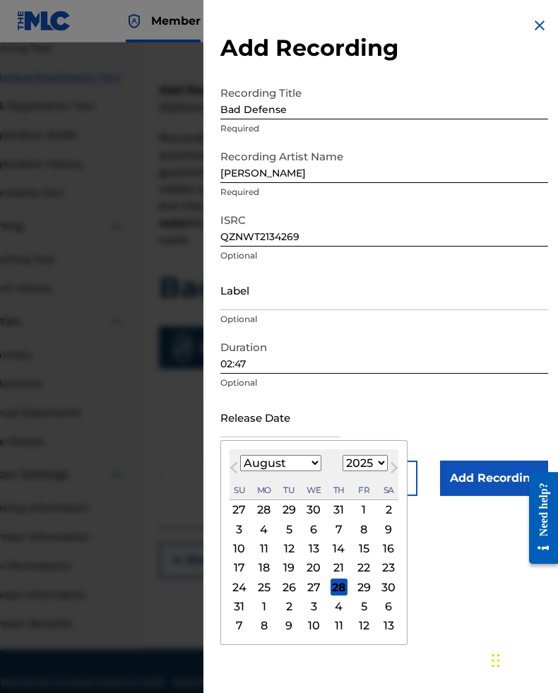
click at [306, 467] on select "January February March April May June July August September October November De…" at bounding box center [280, 463] width 81 height 16
click at [302, 471] on select "January February March April May June July August September October November De…" at bounding box center [280, 463] width 81 height 16
select select "9"
click at [388, 469] on select "1899 1900 1901 1902 1903 1904 1905 1906 1907 1908 1909 1910 1911 1912 1913 1914…" at bounding box center [365, 463] width 45 height 16
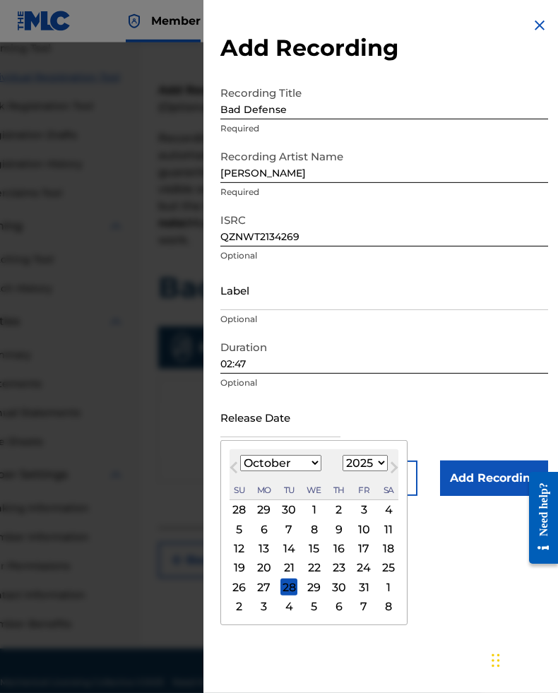
select select "2021"
click at [298, 556] on div "12" at bounding box center [289, 549] width 17 height 17
type input "[DATE]"
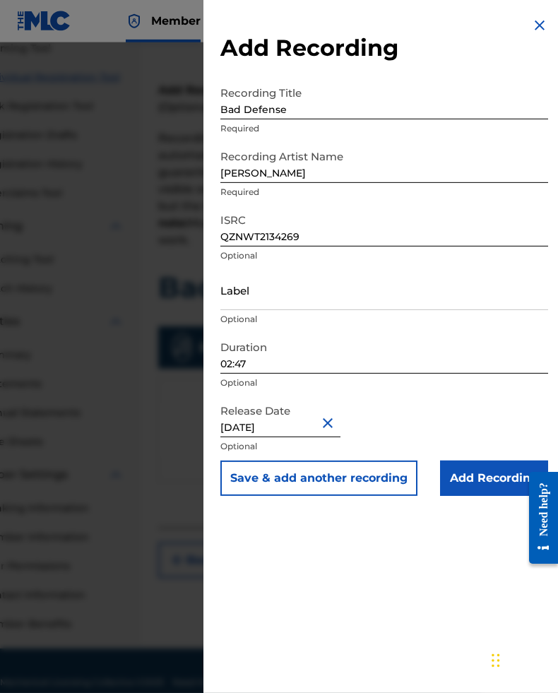
click at [485, 478] on input "Add Recording" at bounding box center [494, 478] width 108 height 35
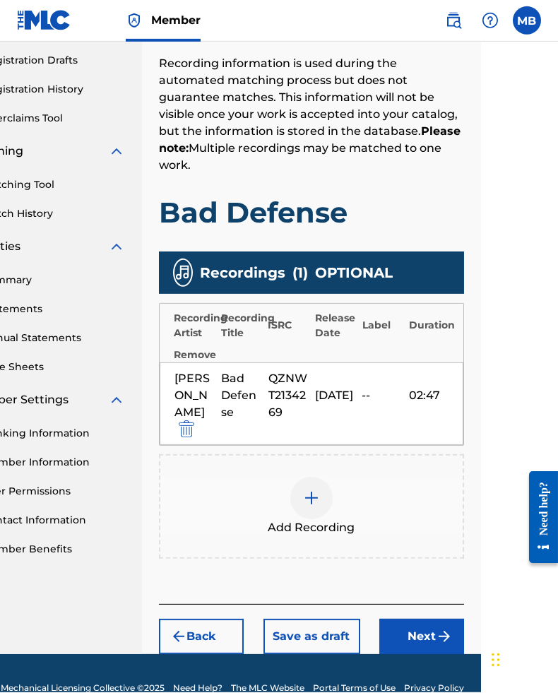
scroll to position [234, 78]
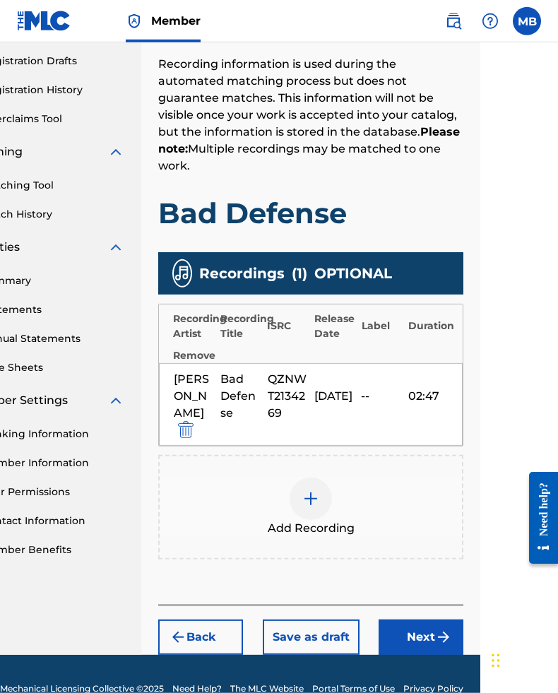
click at [425, 632] on button "Next" at bounding box center [421, 637] width 85 height 35
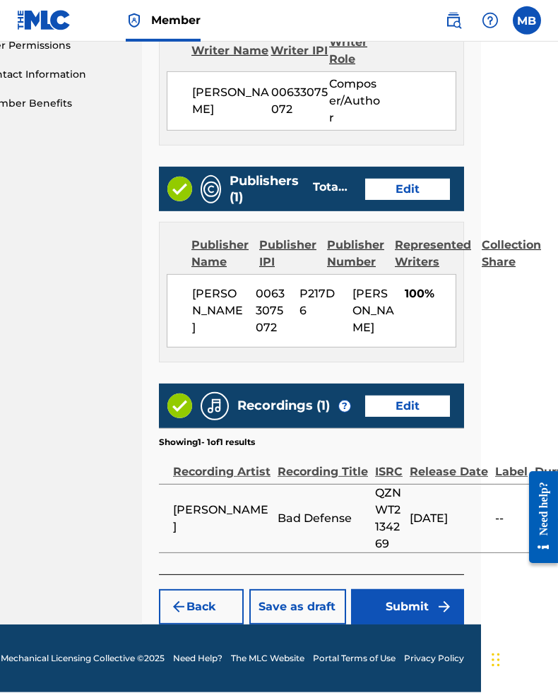
scroll to position [683, 78]
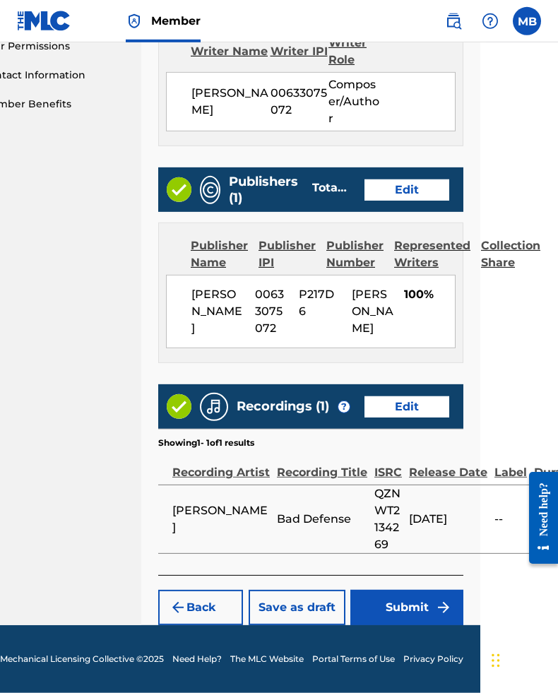
click at [420, 626] on button "Submit" at bounding box center [407, 607] width 113 height 35
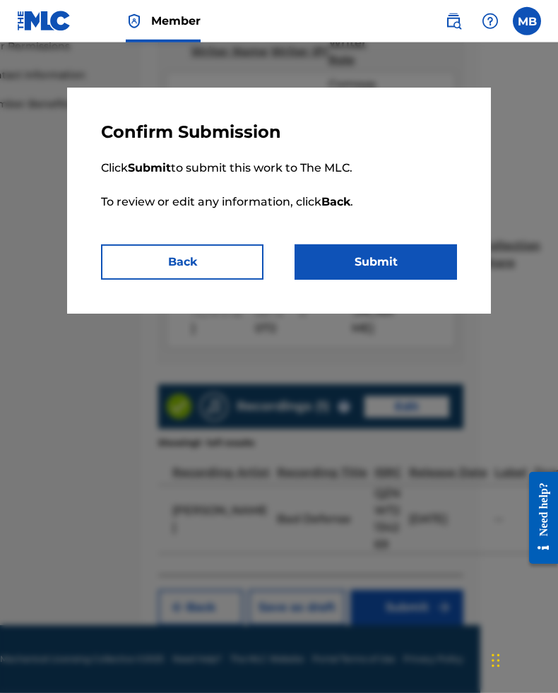
click at [411, 254] on button "Submit" at bounding box center [376, 262] width 163 height 35
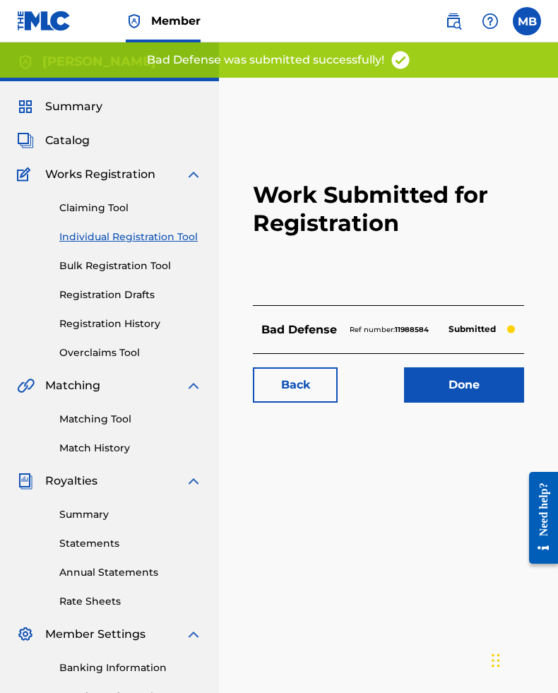
click at [465, 391] on link "Done" at bounding box center [464, 385] width 120 height 35
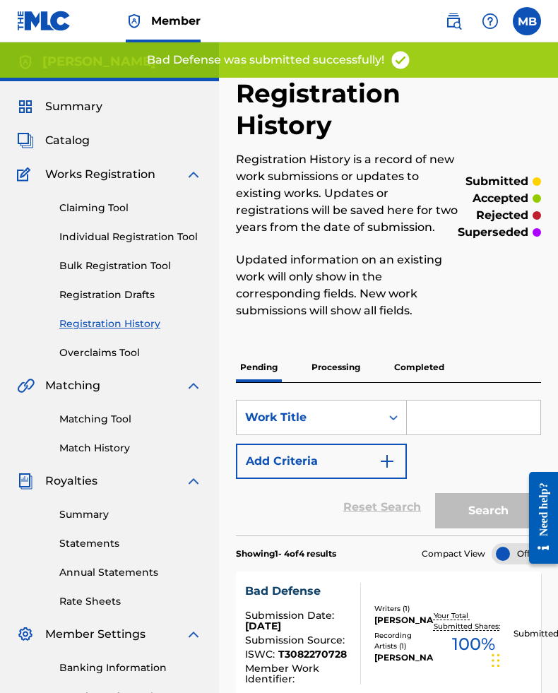
click at [88, 141] on span "Catalog" at bounding box center [67, 140] width 45 height 17
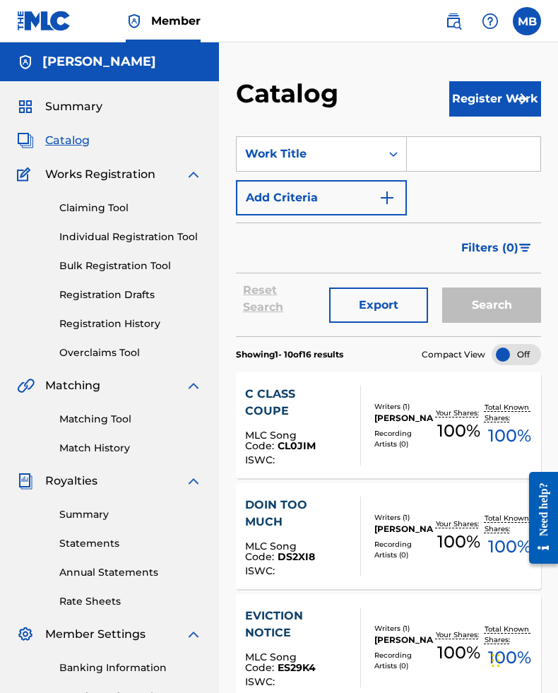
click at [489, 95] on button "Register Work" at bounding box center [496, 98] width 92 height 35
click at [500, 132] on link "Individual" at bounding box center [496, 145] width 92 height 34
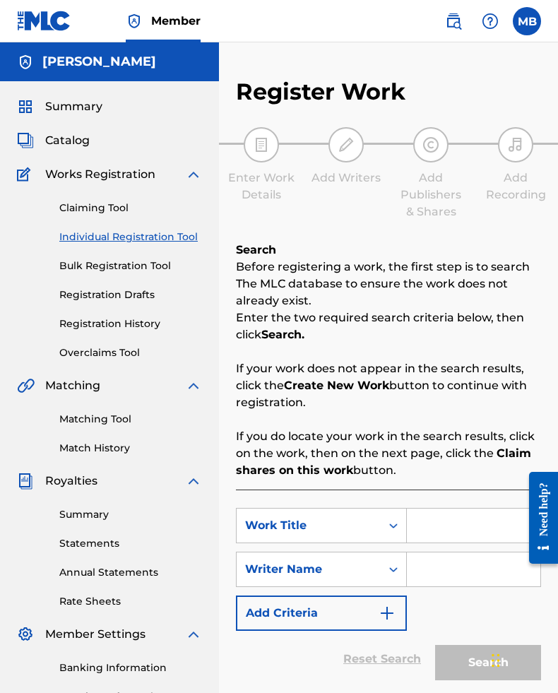
click at [465, 527] on input "Search Form" at bounding box center [474, 526] width 134 height 34
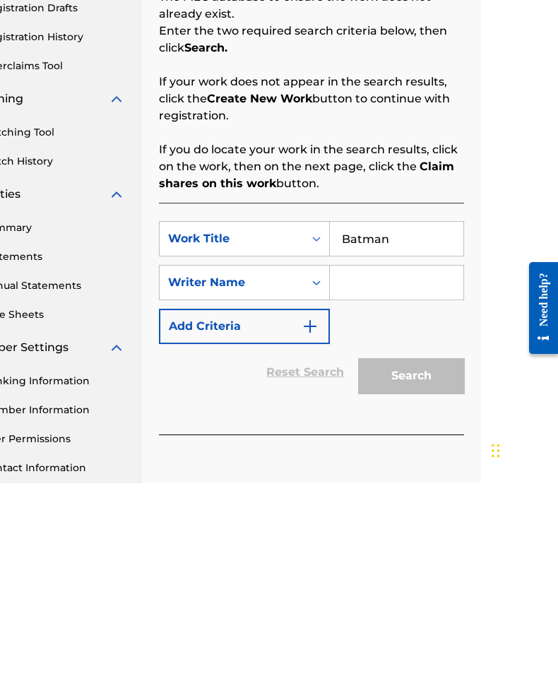
type input "Batman"
click at [387, 476] on input "Search Form" at bounding box center [397, 493] width 134 height 34
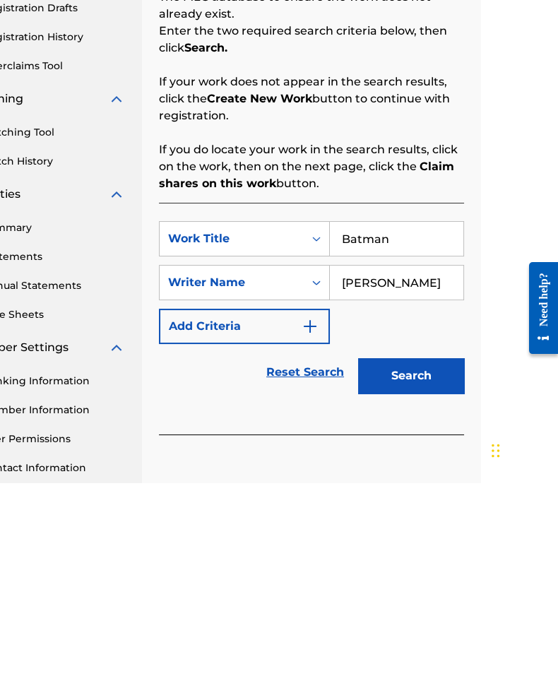
type input "[PERSON_NAME]"
click at [411, 568] on button "Search" at bounding box center [411, 585] width 106 height 35
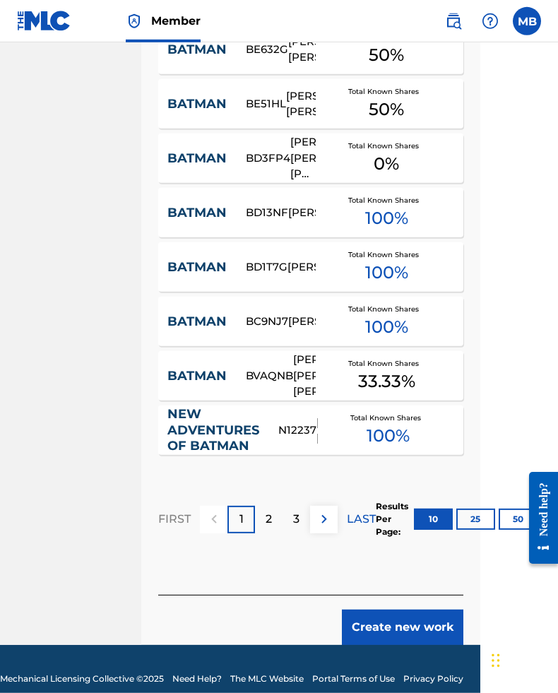
click at [429, 623] on button "Create new work" at bounding box center [403, 627] width 122 height 35
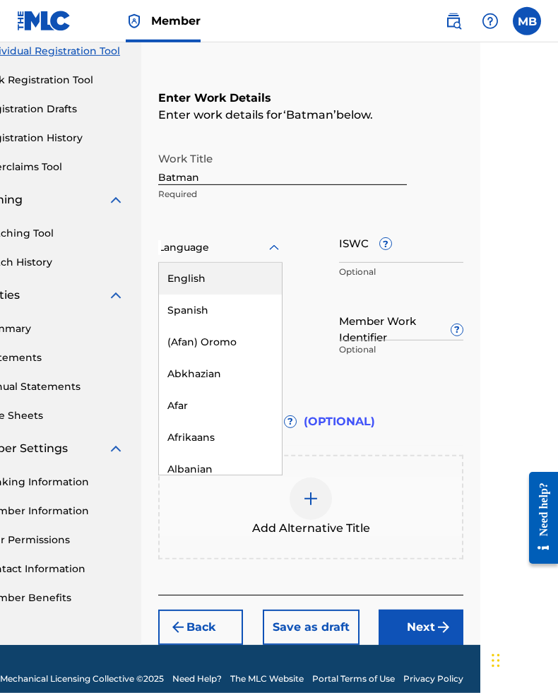
scroll to position [186, 77]
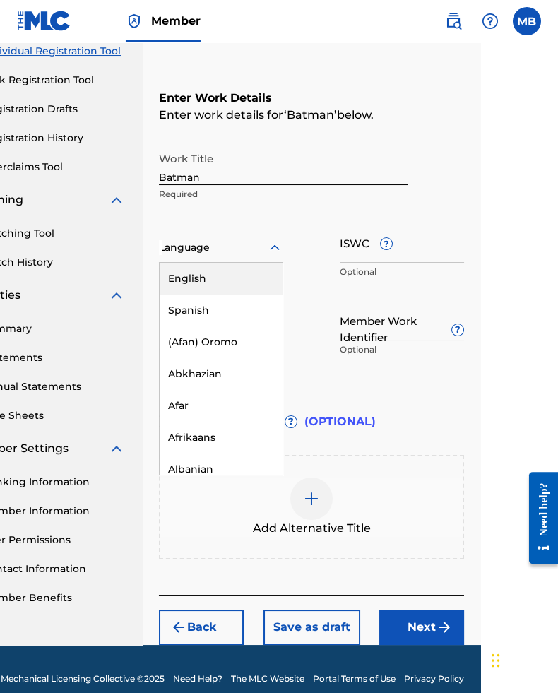
click at [249, 279] on div "English" at bounding box center [221, 279] width 123 height 32
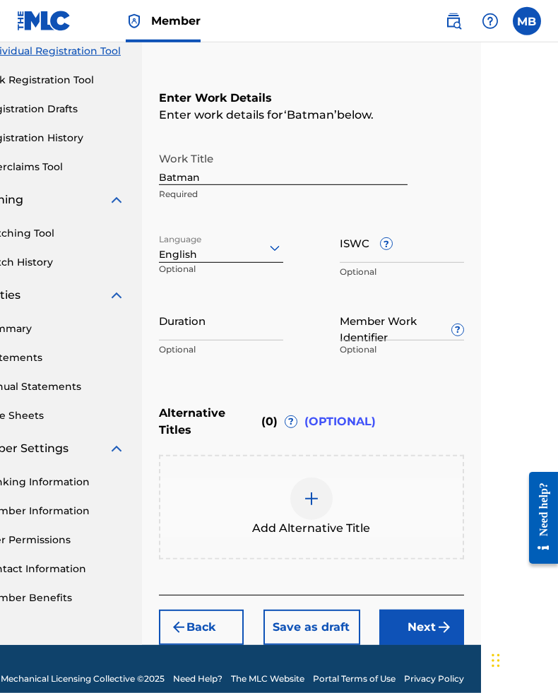
click at [440, 255] on input "ISWC ?" at bounding box center [402, 243] width 124 height 40
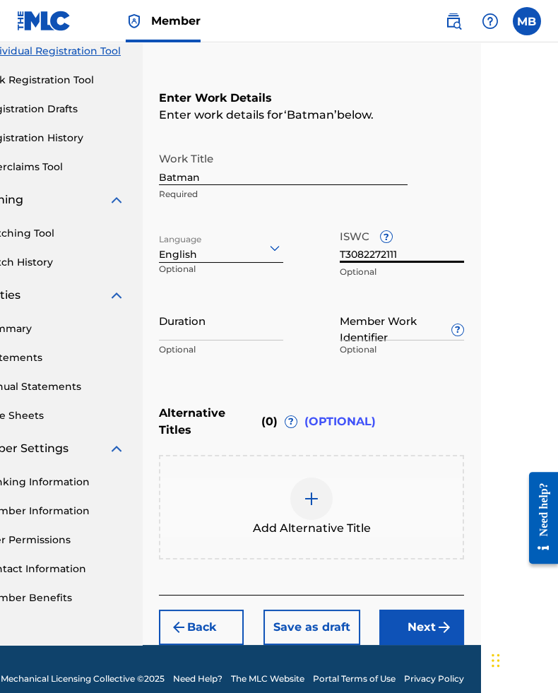
type input "T3082272111"
click at [259, 336] on input "Duration" at bounding box center [221, 320] width 124 height 40
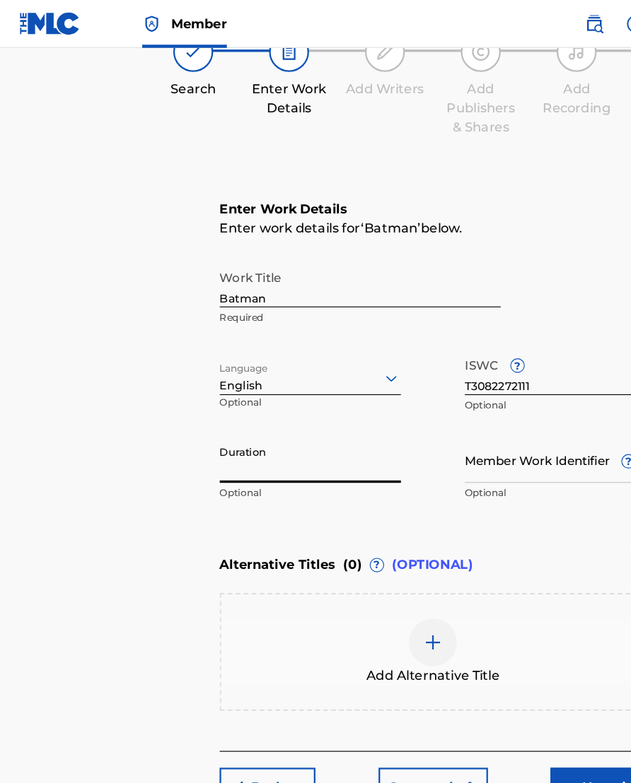
scroll to position [102, 44]
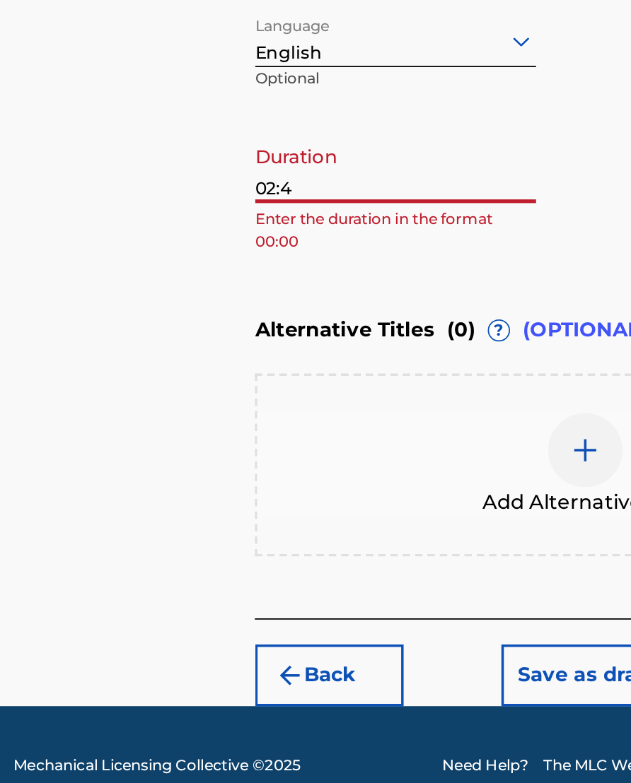
type input "02:43"
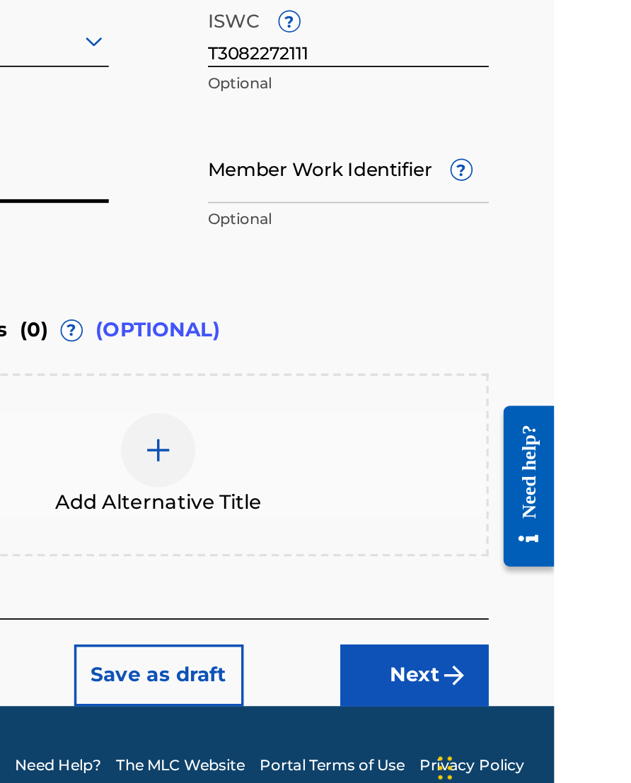
scroll to position [102, 43]
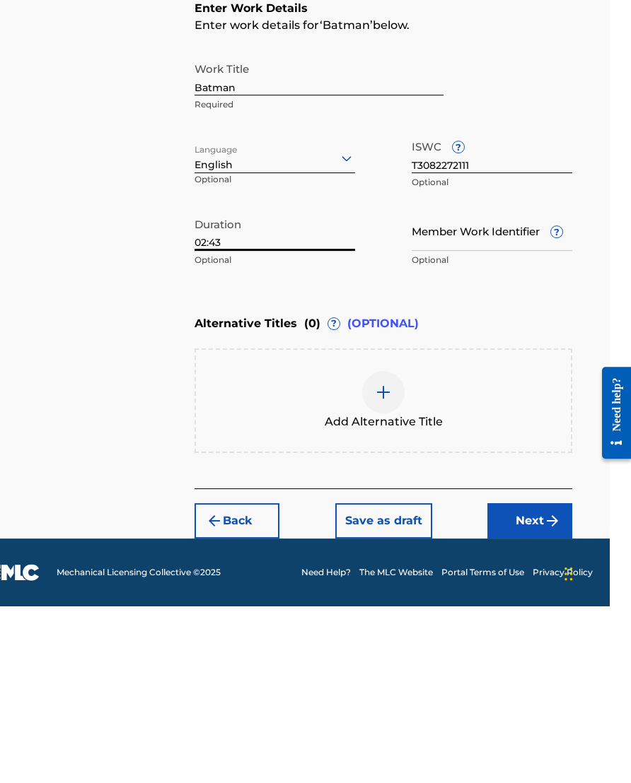
click at [529, 674] on button "Next" at bounding box center [529, 697] width 85 height 35
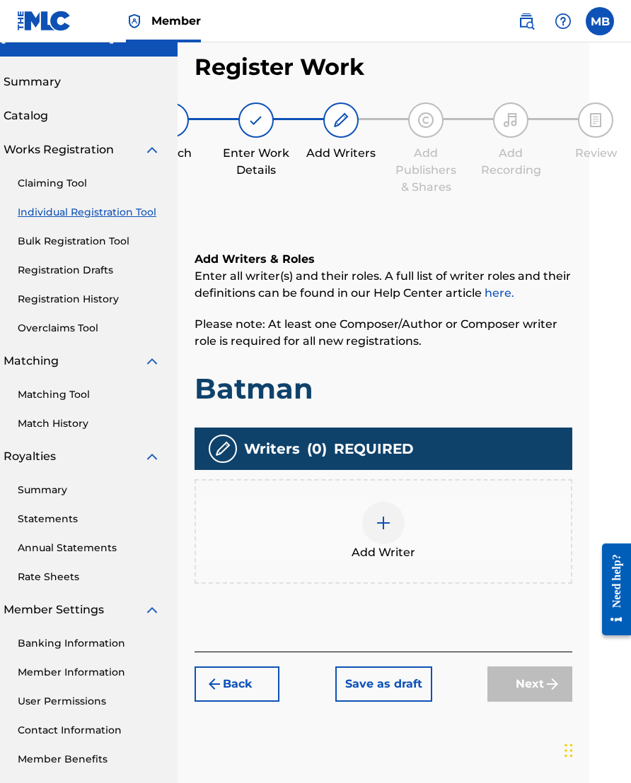
scroll to position [24, 42]
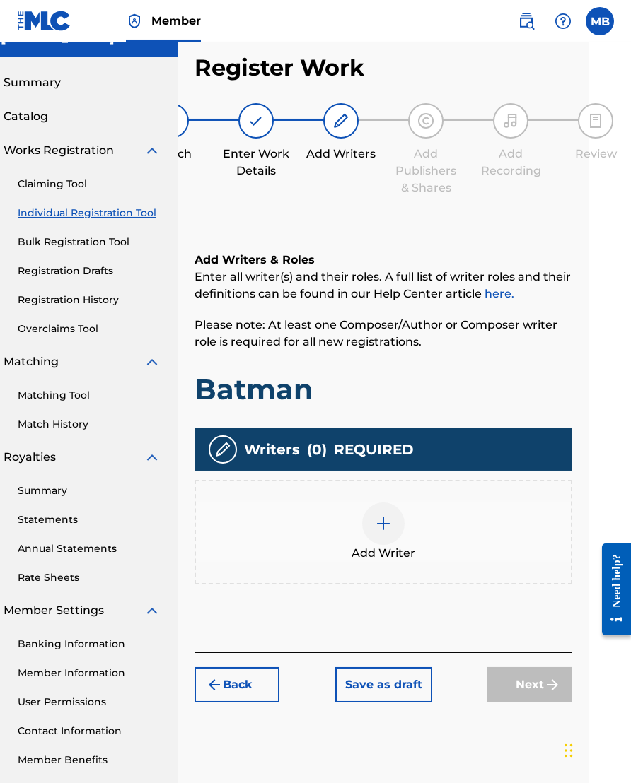
click at [376, 528] on img at bounding box center [383, 523] width 17 height 17
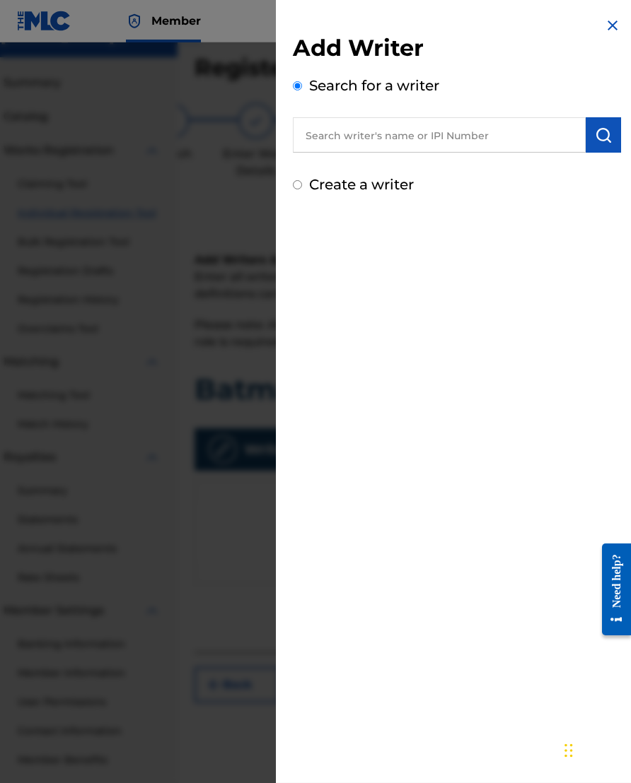
click at [460, 143] on input "text" at bounding box center [439, 134] width 293 height 35
type input "00633075072"
click at [542, 129] on button "submit" at bounding box center [602, 134] width 35 height 35
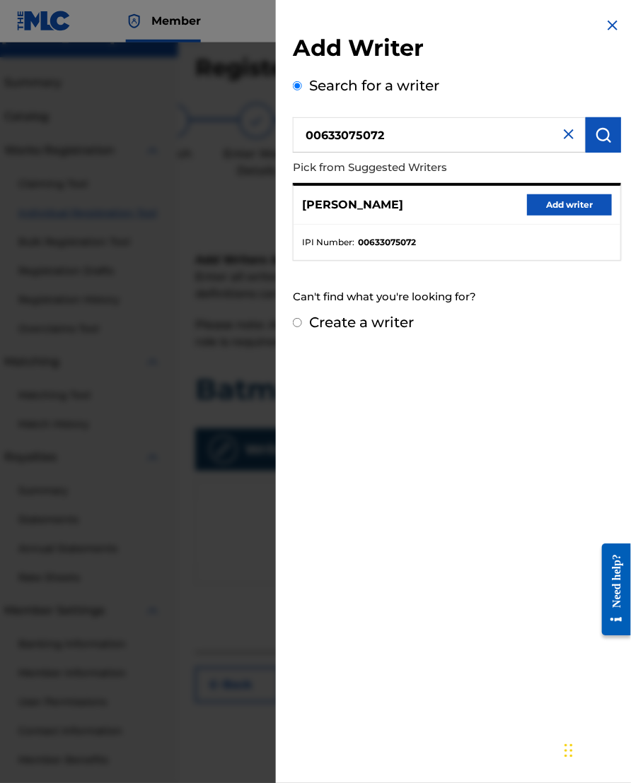
scroll to position [24, 42]
click at [542, 216] on button "Add writer" at bounding box center [569, 204] width 85 height 21
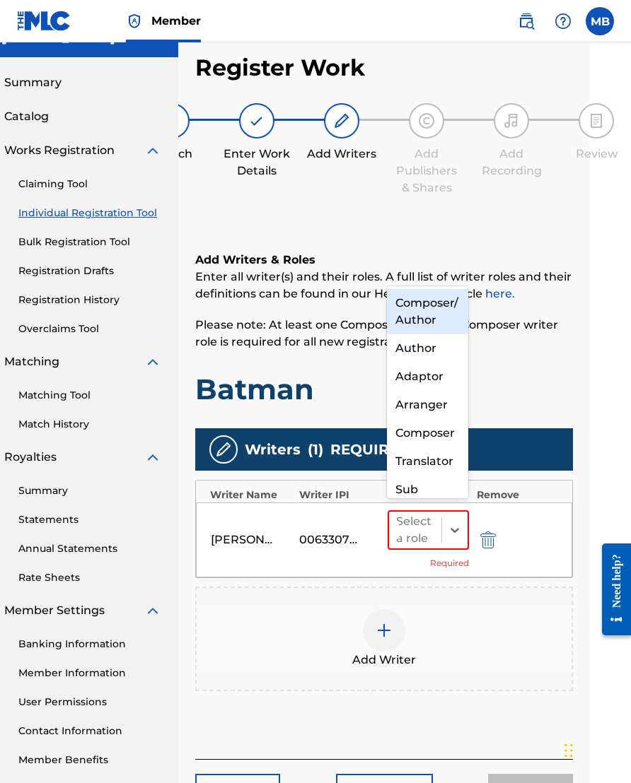
scroll to position [42, 41]
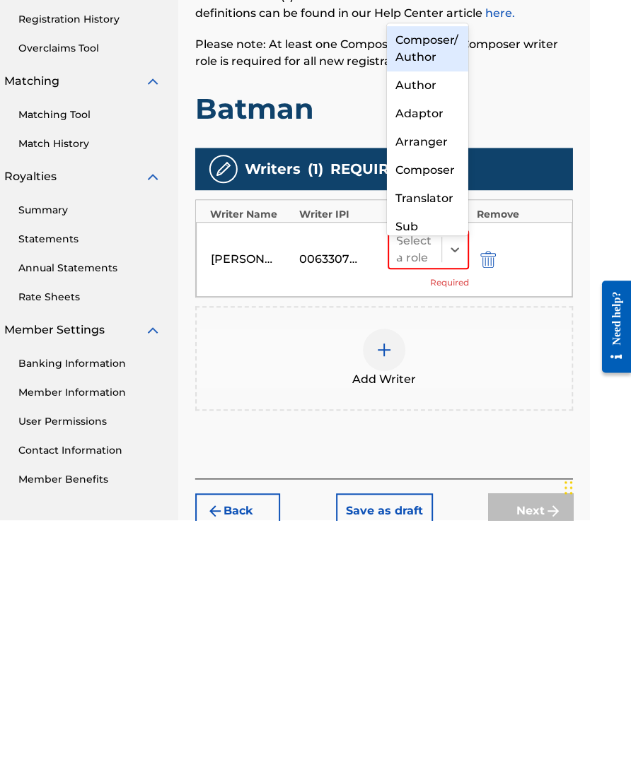
click at [426, 289] on div "Composer/Author" at bounding box center [427, 311] width 81 height 45
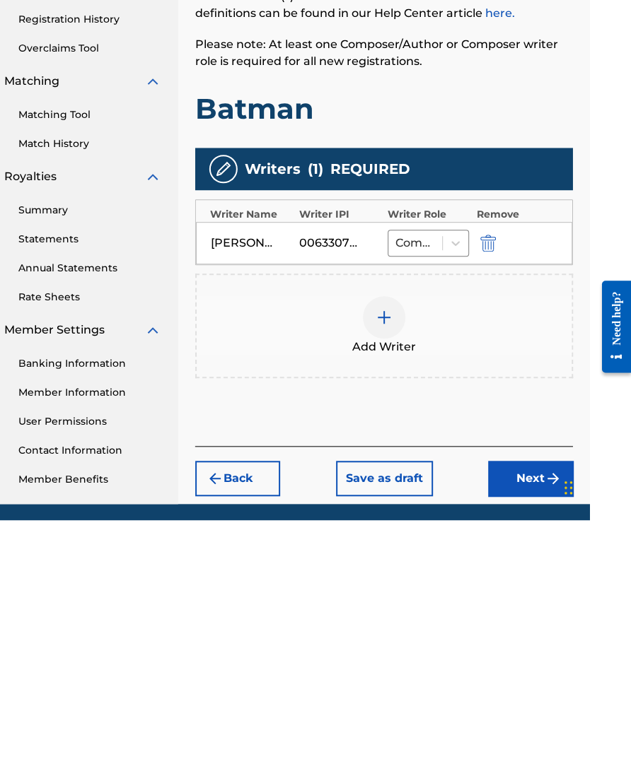
scroll to position [121, 42]
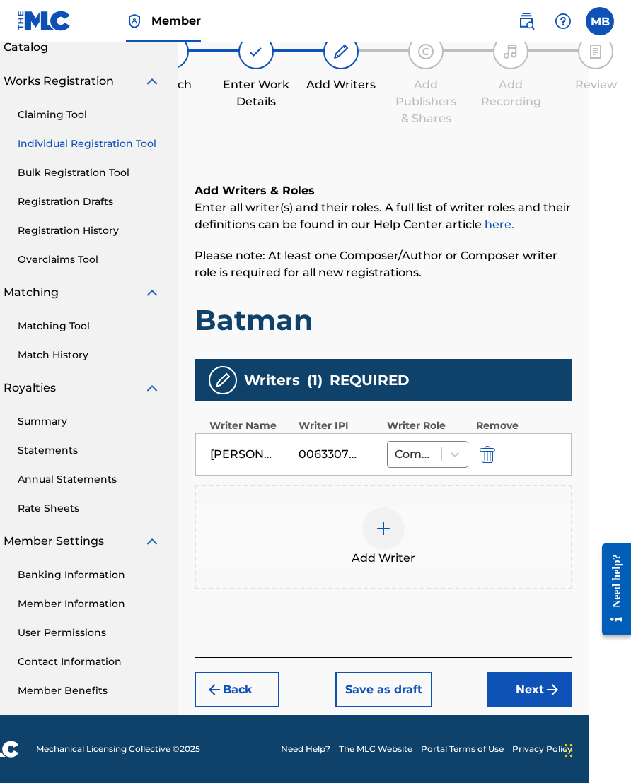
click at [520, 674] on button "Next" at bounding box center [529, 689] width 85 height 35
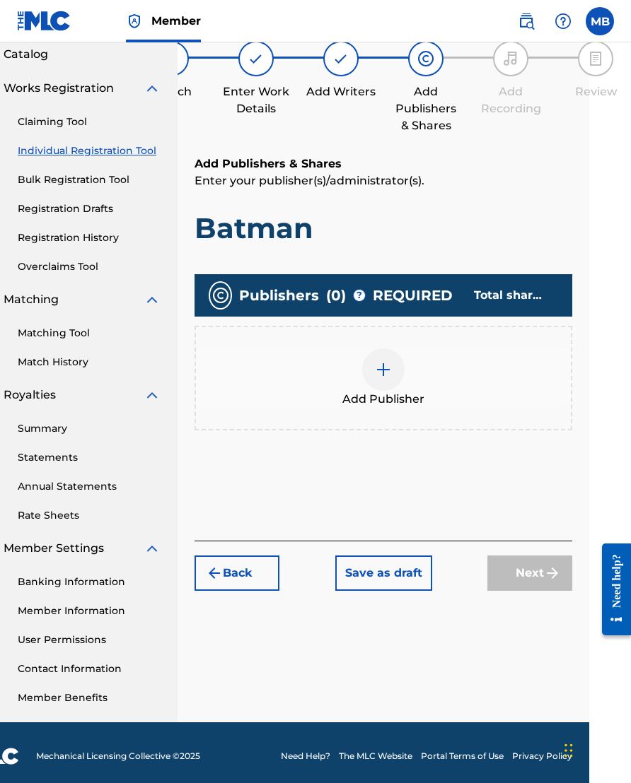
scroll to position [64, 42]
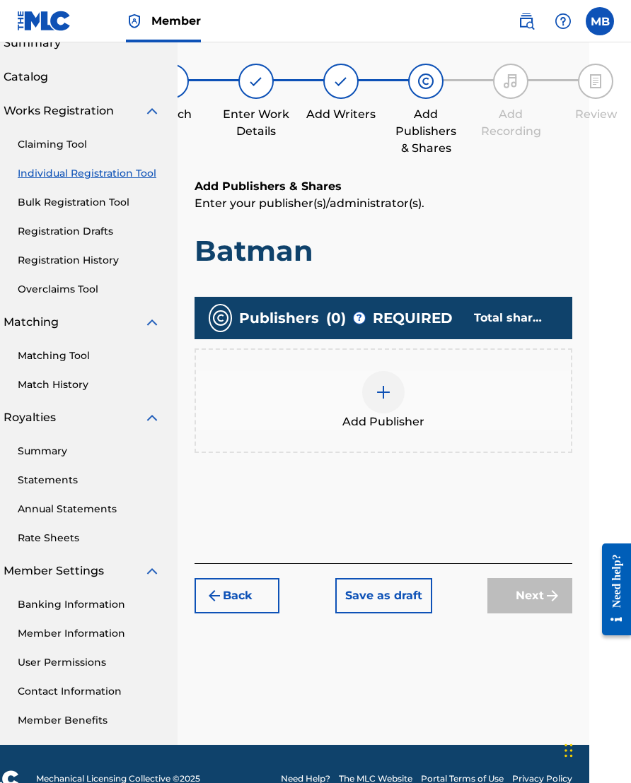
click at [386, 395] on img at bounding box center [383, 392] width 17 height 17
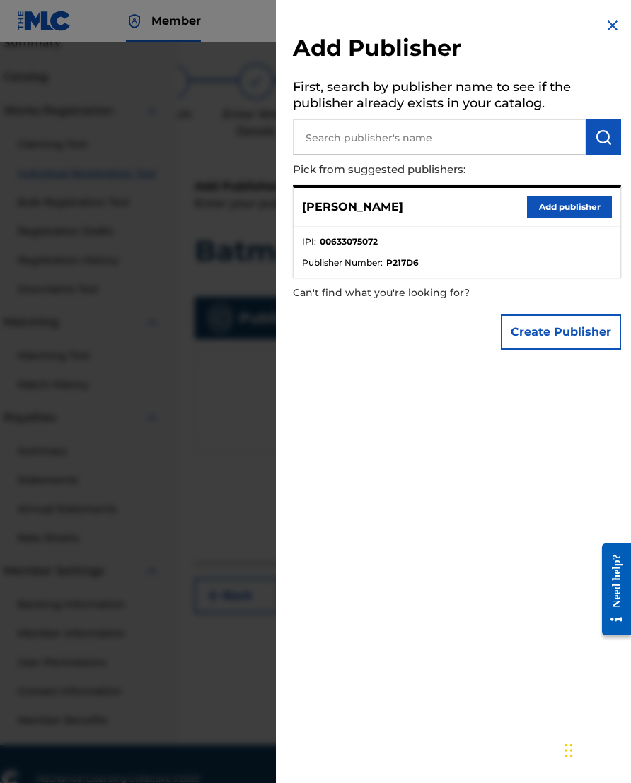
click at [542, 213] on button "Add publisher" at bounding box center [569, 207] width 85 height 21
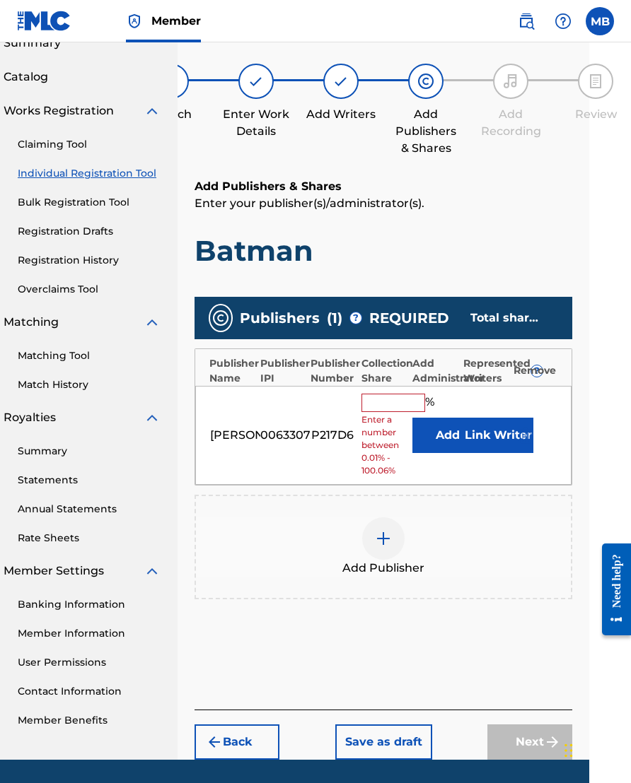
click at [392, 412] on input "text" at bounding box center [393, 403] width 64 height 18
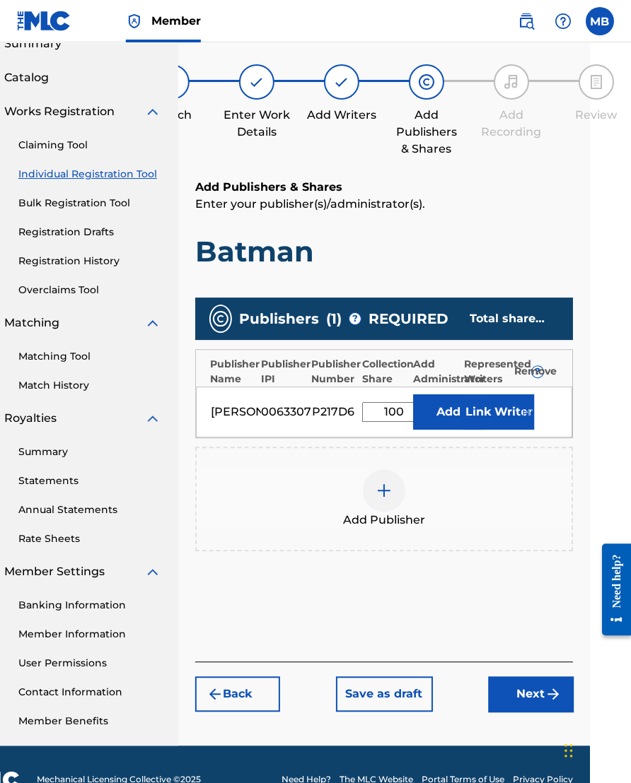
type input "100"
click at [487, 421] on button "Link Writer" at bounding box center [498, 411] width 71 height 35
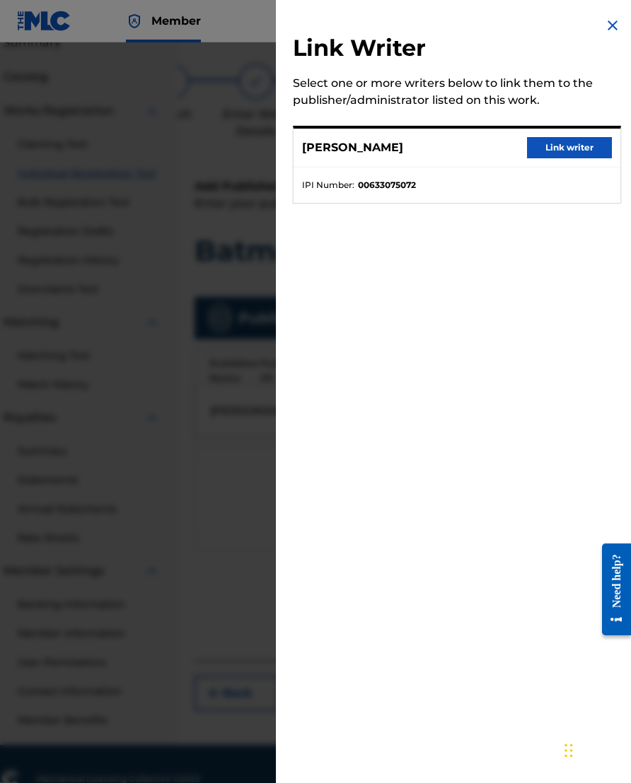
click at [542, 150] on button "Link writer" at bounding box center [569, 147] width 85 height 21
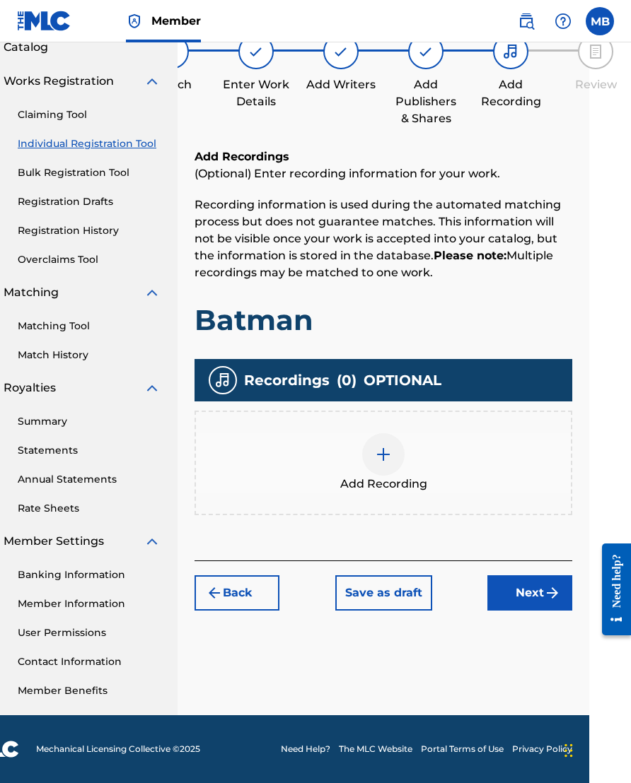
click at [391, 463] on img at bounding box center [383, 454] width 17 height 17
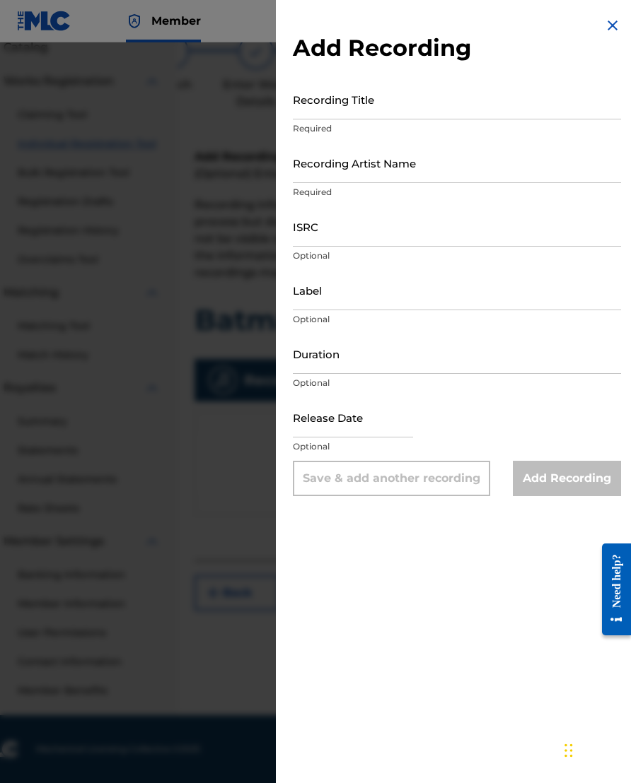
click at [400, 353] on input "Duration" at bounding box center [457, 354] width 328 height 40
type input "02:43"
click at [388, 420] on input "text" at bounding box center [353, 417] width 120 height 40
select select "7"
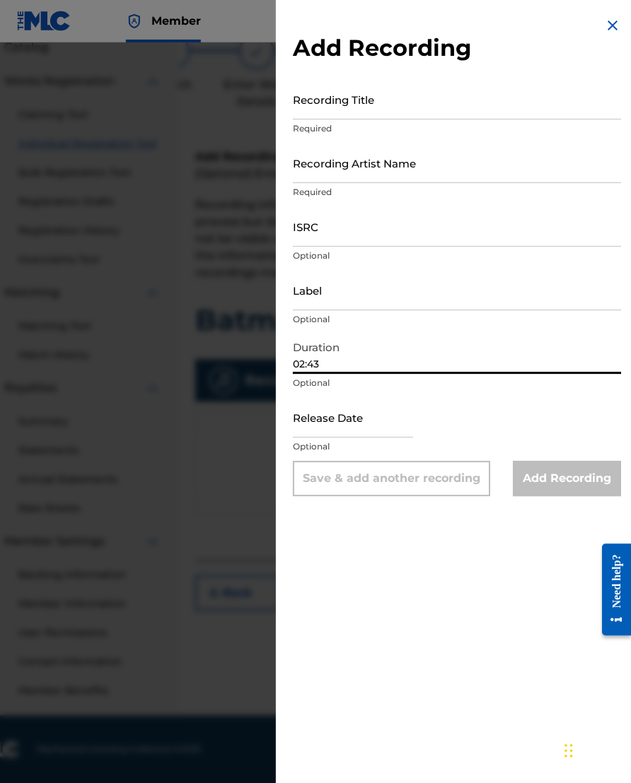
select select "2025"
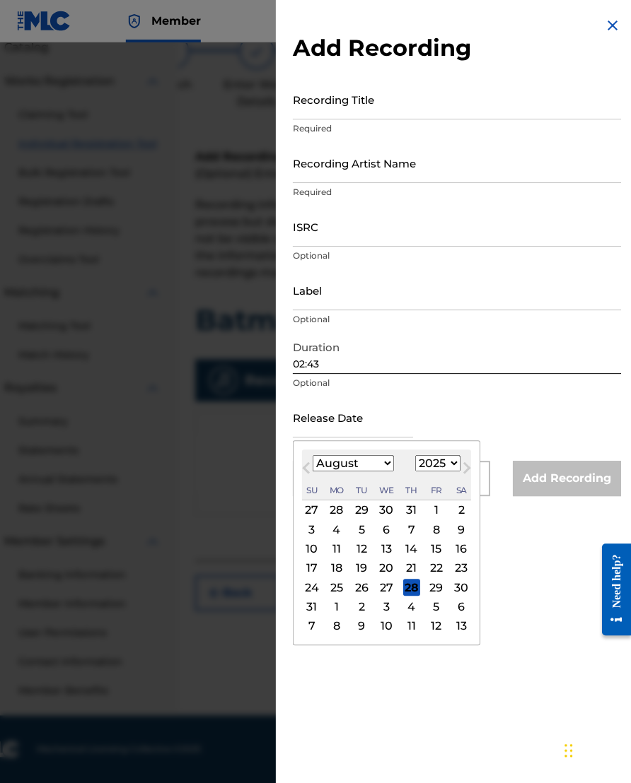
click at [364, 471] on select "January February March April May June July August September October November De…" at bounding box center [352, 463] width 81 height 16
click at [370, 468] on select "January February March April May June July August September October November De…" at bounding box center [352, 463] width 81 height 16
select select "11"
click at [460, 471] on select "1899 1900 1901 1902 1903 1904 1905 1906 1907 1908 1909 1910 1911 1912 1913 1914…" at bounding box center [437, 463] width 45 height 16
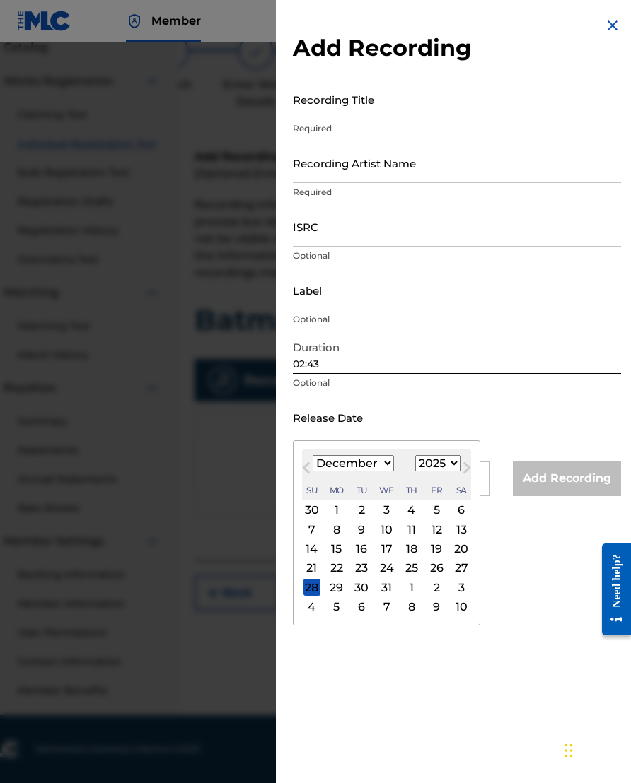
select select "2021"
click at [445, 553] on div "17" at bounding box center [436, 549] width 17 height 17
type input "[DATE]"
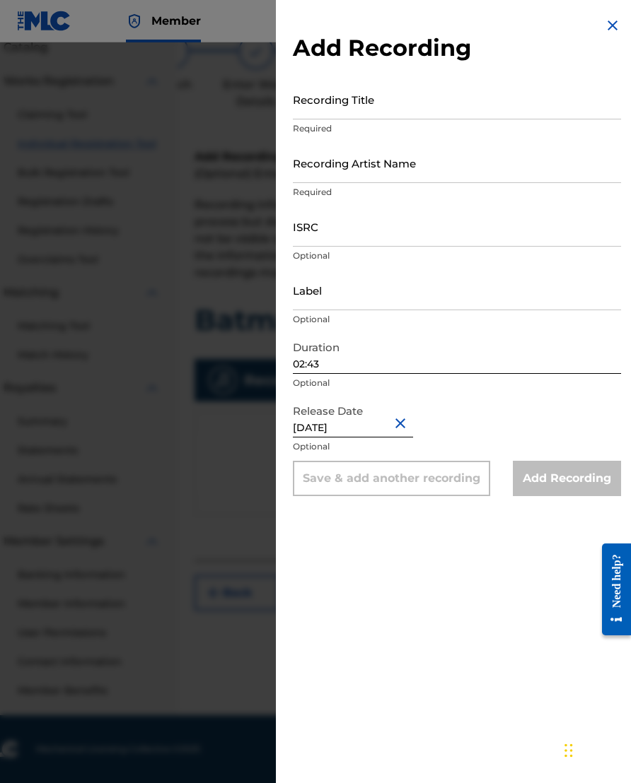
click at [431, 239] on input "ISRC" at bounding box center [457, 226] width 328 height 40
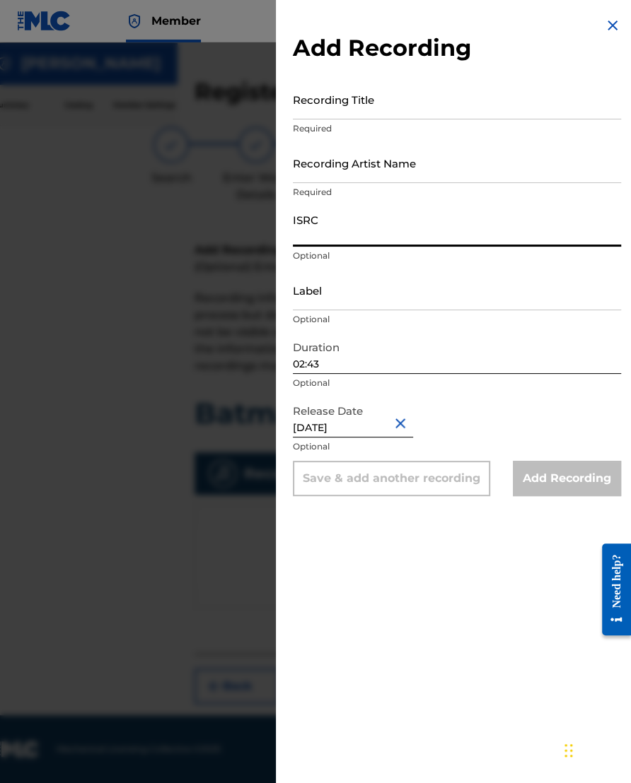
scroll to position [25, 41]
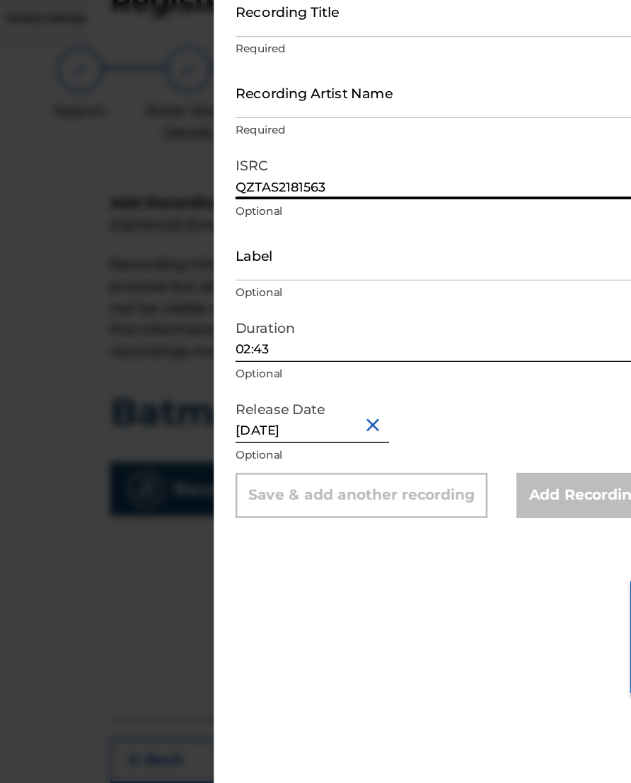
type input "QZTAS2181563"
click at [324, 143] on input "Recording Artist Name" at bounding box center [457, 163] width 328 height 40
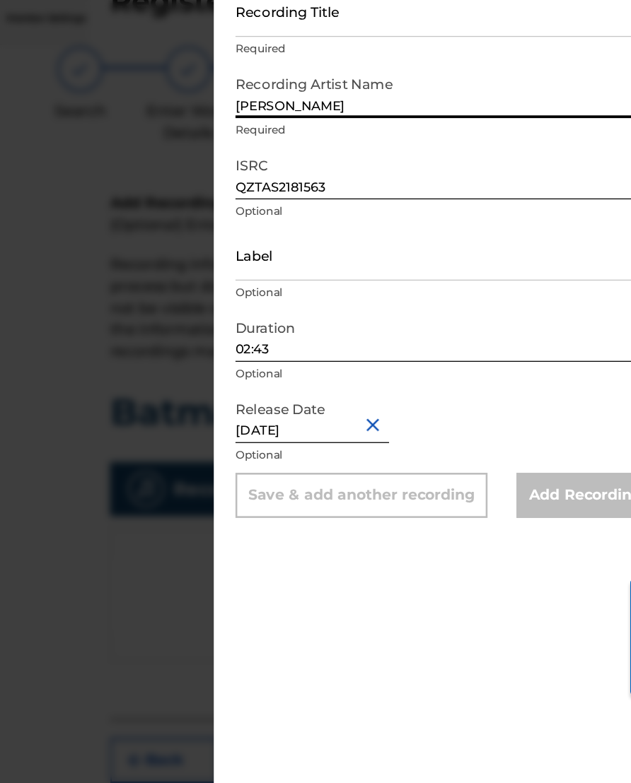
type input "[PERSON_NAME]"
click at [334, 79] on input "Recording Title" at bounding box center [457, 99] width 328 height 40
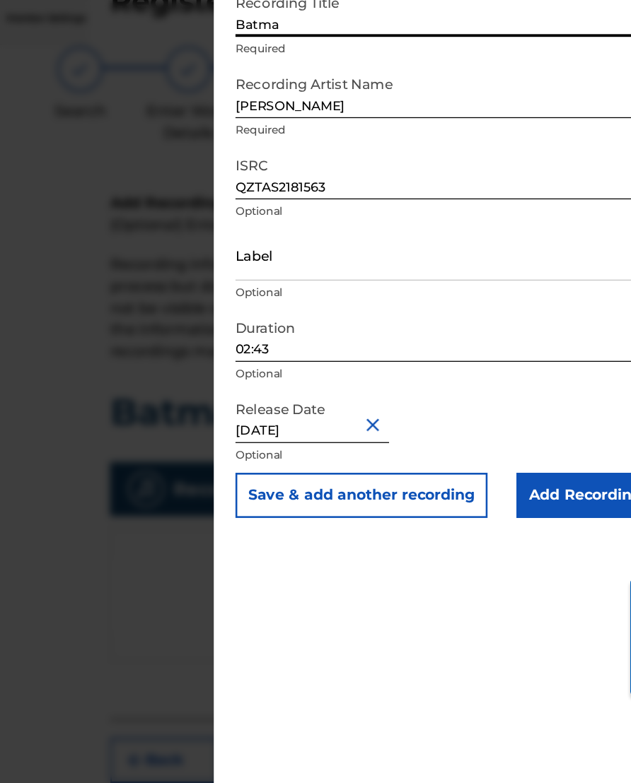
type input "Batman"
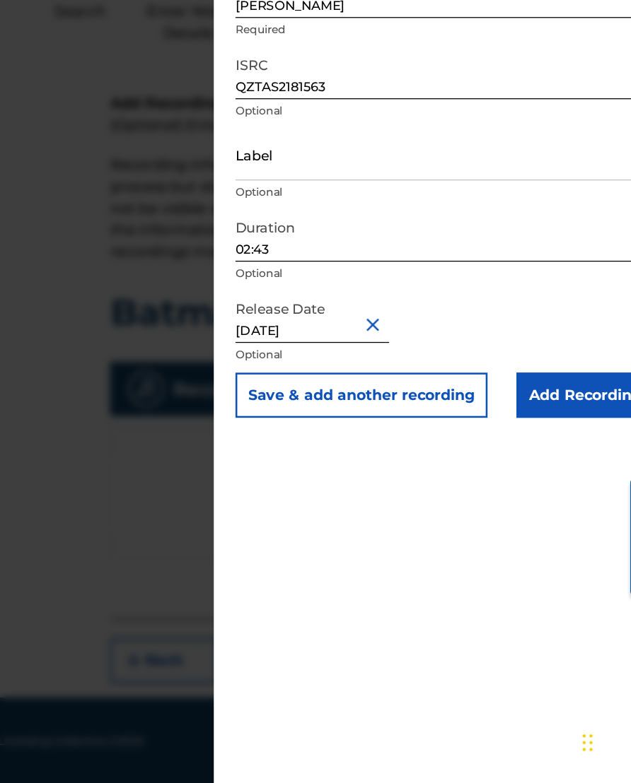
click at [512, 461] on input "Add Recording" at bounding box center [566, 478] width 108 height 35
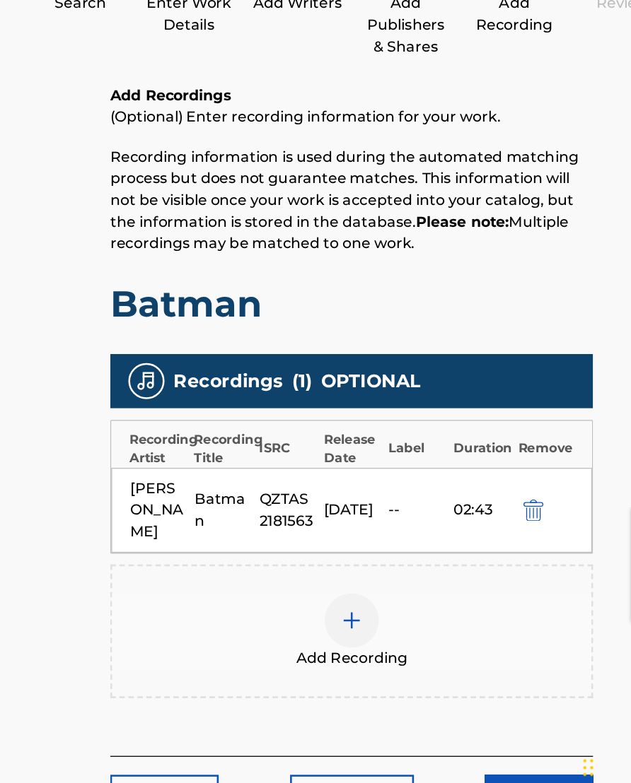
scroll to position [97, 41]
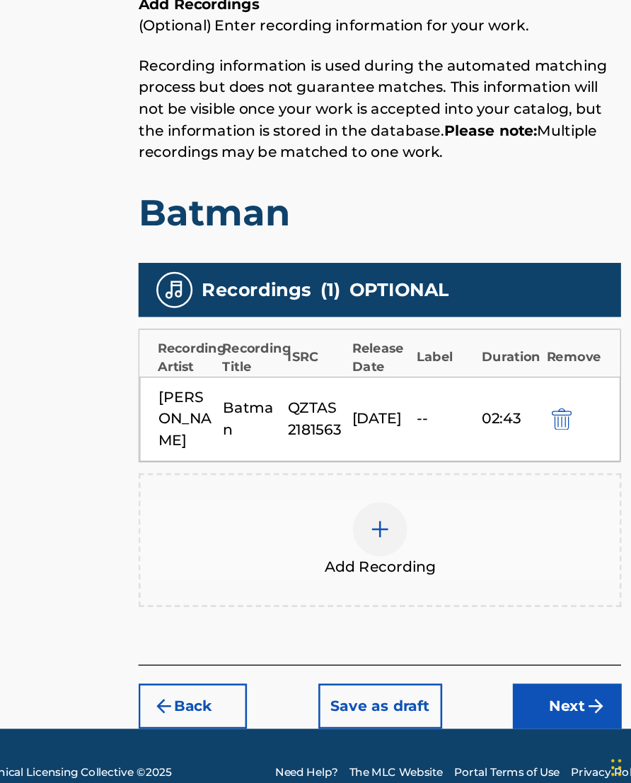
click at [487, 674] on button "Next" at bounding box center [529, 702] width 85 height 35
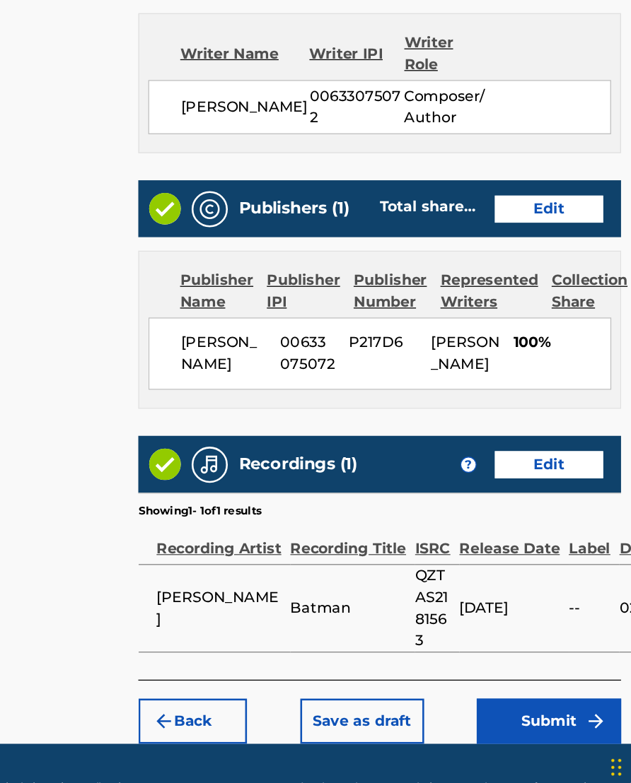
scroll to position [536, 41]
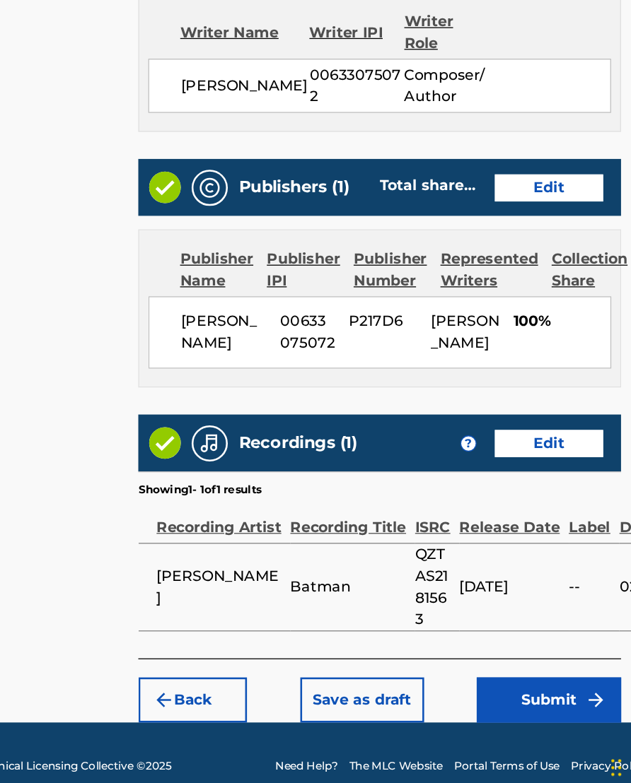
click at [459, 674] on button "Submit" at bounding box center [515, 697] width 113 height 35
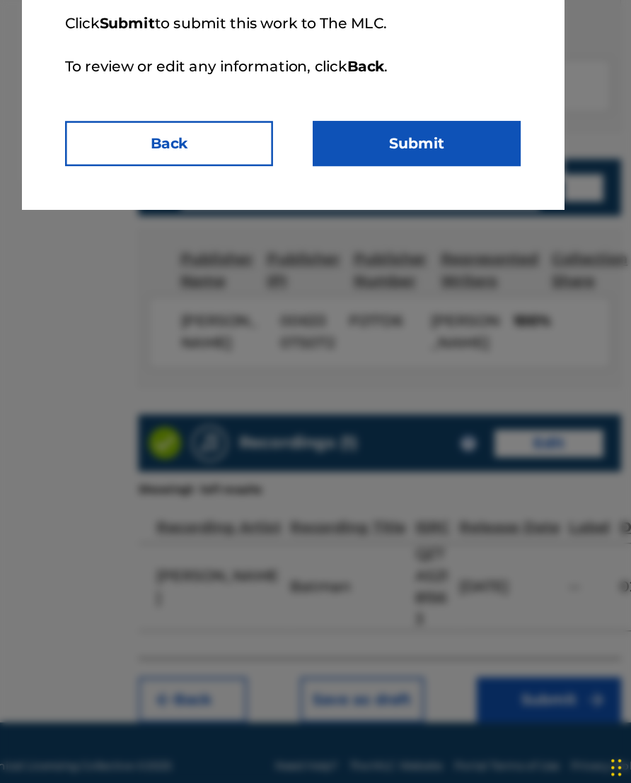
click at [348, 245] on button "Submit" at bounding box center [412, 262] width 163 height 35
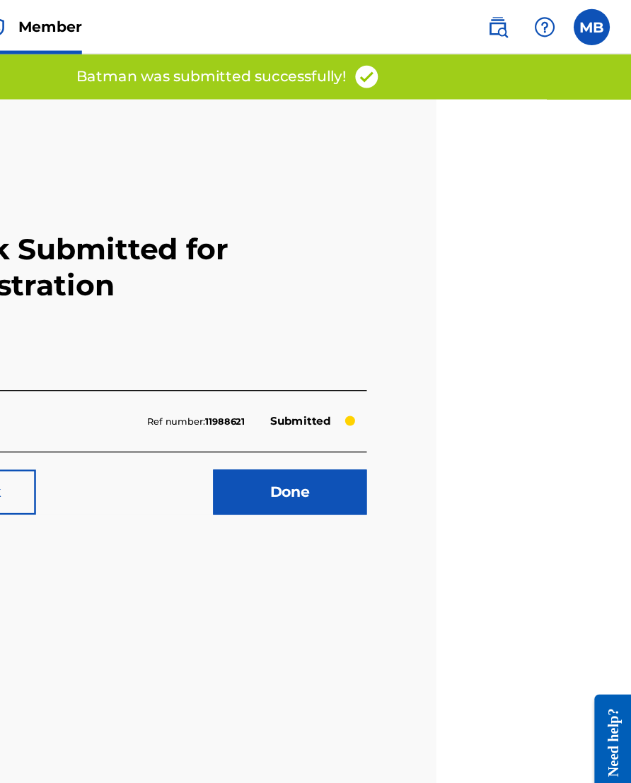
scroll to position [0, 156]
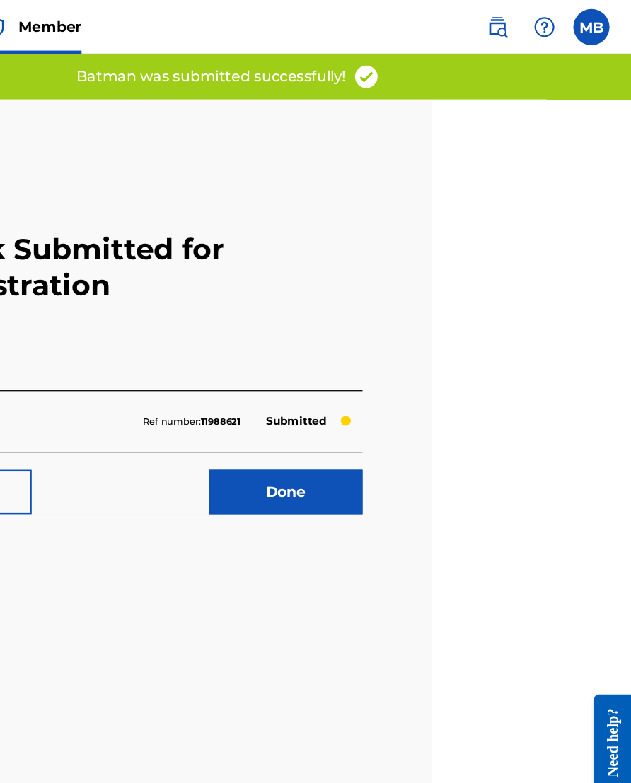
click at [300, 389] on link "Done" at bounding box center [360, 385] width 120 height 35
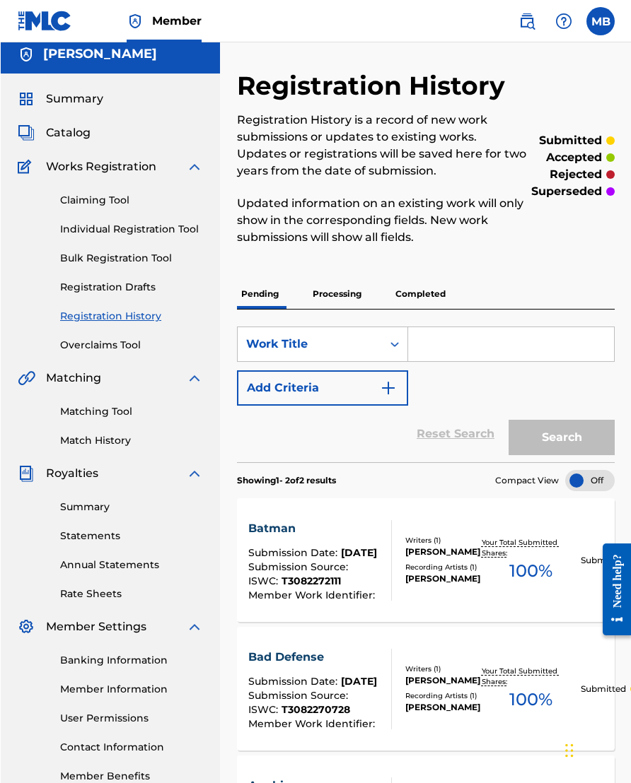
scroll to position [8, 0]
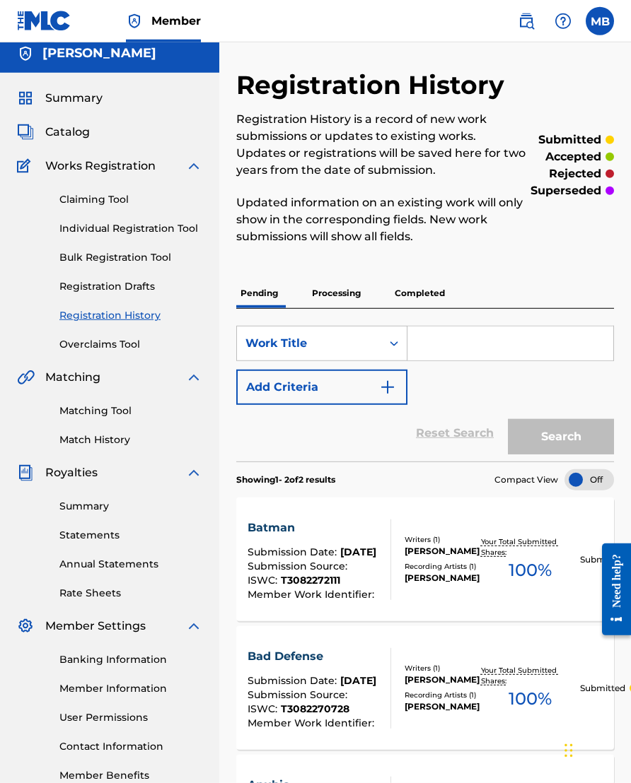
click at [423, 280] on p "Completed" at bounding box center [419, 294] width 59 height 30
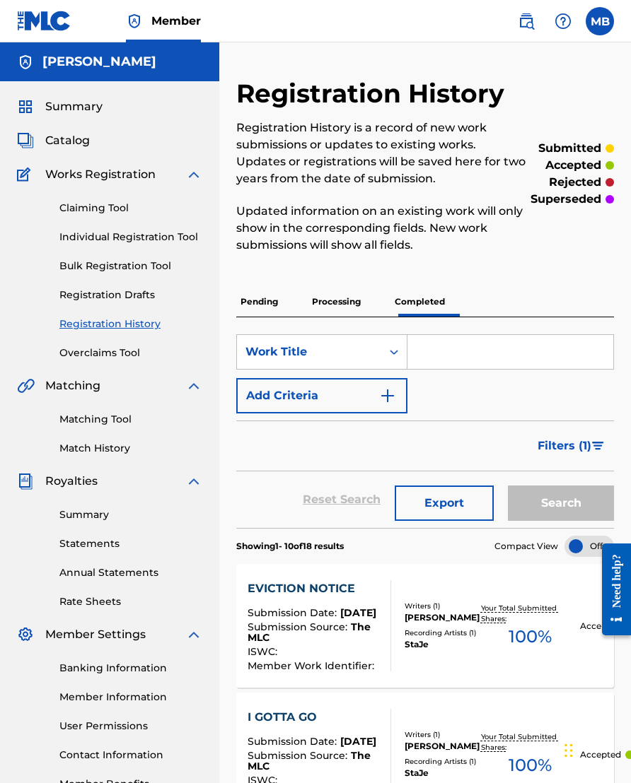
click at [327, 300] on p "Processing" at bounding box center [335, 302] width 57 height 30
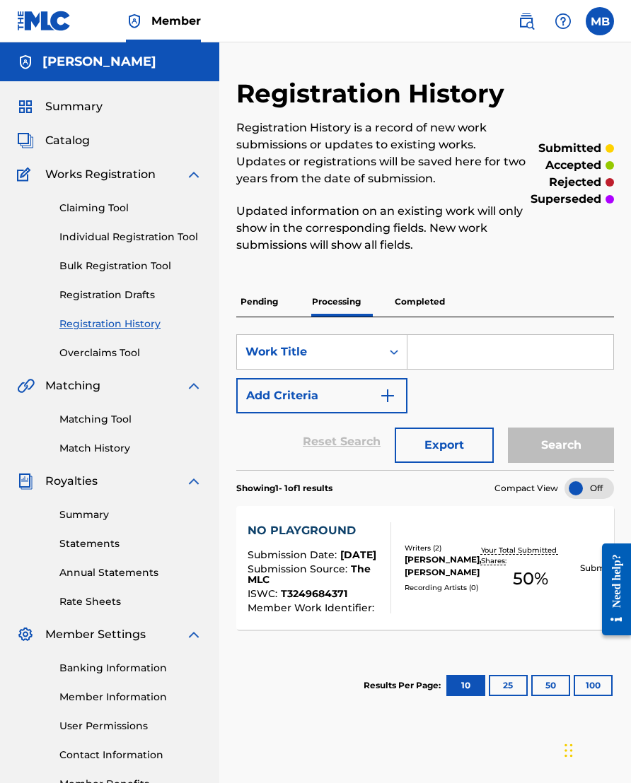
scroll to position [0, 11]
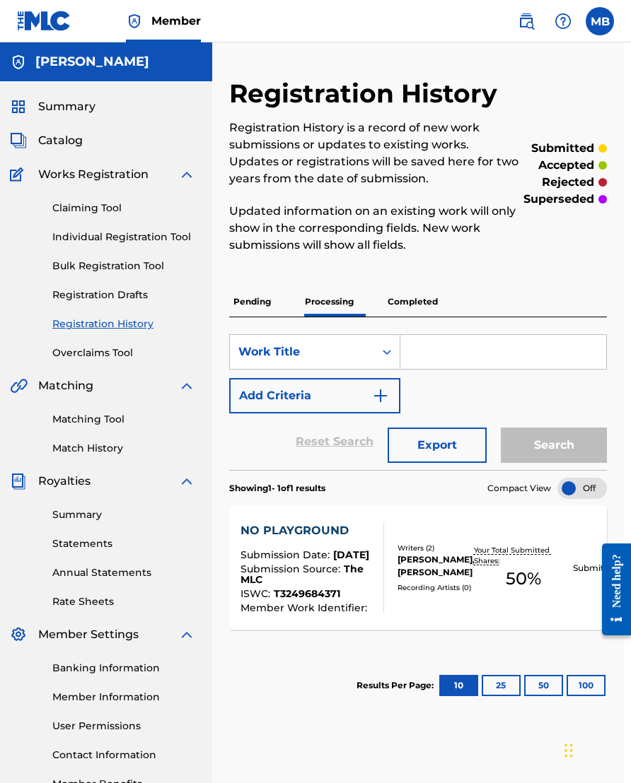
click at [442, 543] on div "Writers ( 2 )" at bounding box center [435, 548] width 76 height 11
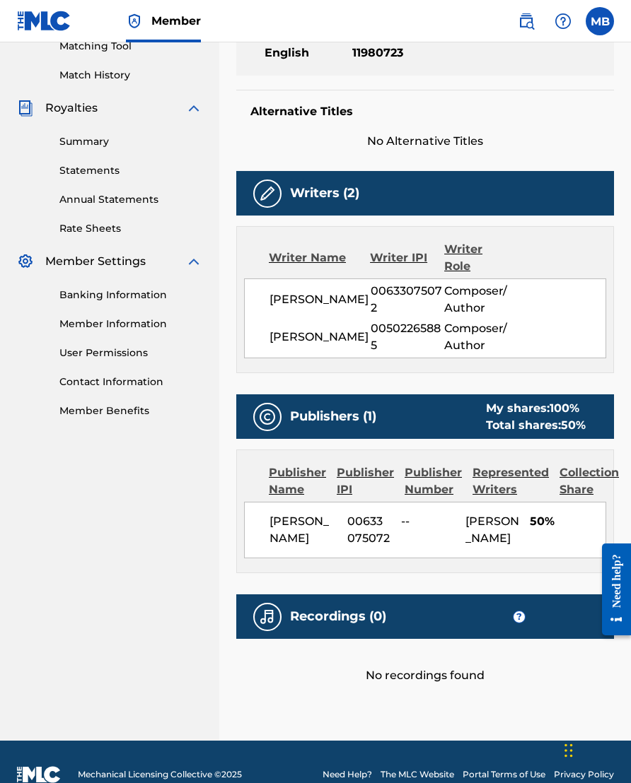
scroll to position [373, 0]
click at [445, 617] on div "Recordings (0) ?" at bounding box center [424, 616] width 377 height 45
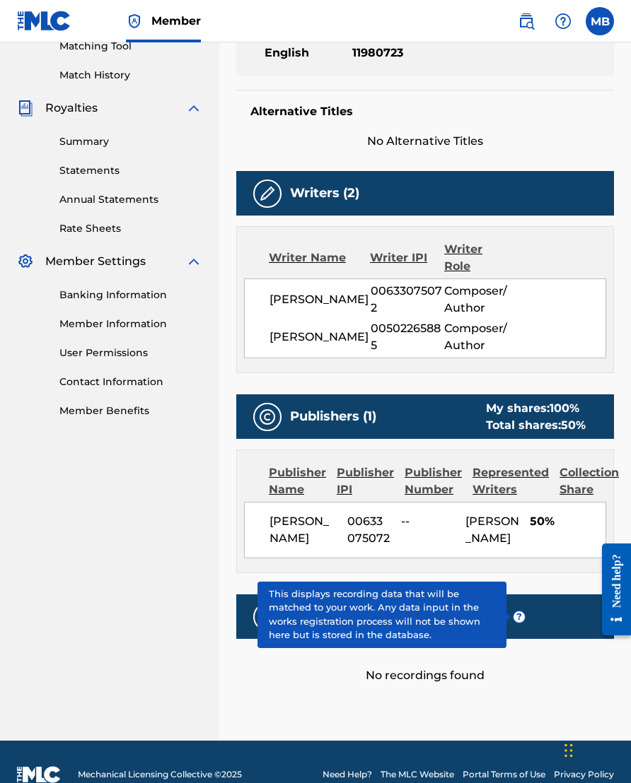
click at [524, 617] on span "?" at bounding box center [518, 616] width 11 height 11
click at [353, 674] on div "< Back Submission Date: [DATE] NO PLAYGROUND Work Detail Member Work Identifier…" at bounding box center [424, 223] width 377 height 1036
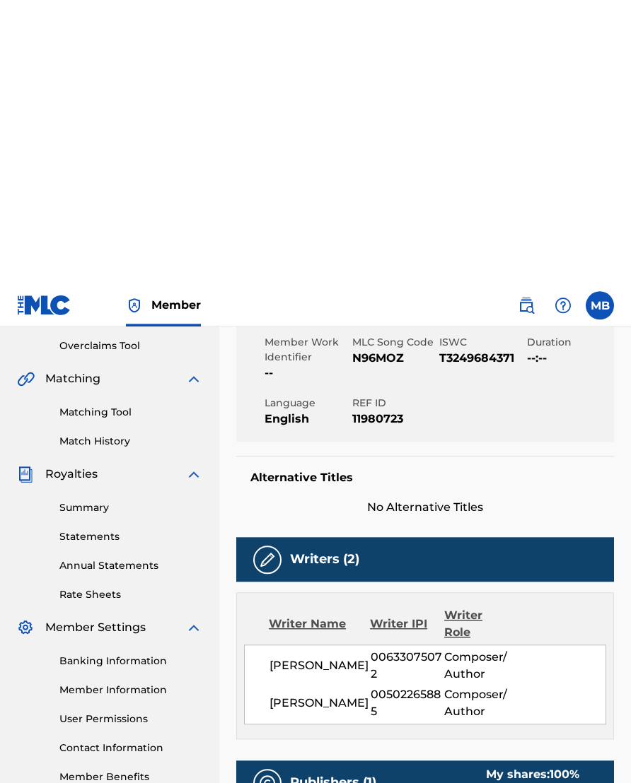
scroll to position [0, 0]
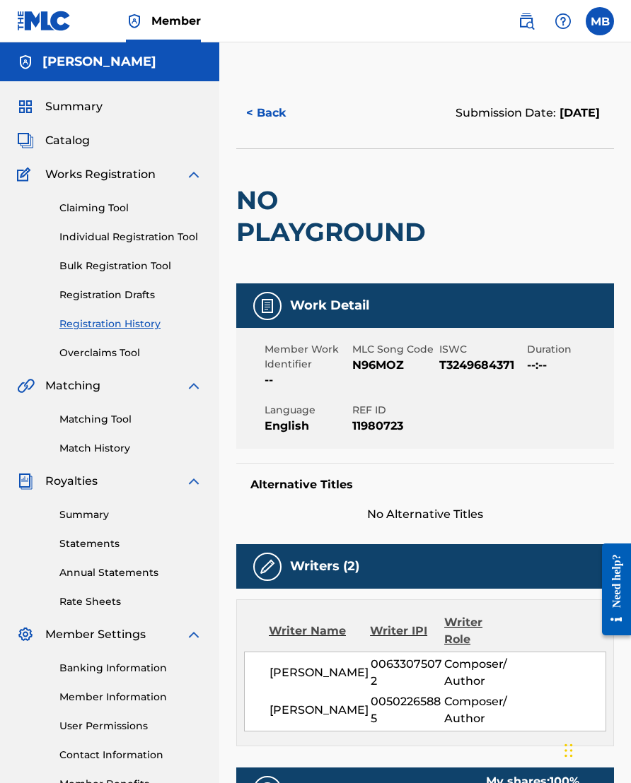
click at [74, 140] on span "Catalog" at bounding box center [67, 140] width 45 height 17
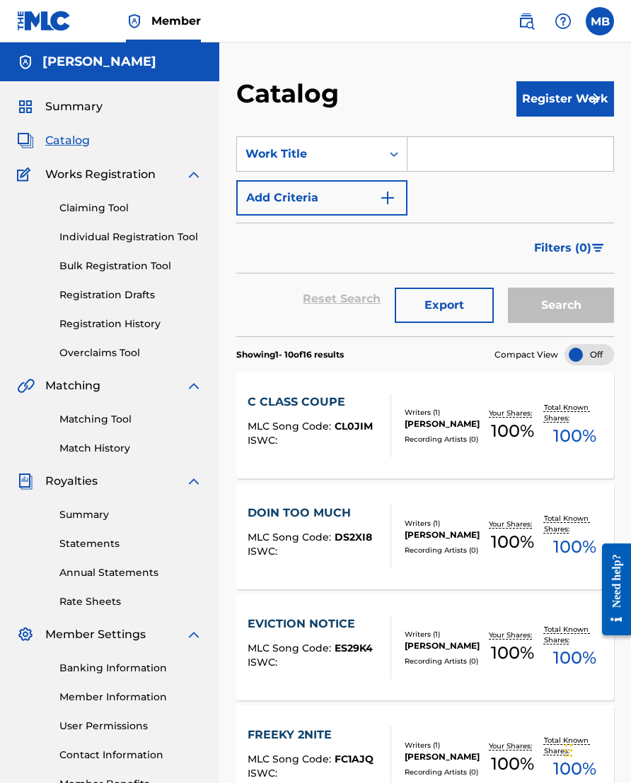
click at [542, 93] on button "Register Work" at bounding box center [565, 98] width 98 height 35
click at [542, 146] on link "Individual" at bounding box center [565, 145] width 98 height 34
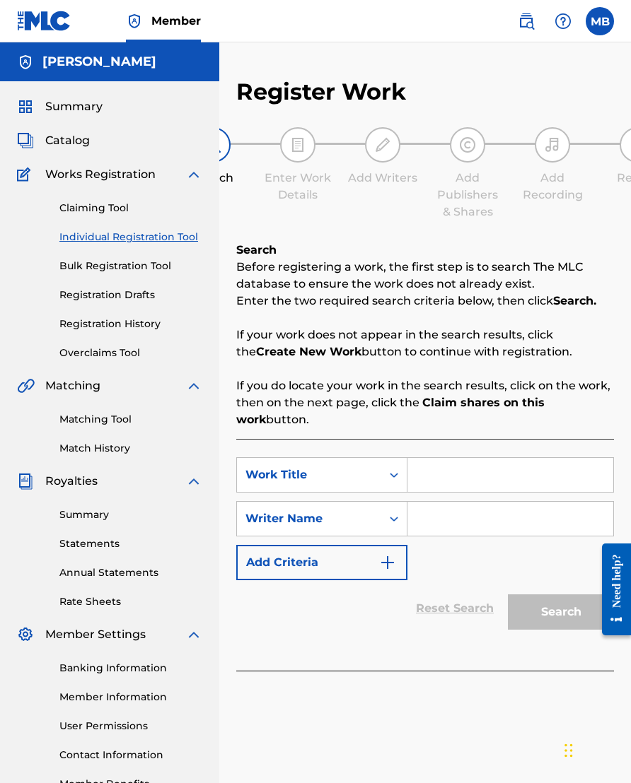
click at [98, 142] on div "Catalog" at bounding box center [109, 140] width 185 height 17
click at [57, 147] on span "Catalog" at bounding box center [67, 140] width 45 height 17
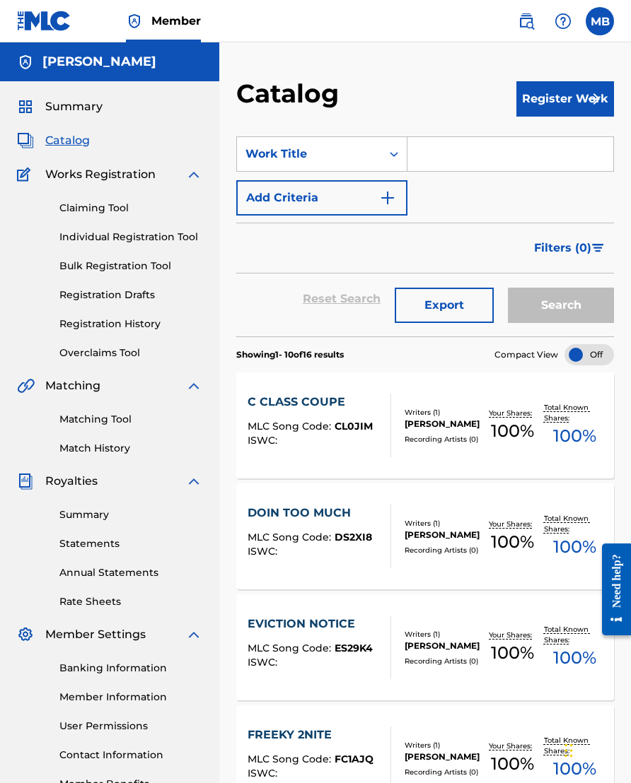
click at [447, 440] on div "Recording Artists ( 0 )" at bounding box center [442, 439] width 76 height 11
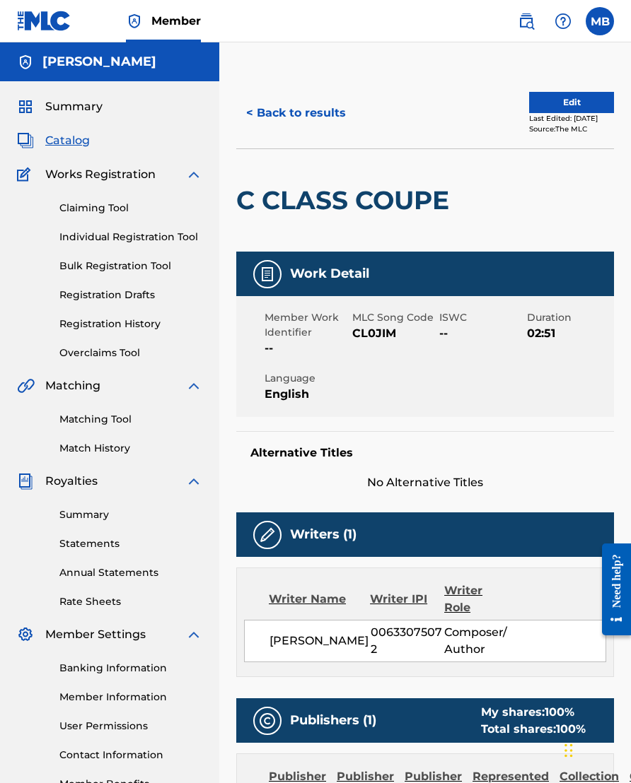
click at [542, 98] on button "Edit" at bounding box center [571, 102] width 85 height 21
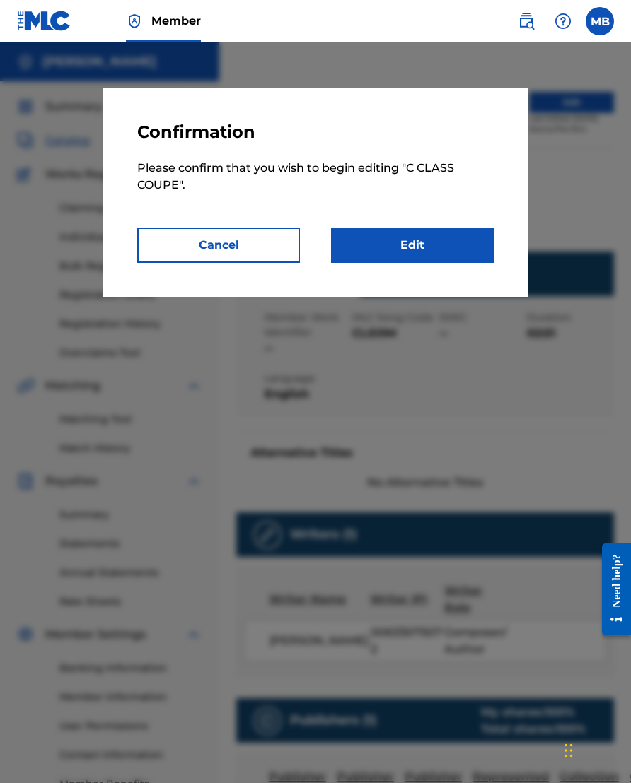
click at [438, 241] on link "Edit" at bounding box center [412, 245] width 163 height 35
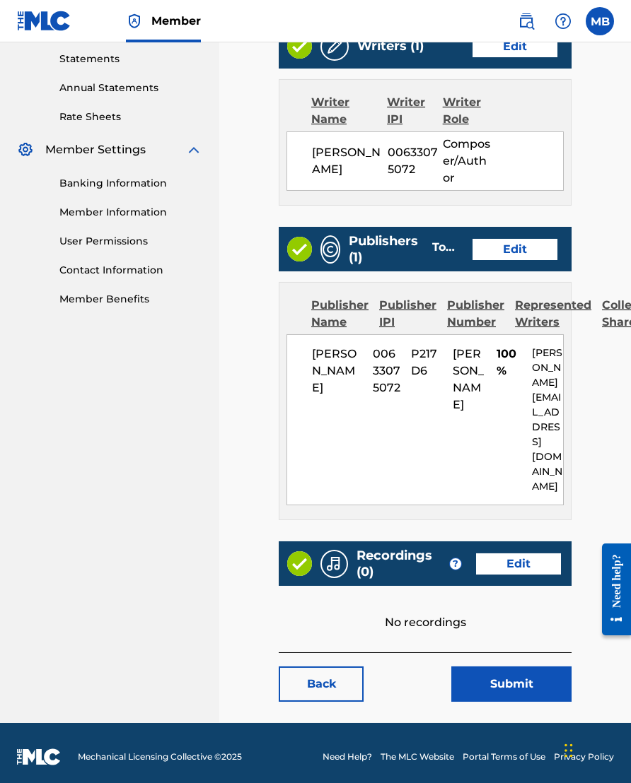
scroll to position [485, 0]
click at [530, 558] on link "Edit" at bounding box center [518, 563] width 85 height 21
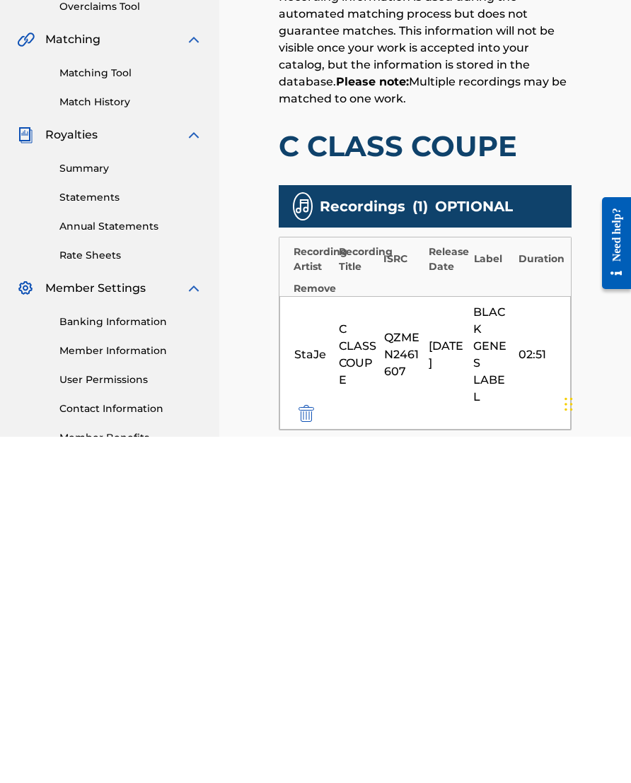
scroll to position [281, 0]
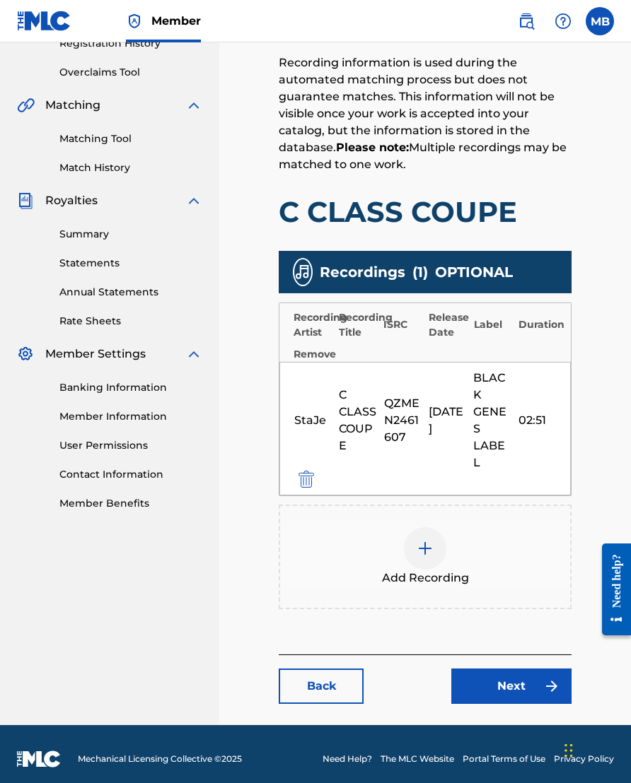
click at [434, 558] on div at bounding box center [425, 548] width 42 height 42
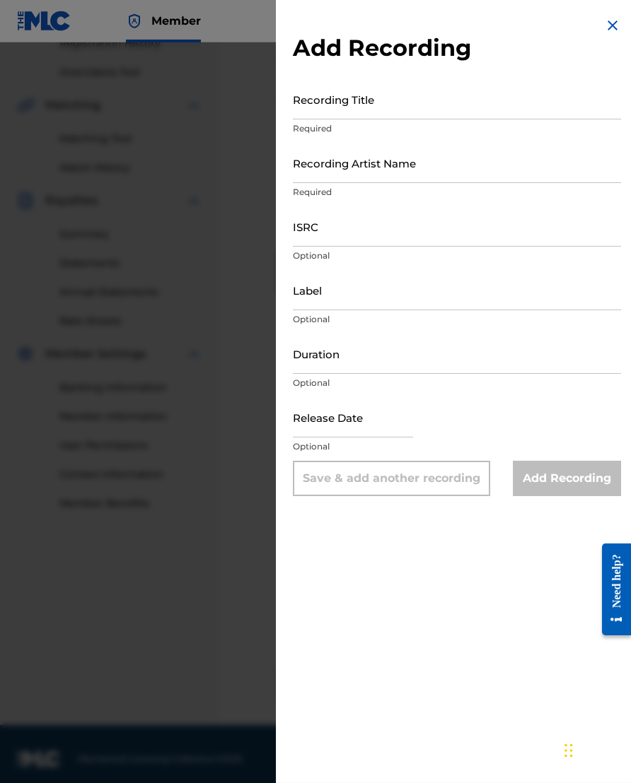
click at [490, 101] on input "Recording Title" at bounding box center [457, 99] width 328 height 40
type input "C Class Coupe"
click at [420, 168] on input "Recording Artist Name" at bounding box center [457, 163] width 328 height 40
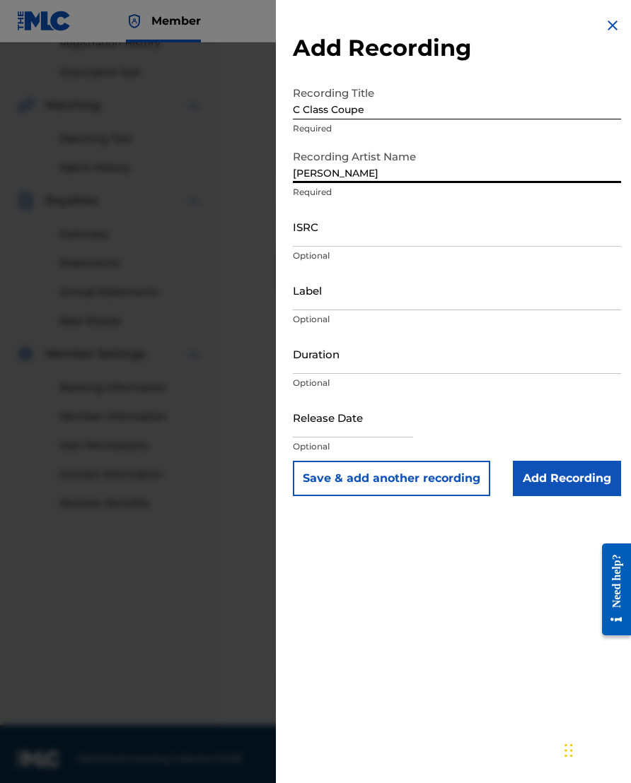
type input "[PERSON_NAME]"
click at [458, 223] on input "ISRC" at bounding box center [457, 226] width 328 height 40
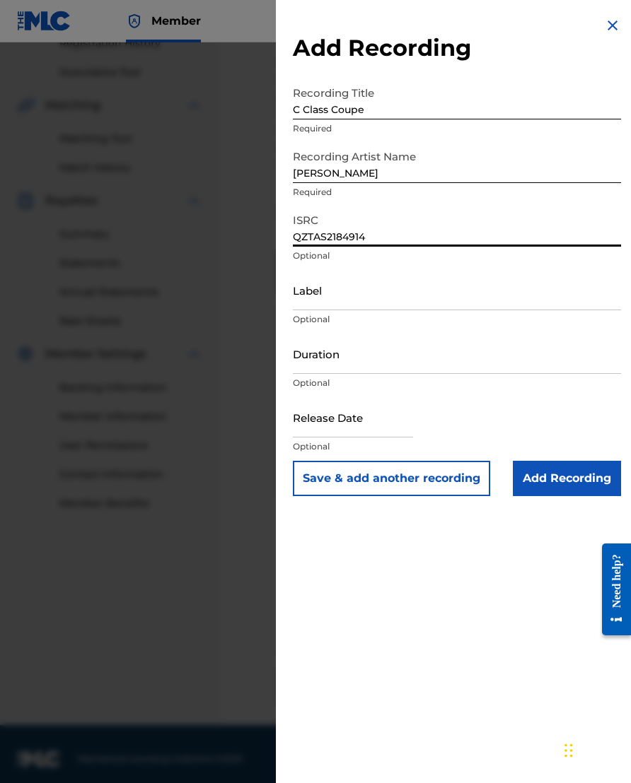
type input "QZTAS2184914"
click at [419, 310] on input "Label" at bounding box center [457, 290] width 328 height 40
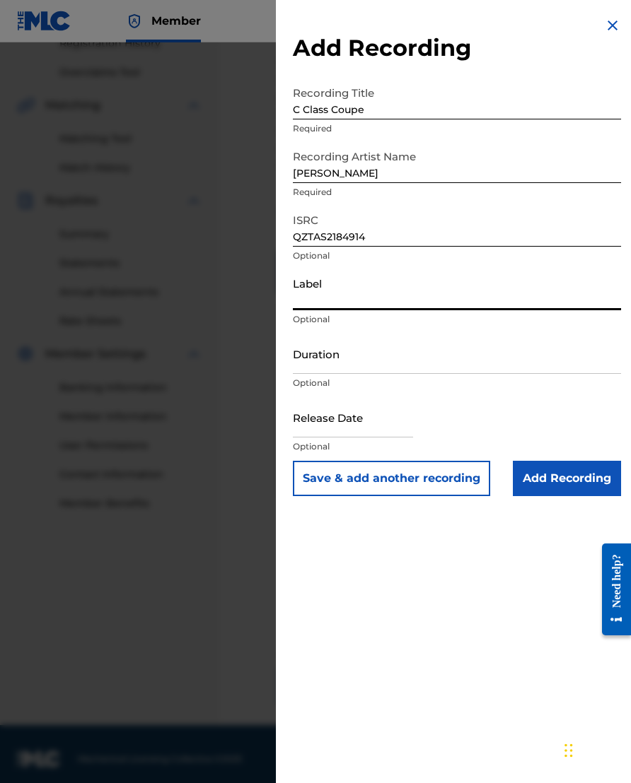
click at [423, 374] on input "Duration" at bounding box center [457, 354] width 328 height 40
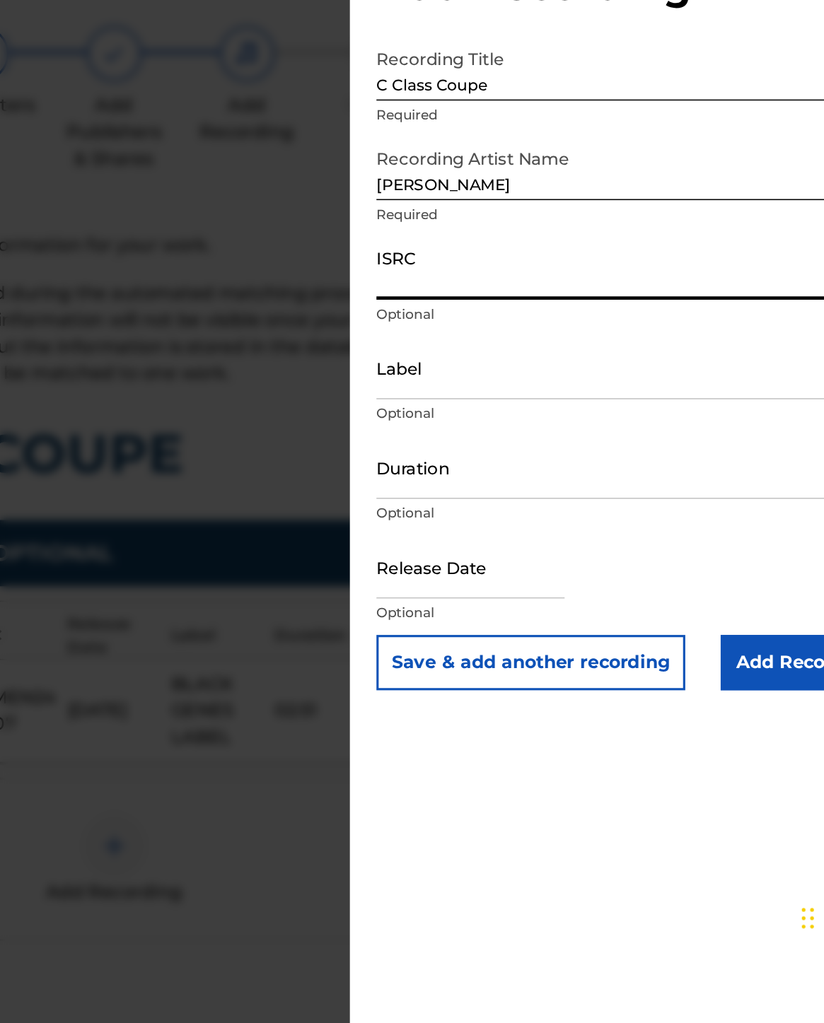
scroll to position [87, 195]
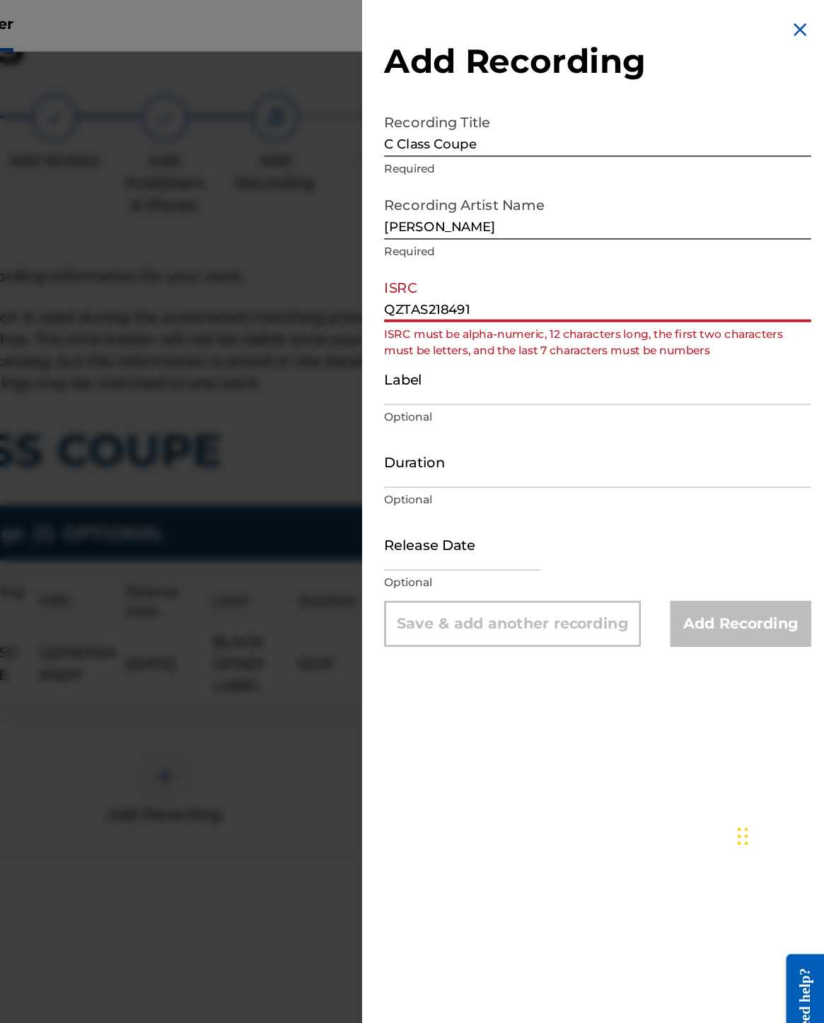
type input "QZTAS2184914"
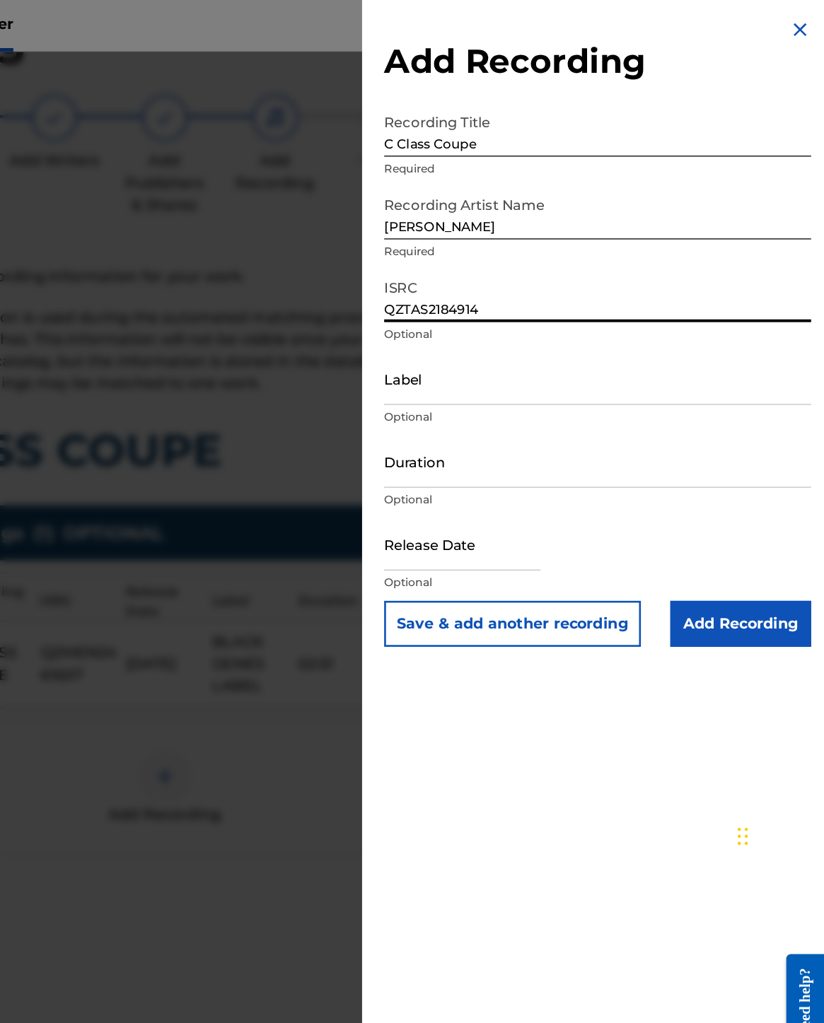
click at [486, 291] on input "Label" at bounding box center [650, 294] width 328 height 40
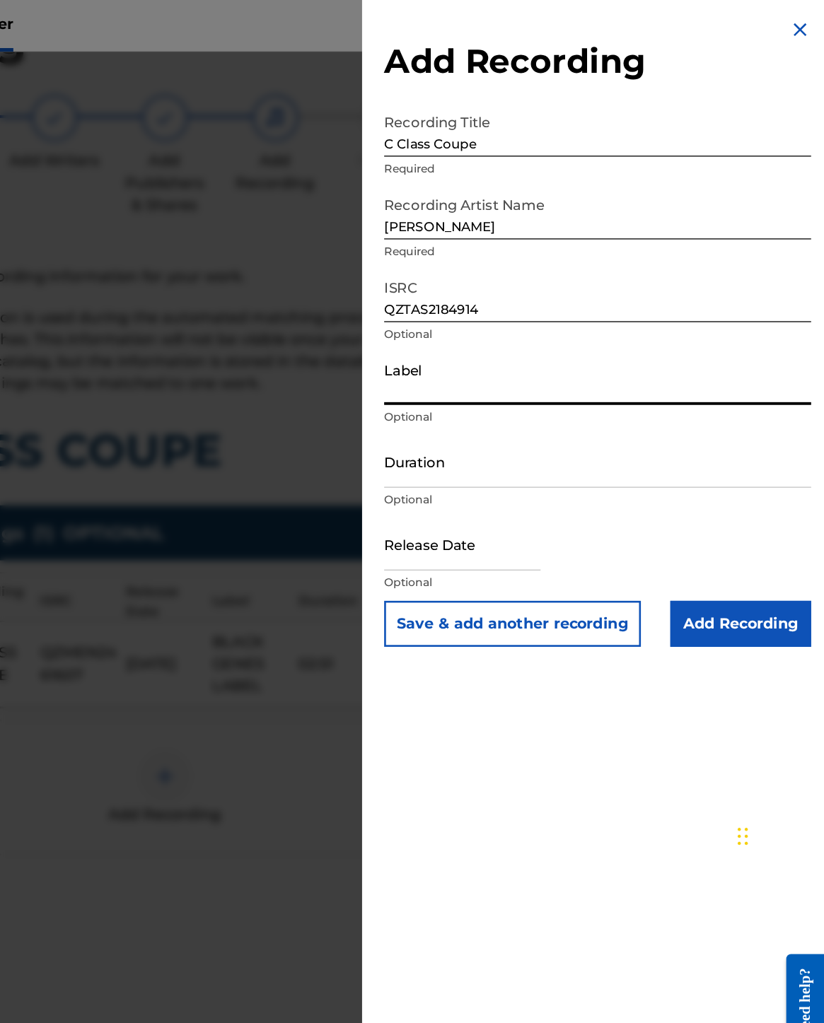
click at [486, 361] on input "Duration" at bounding box center [650, 357] width 328 height 40
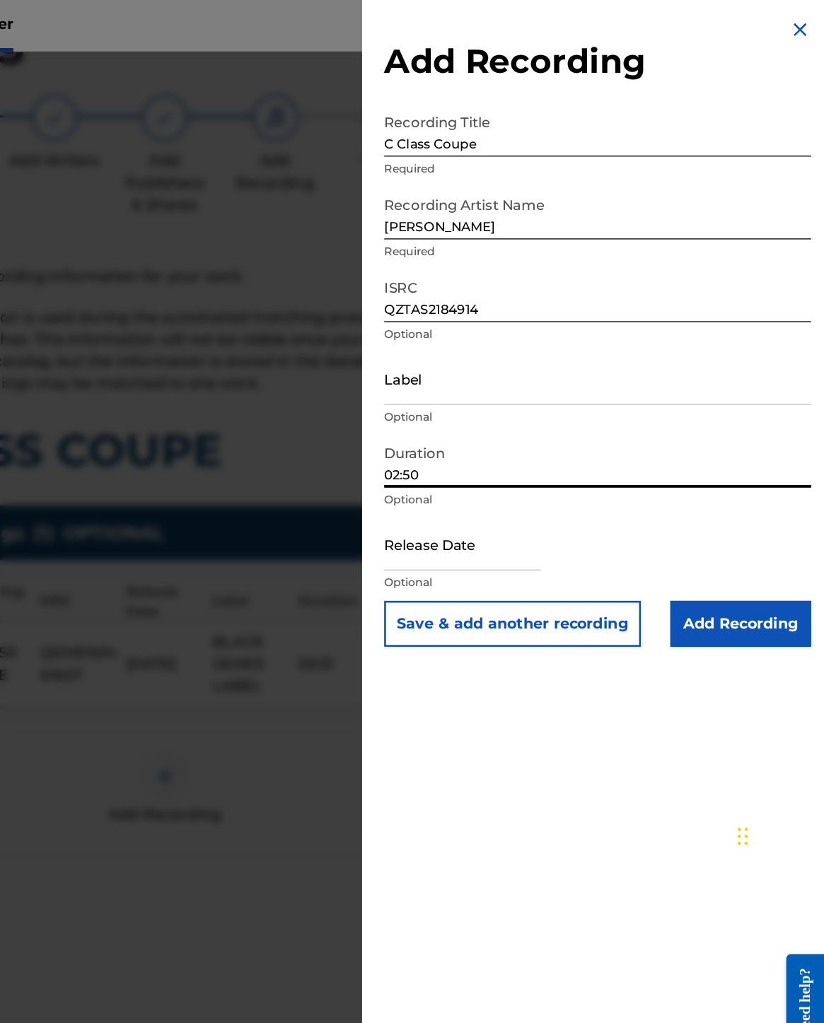
type input "02:50"
click at [486, 423] on input "text" at bounding box center [546, 421] width 120 height 40
select select "7"
select select "2025"
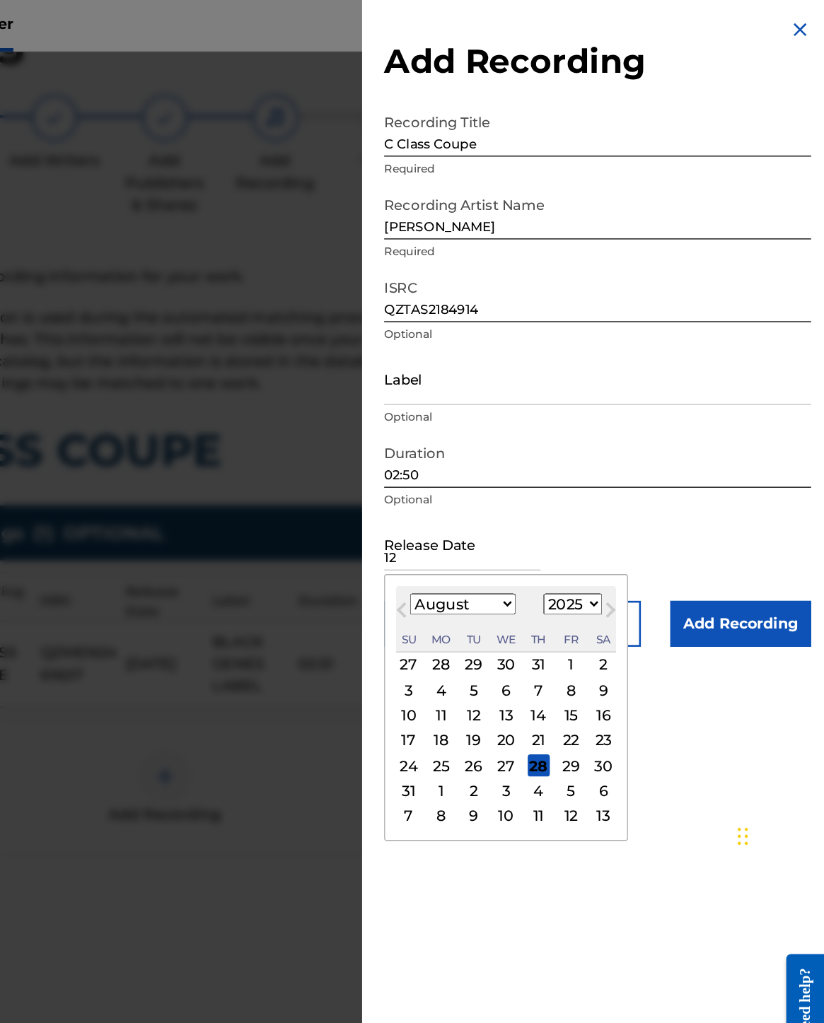
type input "12"
click at [505, 464] on select "January February March April May June July August September October November De…" at bounding box center [545, 467] width 81 height 16
click at [505, 461] on select "January February March April May June July August September October November De…" at bounding box center [545, 467] width 81 height 16
select select "11"
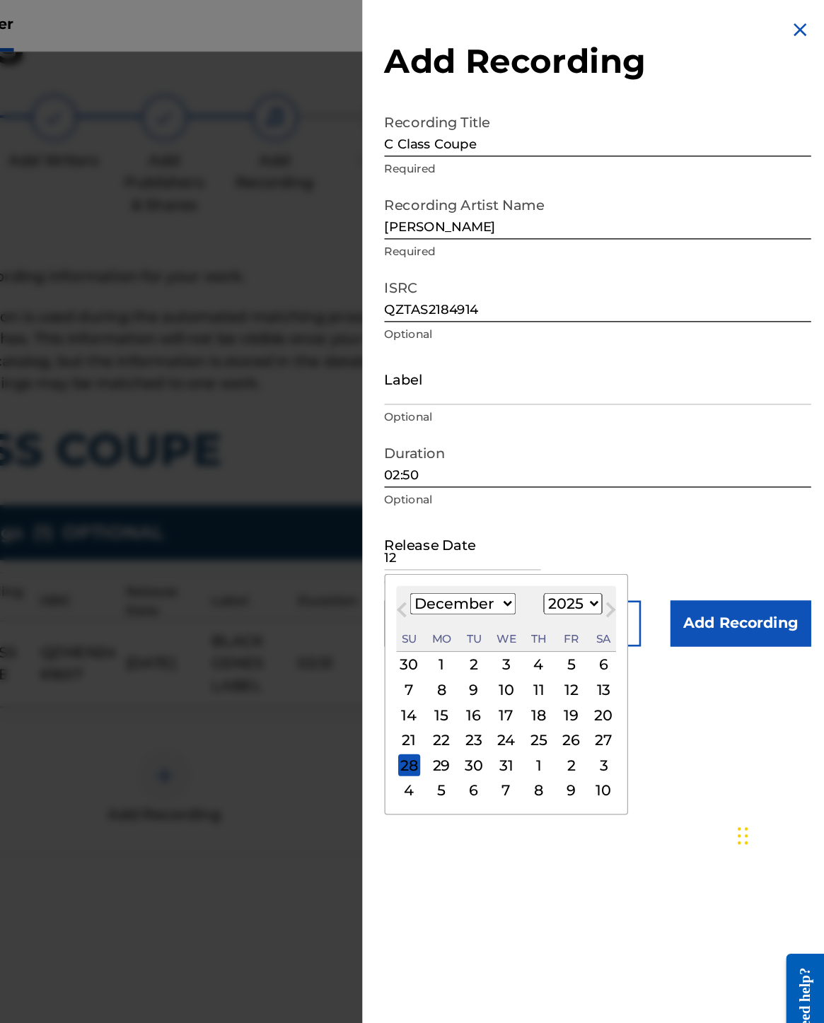
click at [542, 467] on select "1899 1900 1901 1902 1903 1904 1905 1906 1907 1908 1909 1910 1911 1912 1913 1914…" at bounding box center [630, 467] width 45 height 16
select select "2021"
click at [542, 549] on div "16" at bounding box center [604, 552] width 17 height 17
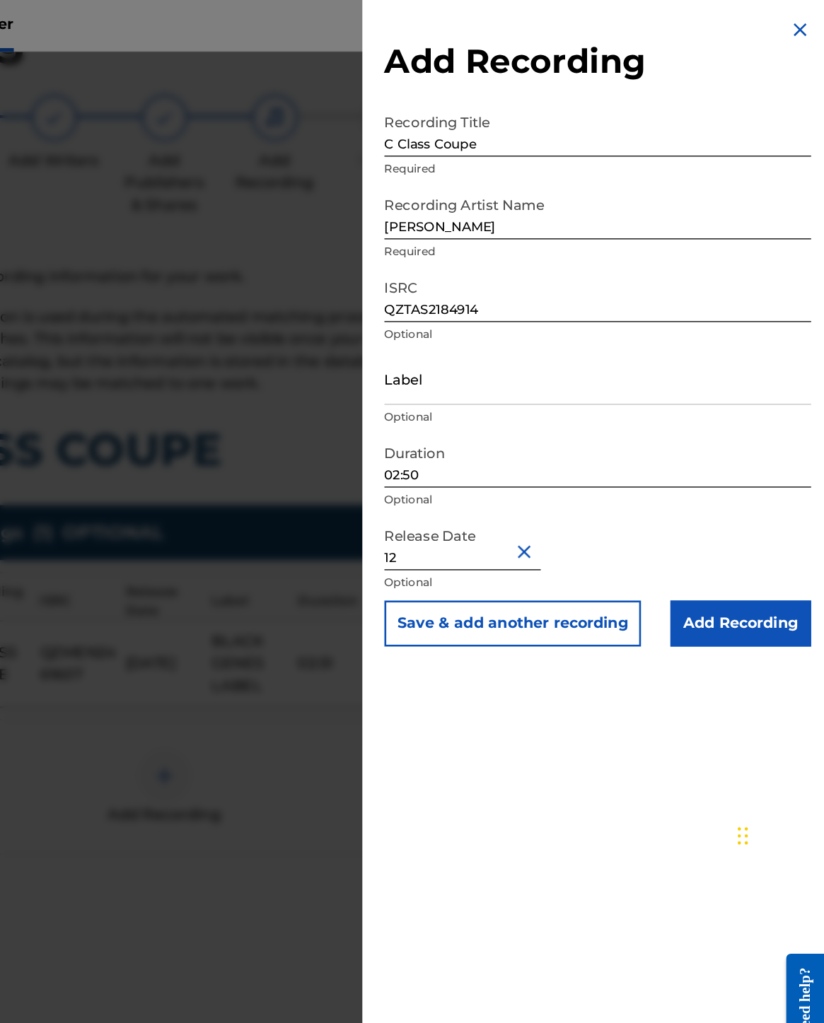
type input "[DATE]"
click at [542, 484] on input "Add Recording" at bounding box center [759, 481] width 108 height 35
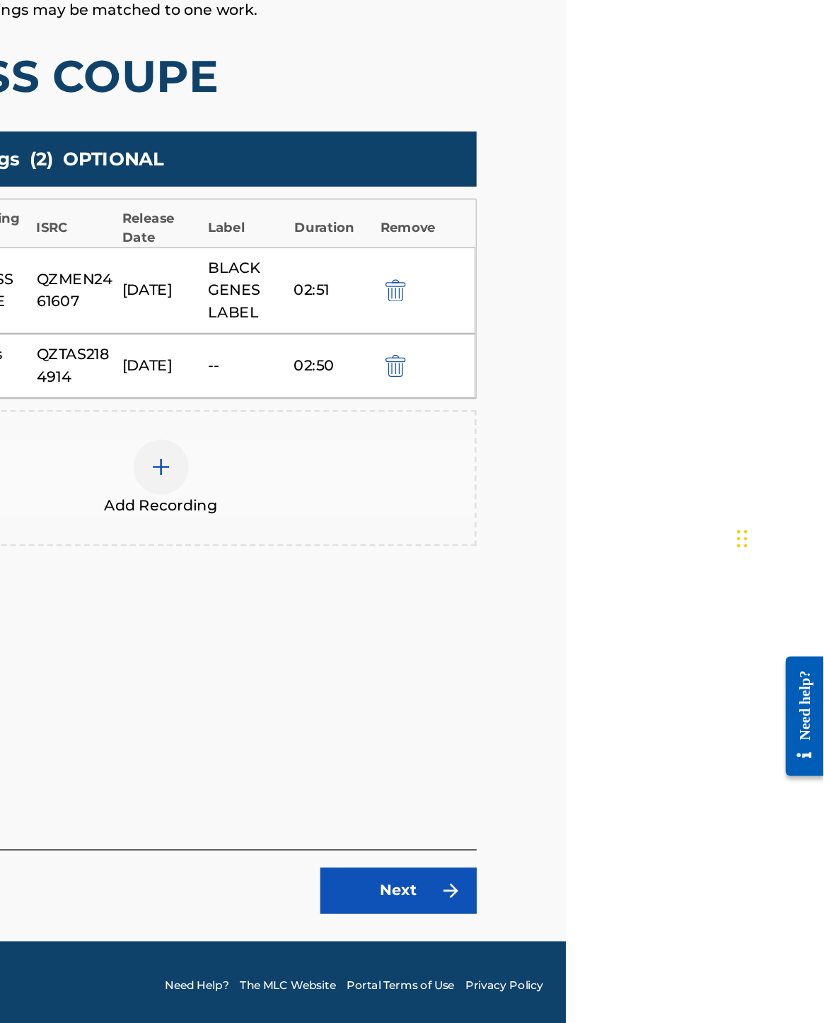
scroll to position [179, 204]
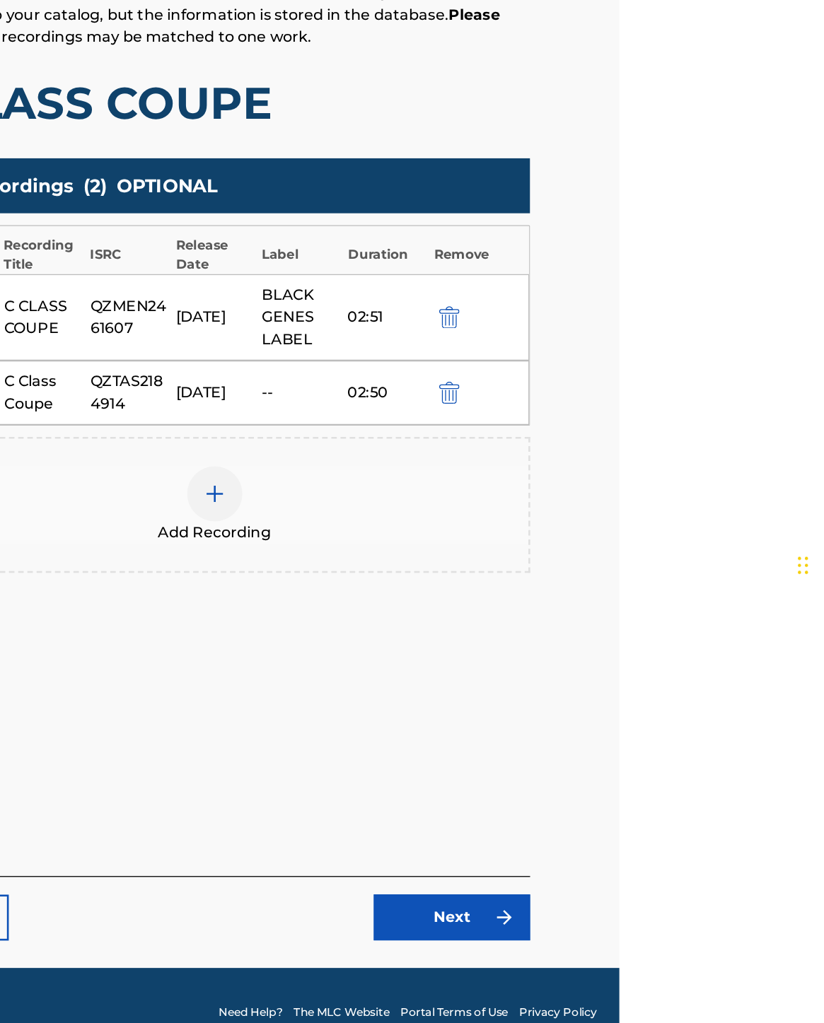
click at [431, 674] on link "Next" at bounding box center [491, 915] width 120 height 35
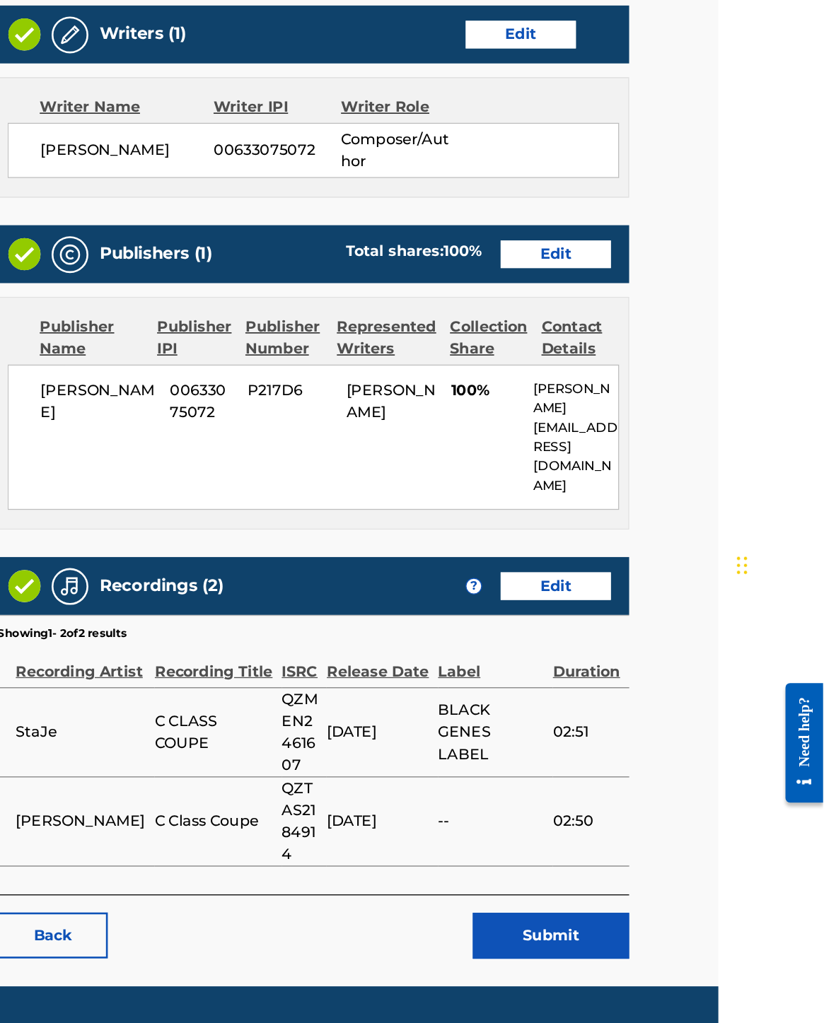
scroll to position [247, 82]
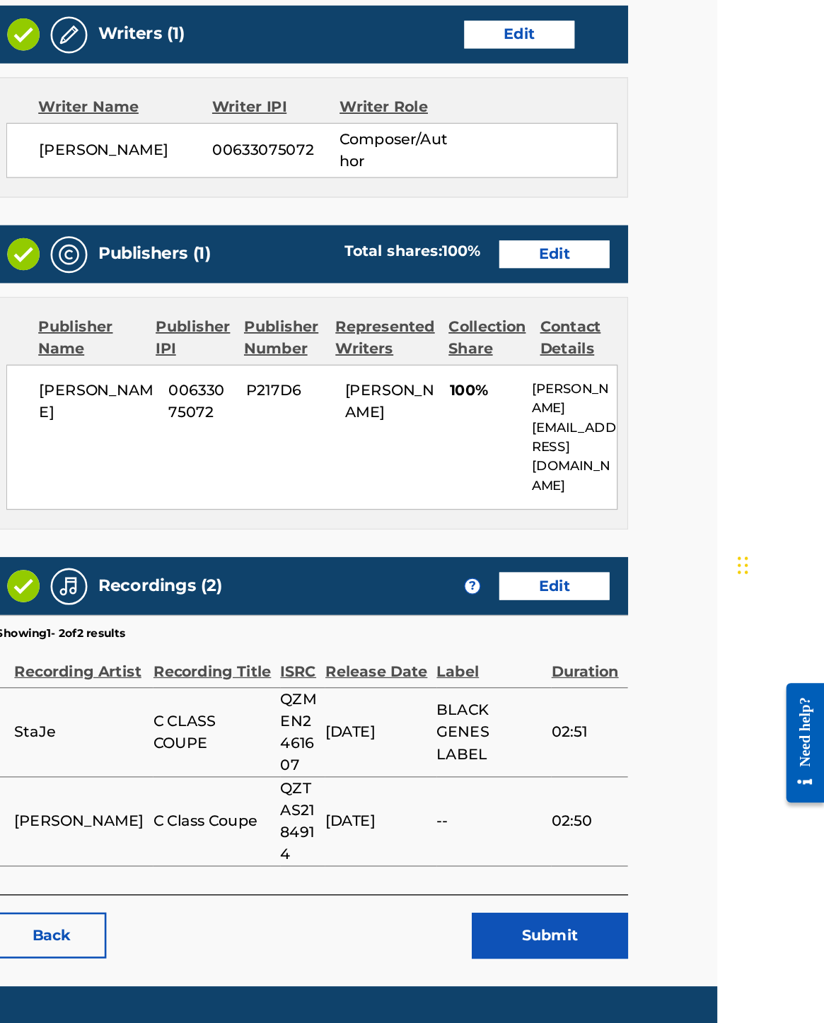
click at [542, 674] on button "Submit" at bounding box center [613, 930] width 120 height 35
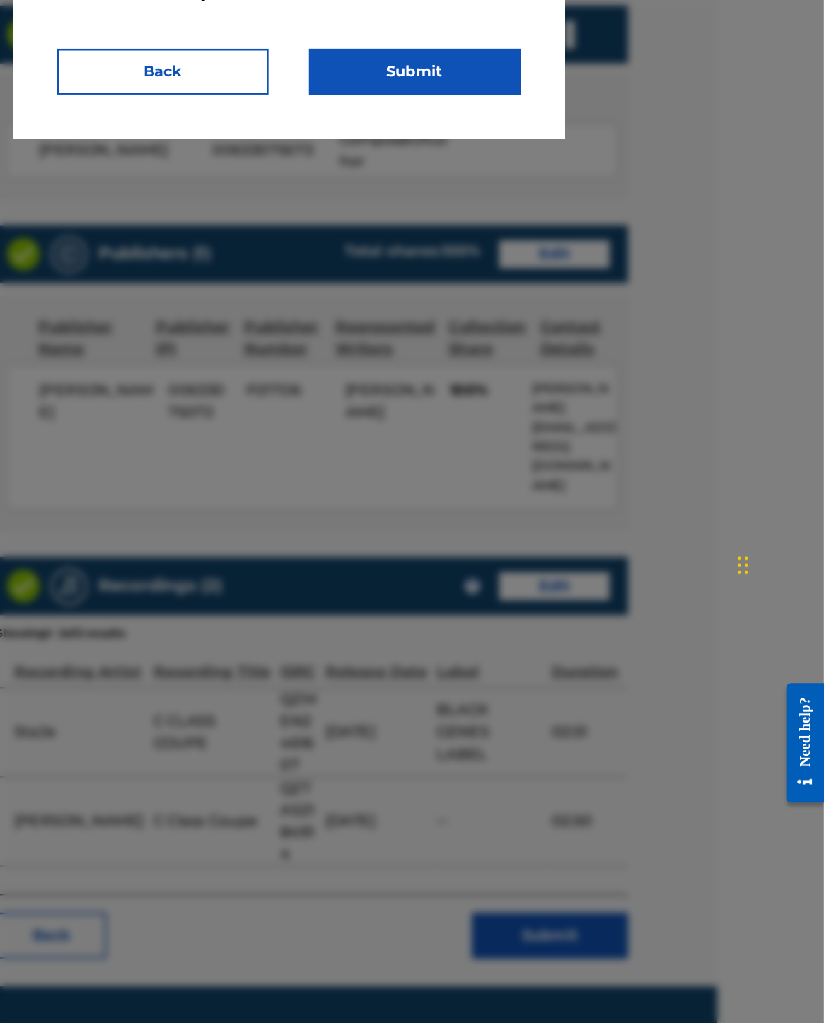
click at [428, 248] on button "Submit" at bounding box center [509, 265] width 163 height 35
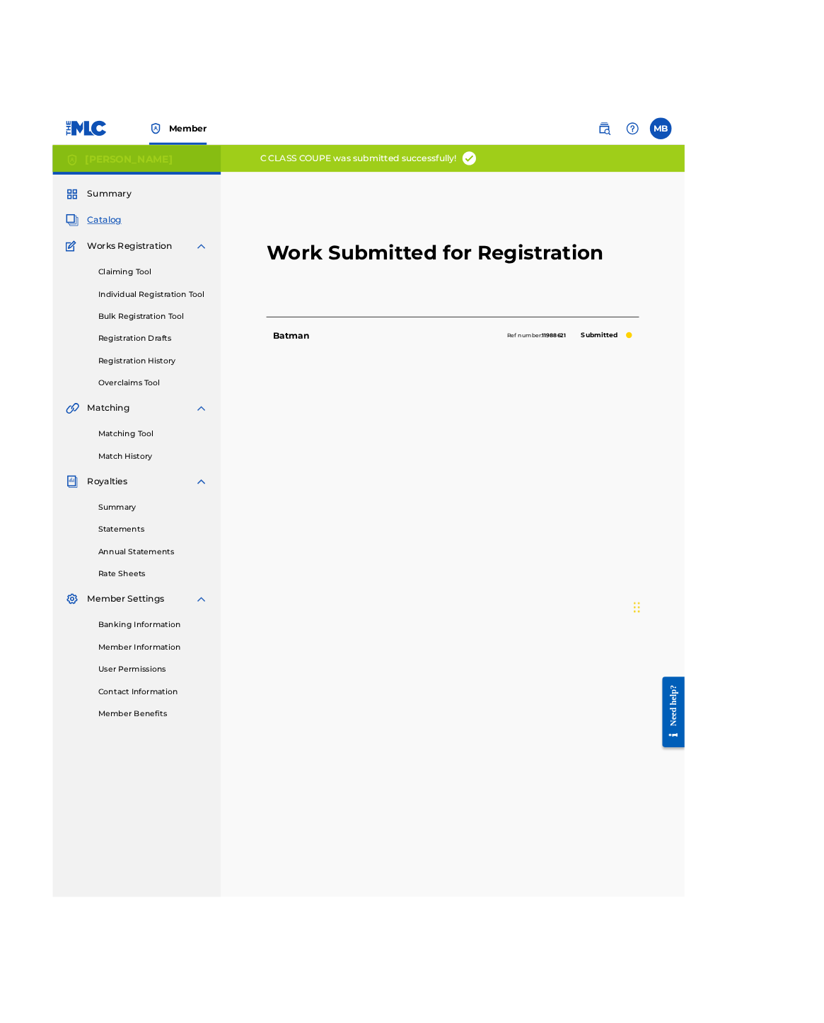
scroll to position [0, 33]
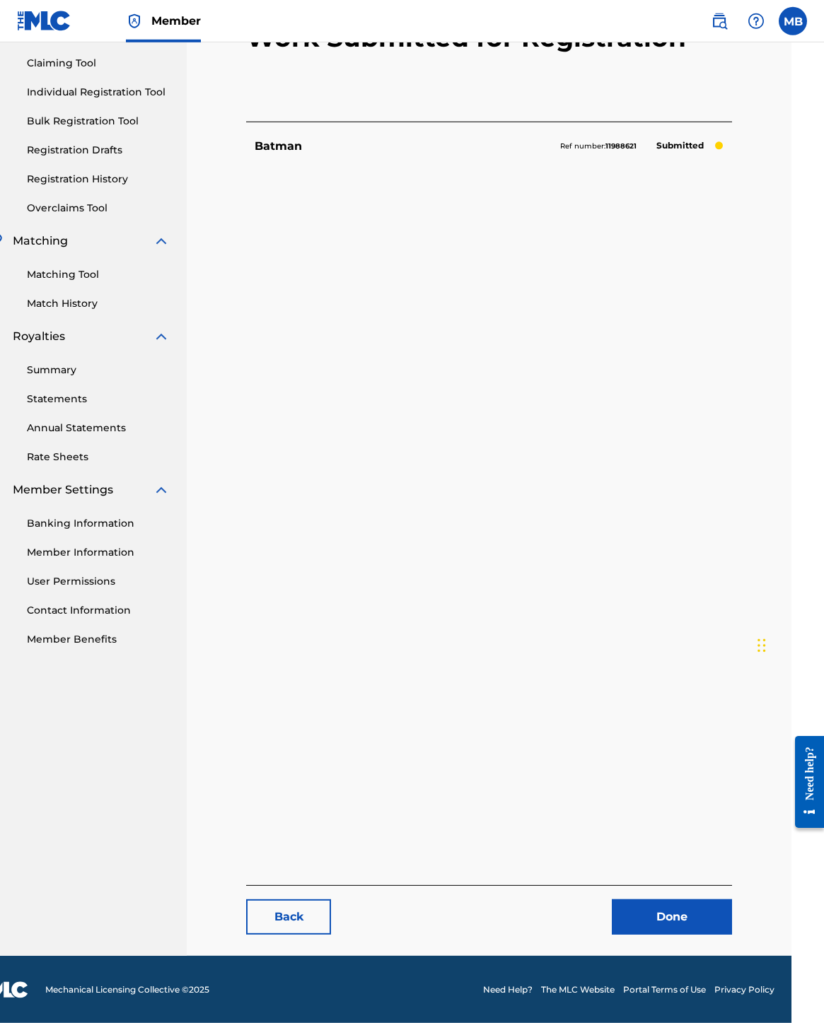
click at [311, 674] on link "Back" at bounding box center [288, 916] width 85 height 35
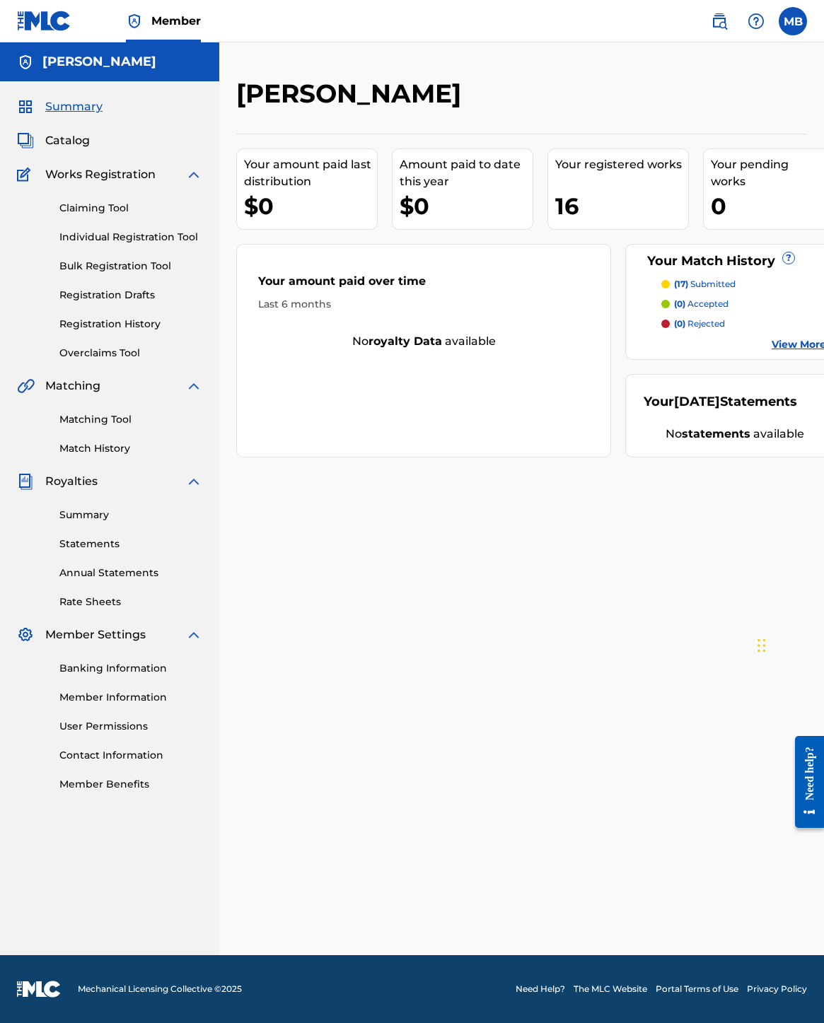
click at [90, 135] on span "Catalog" at bounding box center [67, 140] width 45 height 17
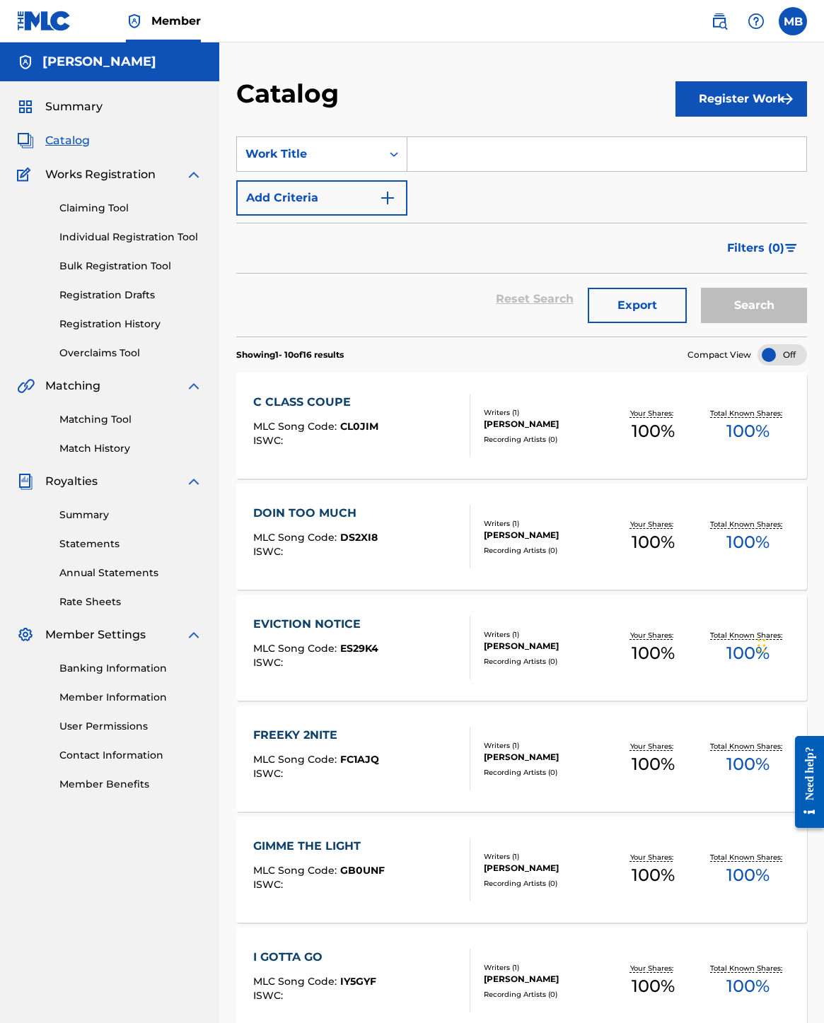
click at [406, 422] on div "C CLASS COUPE MLC Song Code : CL0JIM ISWC :" at bounding box center [361, 426] width 217 height 64
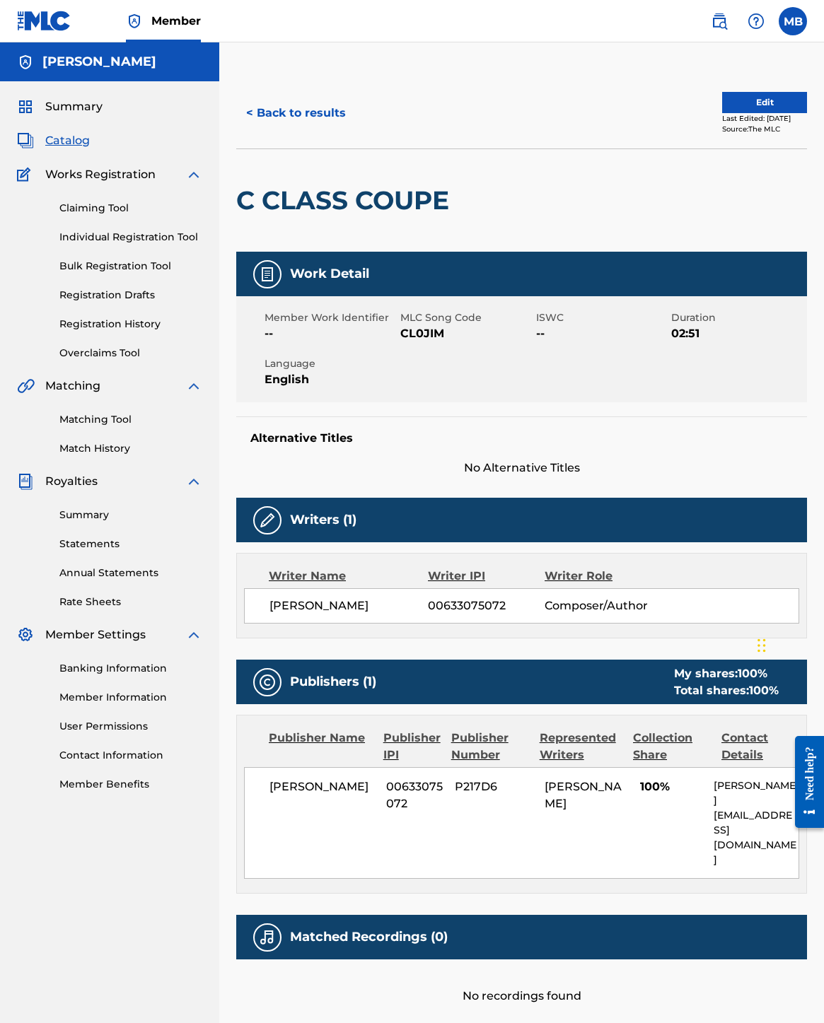
click at [542, 92] on button "Edit" at bounding box center [764, 102] width 85 height 21
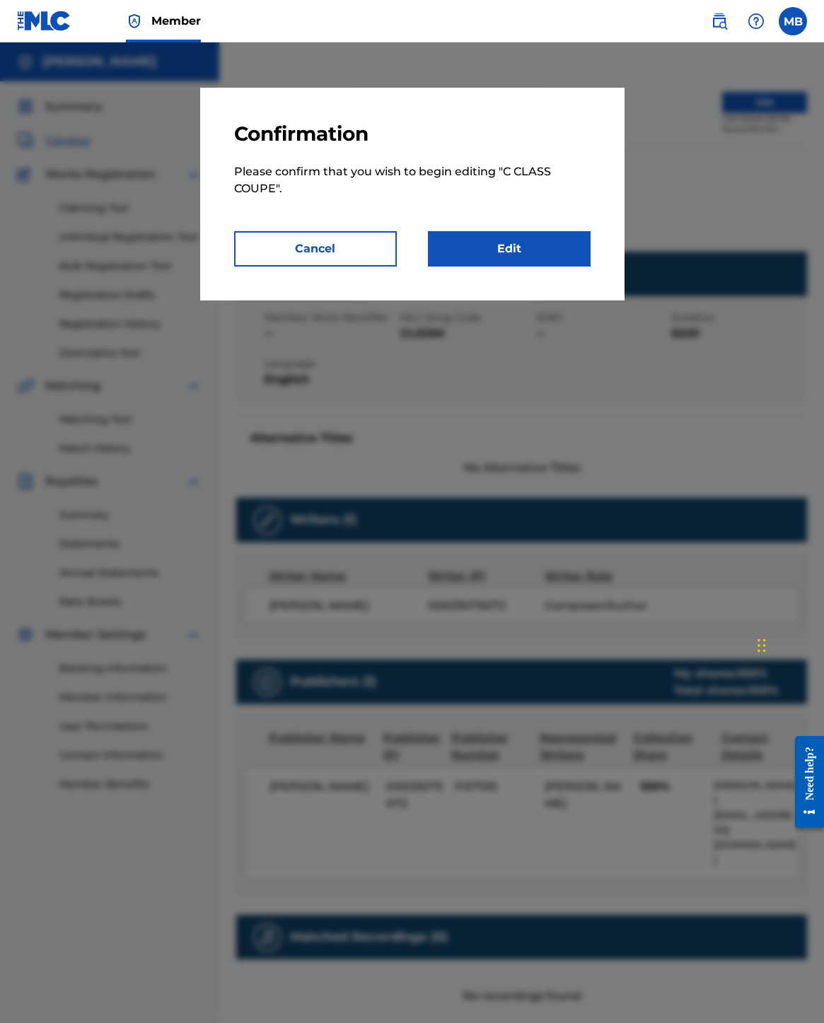
click at [542, 239] on link "Edit" at bounding box center [509, 248] width 163 height 35
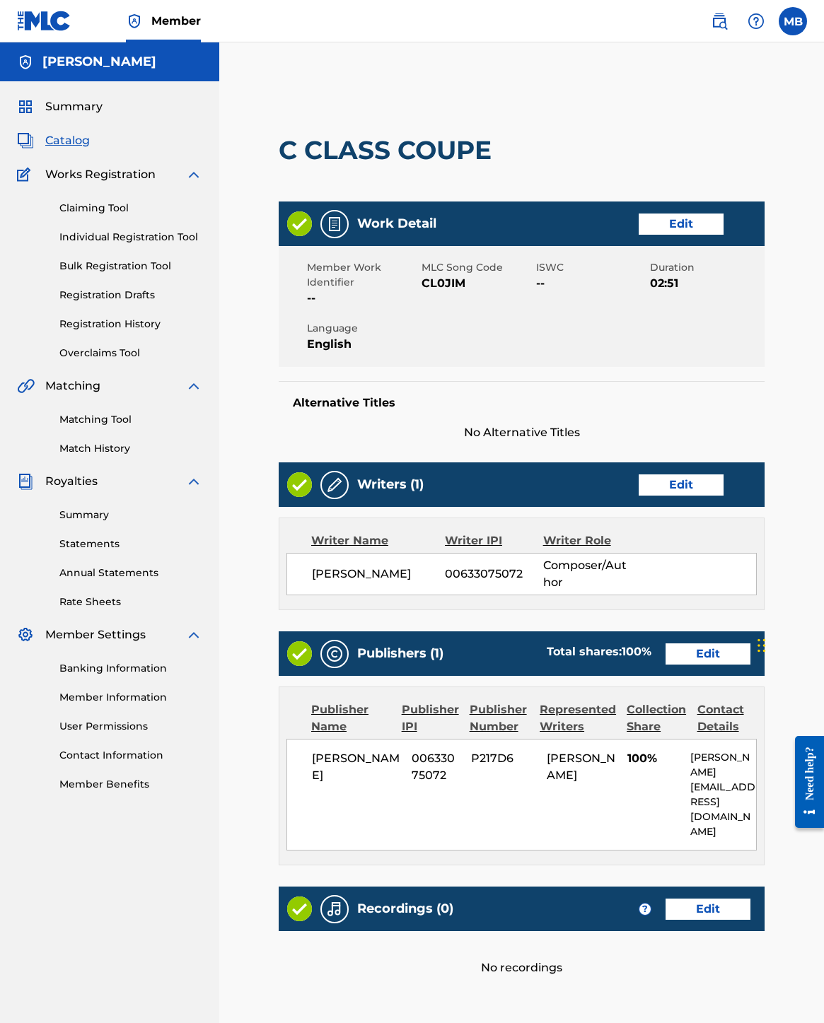
click at [542, 216] on link "Edit" at bounding box center [680, 223] width 85 height 21
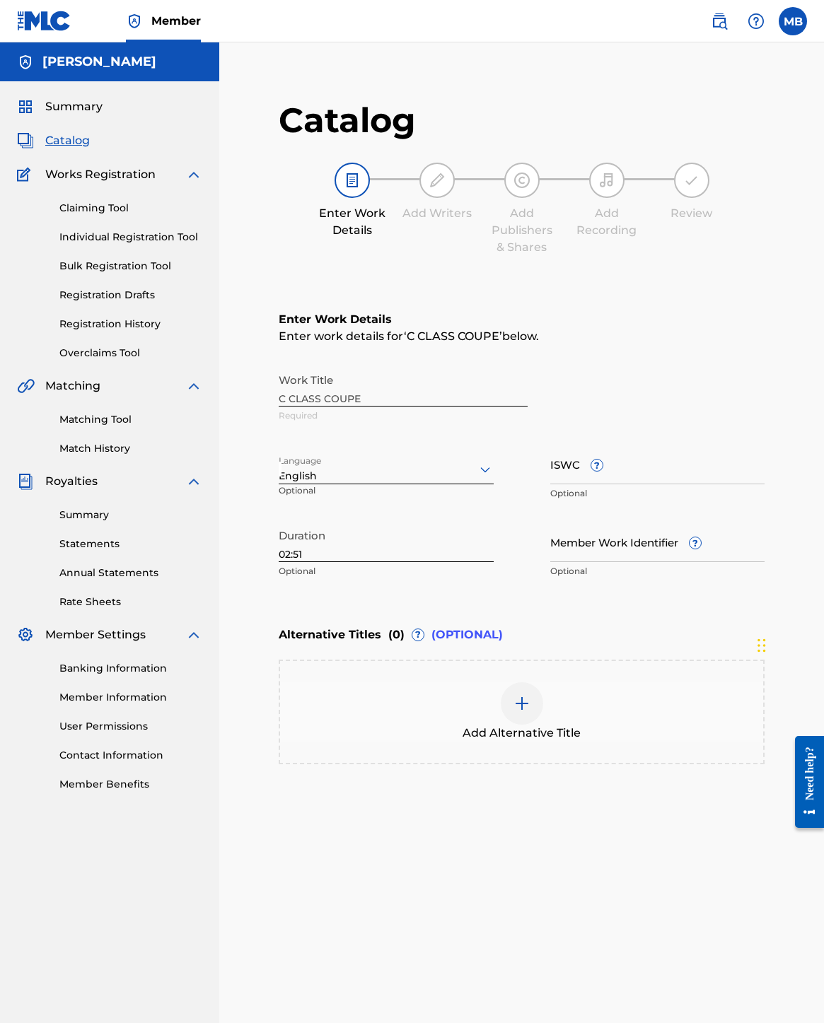
click at [542, 466] on input "ISWC ?" at bounding box center [657, 464] width 215 height 40
click at [542, 61] on div "Catalog Enter Work Details Add Writers Add Publishers & Shares Add Recording Re…" at bounding box center [521, 571] width 604 height 1058
click at [69, 139] on span "Catalog" at bounding box center [67, 140] width 45 height 17
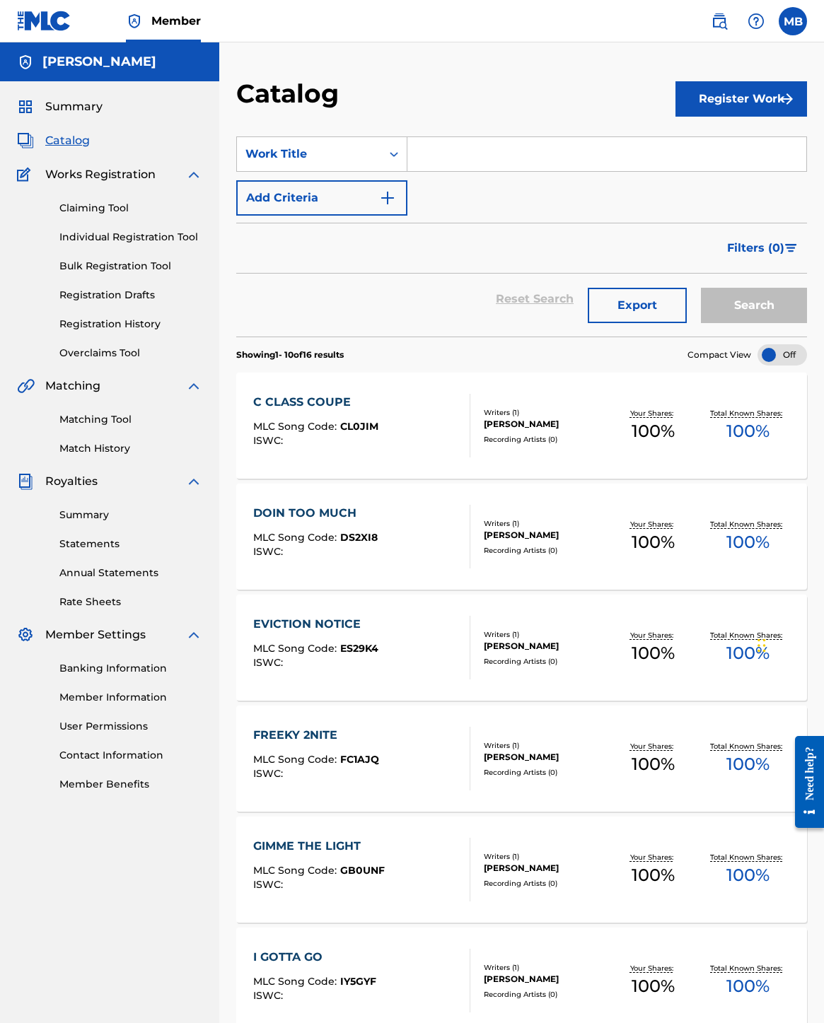
click at [542, 445] on div "Recording Artists ( 0 )" at bounding box center [545, 439] width 122 height 11
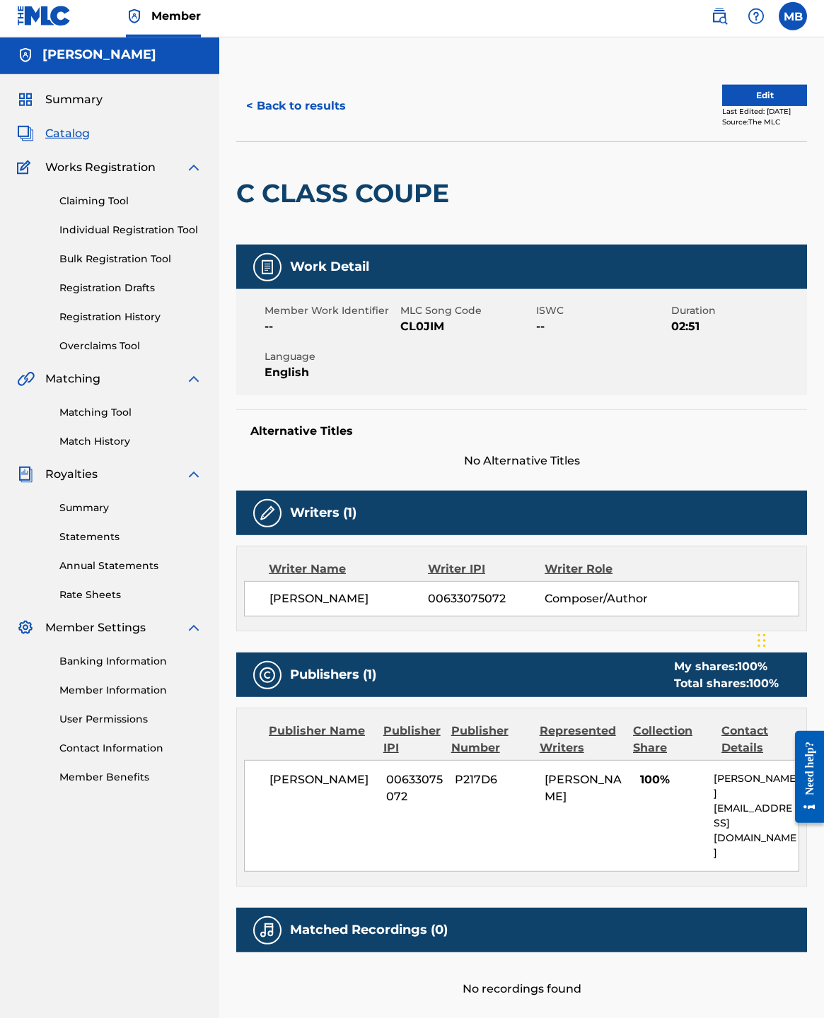
scroll to position [8, 0]
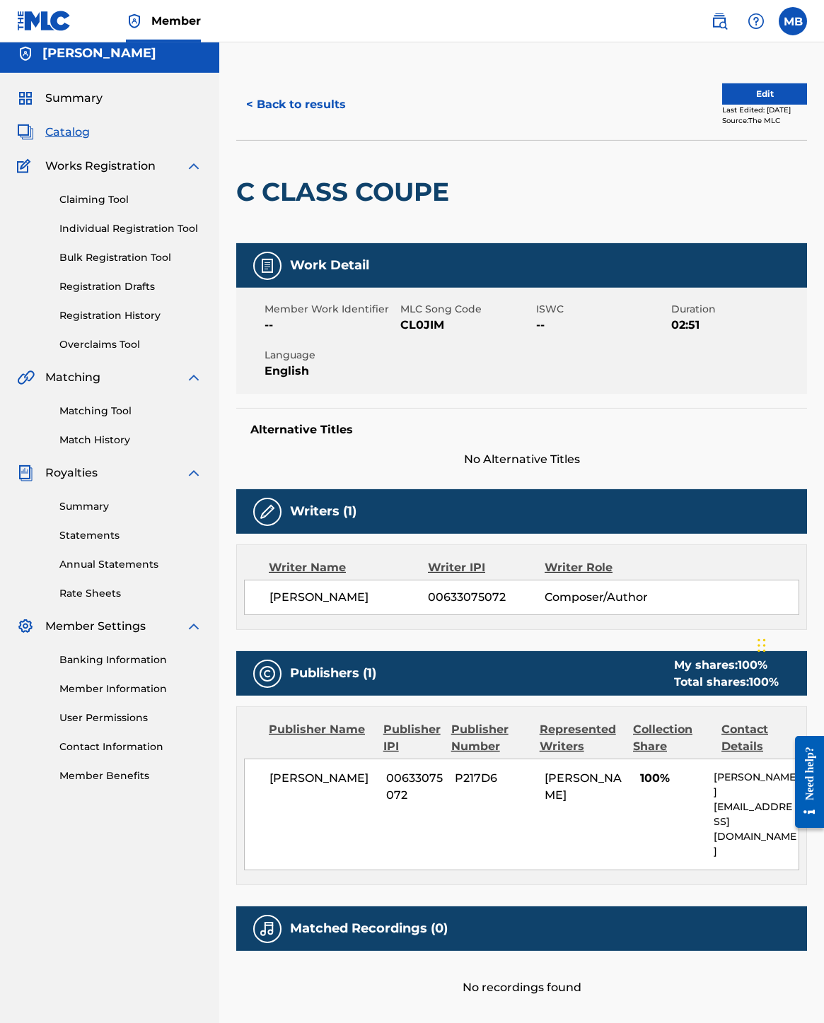
click at [81, 131] on span "Catalog" at bounding box center [67, 132] width 45 height 17
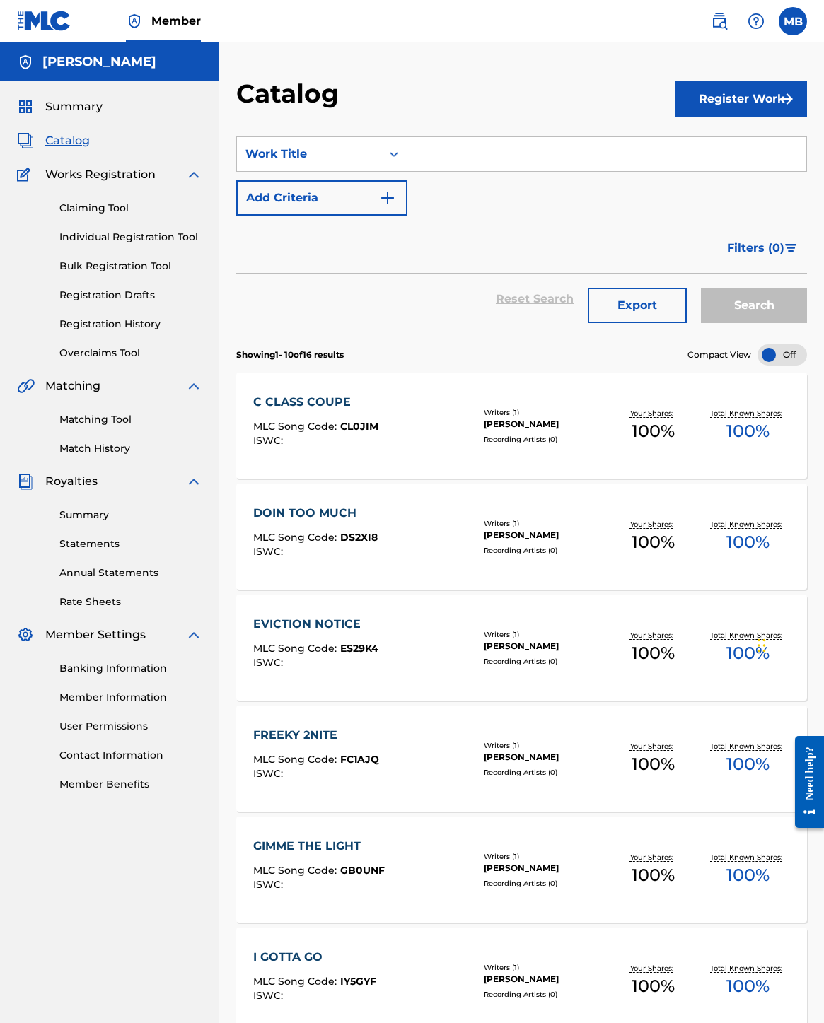
click at [66, 138] on span "Catalog" at bounding box center [67, 140] width 45 height 17
click at [189, 332] on link "Registration History" at bounding box center [130, 324] width 143 height 15
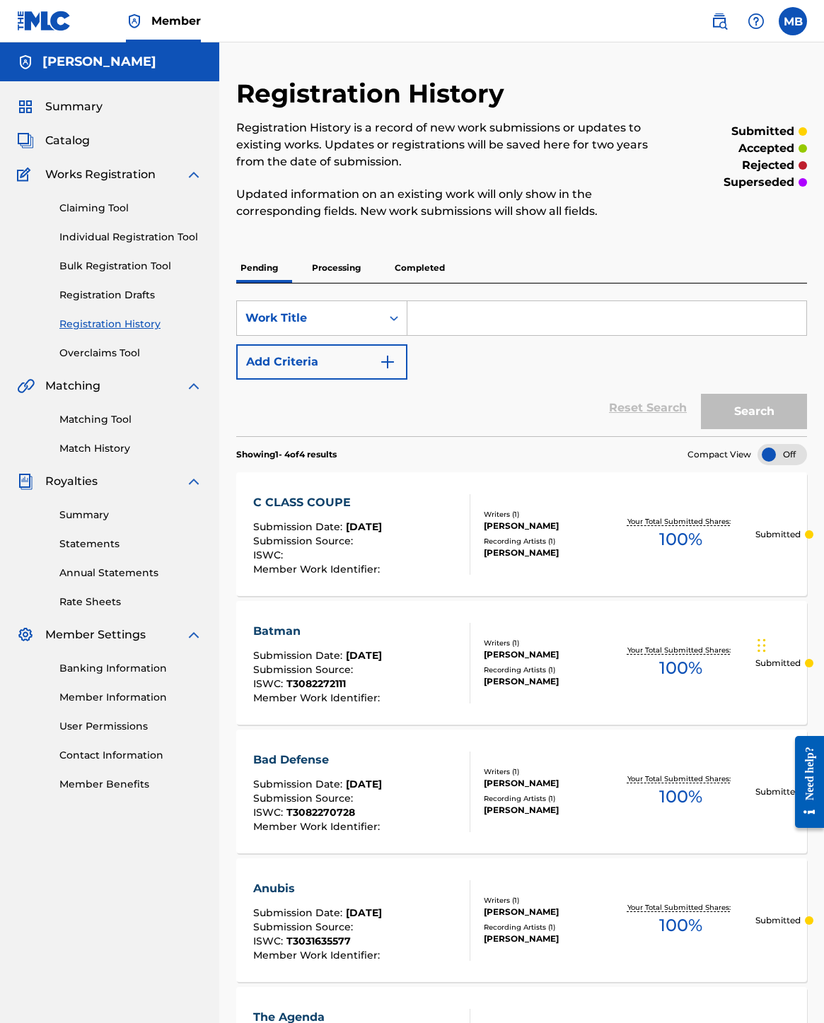
scroll to position [0, 1]
click at [383, 550] on div "Submission Source :" at bounding box center [318, 543] width 130 height 14
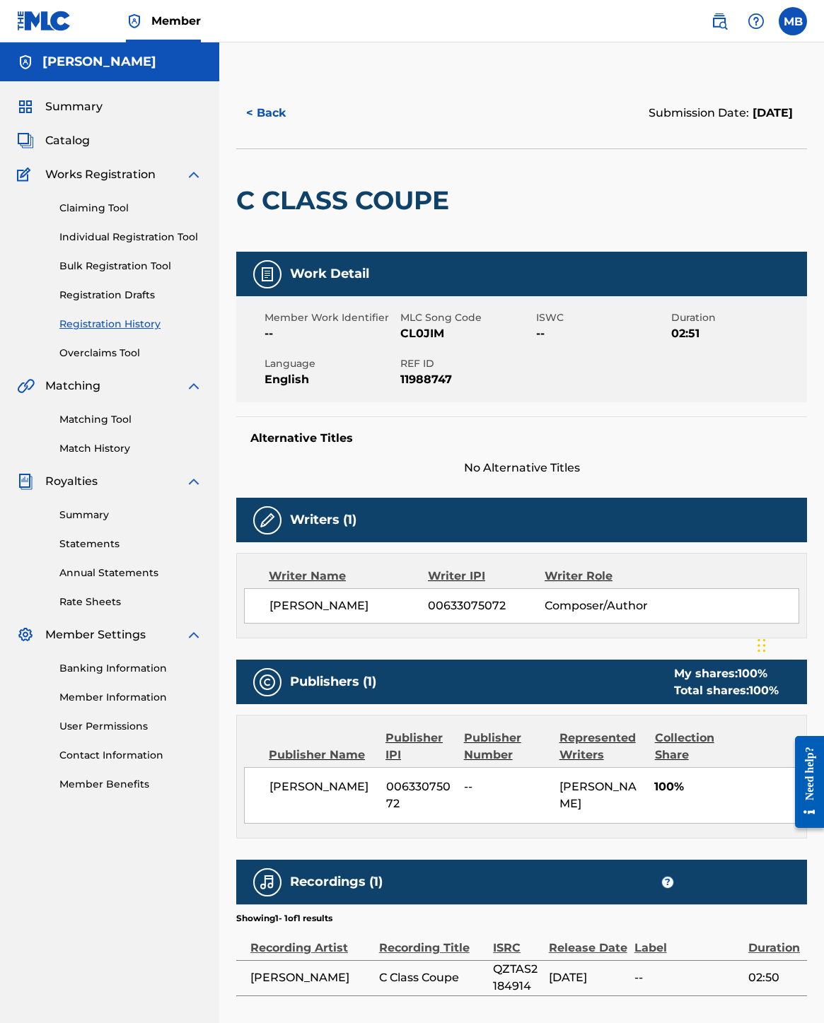
click at [79, 146] on span "Catalog" at bounding box center [67, 140] width 45 height 17
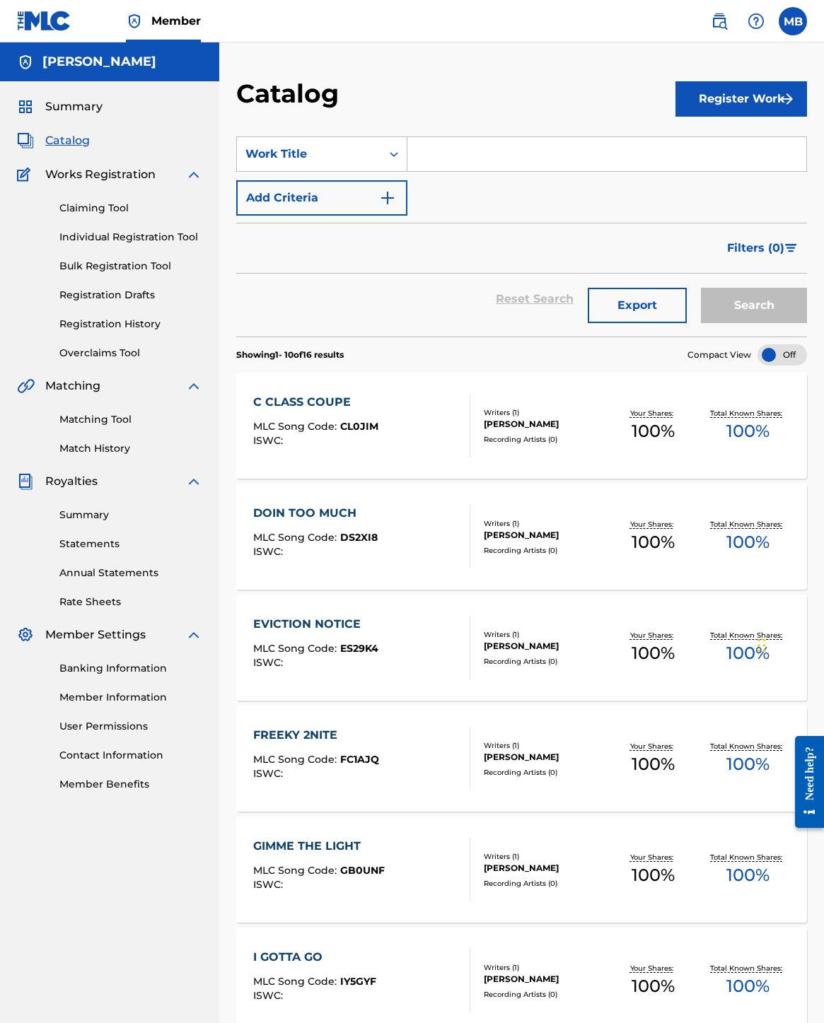
click at [161, 332] on link "Registration History" at bounding box center [130, 324] width 143 height 15
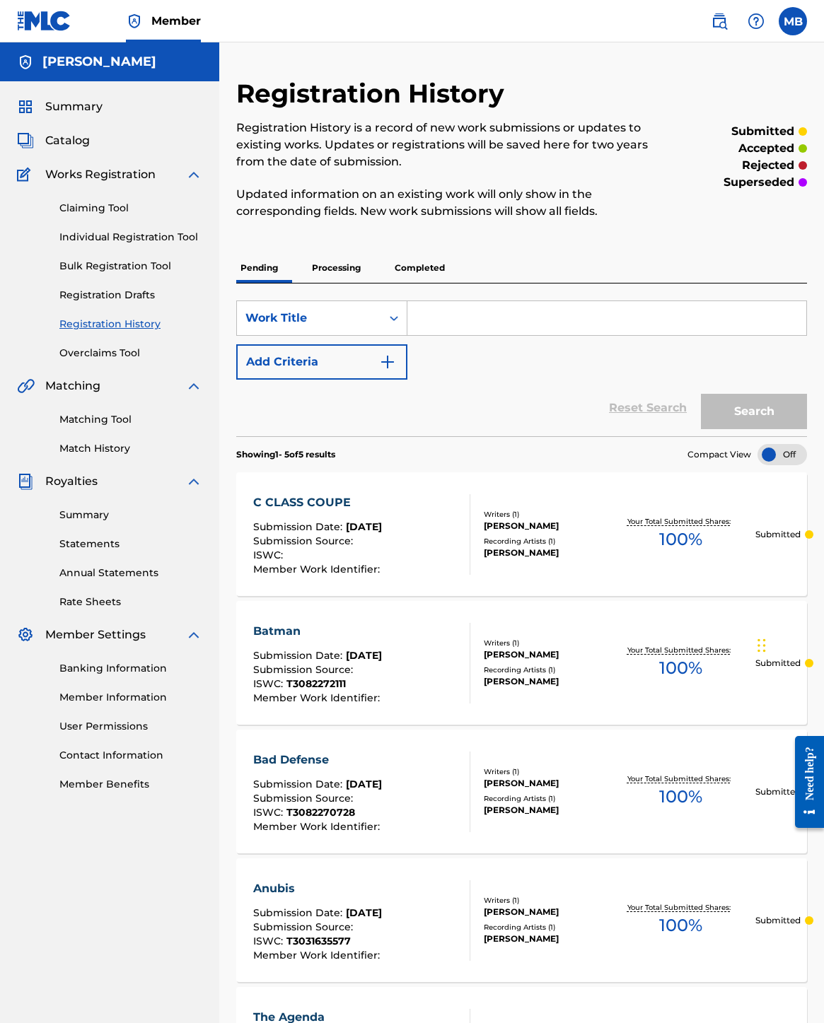
click at [447, 259] on p "Completed" at bounding box center [419, 268] width 59 height 30
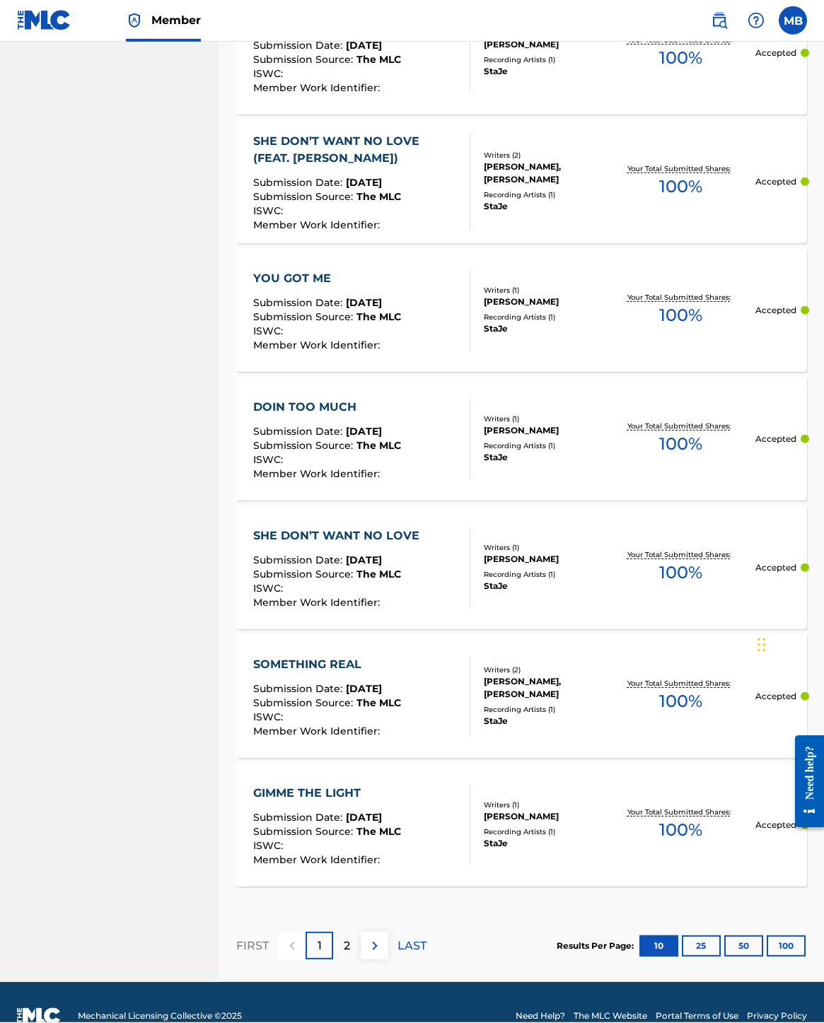
scroll to position [925, 0]
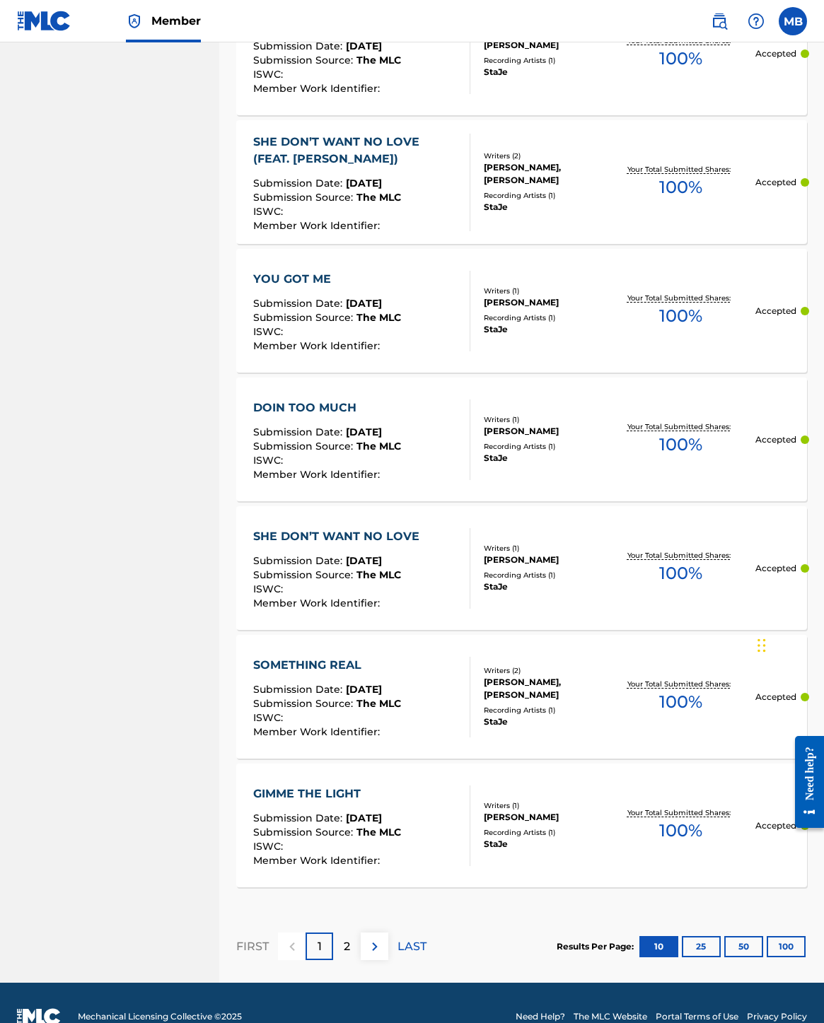
click at [345, 674] on p "2" at bounding box center [347, 946] width 6 height 17
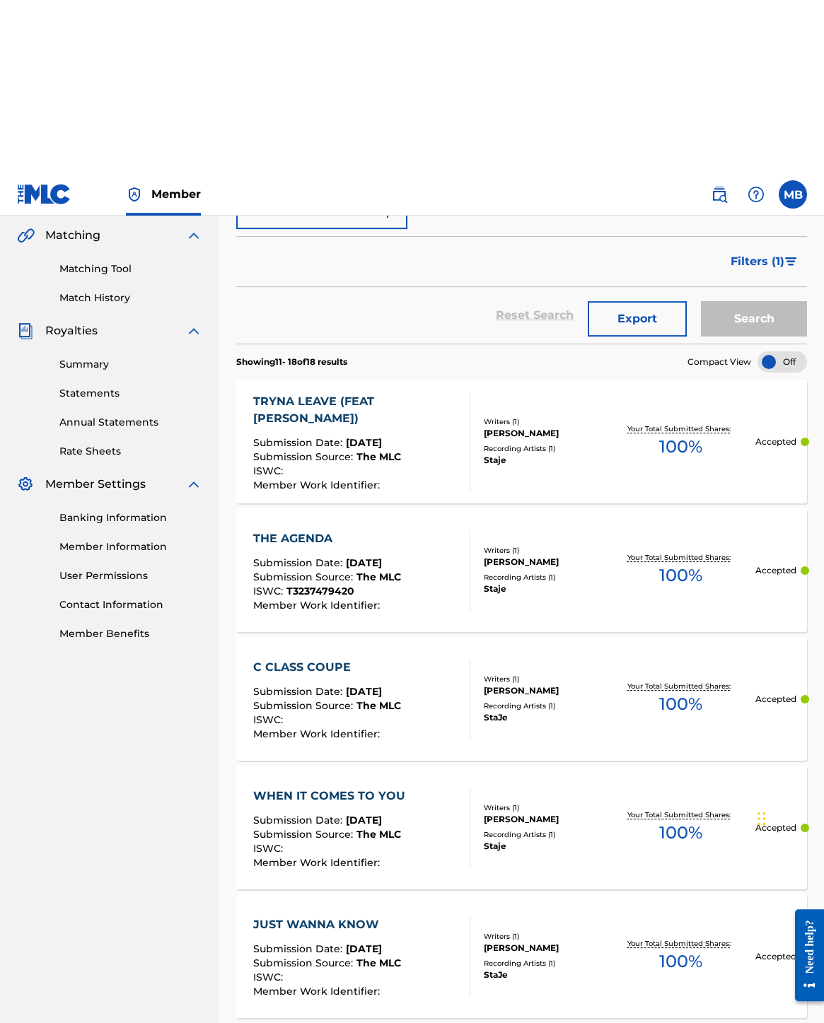
scroll to position [0, 0]
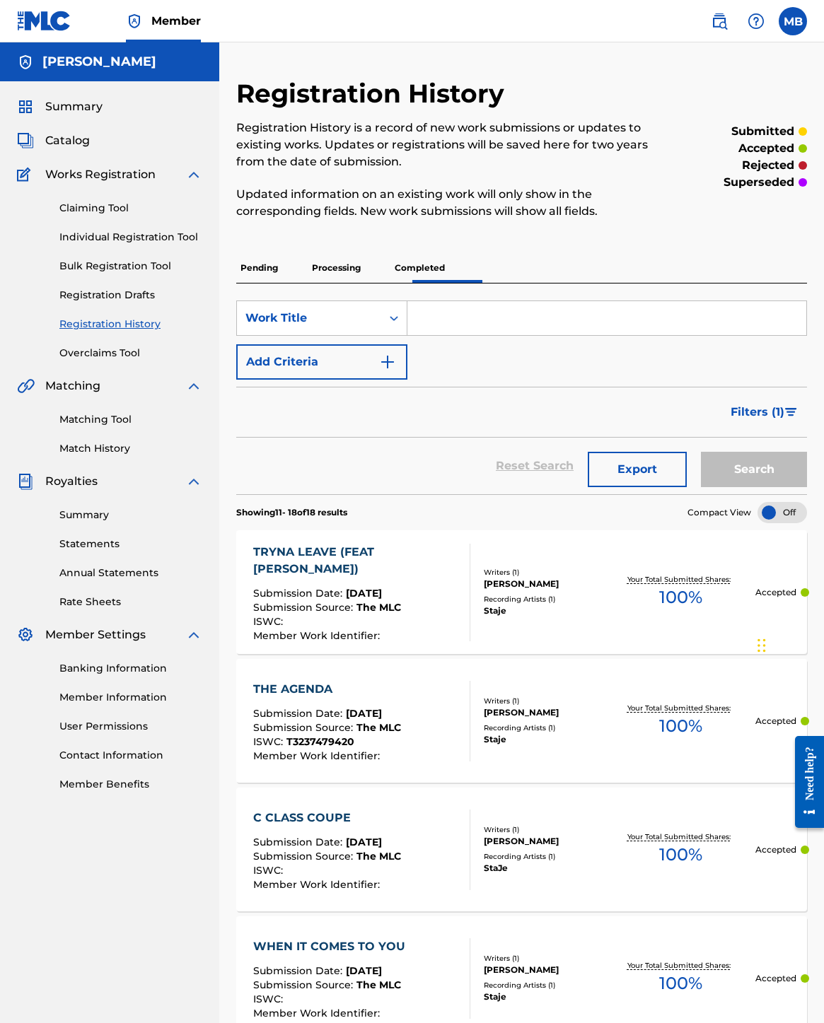
click at [82, 136] on span "Catalog" at bounding box center [67, 140] width 45 height 17
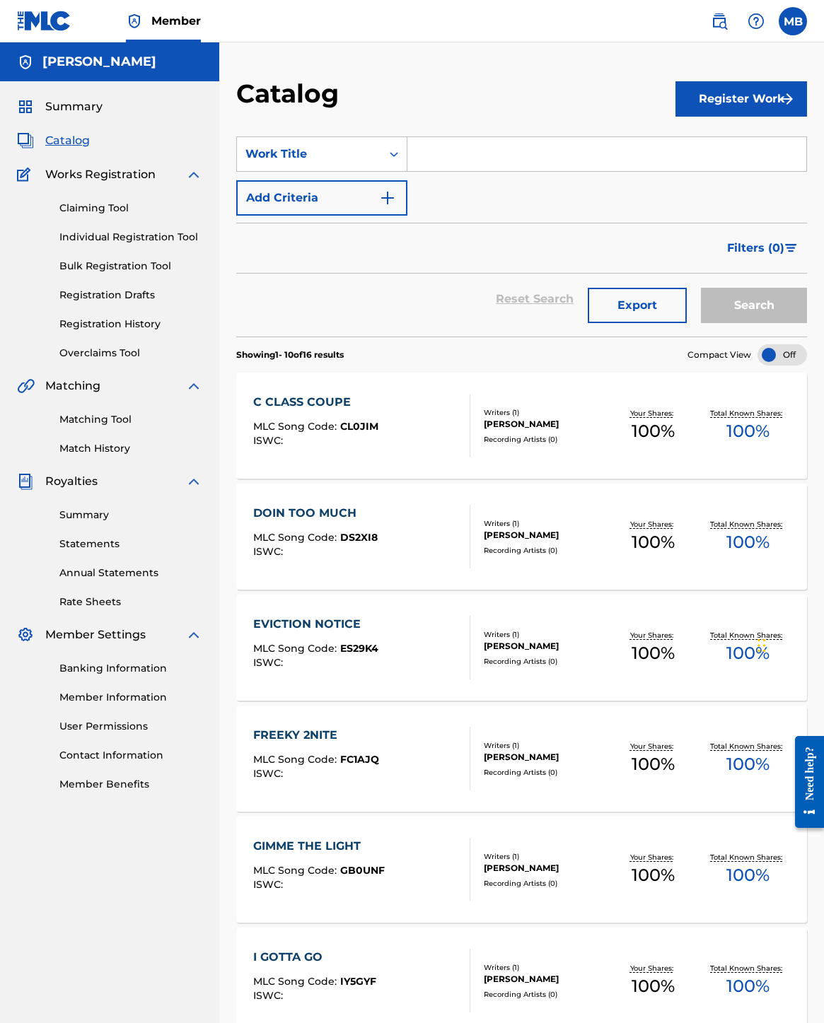
click at [378, 423] on span "CL0JIM" at bounding box center [359, 426] width 38 height 13
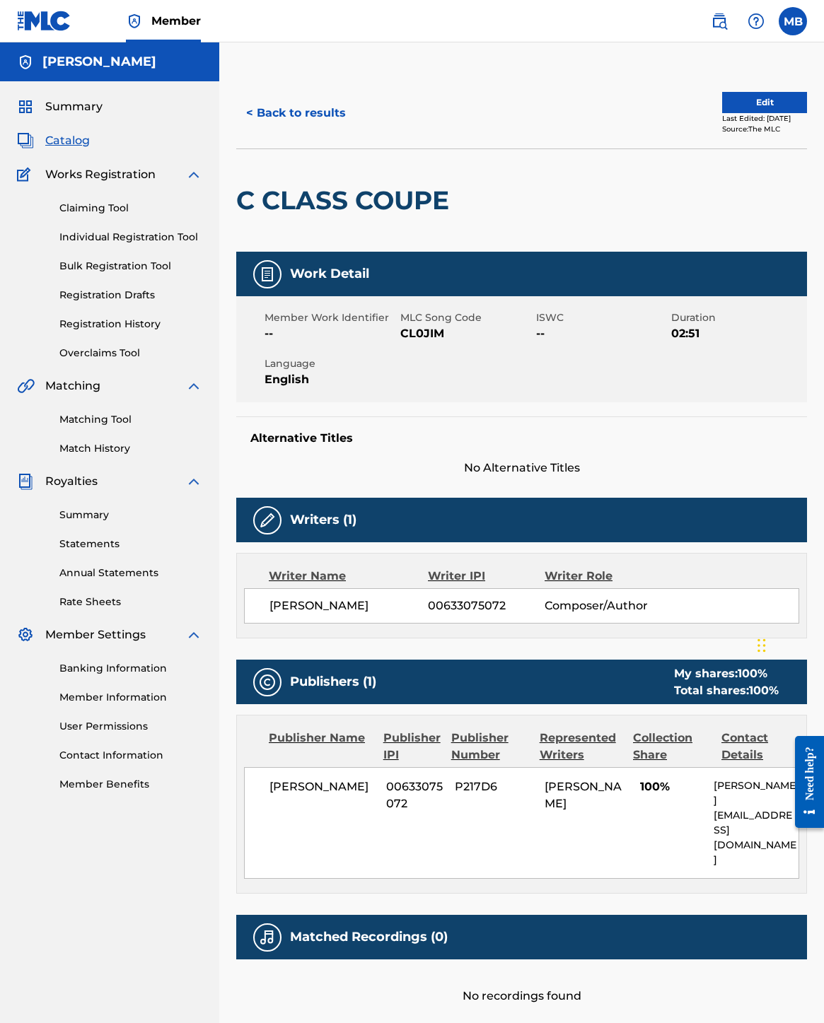
click at [542, 101] on button "Edit" at bounding box center [764, 102] width 85 height 21
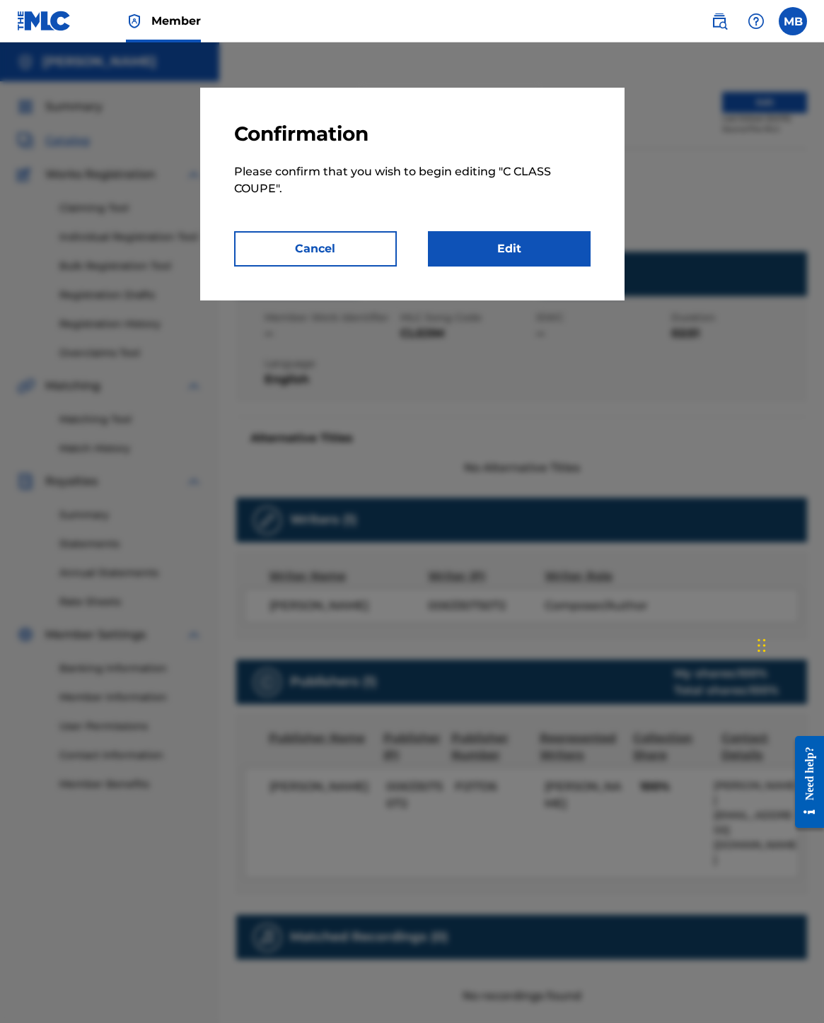
click at [542, 257] on link "Edit" at bounding box center [509, 248] width 163 height 35
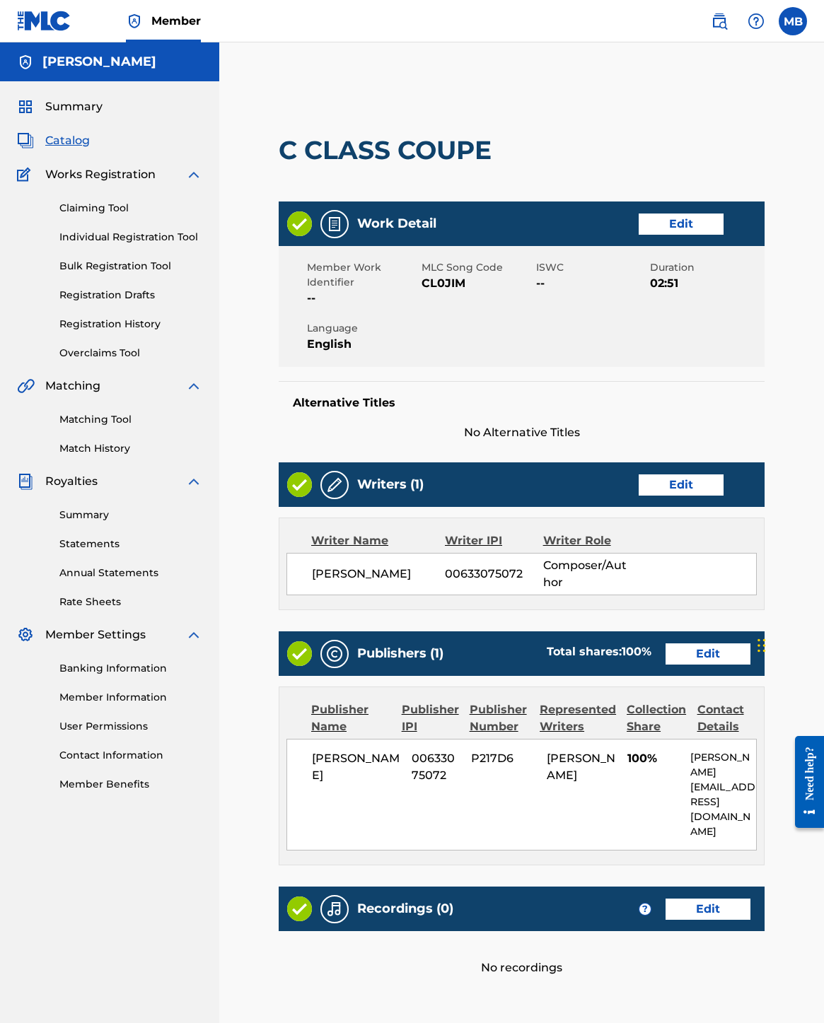
click at [542, 234] on link "Edit" at bounding box center [680, 223] width 85 height 21
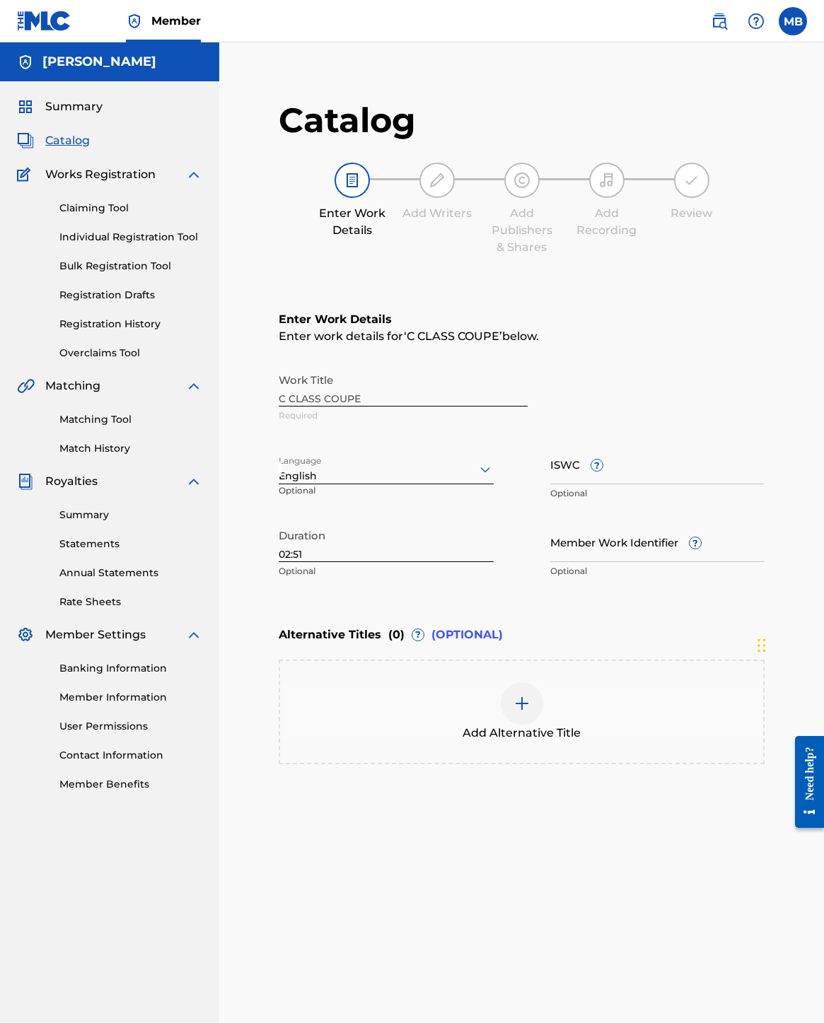
click at [542, 471] on input "ISWC ?" at bounding box center [657, 464] width 215 height 40
type input "T3082272791"
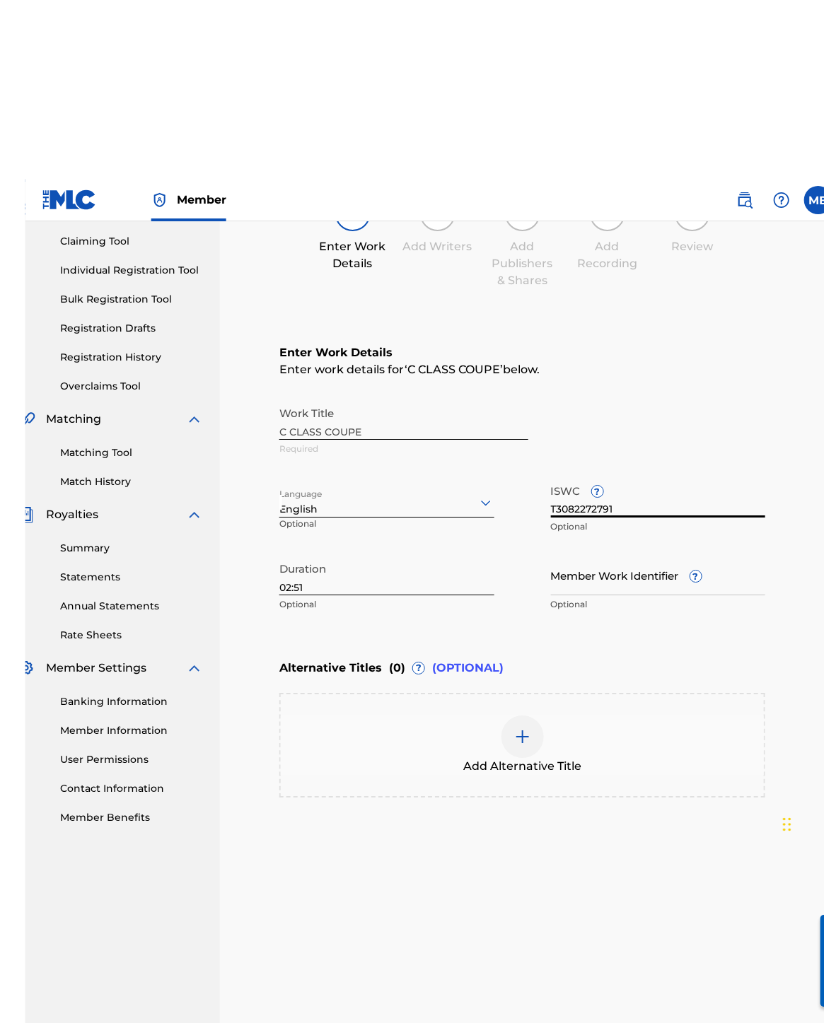
scroll to position [179, 25]
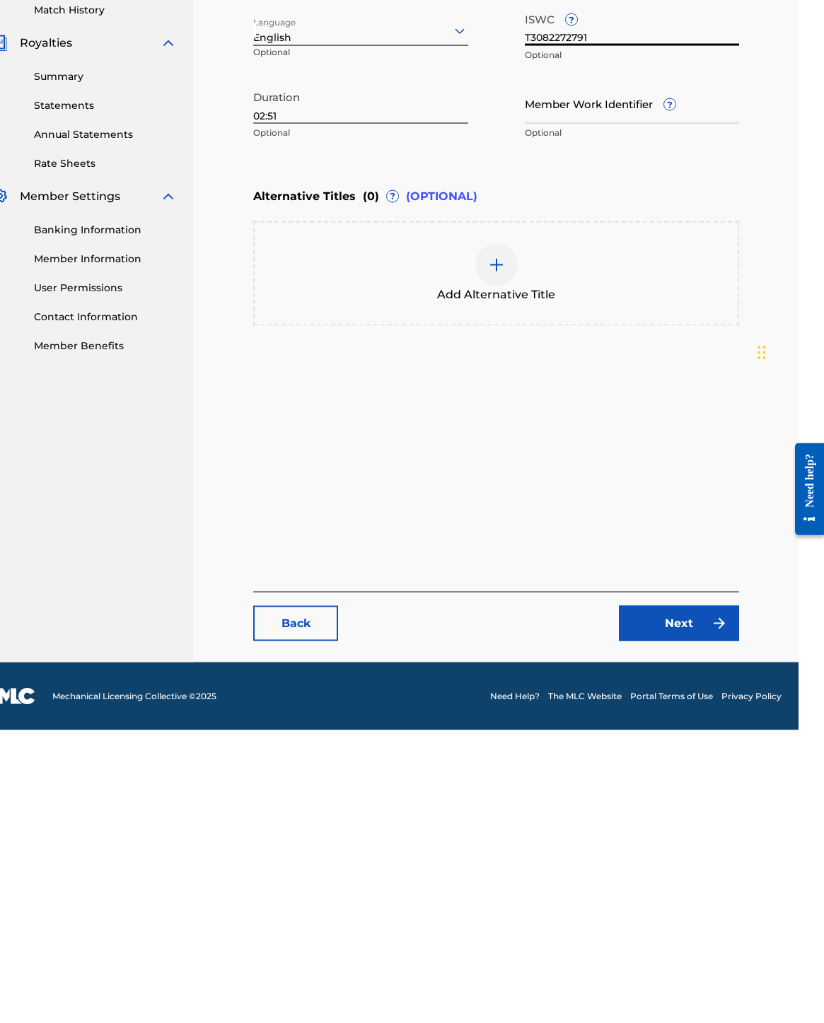
click at [542, 674] on link "Next" at bounding box center [679, 915] width 120 height 35
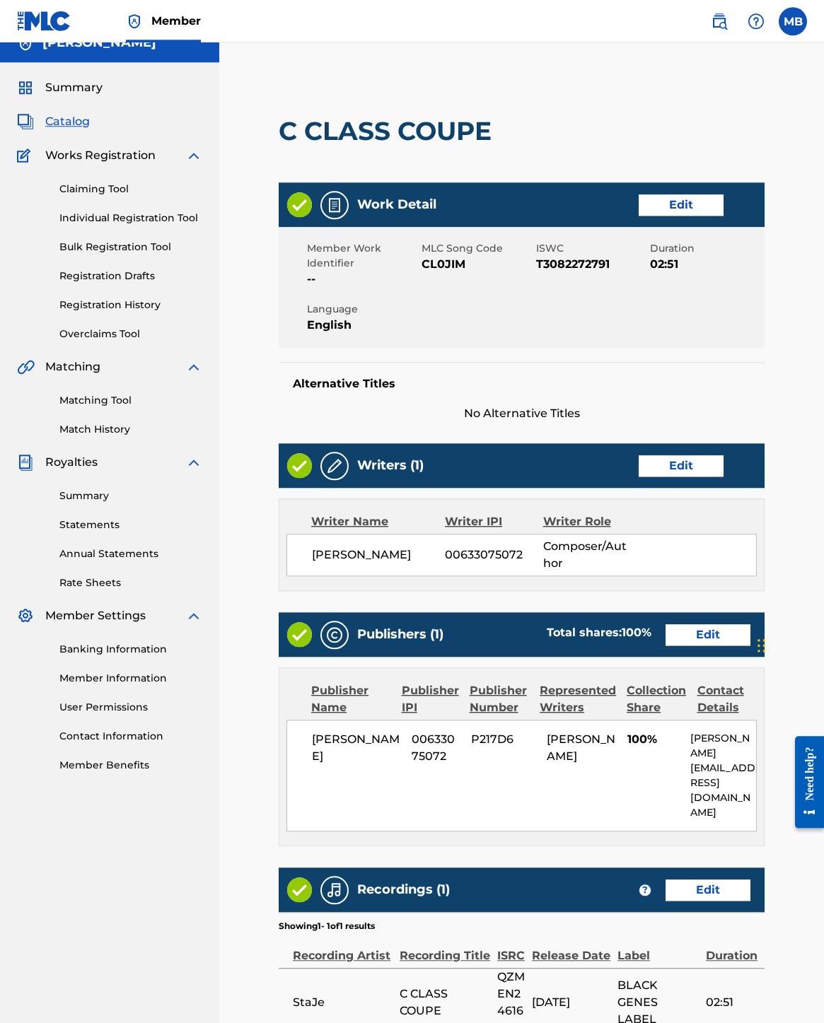
scroll to position [160, 0]
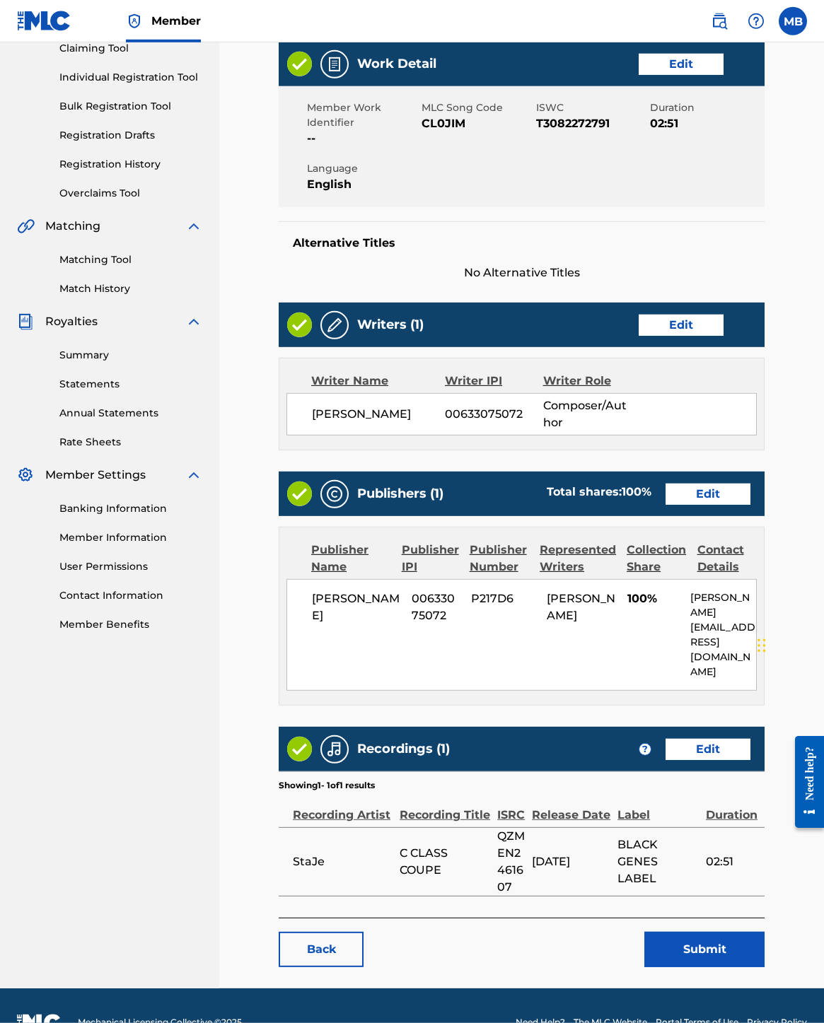
click at [542, 674] on button "Submit" at bounding box center [704, 949] width 120 height 35
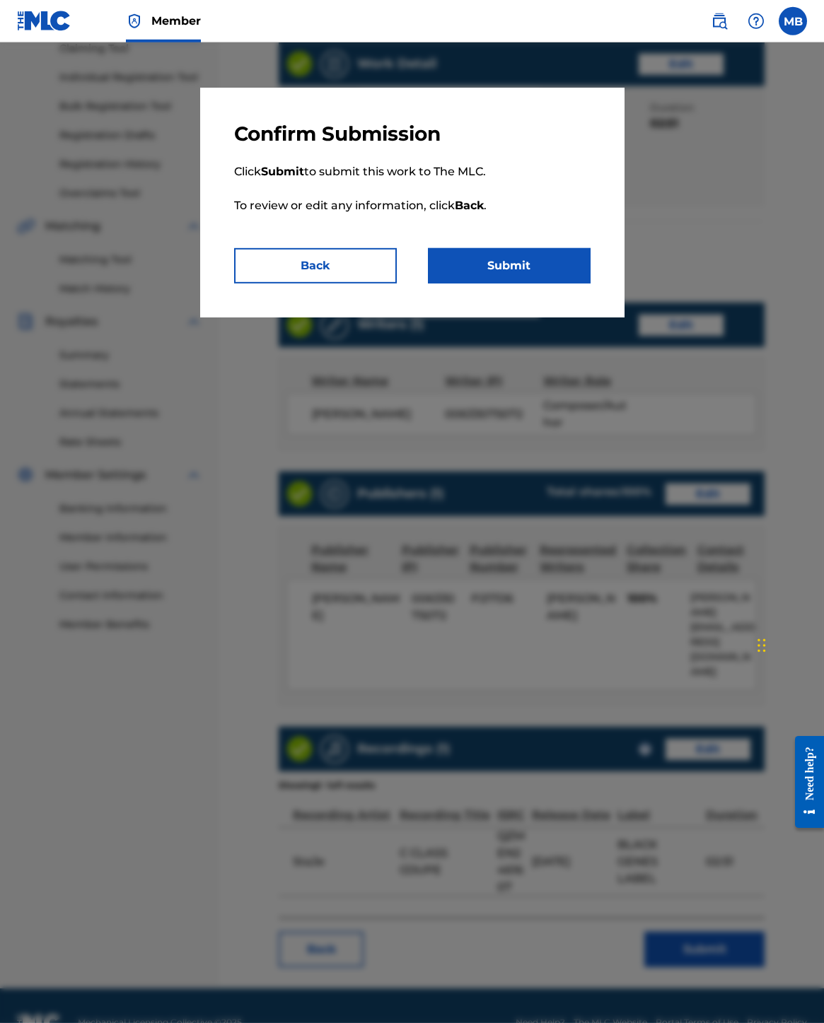
click at [542, 271] on button "Submit" at bounding box center [509, 265] width 163 height 35
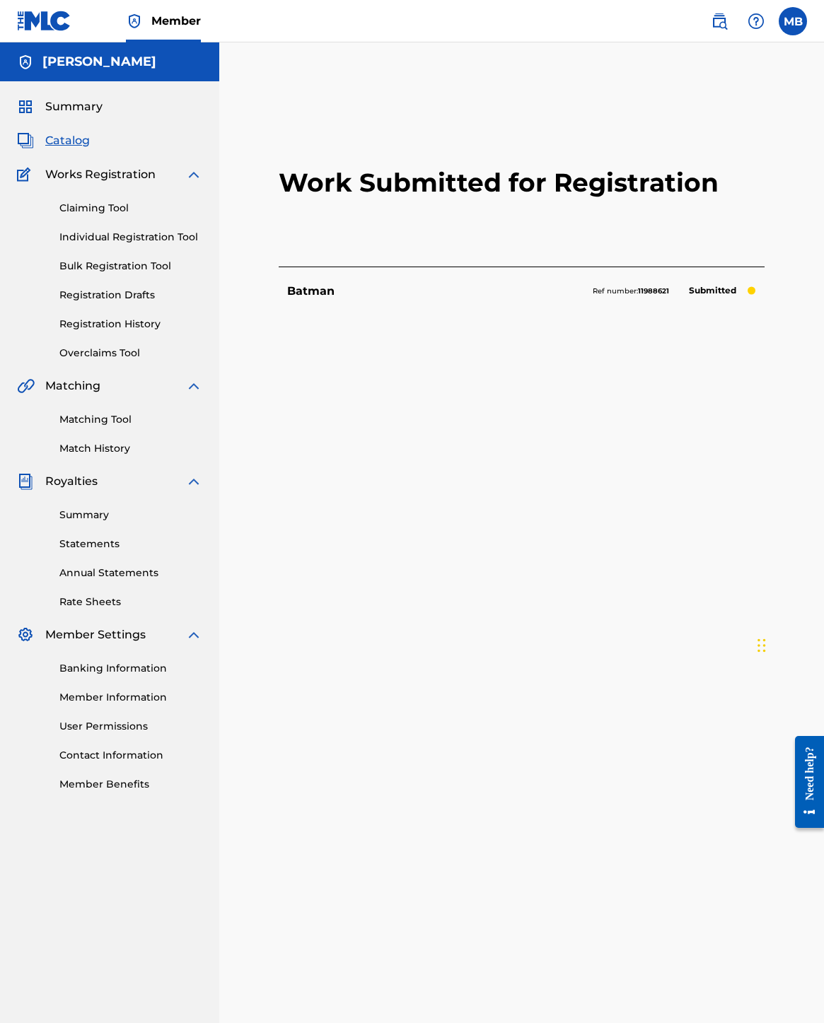
click at [66, 139] on span "Catalog" at bounding box center [67, 140] width 45 height 17
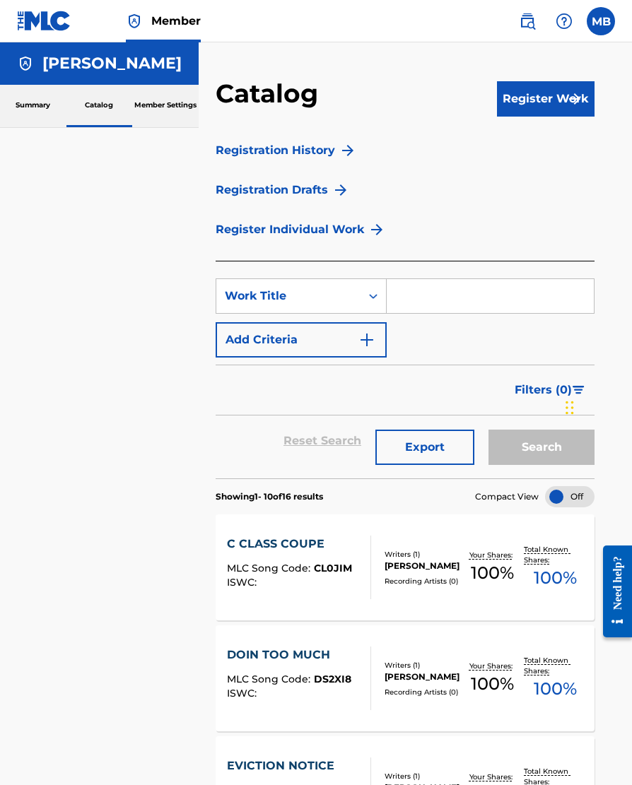
click at [542, 94] on button "Register Work" at bounding box center [546, 98] width 98 height 35
click at [482, 281] on input "Search Form" at bounding box center [490, 296] width 207 height 34
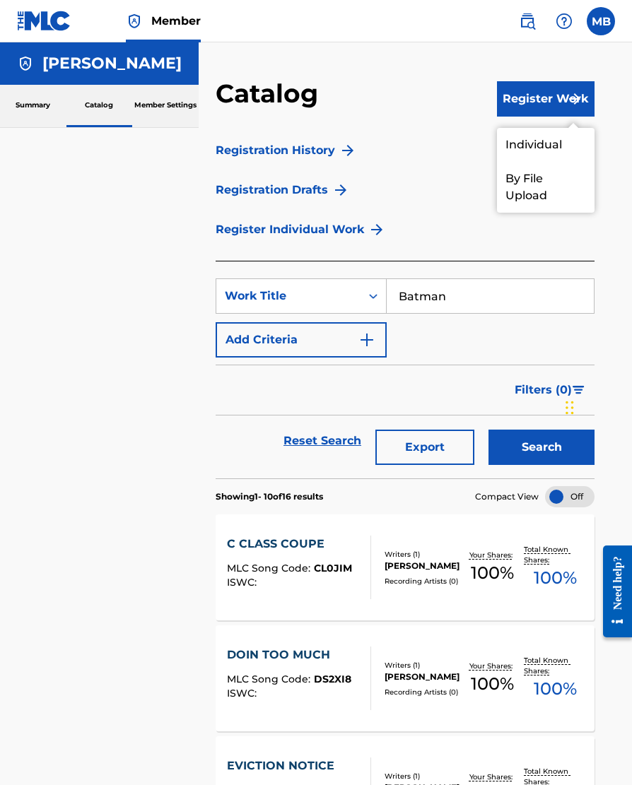
type input "Batman"
click at [542, 455] on button "Search" at bounding box center [541, 447] width 106 height 35
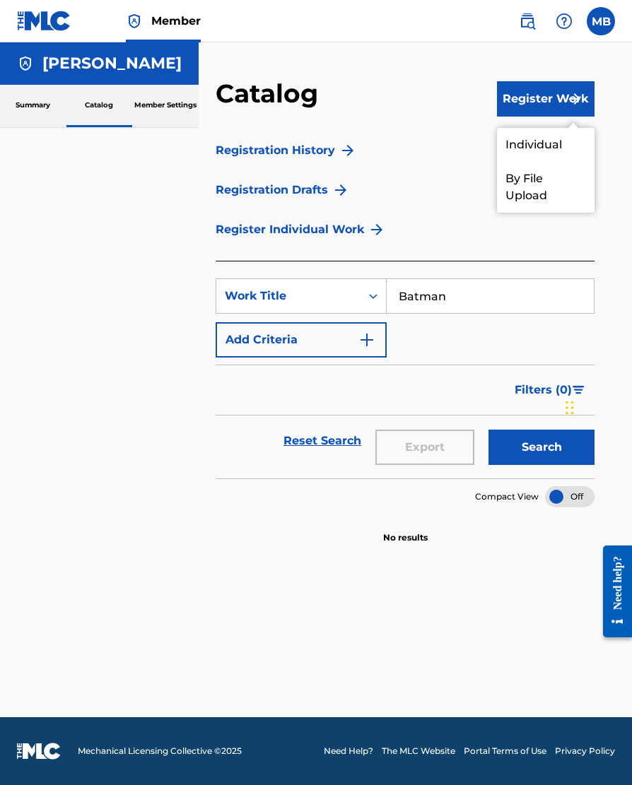
click at [542, 82] on button "Register Work" at bounding box center [546, 98] width 98 height 35
click at [542, 146] on link "Individual" at bounding box center [546, 145] width 98 height 34
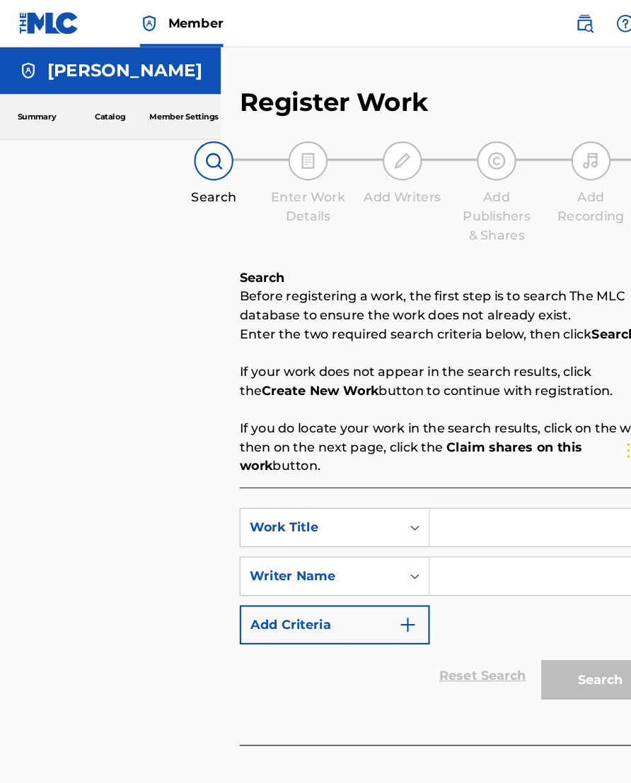
click at [101, 108] on link "Catalog" at bounding box center [99, 105] width 66 height 40
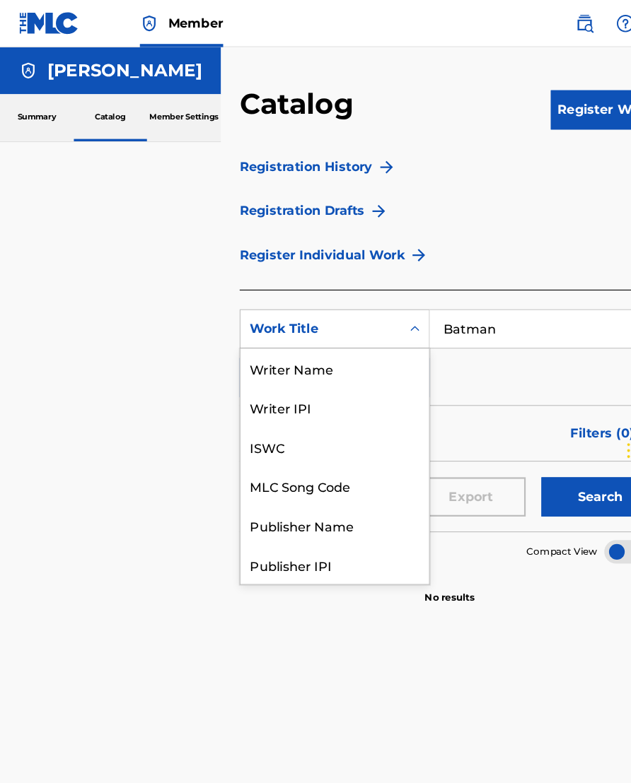
scroll to position [212, 0]
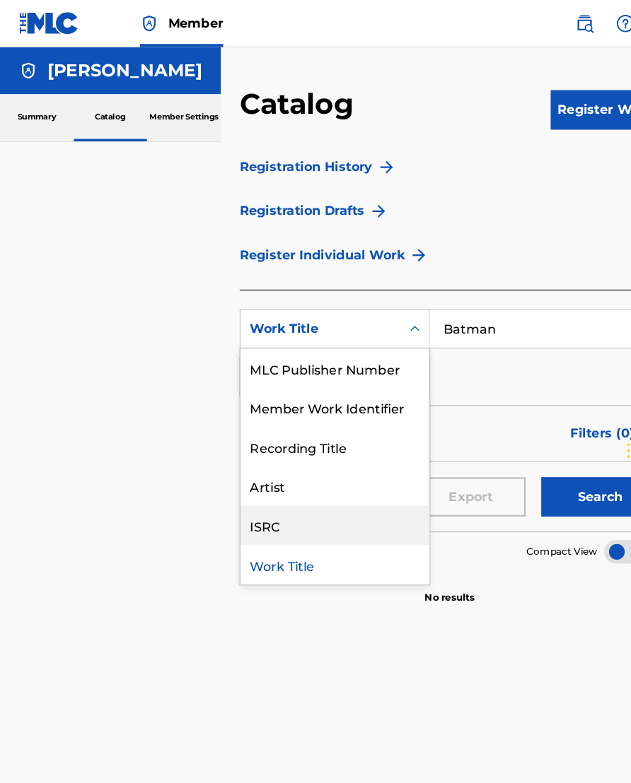
click at [299, 476] on div "ISRC" at bounding box center [301, 472] width 170 height 35
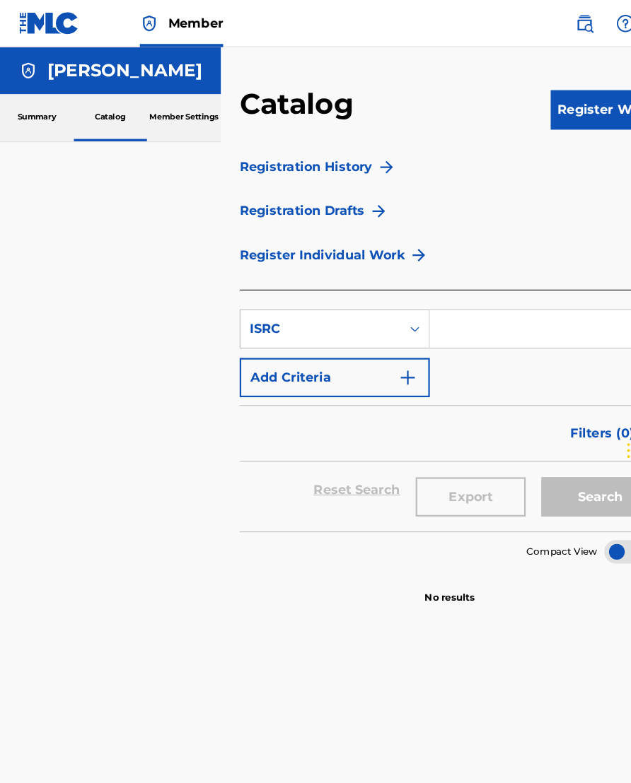
click at [470, 299] on input "Search Form" at bounding box center [490, 296] width 206 height 34
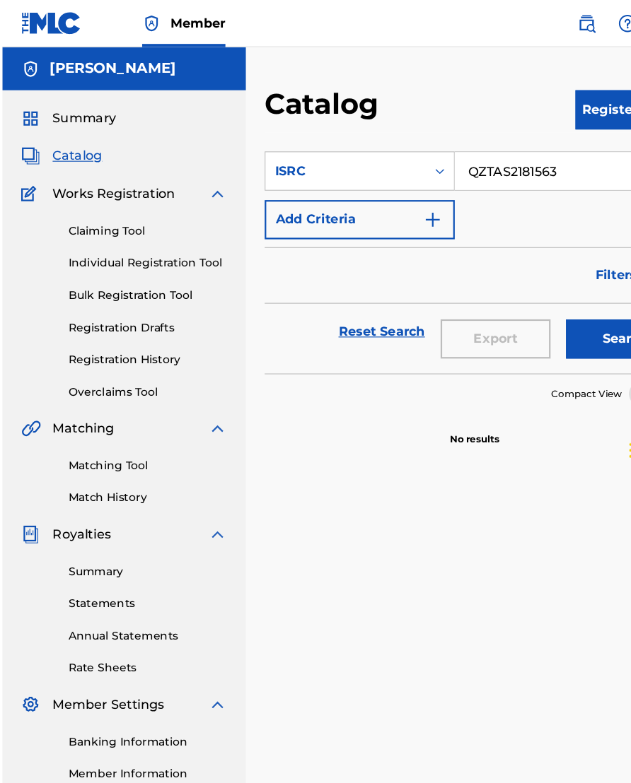
scroll to position [0, 0]
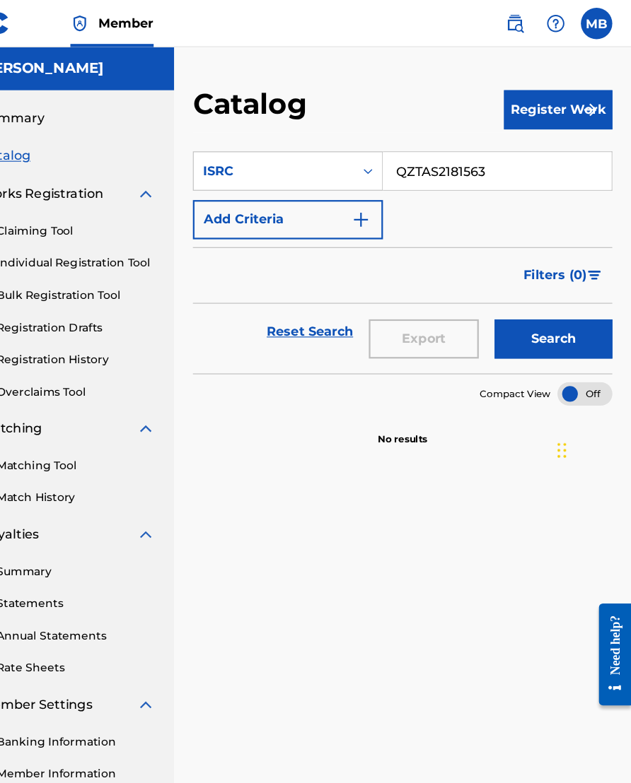
type input "QZTAS2181563"
click at [478, 450] on div "SearchWithCriteriab69a514e-685a-48ca-9d38-e8c479e78f81 ISRC QZTAS2181563 Add Cr…" at bounding box center [424, 484] width 377 height 731
click at [508, 308] on button "Search" at bounding box center [561, 305] width 106 height 35
click at [516, 90] on button "Register Work" at bounding box center [565, 98] width 98 height 35
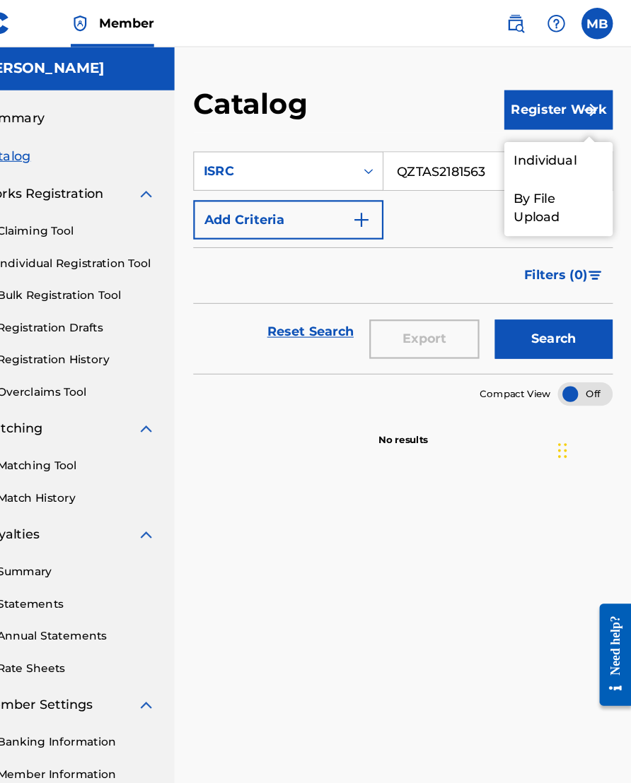
click at [516, 149] on link "Individual" at bounding box center [565, 145] width 98 height 34
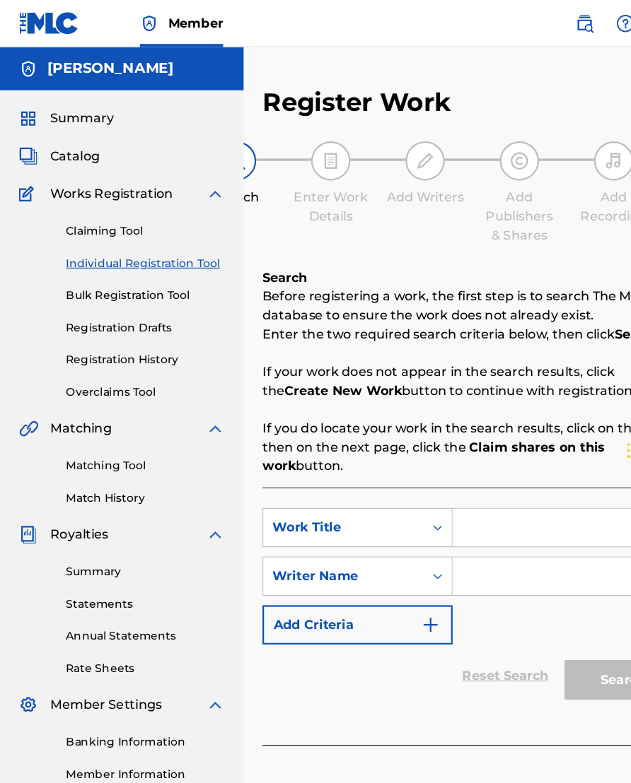
click at [460, 473] on input "Search Form" at bounding box center [510, 475] width 206 height 34
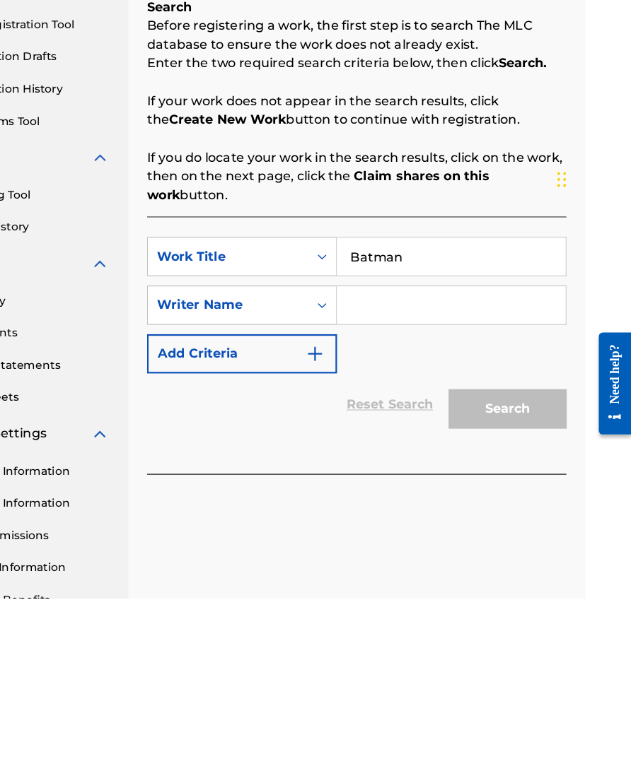
type input "Batman"
click at [370, 502] on input "Search Form" at bounding box center [469, 519] width 206 height 34
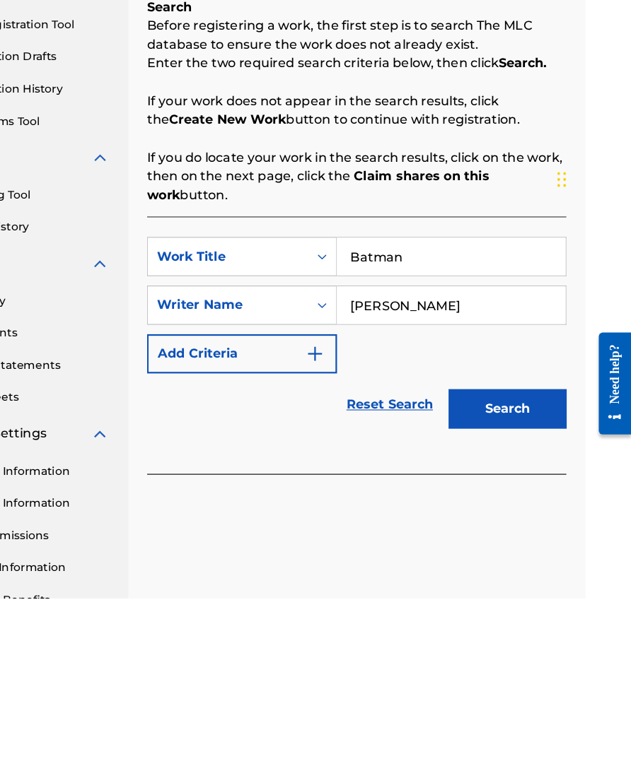
type input "[PERSON_NAME]"
click at [338, 554] on img "Search Form" at bounding box center [346, 562] width 17 height 17
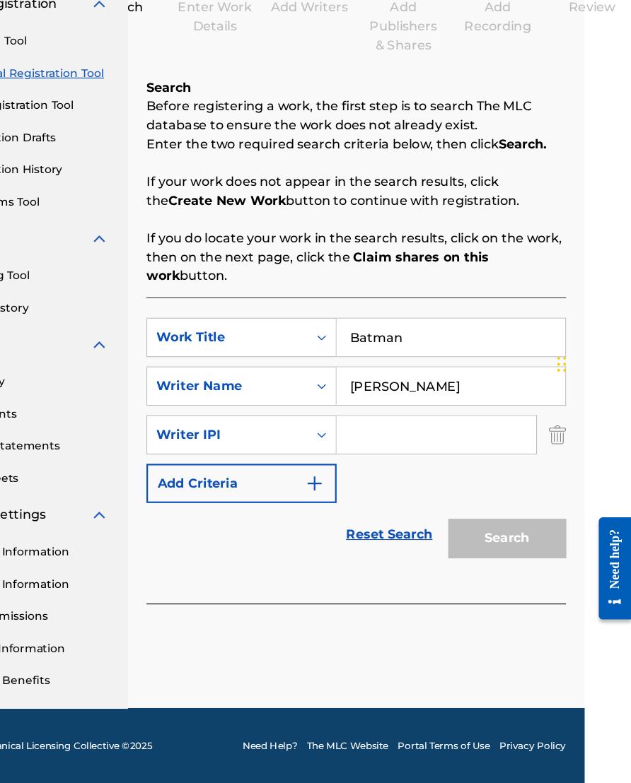
click at [366, 452] on input "Search Form" at bounding box center [455, 469] width 180 height 34
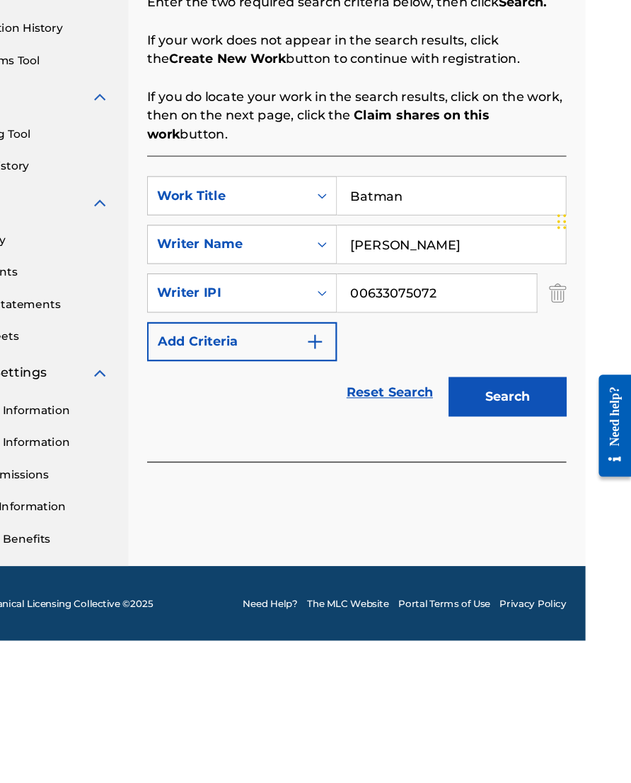
type input "00633075072"
click at [467, 546] on button "Search" at bounding box center [520, 563] width 106 height 35
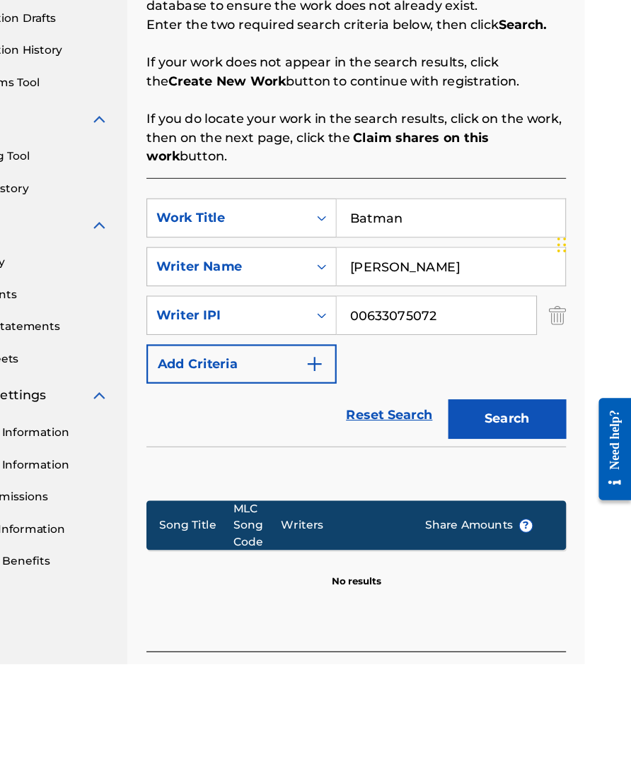
scroll to position [206, 41]
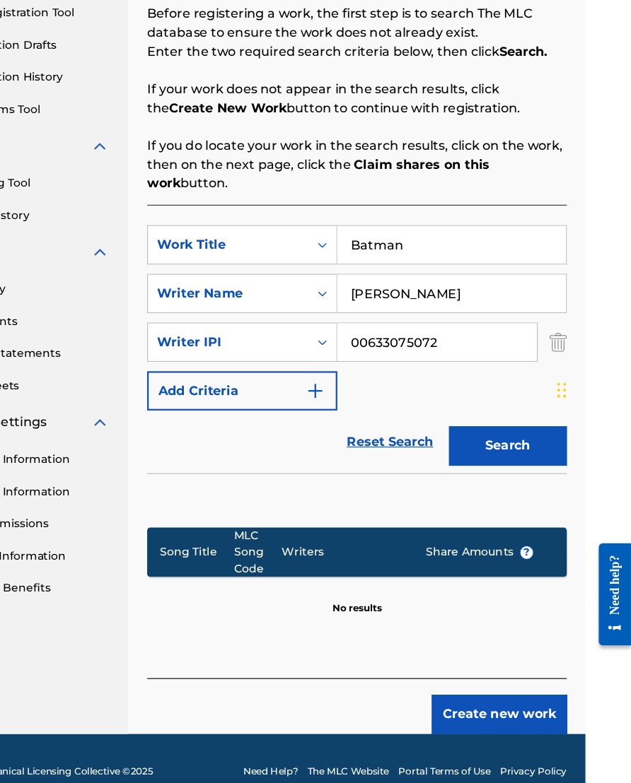
click at [451, 674] on button "Create new work" at bounding box center [512, 697] width 122 height 35
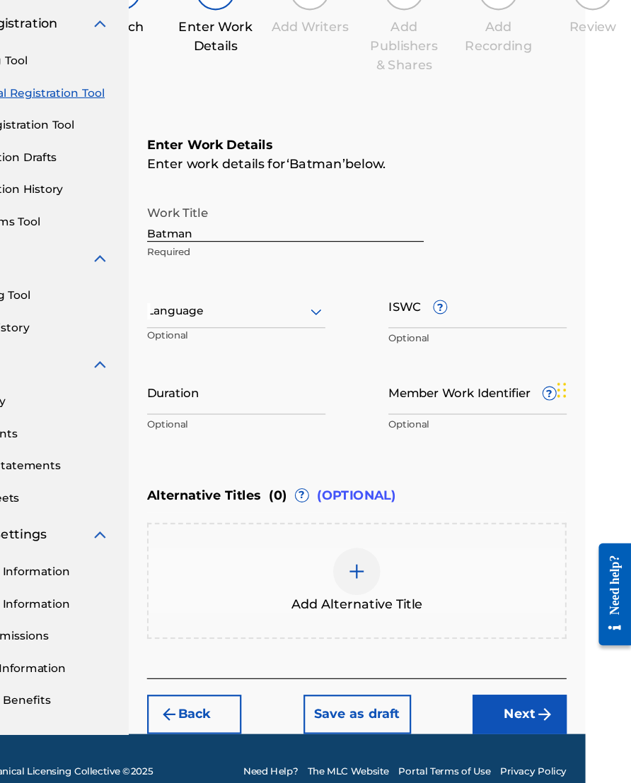
scroll to position [102, 42]
click at [247, 387] on input "Duration" at bounding box center [274, 407] width 160 height 40
type input "02:43"
click at [441, 310] on input "ISWC ?" at bounding box center [492, 330] width 160 height 40
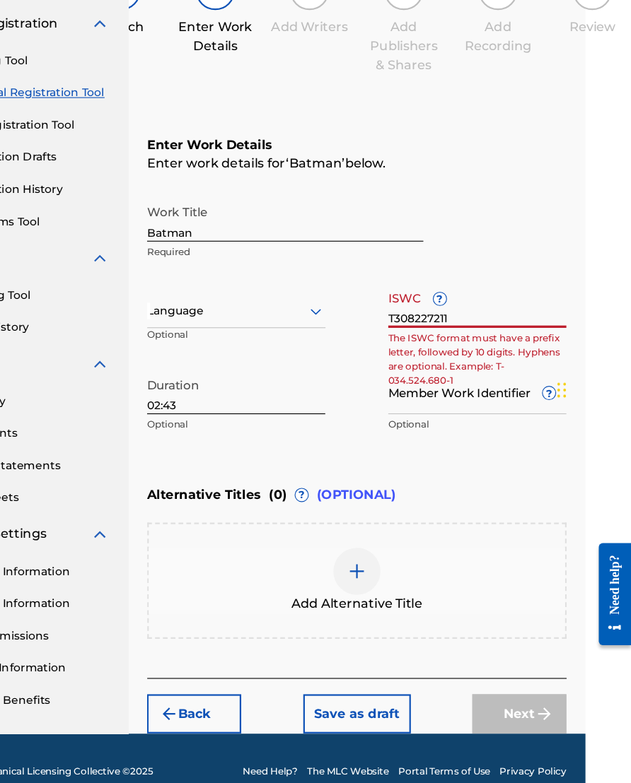
type input "T3082272111"
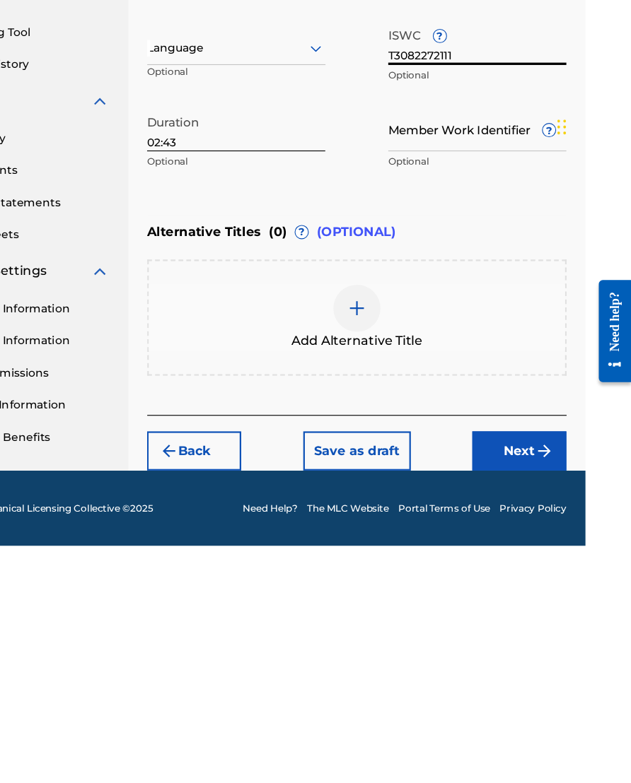
click at [488, 674] on button "Next" at bounding box center [530, 697] width 85 height 35
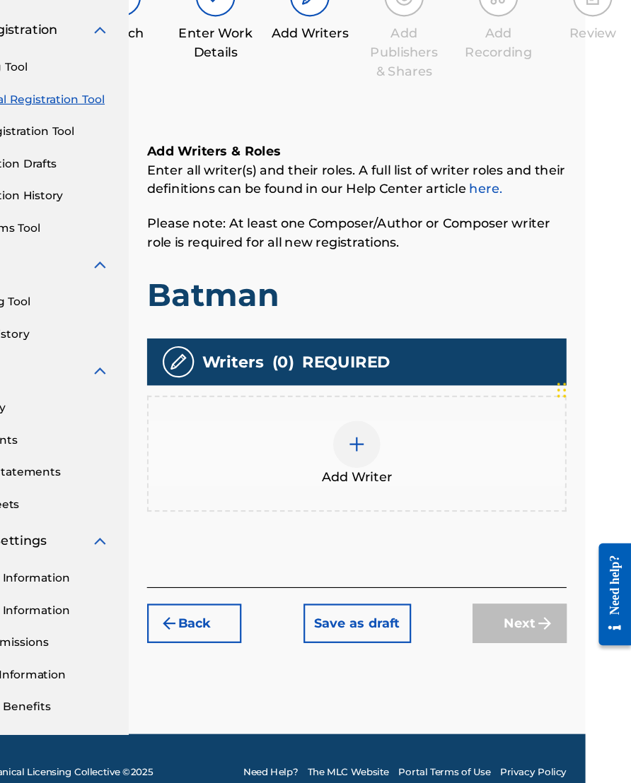
scroll to position [93, 42]
click at [362, 433] on div at bounding box center [383, 454] width 42 height 42
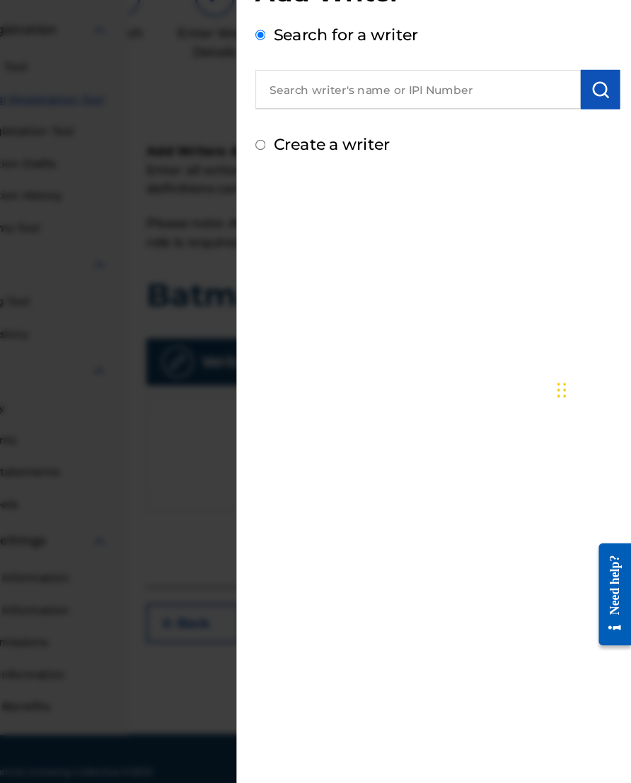
click at [448, 117] on input "text" at bounding box center [439, 134] width 293 height 35
type input "00633075072"
click at [542, 127] on img "submit" at bounding box center [602, 135] width 17 height 17
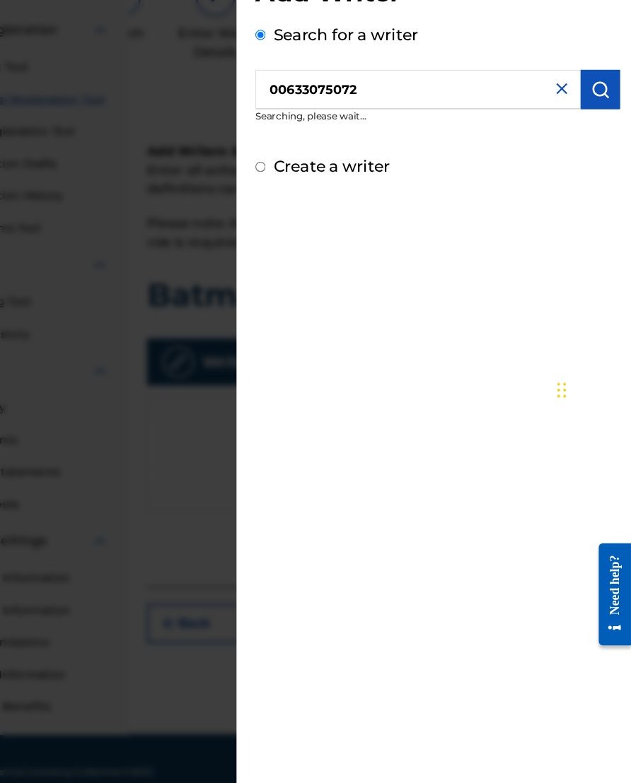
scroll to position [93, 42]
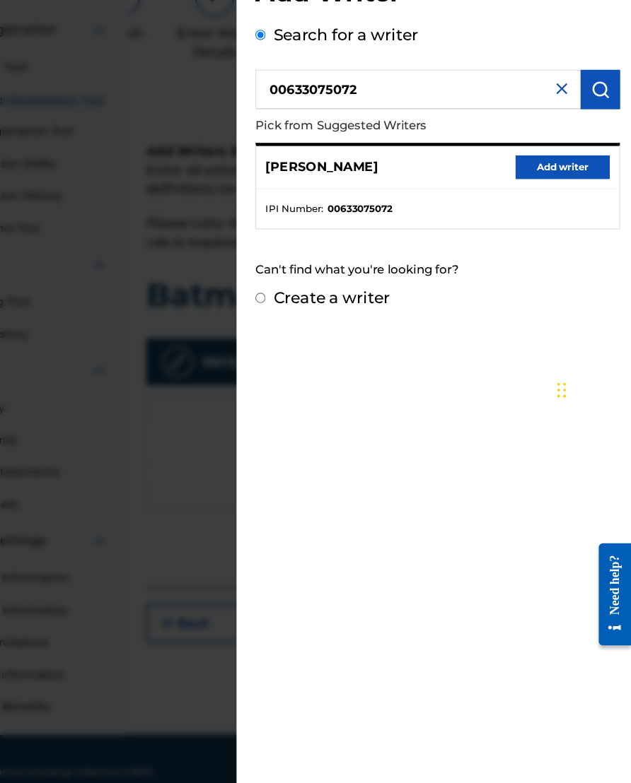
click at [527, 194] on button "Add writer" at bounding box center [569, 204] width 85 height 21
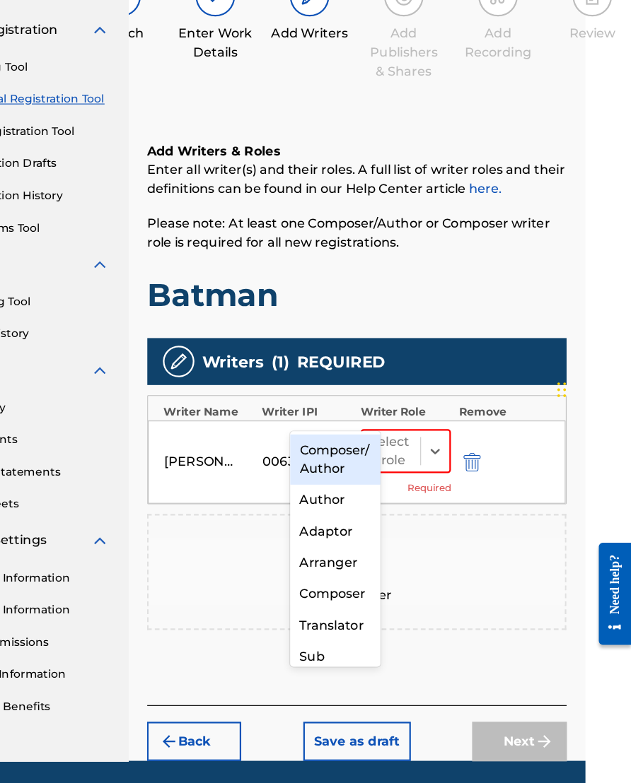
click at [324, 446] on div "Composer/Author" at bounding box center [364, 468] width 81 height 45
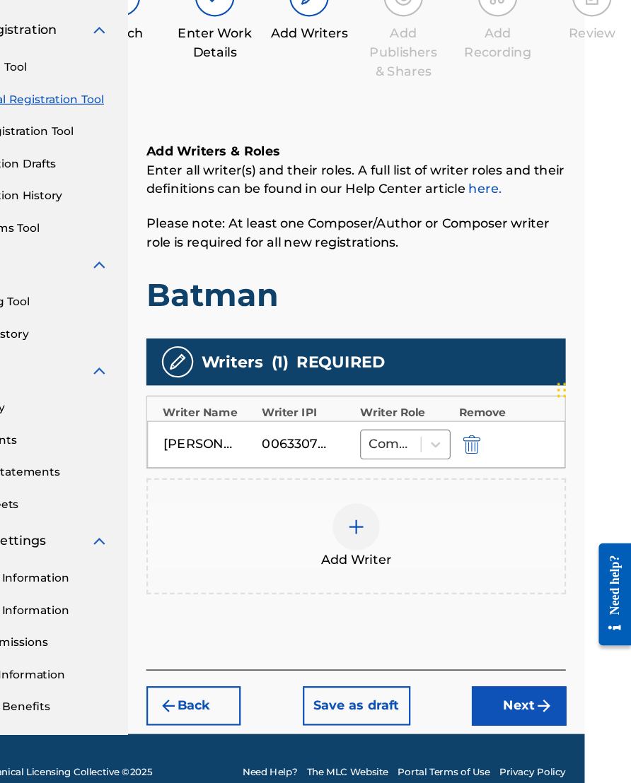
click at [487, 672] on button "Next" at bounding box center [529, 689] width 85 height 35
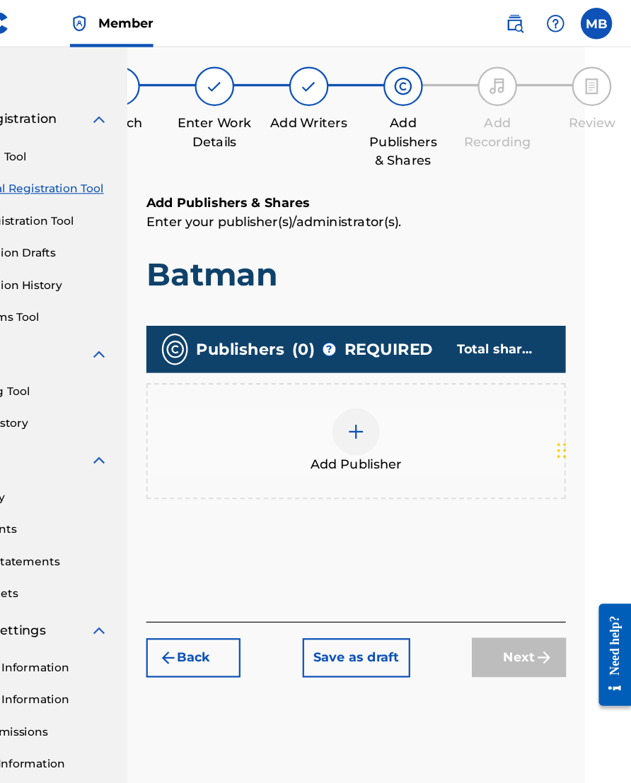
scroll to position [63, 42]
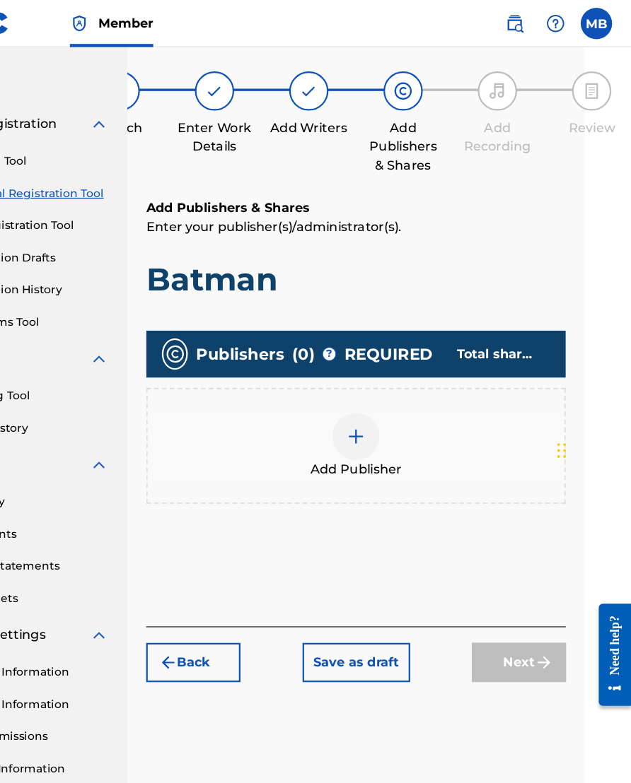
click at [375, 394] on img at bounding box center [383, 393] width 17 height 17
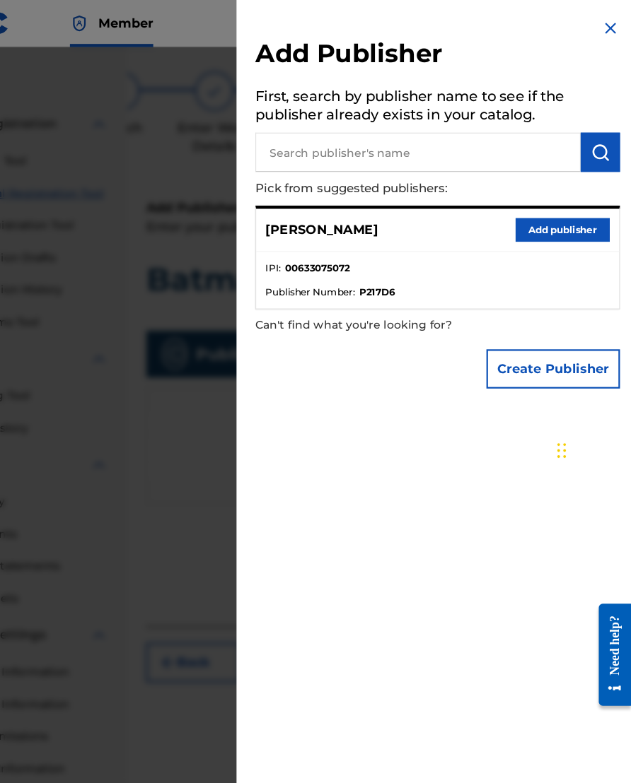
click at [527, 218] on button "Add publisher" at bounding box center [569, 207] width 85 height 21
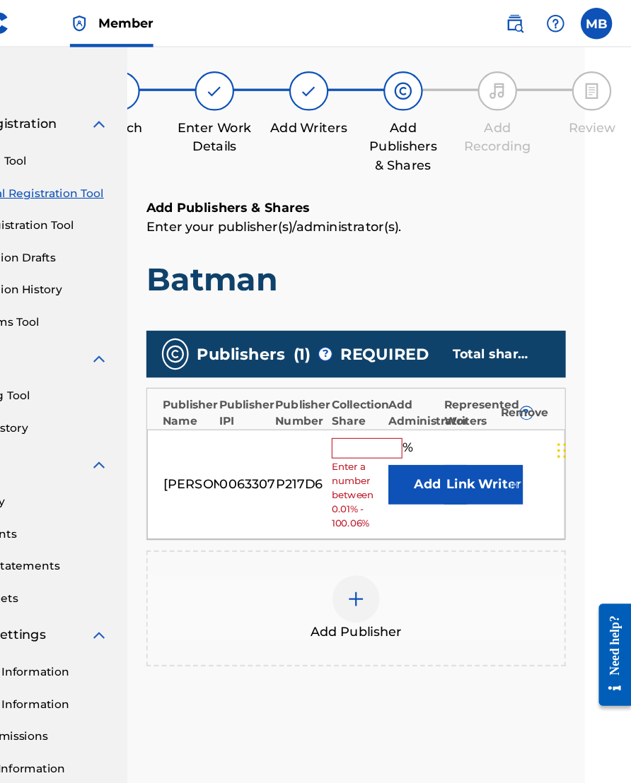
click at [329, 399] on div "[PERSON_NAME] 00633075072 P217D6 % Enter a number between 0.01% - 100.06% Add L…" at bounding box center [383, 437] width 376 height 100
click at [361, 409] on input "text" at bounding box center [393, 403] width 64 height 18
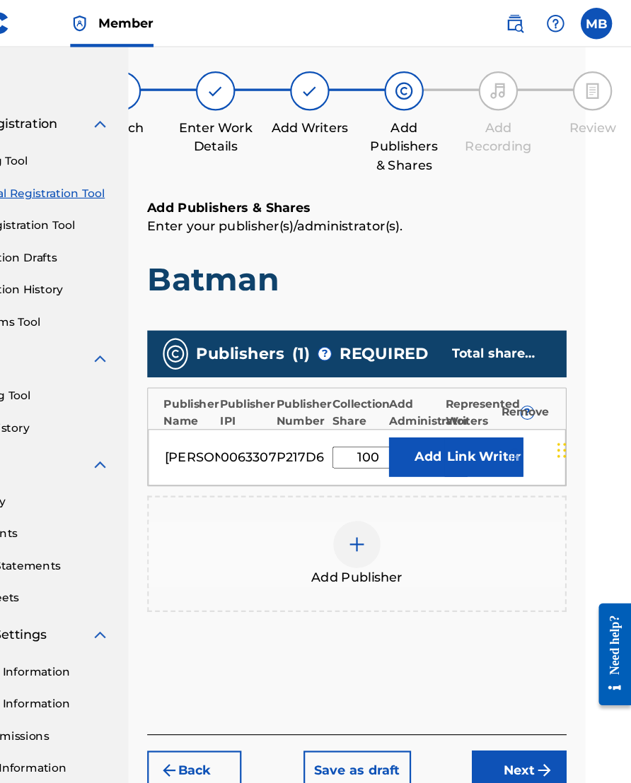
type input "100"
click at [463, 430] on button "Link Writer" at bounding box center [498, 411] width 71 height 35
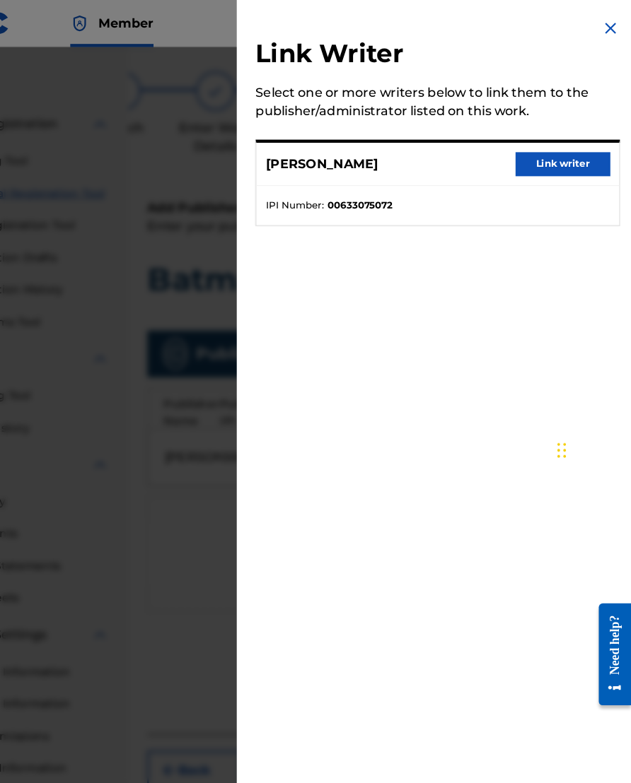
scroll to position [63, 42]
click at [527, 151] on button "Link writer" at bounding box center [569, 147] width 85 height 21
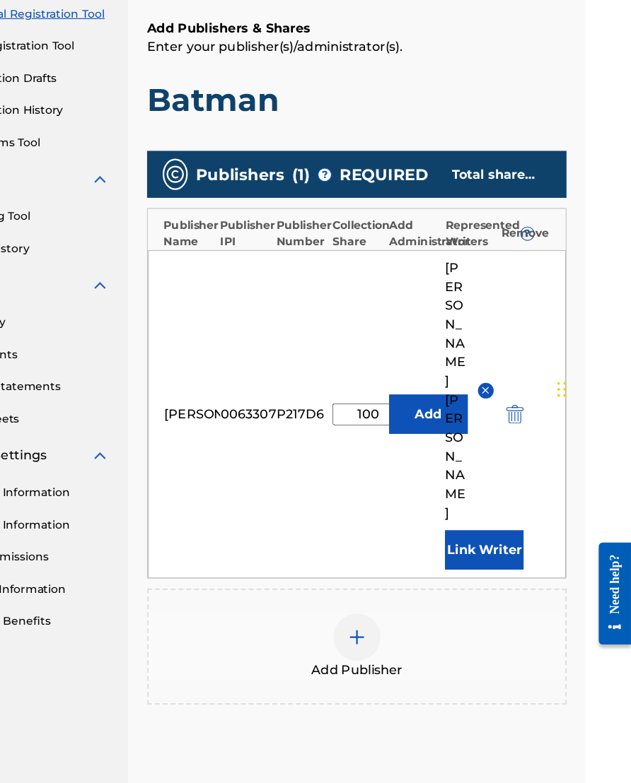
scroll to position [197, 41]
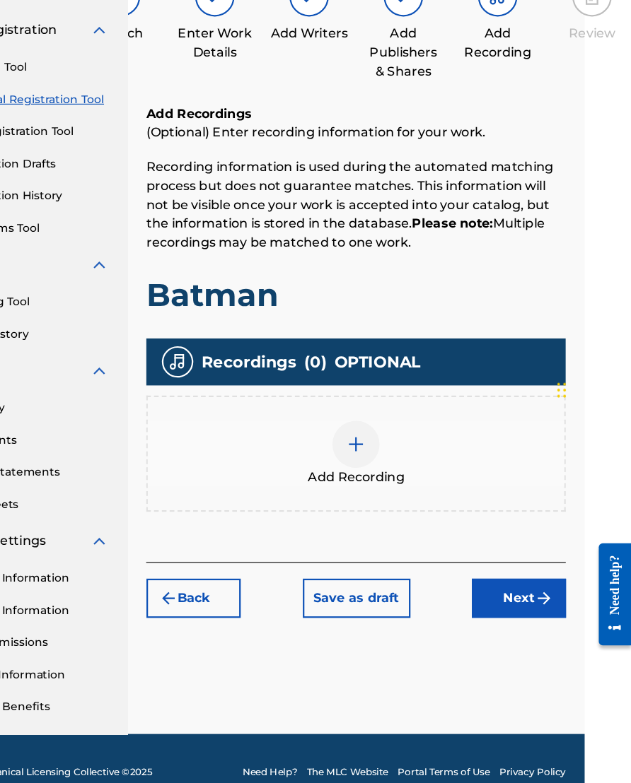
click at [375, 446] on img at bounding box center [383, 454] width 17 height 17
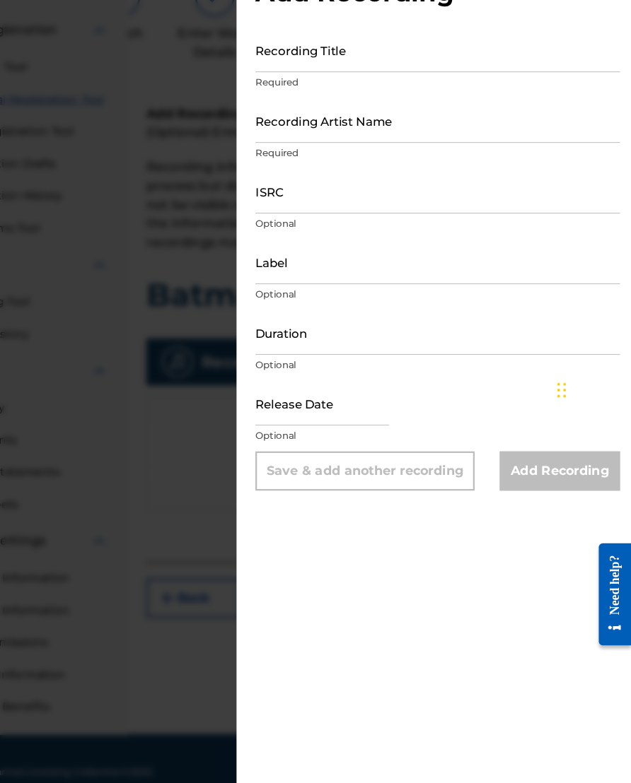
click at [426, 79] on input "Recording Title" at bounding box center [457, 99] width 328 height 40
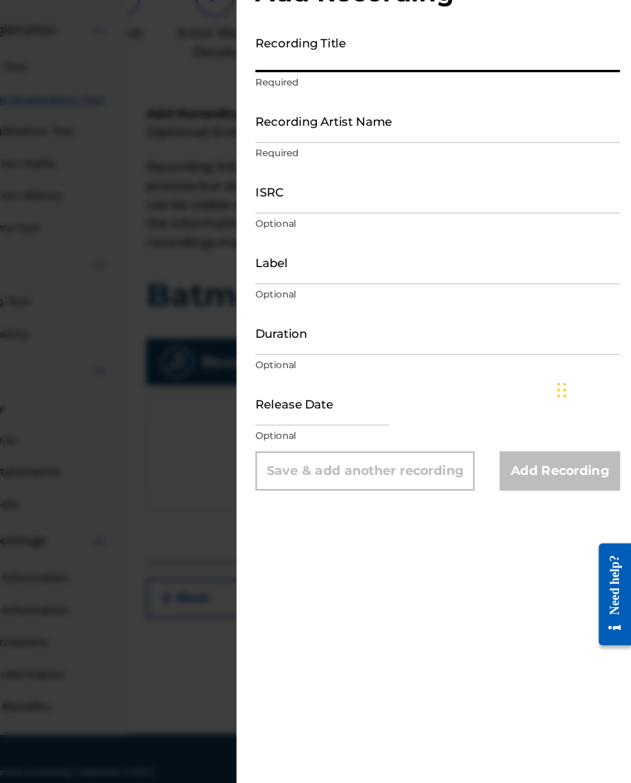
scroll to position [121, 41]
type input "Batman"
click at [405, 143] on input "Recording Artist Name" at bounding box center [457, 163] width 328 height 40
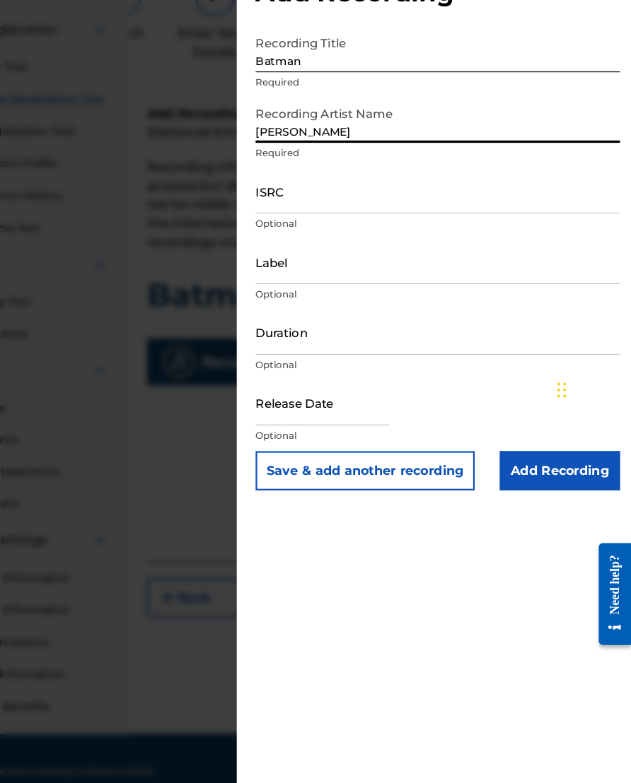
type input "[PERSON_NAME]"
click at [411, 206] on input "ISRC" at bounding box center [457, 226] width 328 height 40
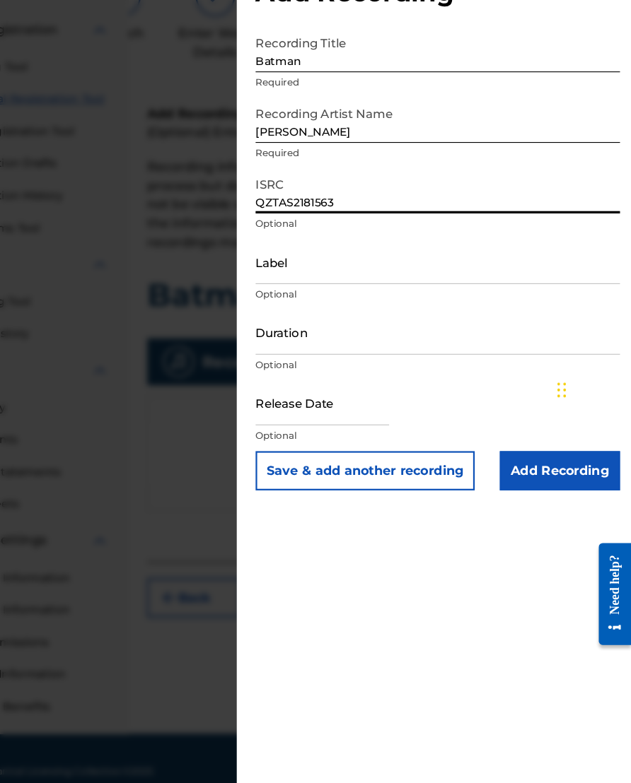
type input "QZTAS2181563"
click at [383, 334] on input "Duration" at bounding box center [457, 354] width 328 height 40
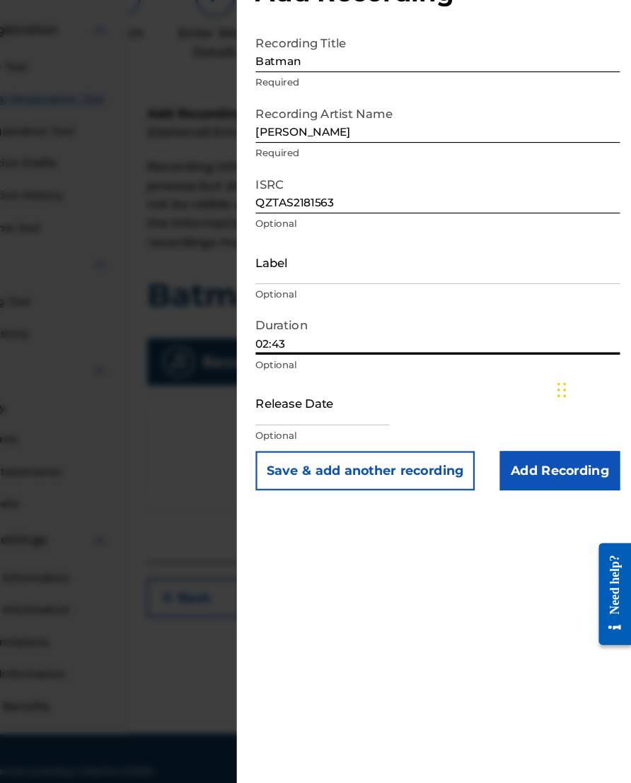
type input "02:43"
click at [300, 397] on input "text" at bounding box center [353, 417] width 120 height 40
select select "7"
select select "2025"
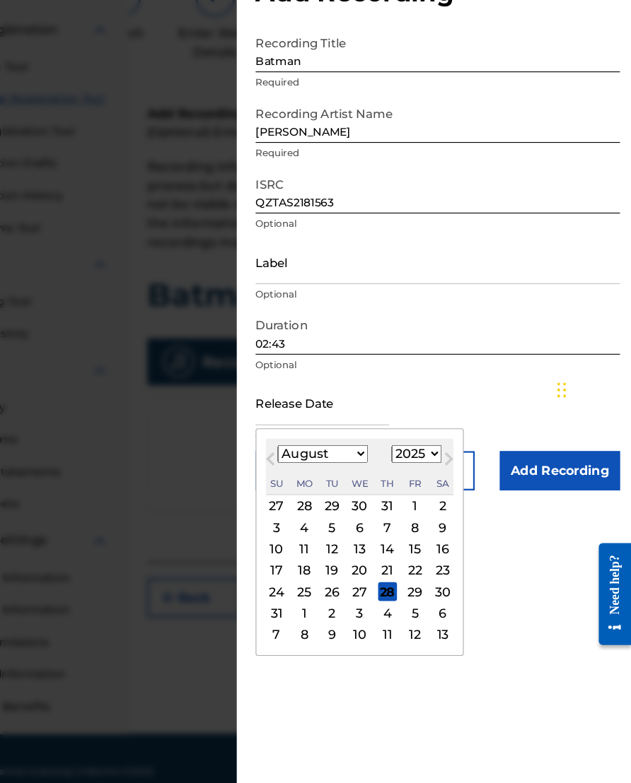
click at [312, 455] on select "January February March April May June July August September October November De…" at bounding box center [352, 463] width 81 height 16
select select "11"
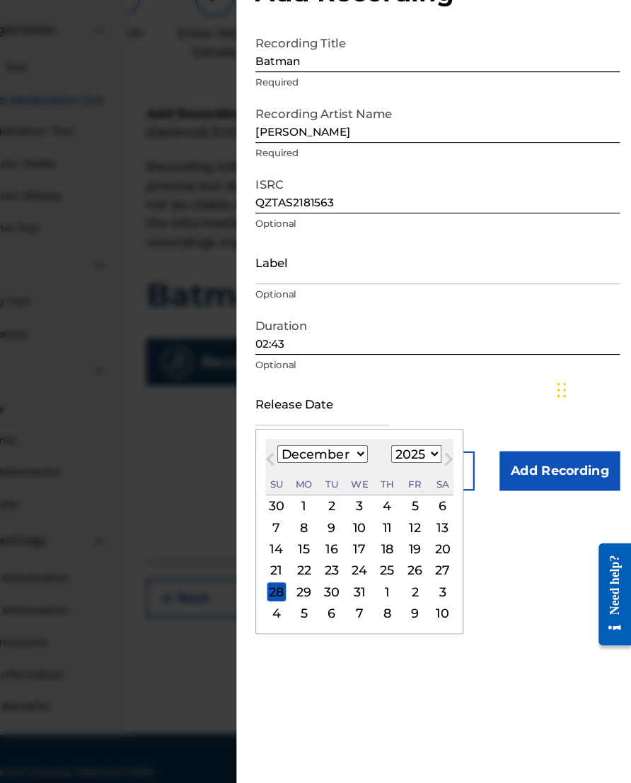
click at [353, 541] on div "16" at bounding box center [361, 549] width 17 height 17
type input "[DATE]"
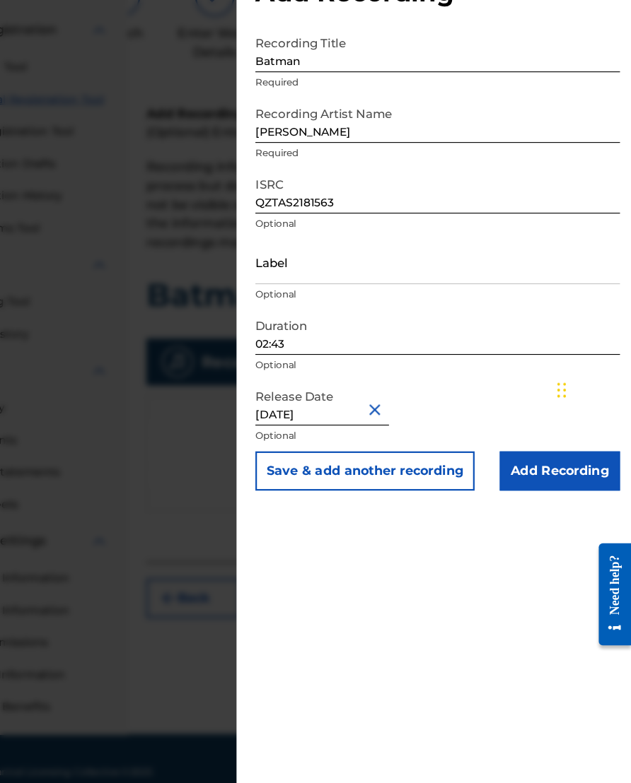
click at [389, 461] on button "Save & add another recording" at bounding box center [391, 478] width 197 height 35
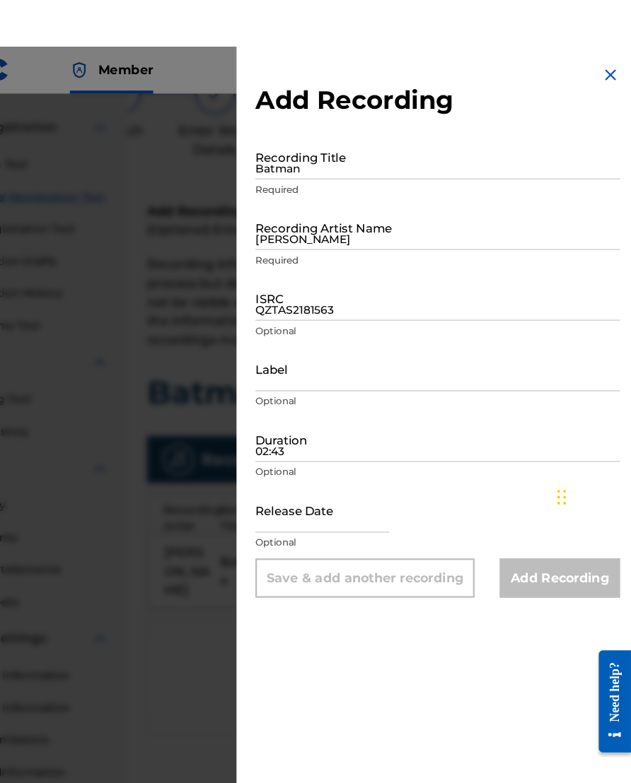
scroll to position [0, 41]
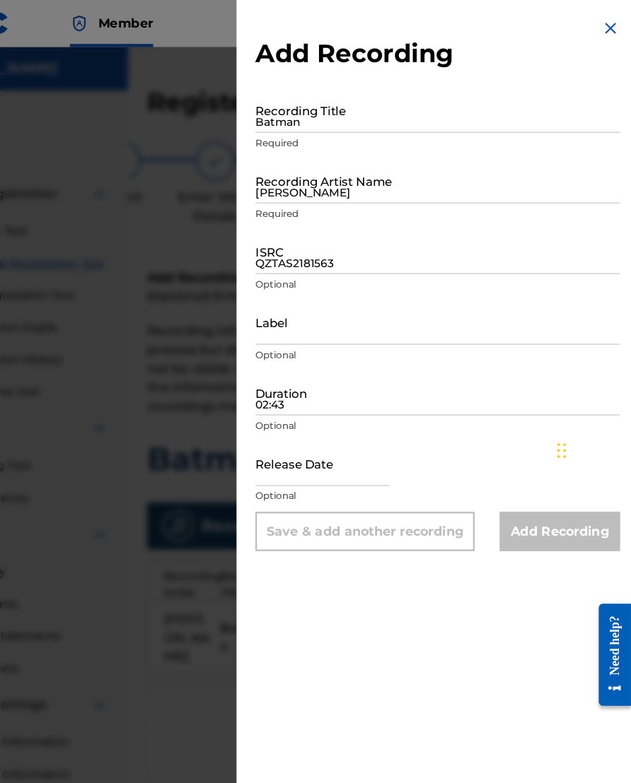
click at [542, 20] on img at bounding box center [612, 25] width 17 height 17
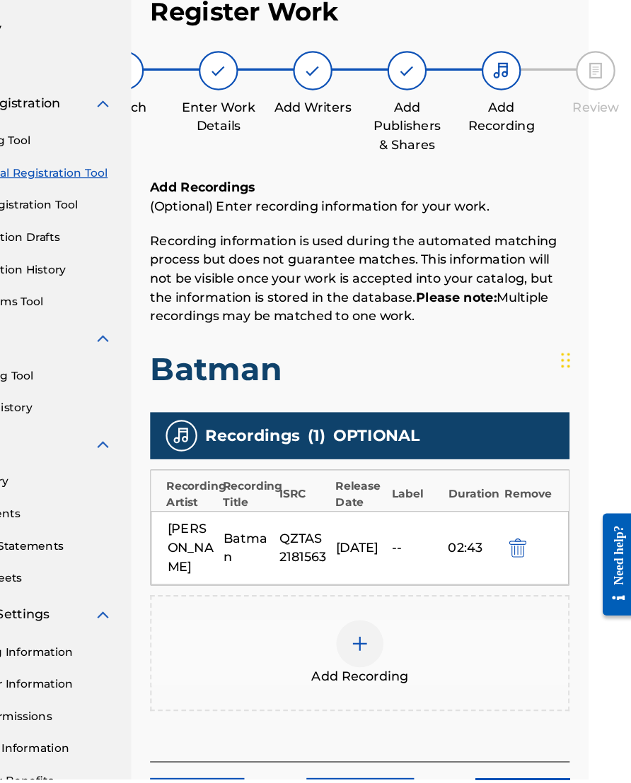
scroll to position [94, 42]
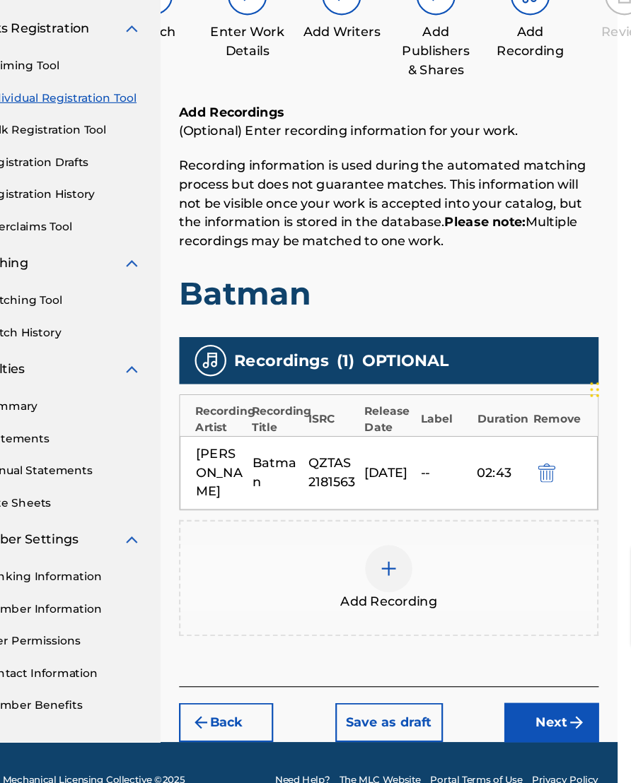
click at [413, 472] on div "--" at bounding box center [433, 480] width 43 height 17
click at [411, 447] on div "[PERSON_NAME] Batman QZTAS2181563 [DATE] 02:43" at bounding box center [383, 480] width 376 height 66
click at [462, 472] on div "02:43" at bounding box center [483, 480] width 43 height 17
click at [517, 471] on img "submit" at bounding box center [525, 479] width 16 height 17
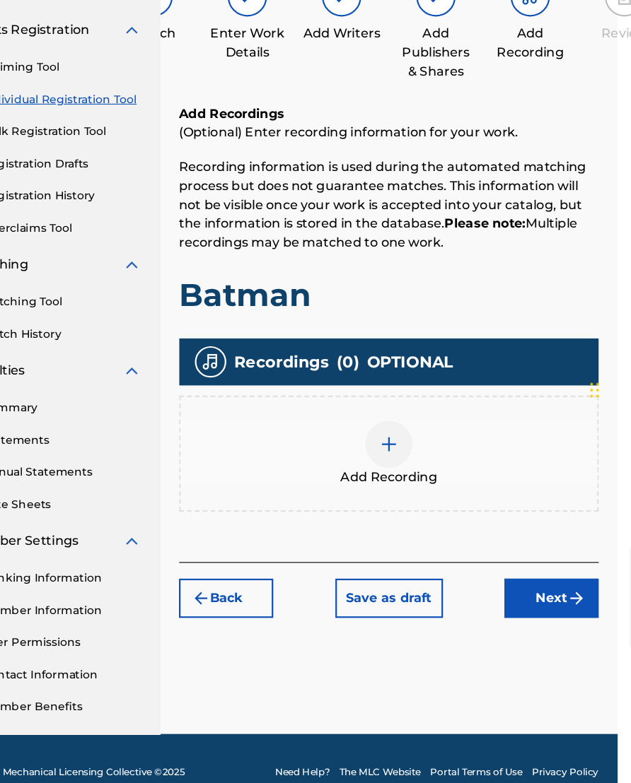
click at [375, 446] on img at bounding box center [383, 454] width 17 height 17
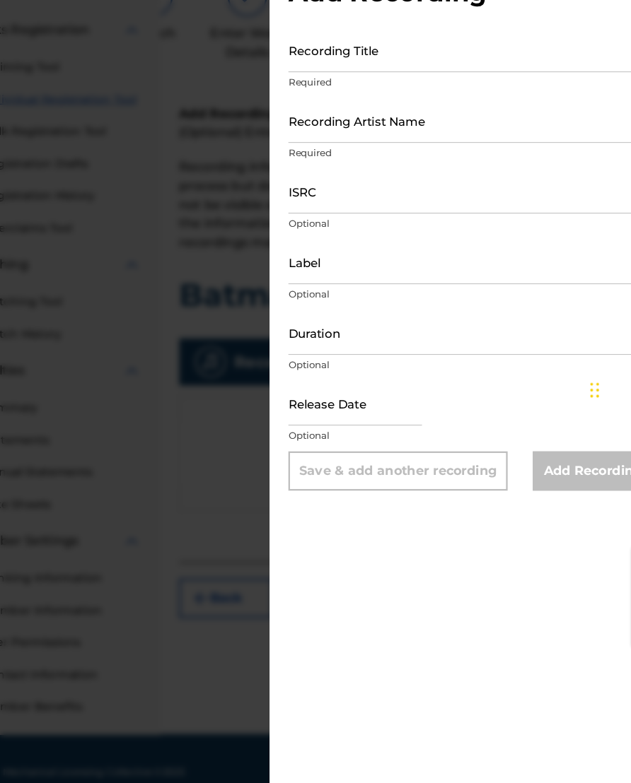
click at [329, 397] on input "text" at bounding box center [353, 417] width 120 height 40
select select "7"
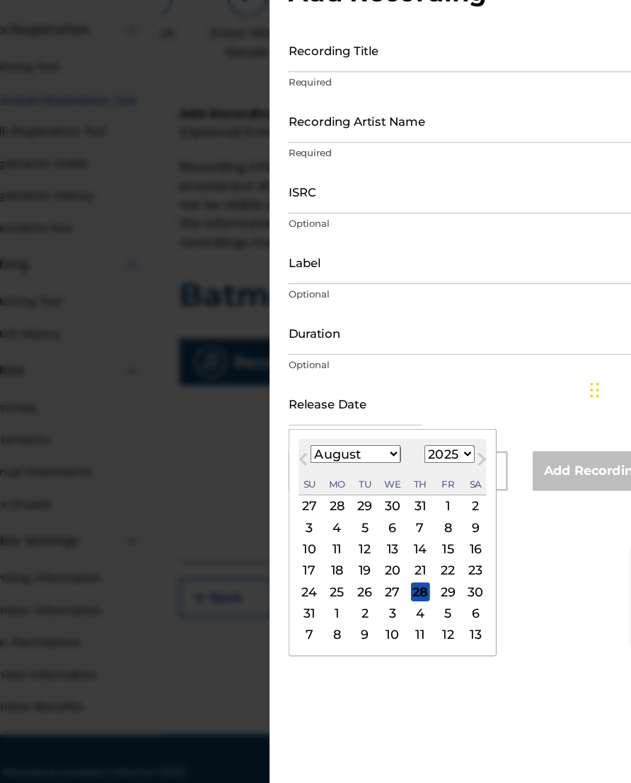
scroll to position [94, 42]
click at [353, 455] on select "January February March April May June July August September October November De…" at bounding box center [352, 463] width 81 height 16
click at [428, 455] on select "1899 1900 1901 1902 1903 1904 1905 1906 1907 1908 1909 1910 1911 1912 1913 1914…" at bounding box center [437, 463] width 45 height 16
select select "2021"
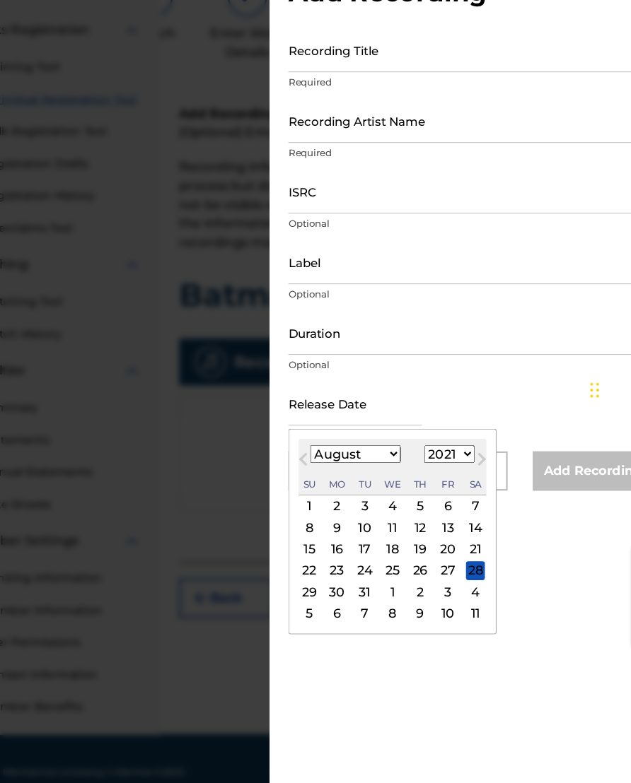
click at [348, 455] on select "January February March April May June July August September October November De…" at bounding box center [352, 463] width 81 height 16
select select "11"
click at [403, 541] on div "16" at bounding box center [411, 549] width 17 height 17
type input "[DATE]"
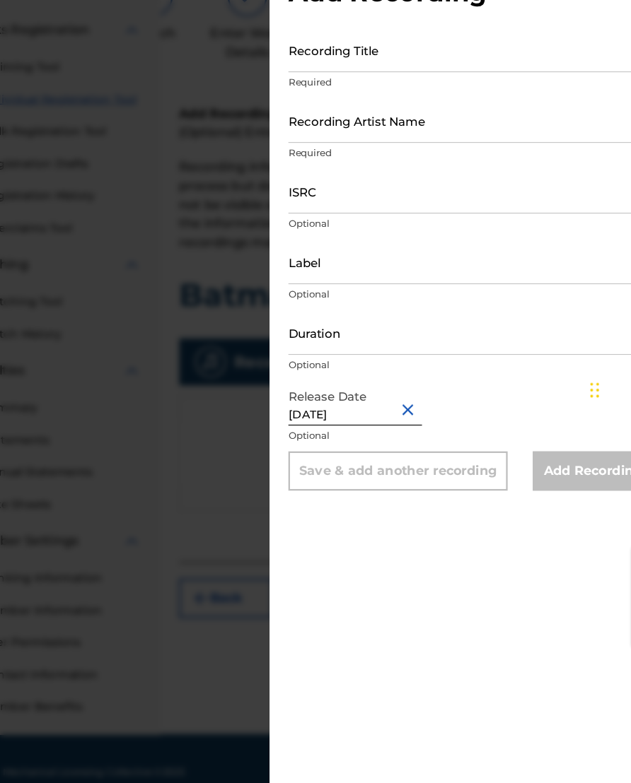
click at [376, 334] on input "Duration" at bounding box center [457, 354] width 328 height 40
type input "02:43"
click at [373, 206] on input "ISRC" at bounding box center [457, 226] width 328 height 40
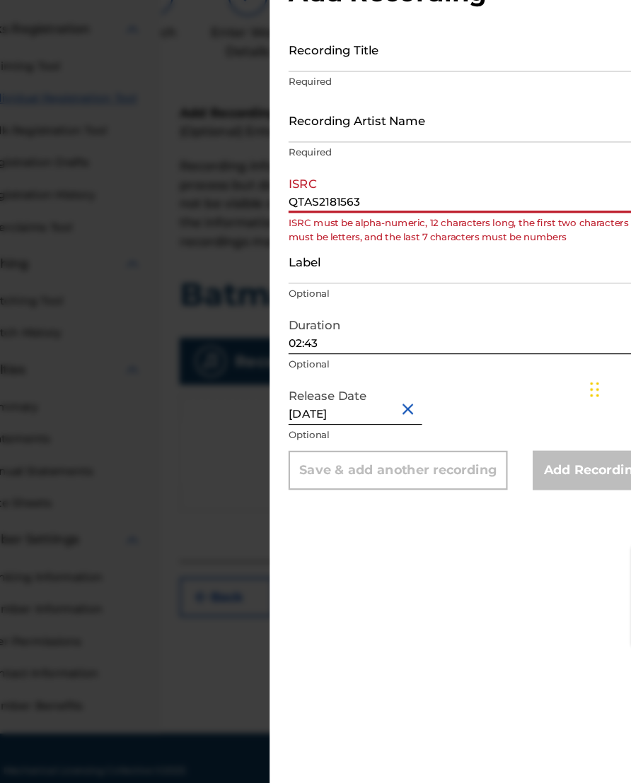
type input "QTAS2181563"
click at [435, 143] on input "Recording Artist Name" at bounding box center [457, 163] width 328 height 40
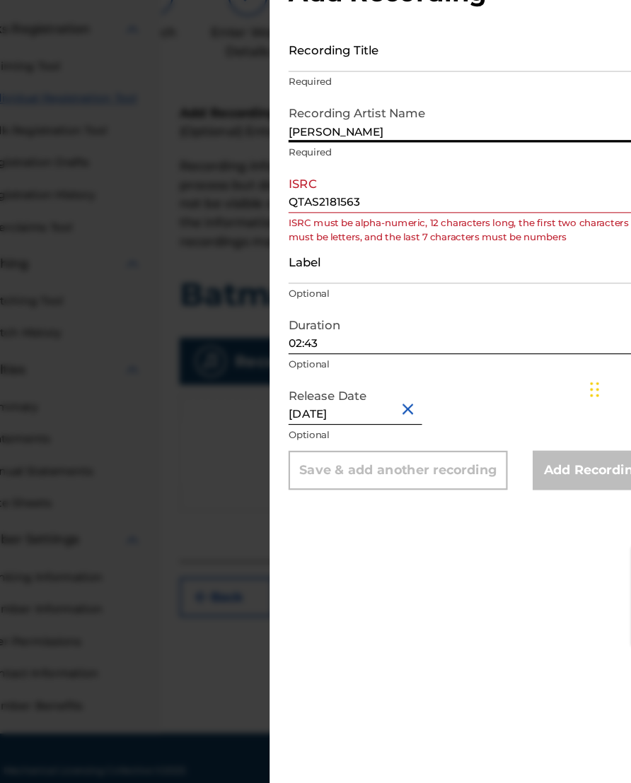
type input "[PERSON_NAME]"
click at [402, 79] on input "Recording Title" at bounding box center [457, 99] width 328 height 40
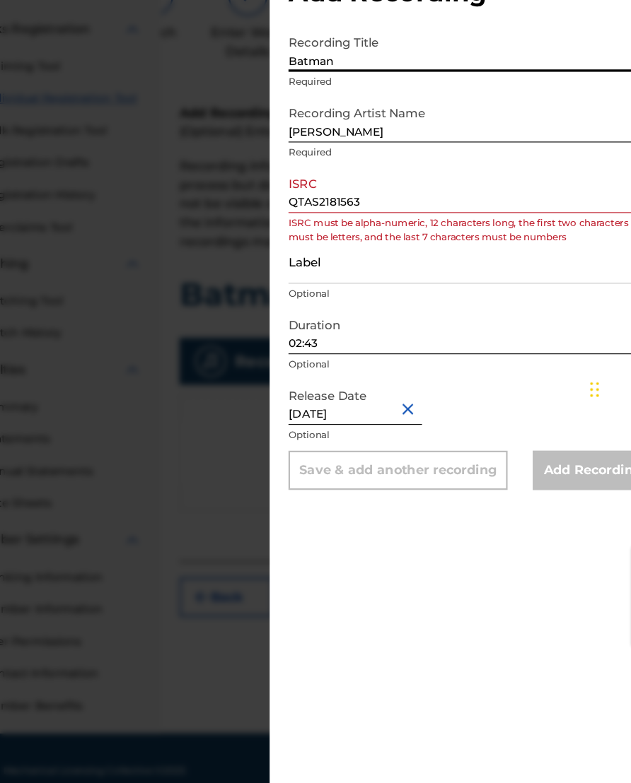
type input "Batman"
click at [433, 270] on input "Label" at bounding box center [457, 290] width 328 height 40
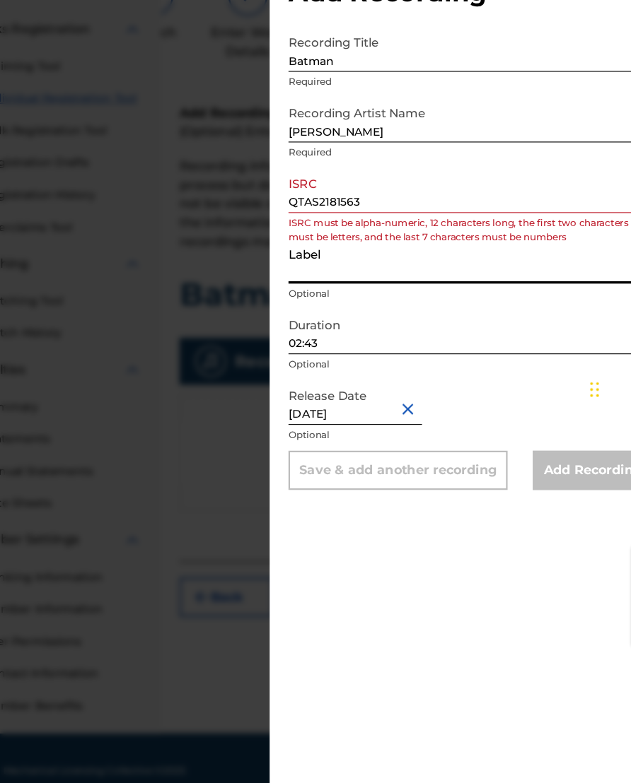
click at [464, 206] on input "QTAS2181563" at bounding box center [457, 226] width 328 height 40
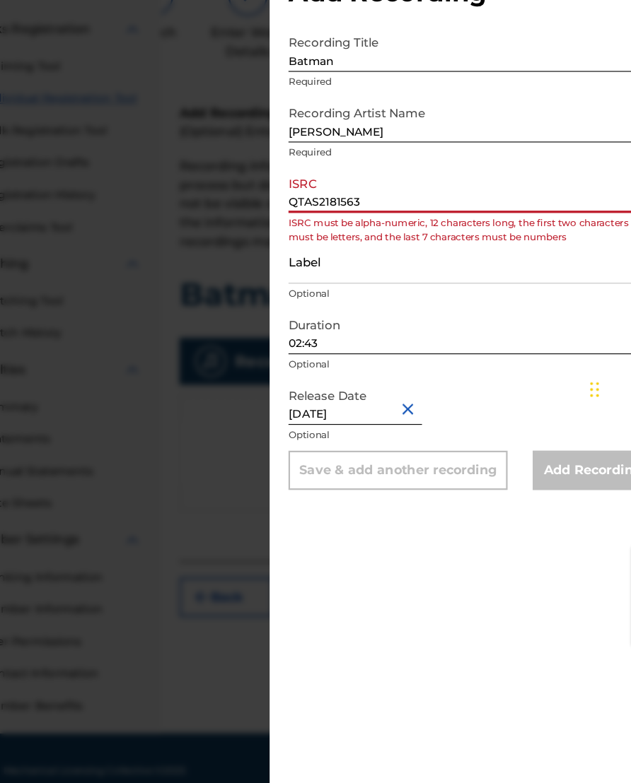
click at [293, 206] on input "QTAS2181563" at bounding box center [457, 226] width 328 height 40
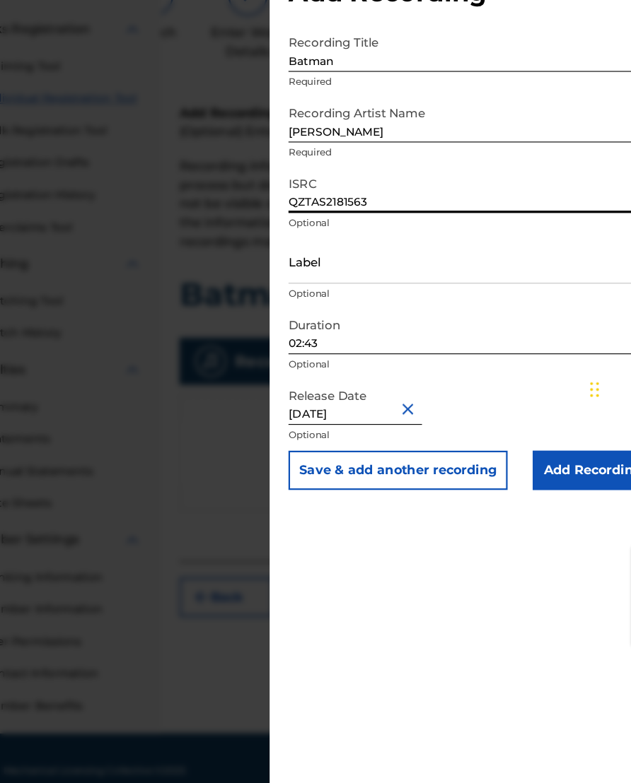
type input "QZTAS2181563"
click at [414, 270] on input "Label" at bounding box center [457, 290] width 328 height 40
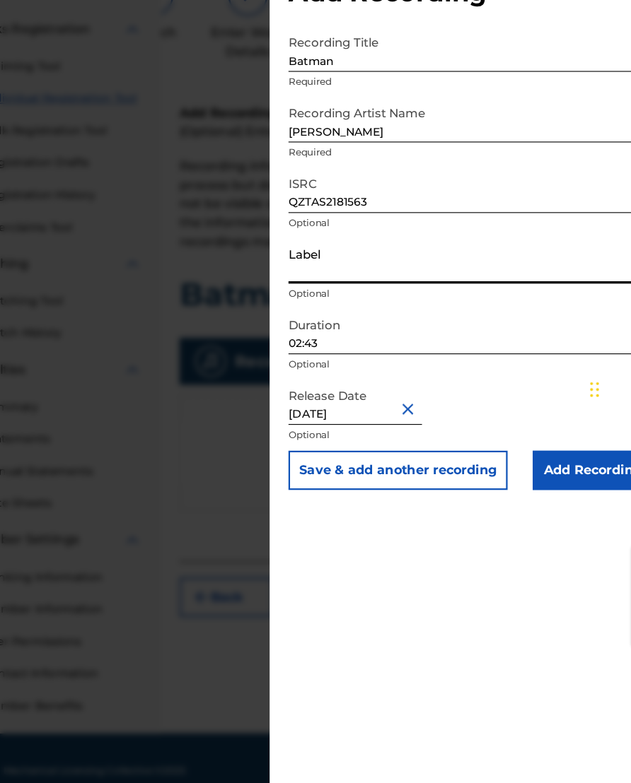
click at [512, 461] on input "Add Recording" at bounding box center [566, 478] width 108 height 35
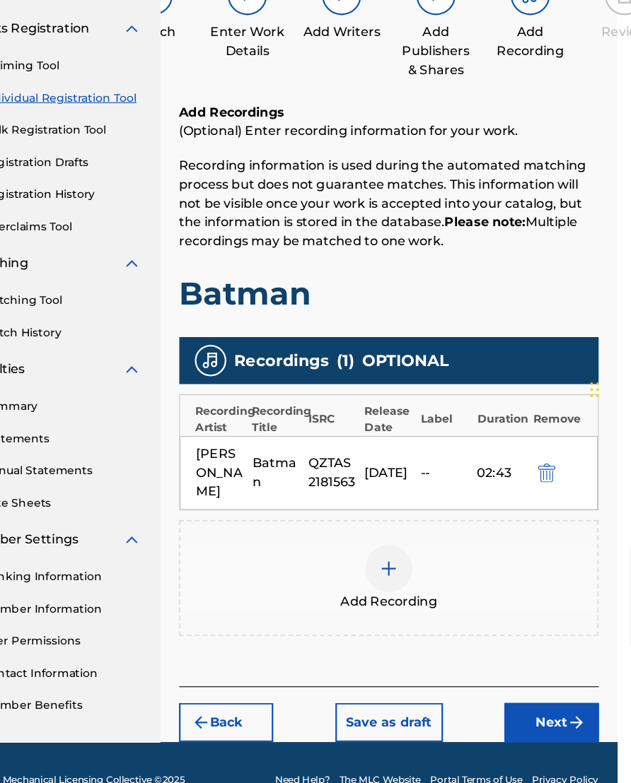
scroll to position [121, 42]
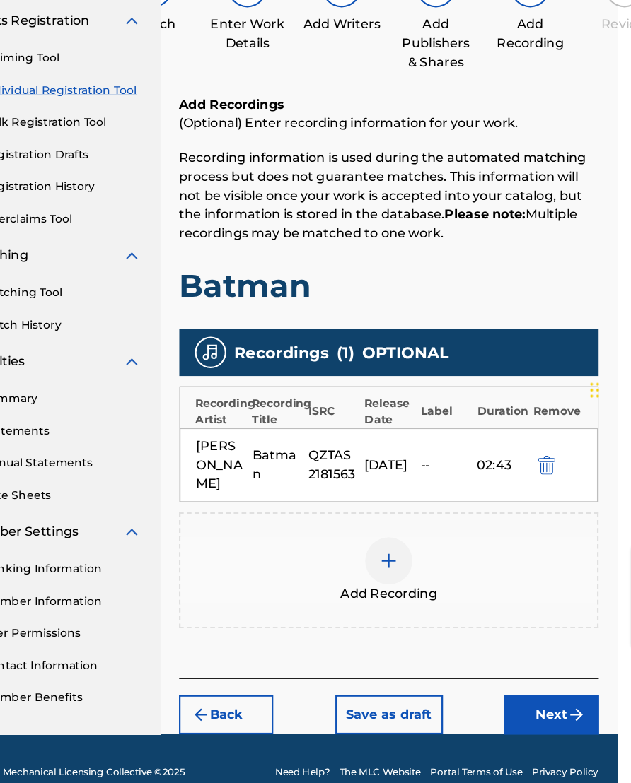
click at [505, 674] on button "Next" at bounding box center [529, 697] width 85 height 35
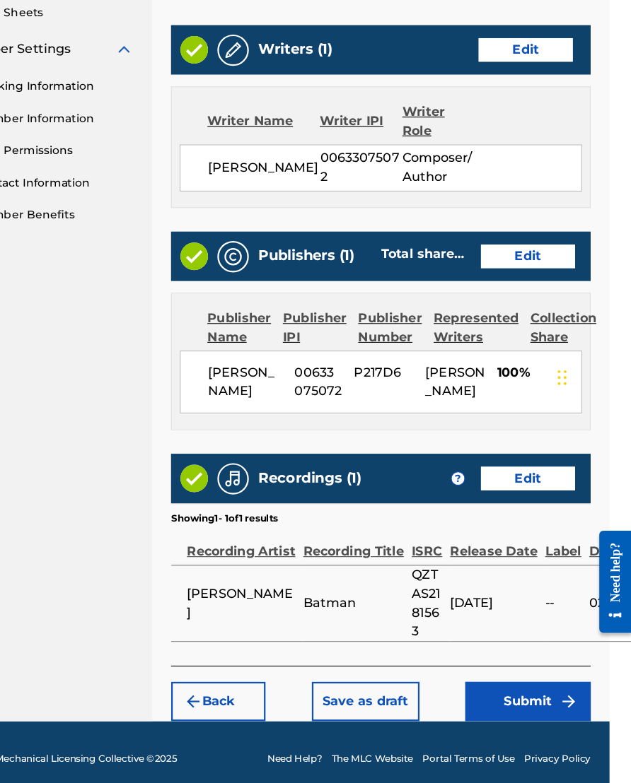
scroll to position [536, 42]
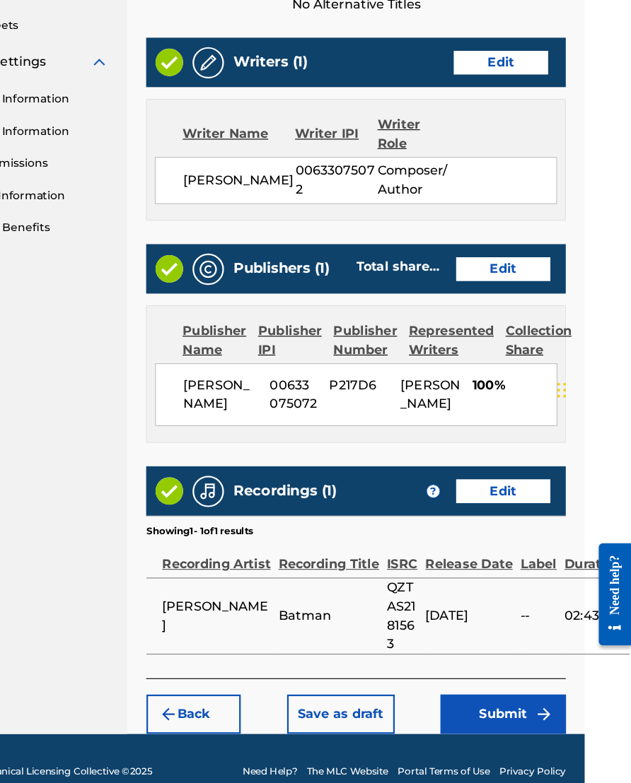
click at [459, 674] on button "Submit" at bounding box center [515, 697] width 113 height 35
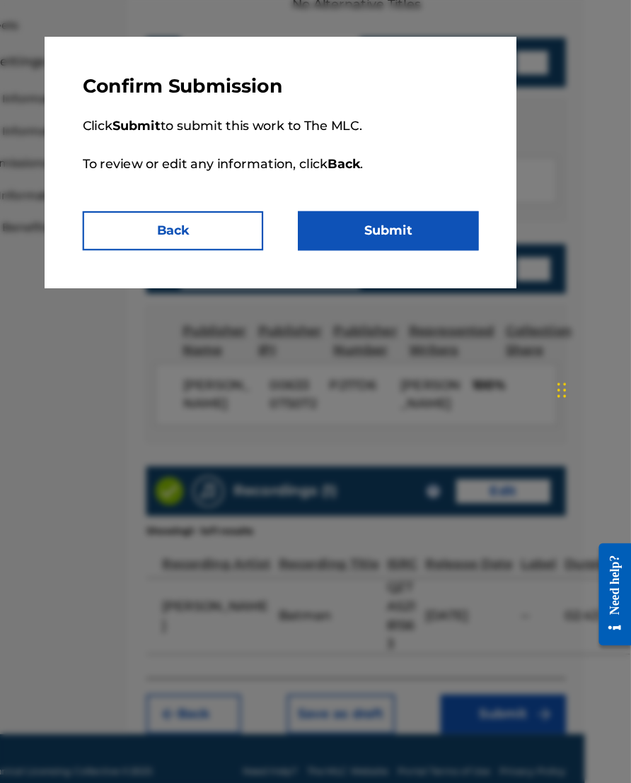
click at [383, 245] on button "Submit" at bounding box center [412, 262] width 163 height 35
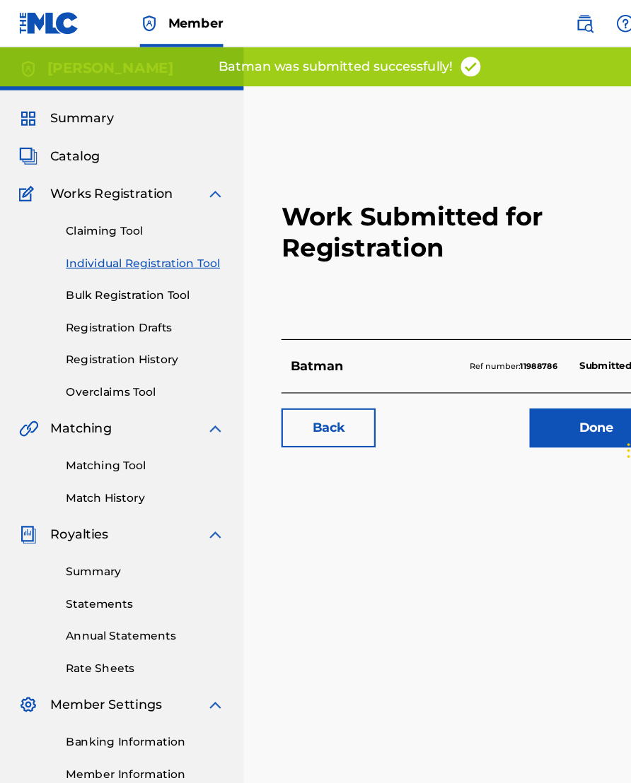
click at [522, 397] on link "Done" at bounding box center [536, 385] width 120 height 35
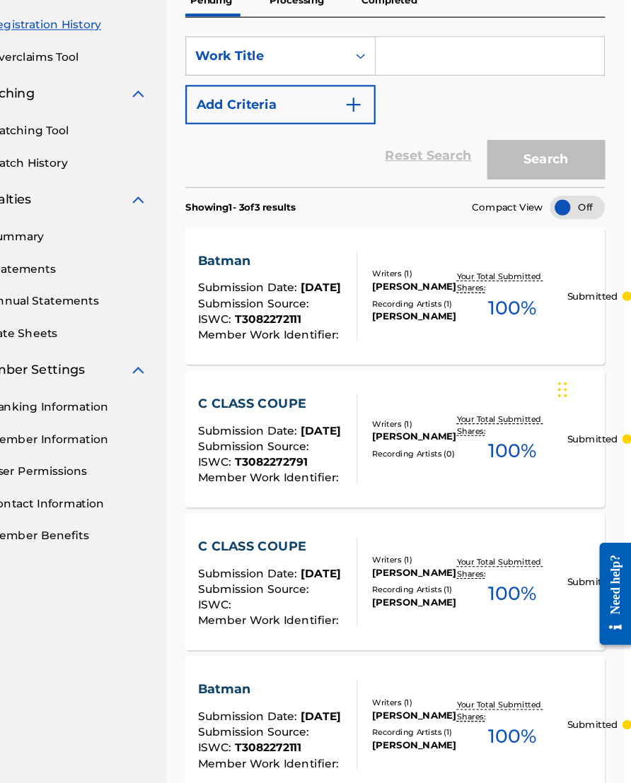
scroll to position [250, 11]
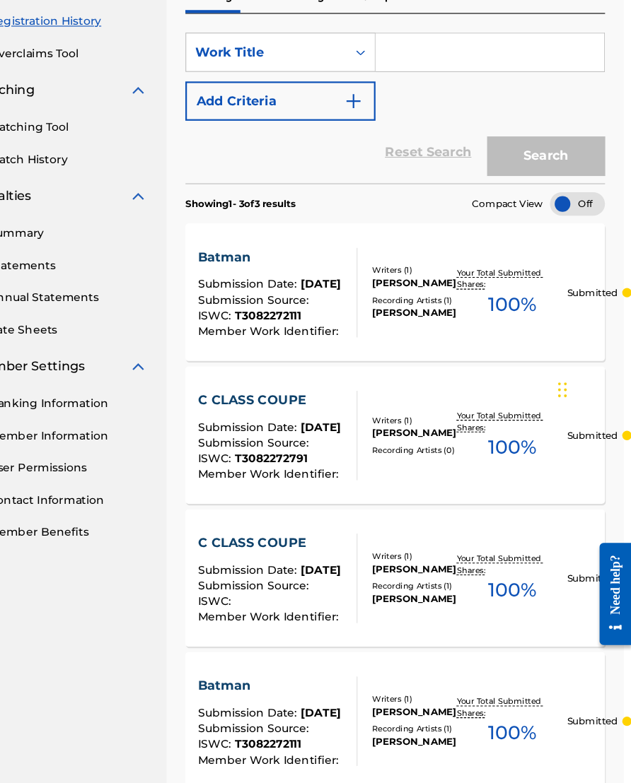
click at [247, 406] on div "C CLASS COUPE" at bounding box center [305, 414] width 130 height 17
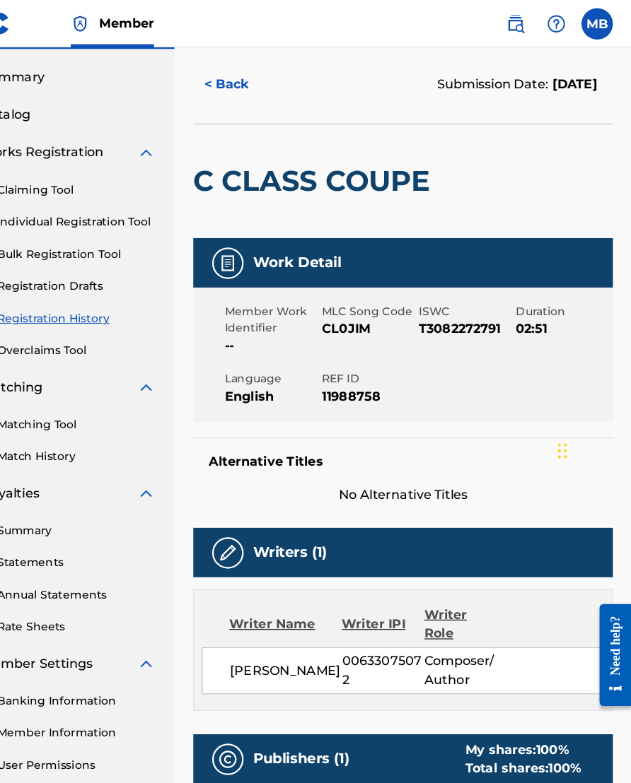
scroll to position [36, 0]
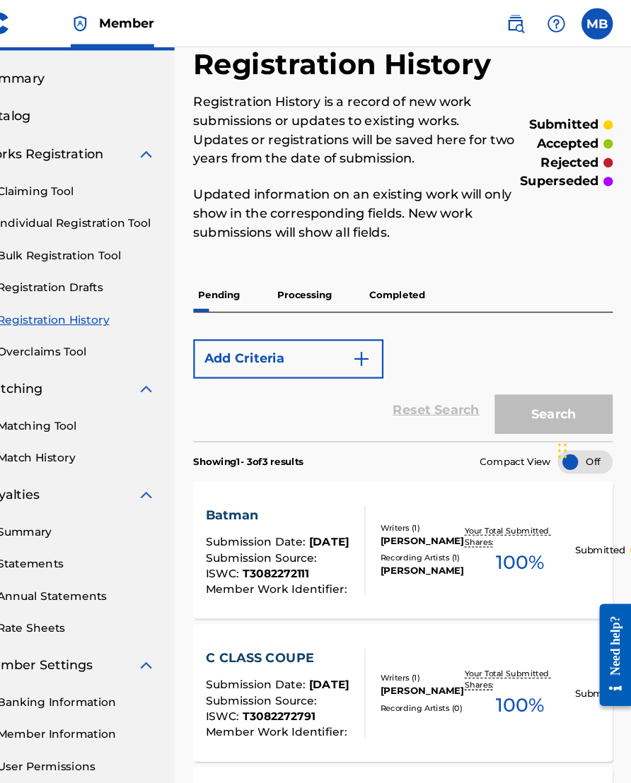
scroll to position [228, 0]
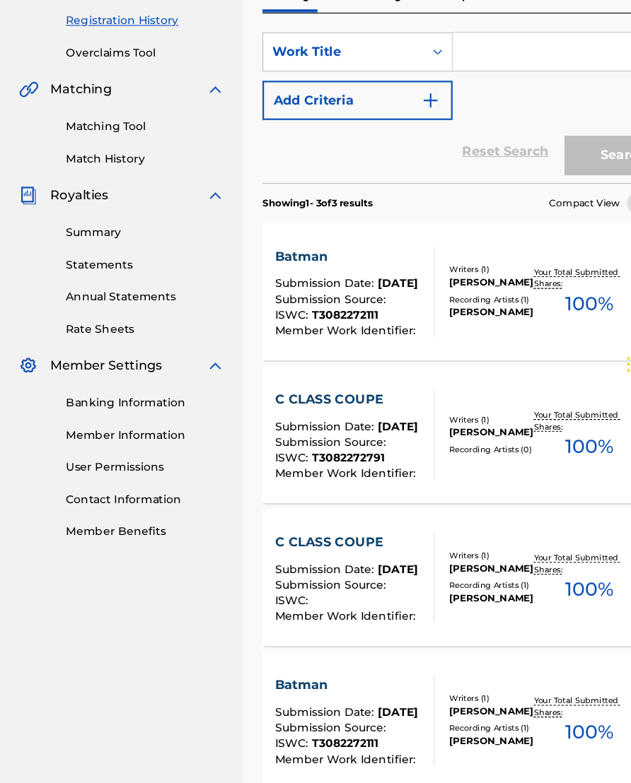
click at [331, 558] on div "C CLASS COUPE" at bounding box center [312, 566] width 130 height 17
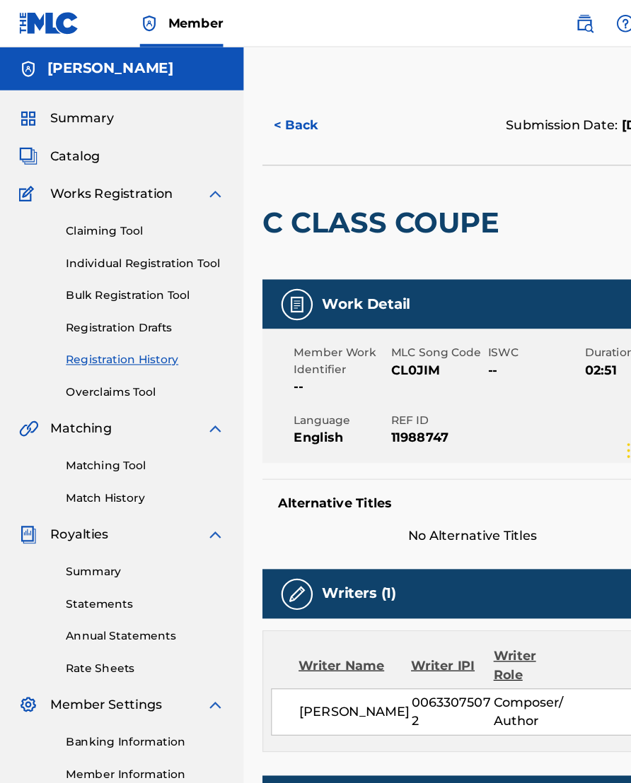
click at [57, 143] on span "Catalog" at bounding box center [67, 140] width 45 height 17
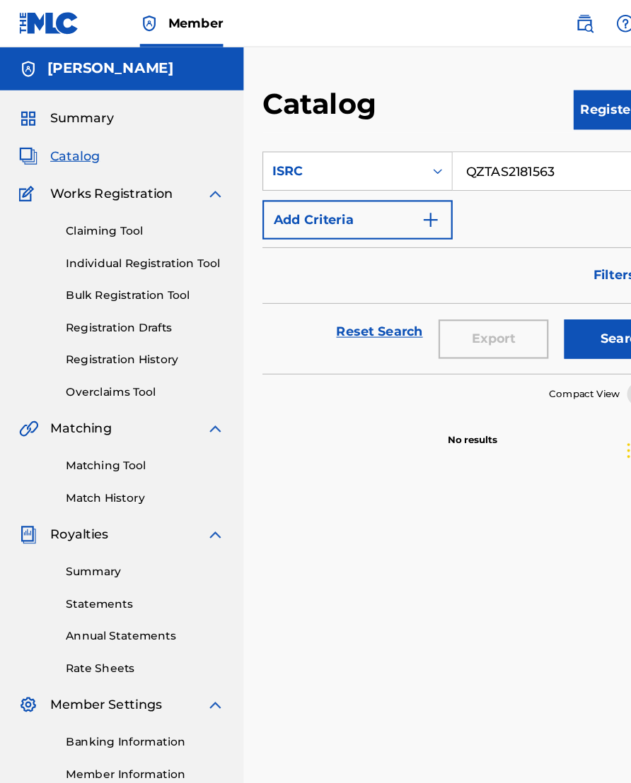
click at [71, 332] on link "Registration History" at bounding box center [130, 324] width 143 height 15
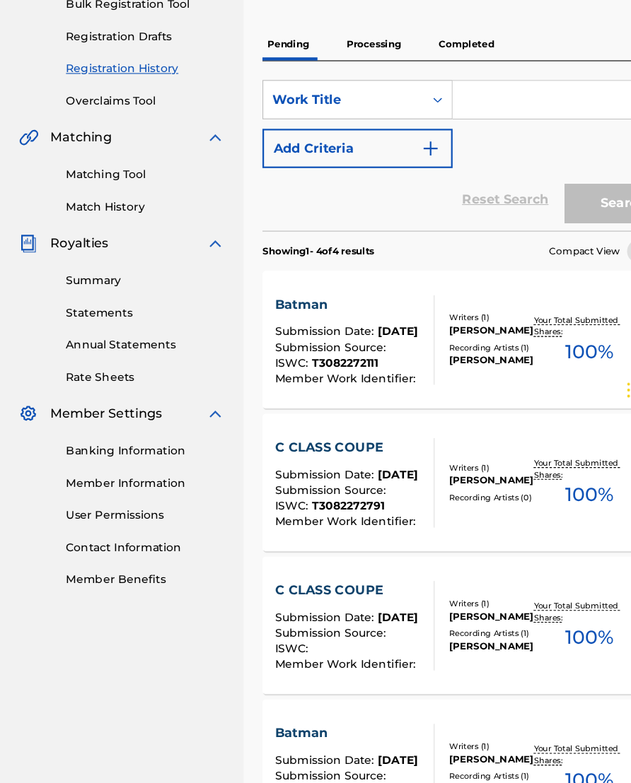
scroll to position [222, 0]
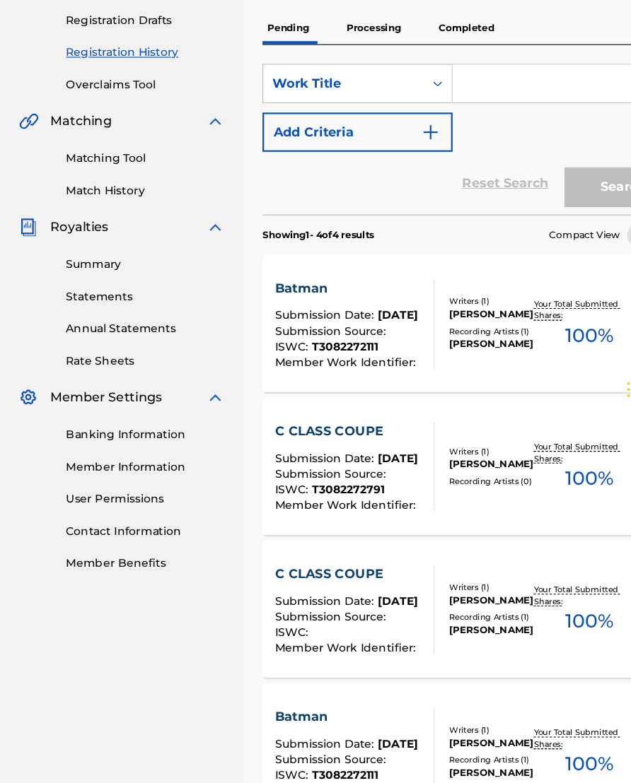
click at [327, 563] on div "C CLASS COUPE" at bounding box center [312, 571] width 130 height 17
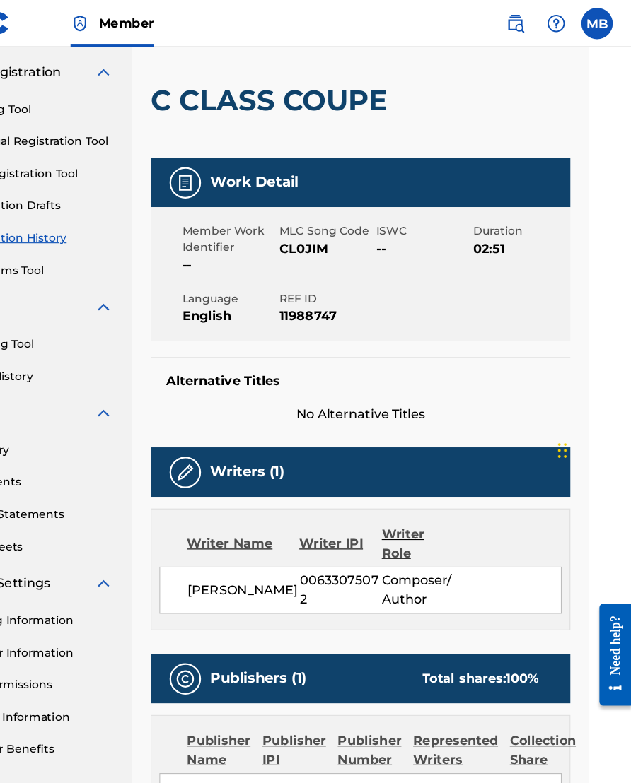
scroll to position [0, 38]
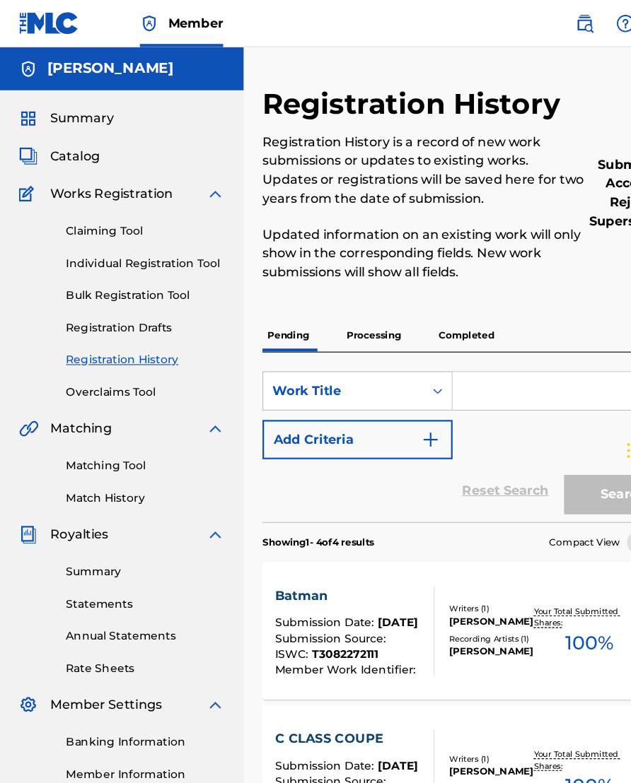
click at [123, 170] on span "Works Registration" at bounding box center [100, 174] width 110 height 17
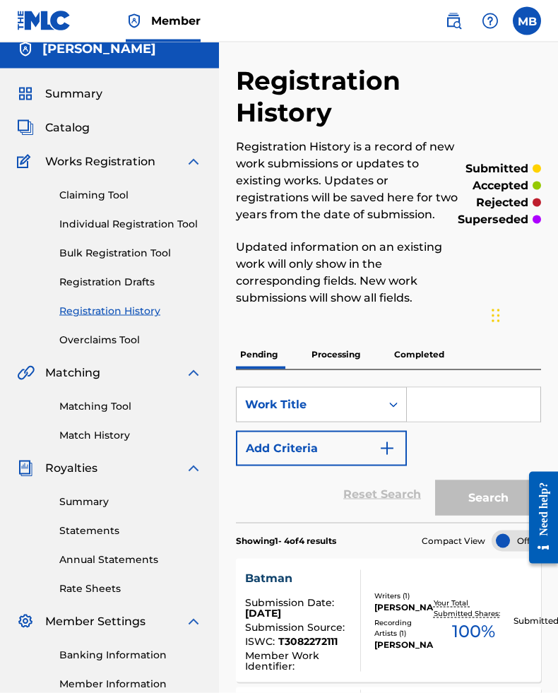
scroll to position [13, 0]
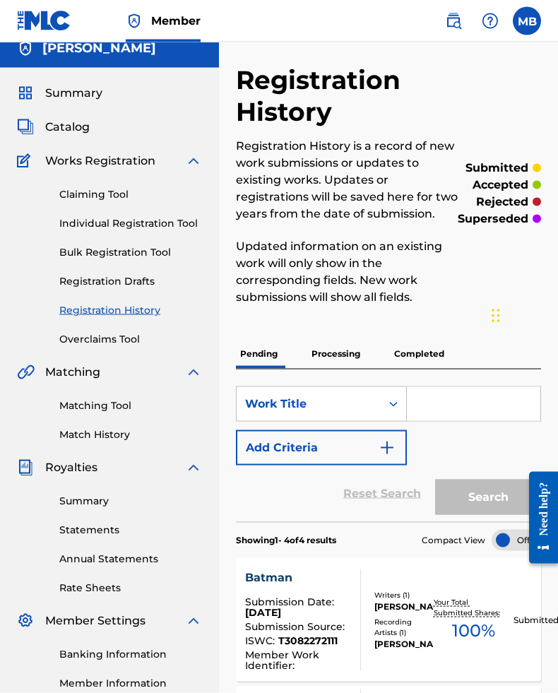
click at [474, 401] on input "Search Form" at bounding box center [474, 404] width 134 height 34
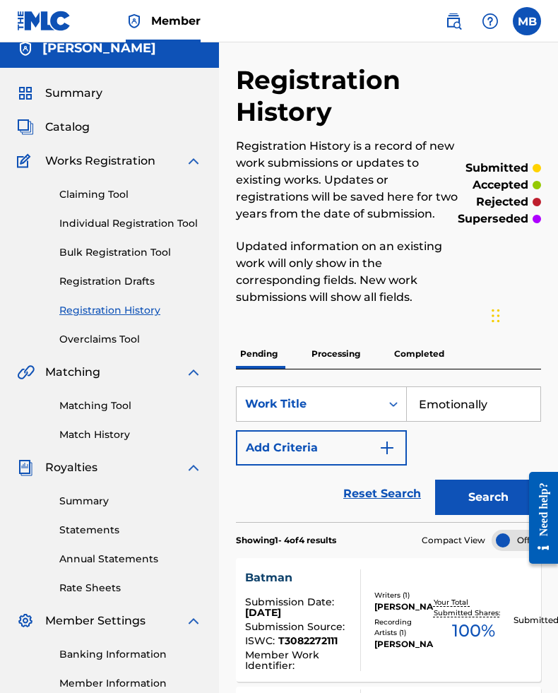
type input "Emotionally"
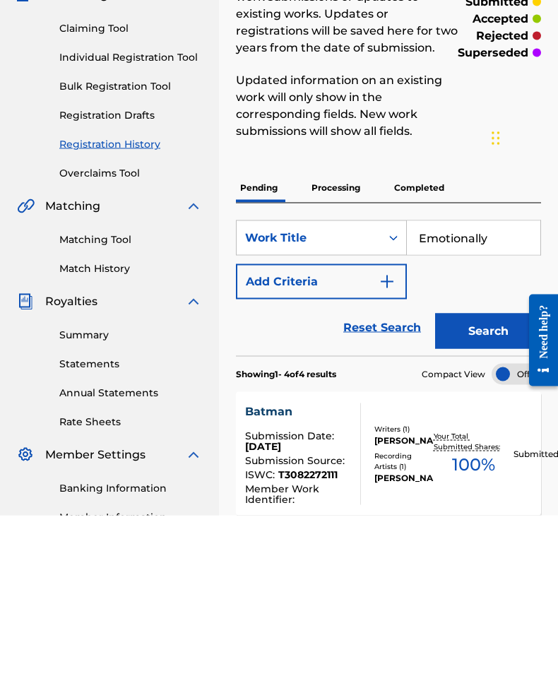
scroll to position [0, 0]
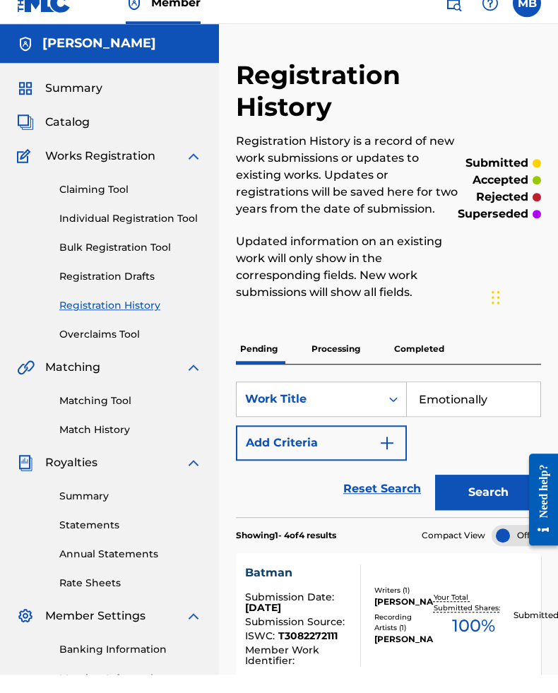
click at [69, 132] on span "Catalog" at bounding box center [67, 140] width 45 height 17
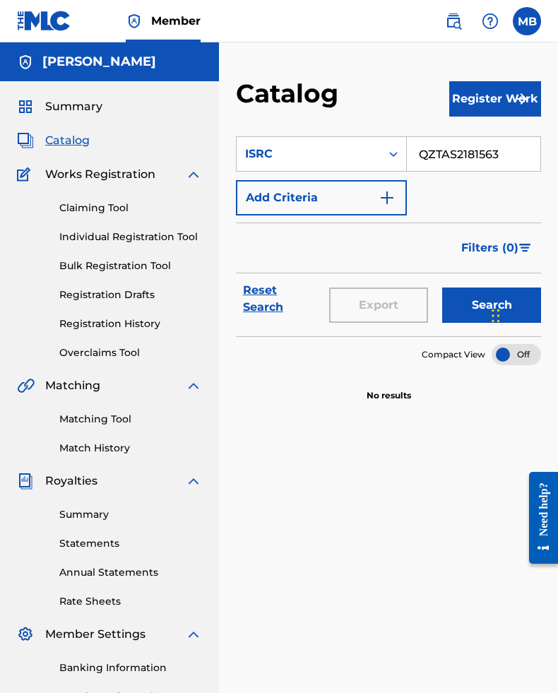
click at [459, 297] on button "Search" at bounding box center [492, 305] width 99 height 35
click at [466, 86] on button "Register Work" at bounding box center [496, 98] width 92 height 35
click at [486, 134] on link "Individual" at bounding box center [496, 145] width 92 height 34
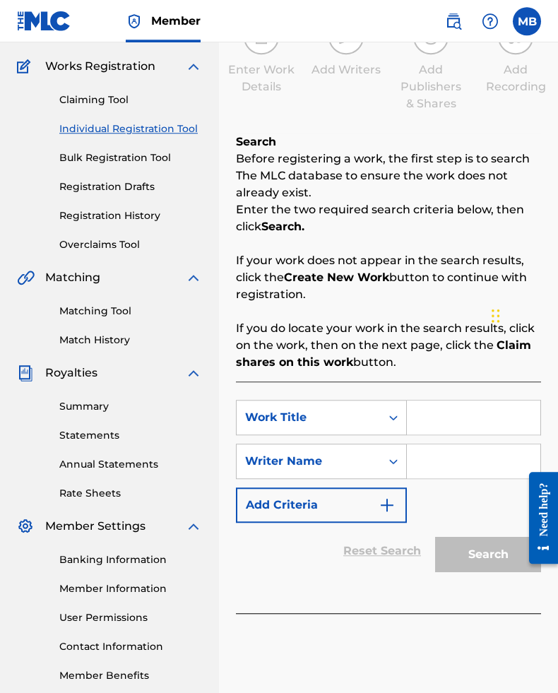
scroll to position [110, 0]
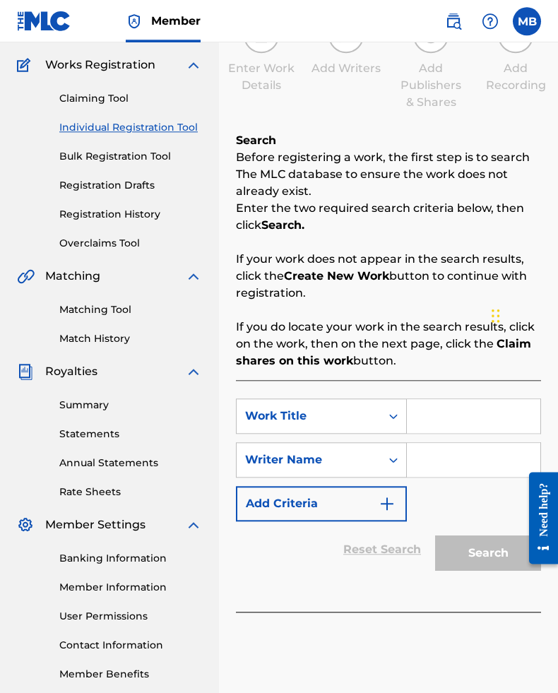
click at [453, 414] on input "Search Form" at bounding box center [474, 416] width 134 height 34
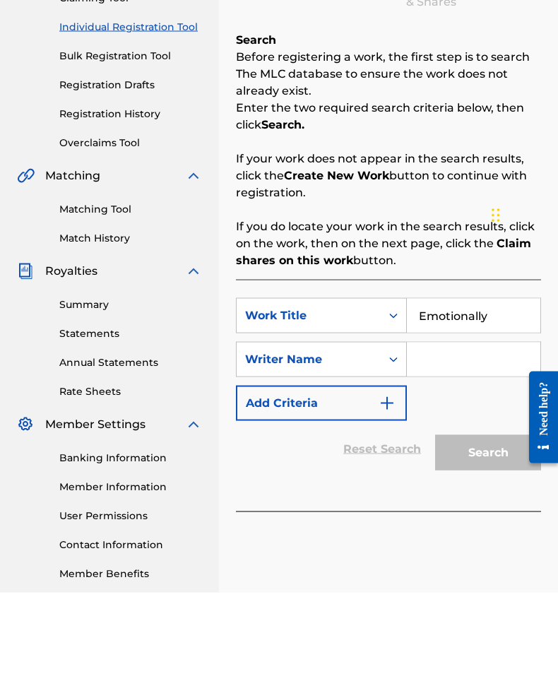
type input "Emotionally"
click at [460, 443] on input "Search Form" at bounding box center [474, 460] width 134 height 34
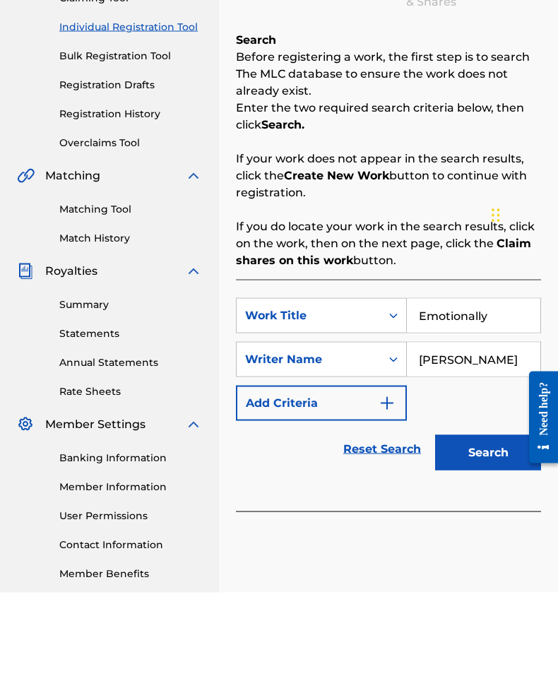
type input "[PERSON_NAME]"
click at [447, 536] on button "Search" at bounding box center [488, 553] width 106 height 35
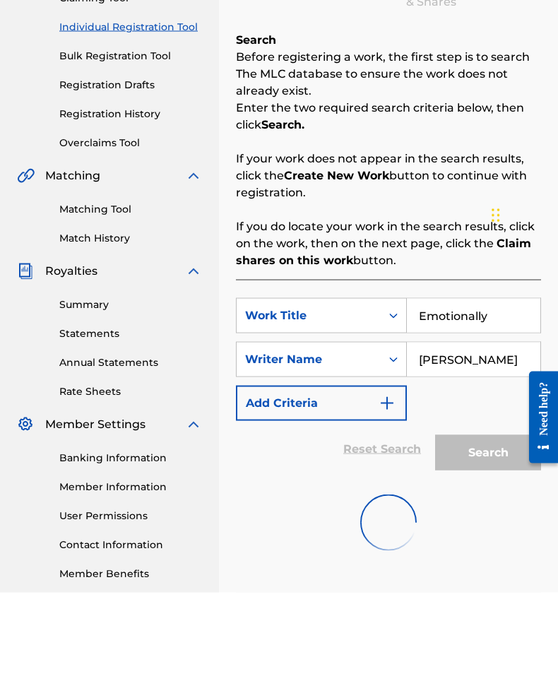
scroll to position [160, 0]
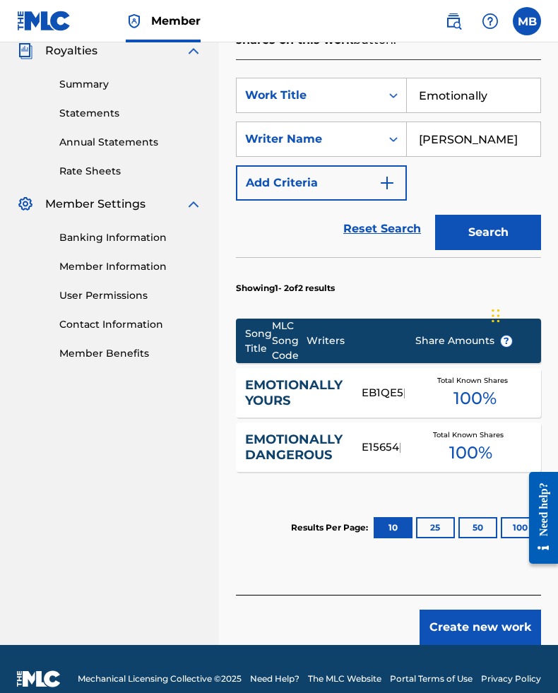
click at [480, 629] on button "Create new work" at bounding box center [481, 627] width 122 height 35
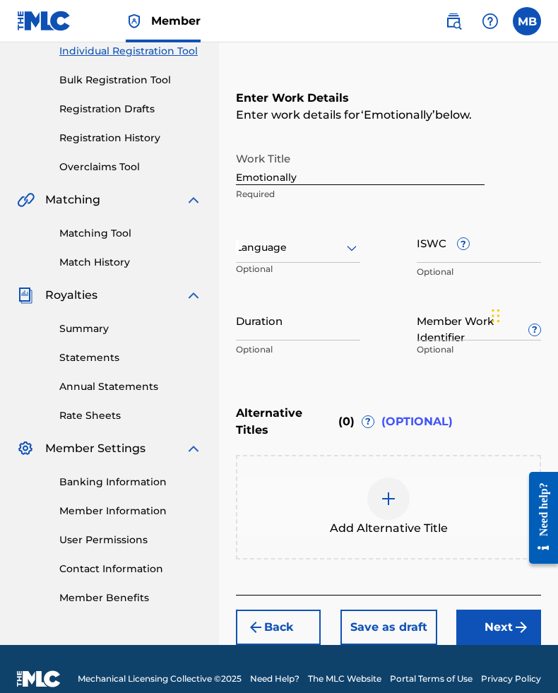
click at [365, 164] on input "Emotionally" at bounding box center [360, 165] width 249 height 40
click at [381, 172] on input "Emotionally" at bounding box center [360, 165] width 249 height 40
click at [392, 182] on input "Emotionally" at bounding box center [360, 165] width 249 height 40
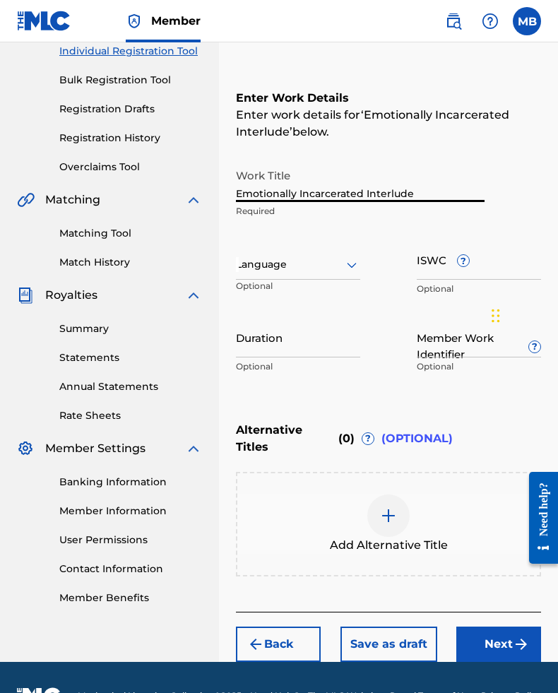
type input "Emotionally Incarcerated Interlude"
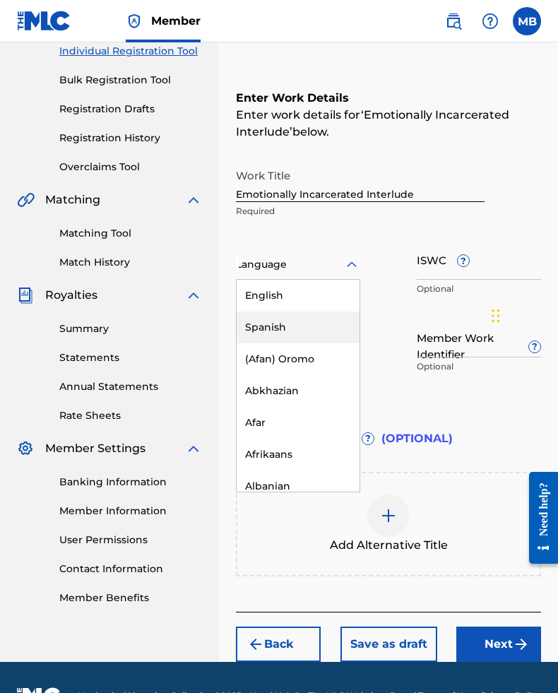
click at [316, 333] on div "Spanish" at bounding box center [298, 328] width 123 height 32
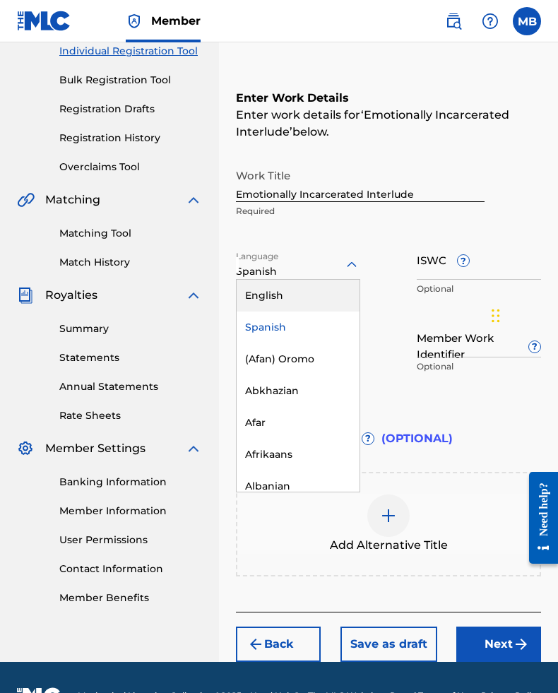
click at [328, 308] on div "English" at bounding box center [298, 296] width 123 height 32
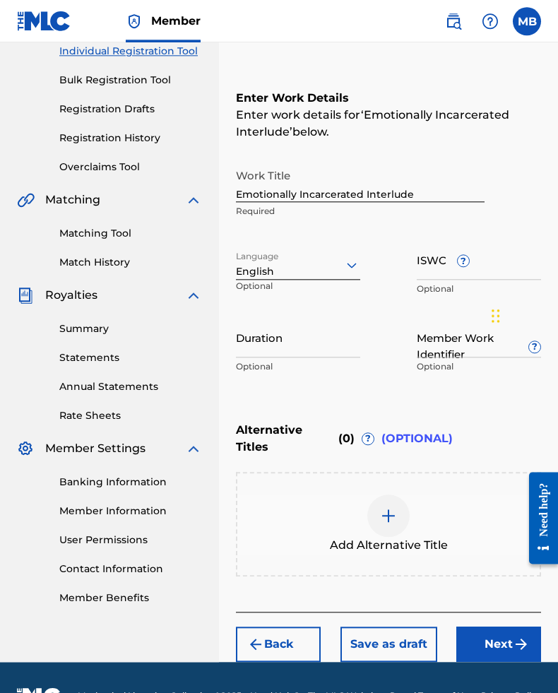
click at [491, 272] on input "ISWC ?" at bounding box center [479, 260] width 124 height 40
type input "T3091761881"
click at [329, 349] on input "Duration" at bounding box center [298, 337] width 124 height 40
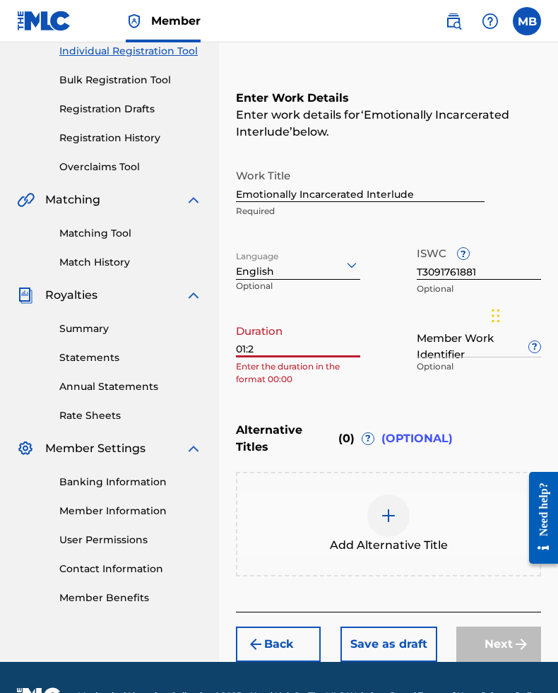
type input "01:28"
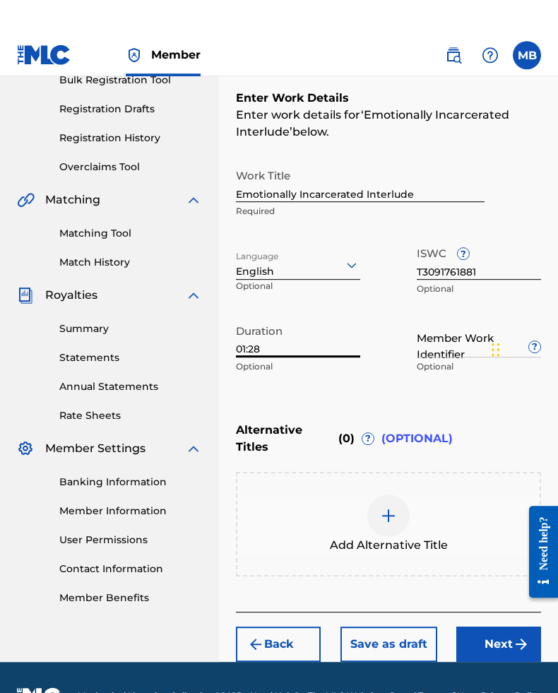
scroll to position [226, 0]
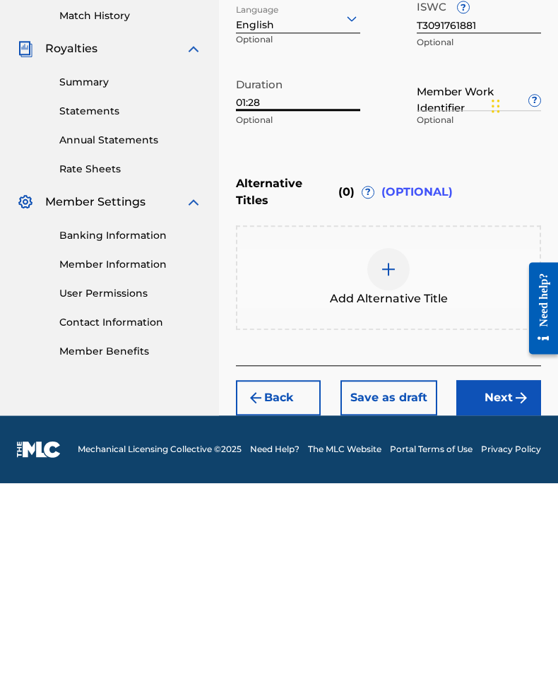
click at [501, 590] on button "Next" at bounding box center [499, 607] width 85 height 35
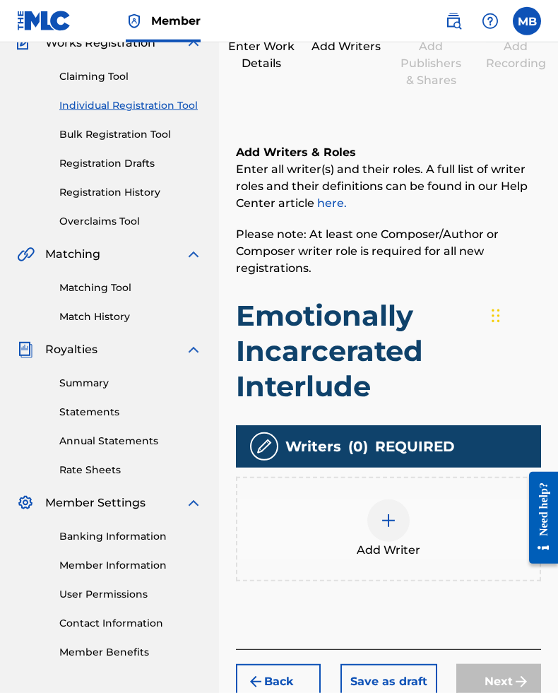
scroll to position [64, 0]
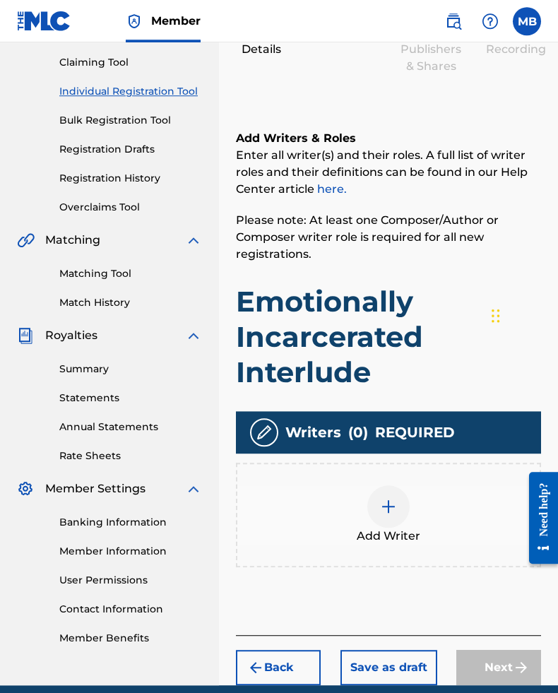
click at [397, 515] on img at bounding box center [388, 506] width 17 height 17
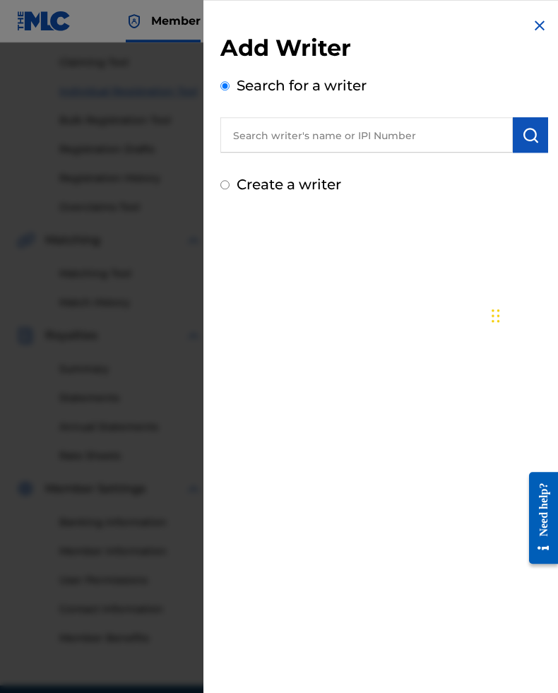
scroll to position [146, 0]
click at [434, 136] on input "text" at bounding box center [367, 134] width 293 height 35
type input "00633075072"
click at [535, 140] on img "submit" at bounding box center [530, 135] width 17 height 17
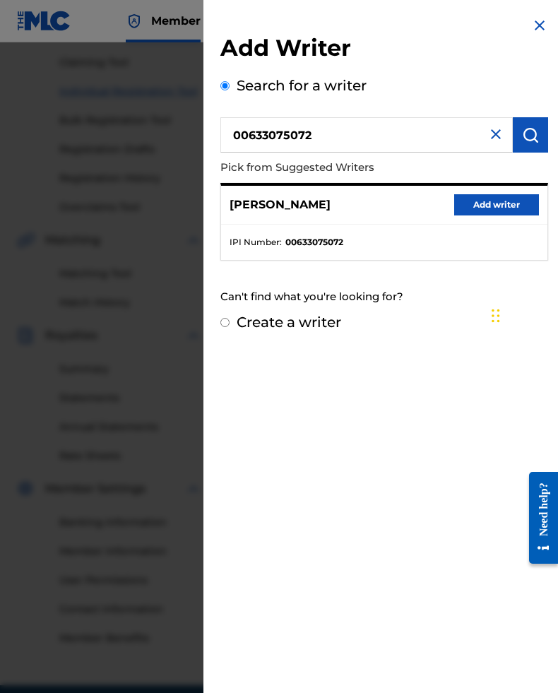
click at [510, 203] on button "Add writer" at bounding box center [497, 204] width 85 height 21
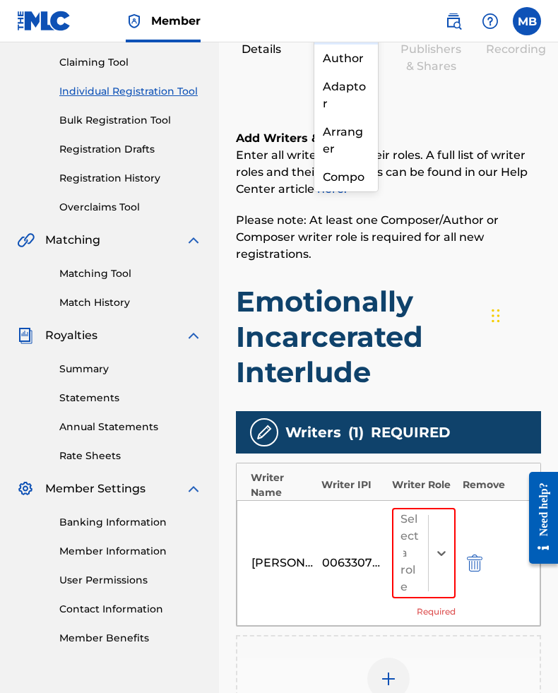
scroll to position [271, 77]
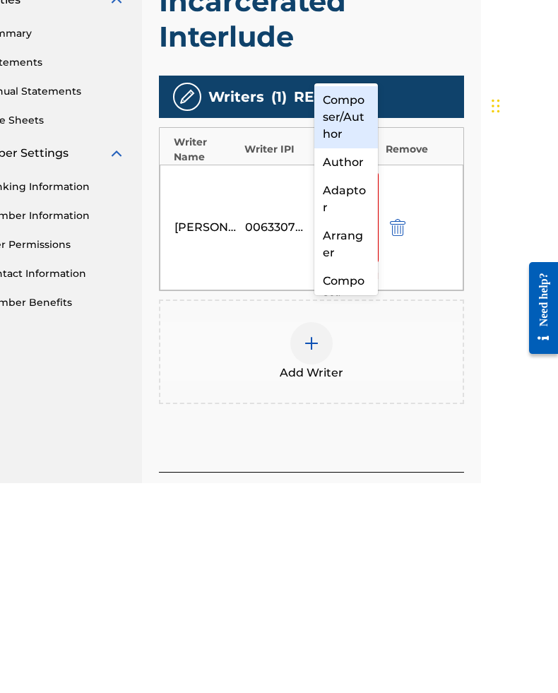
click at [351, 296] on div "Composer/Author" at bounding box center [347, 327] width 64 height 62
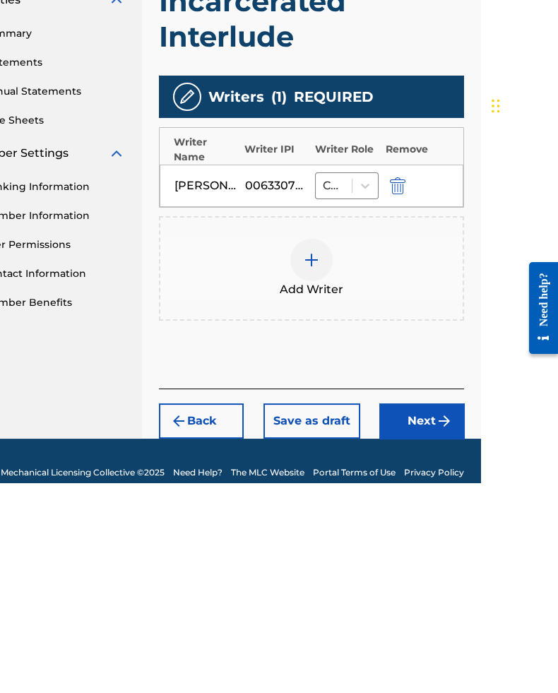
scroll to position [296, 78]
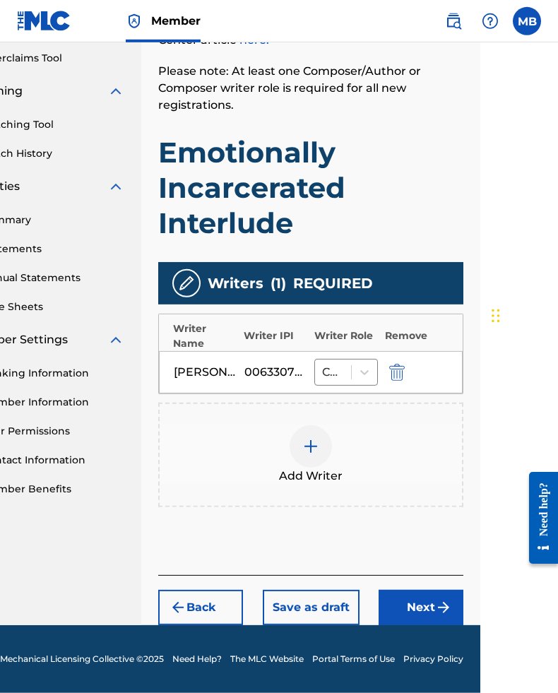
click at [421, 624] on button "Next" at bounding box center [421, 607] width 85 height 35
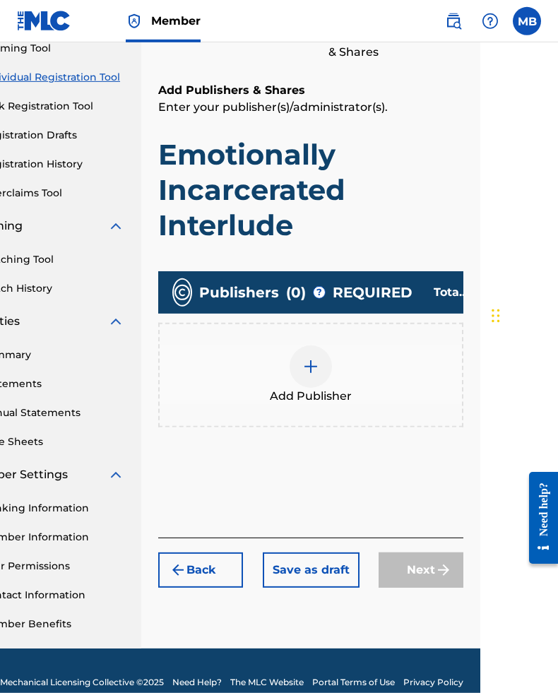
click at [312, 375] on img at bounding box center [311, 366] width 17 height 17
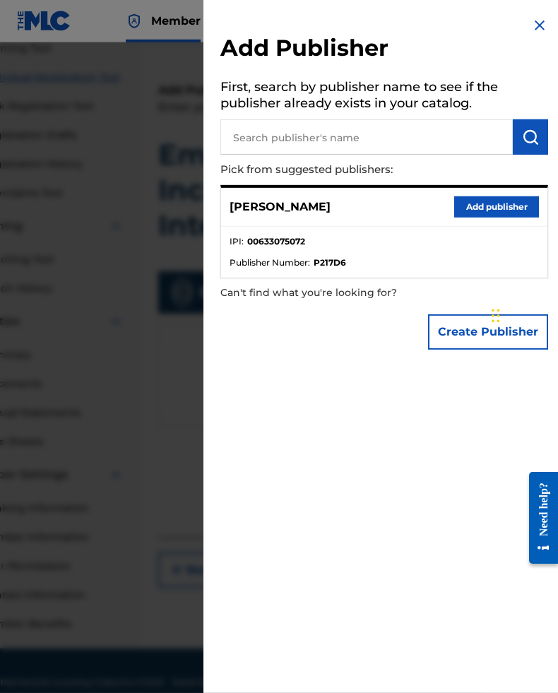
click at [495, 199] on button "Add publisher" at bounding box center [497, 207] width 85 height 21
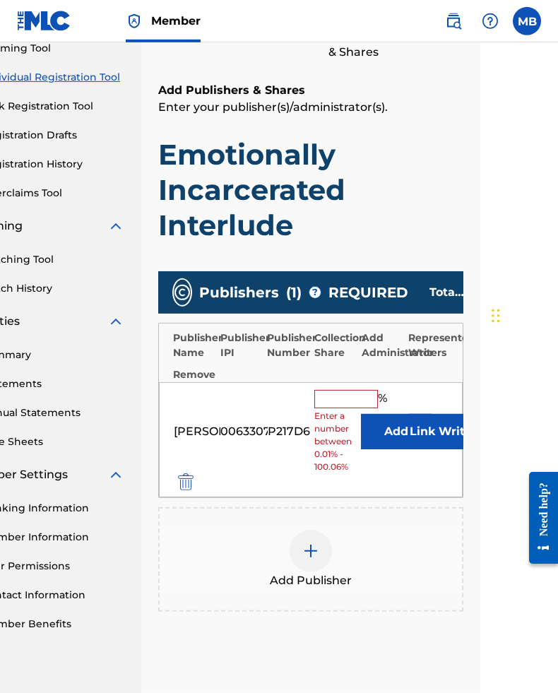
click at [346, 409] on input "text" at bounding box center [347, 399] width 64 height 18
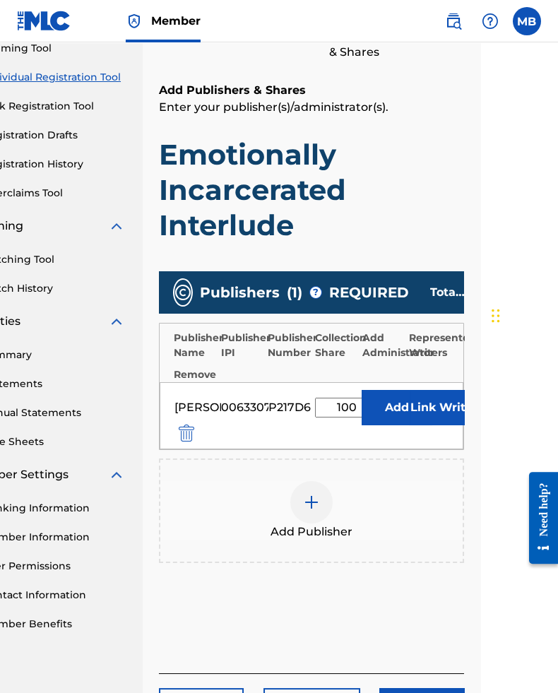
type input "100"
click at [404, 426] on button "Add" at bounding box center [397, 407] width 71 height 35
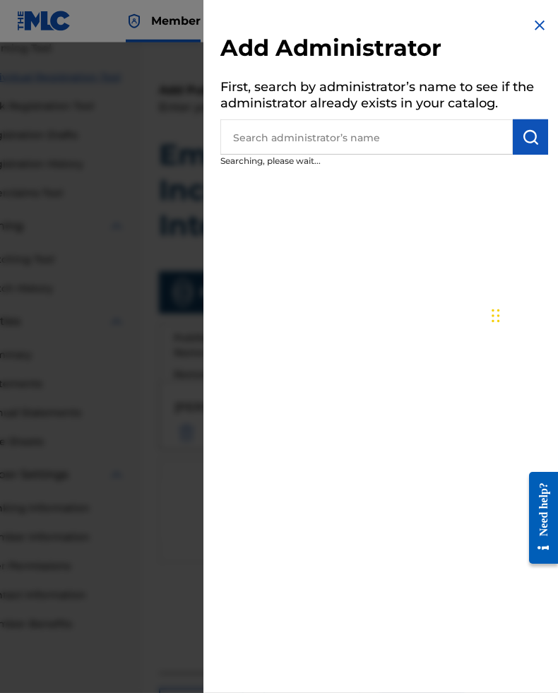
scroll to position [160, 78]
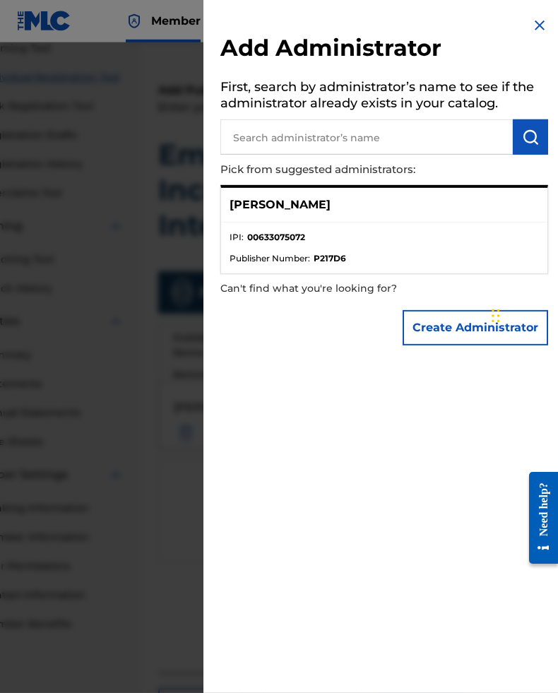
click at [493, 217] on div "[PERSON_NAME]" at bounding box center [384, 205] width 327 height 35
click at [460, 216] on div "[PERSON_NAME]" at bounding box center [384, 205] width 327 height 35
click at [480, 230] on ul "IPI : 00633075072 Publisher Number : P217D6" at bounding box center [384, 248] width 327 height 51
click at [491, 243] on li "IPI : 00633075072" at bounding box center [385, 241] width 310 height 21
click at [540, 22] on img at bounding box center [540, 25] width 17 height 17
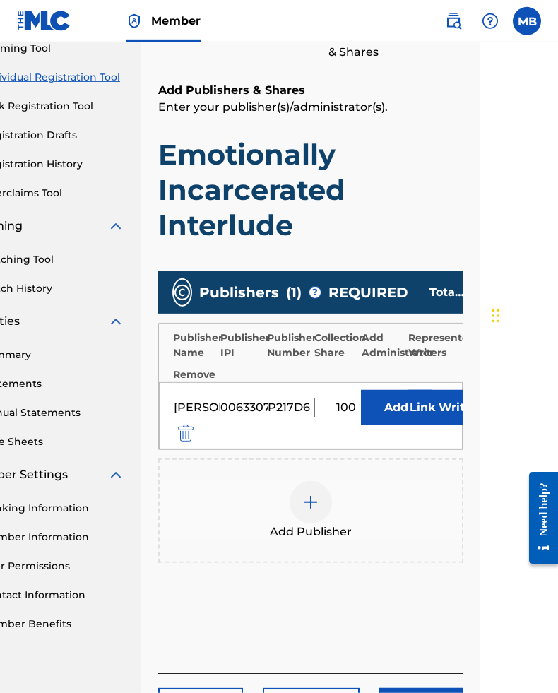
click at [429, 421] on button "Link Writer" at bounding box center [444, 407] width 71 height 35
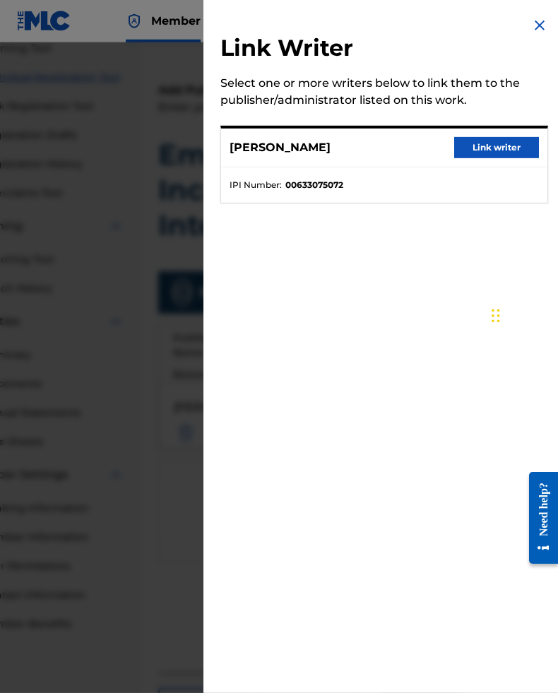
click at [513, 153] on button "Link writer" at bounding box center [497, 147] width 85 height 21
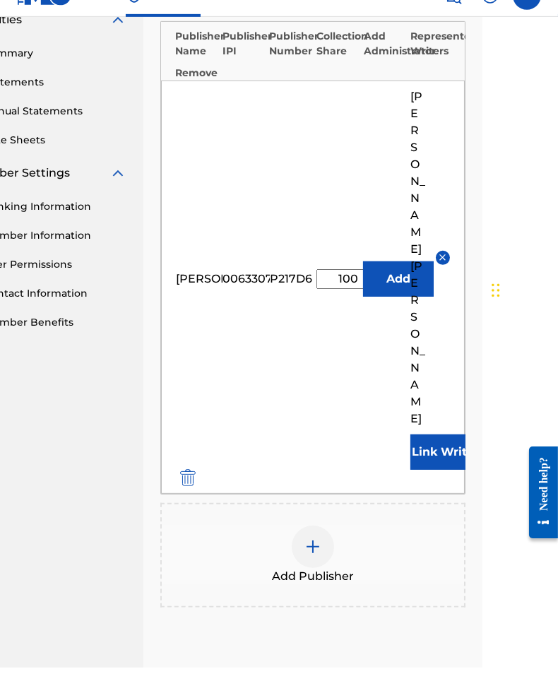
scroll to position [436, 78]
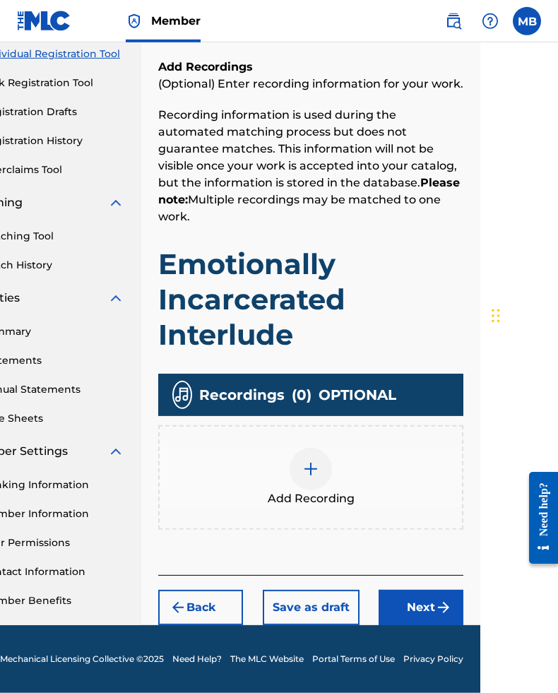
scroll to position [168, 78]
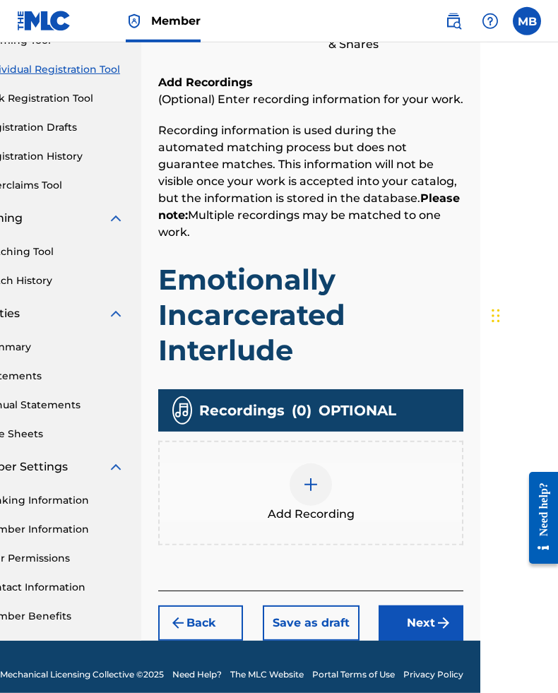
click at [315, 489] on img at bounding box center [311, 484] width 17 height 17
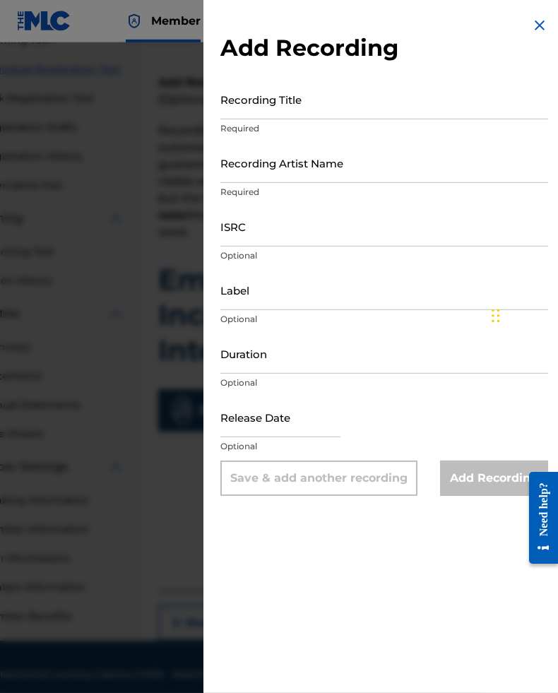
click at [394, 115] on input "Recording Title" at bounding box center [385, 99] width 328 height 40
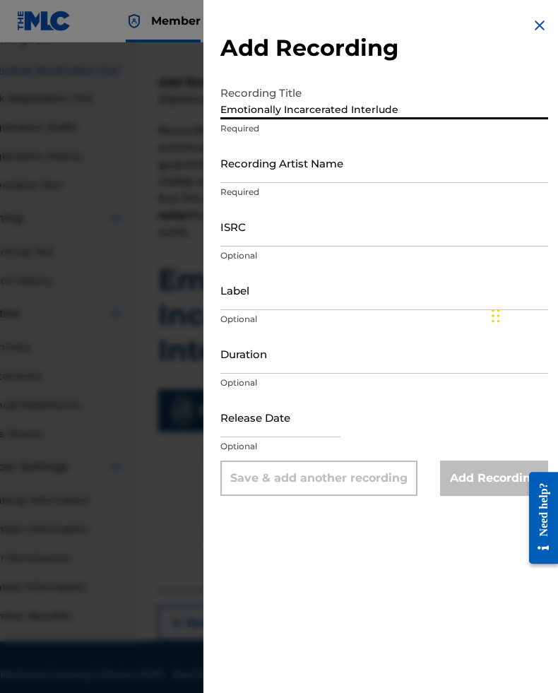
type input "Emotionally Incarcerated Interlude"
click at [412, 172] on input "Recording Artist Name" at bounding box center [385, 163] width 328 height 40
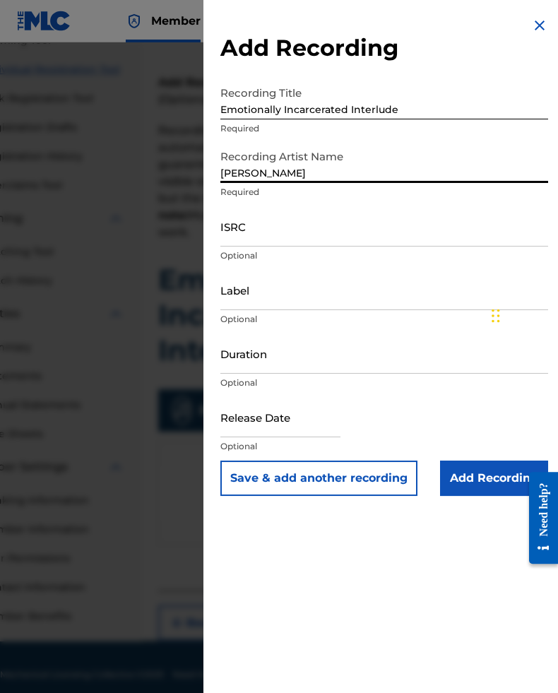
type input "[PERSON_NAME]"
click at [365, 234] on input "ISRC" at bounding box center [385, 226] width 328 height 40
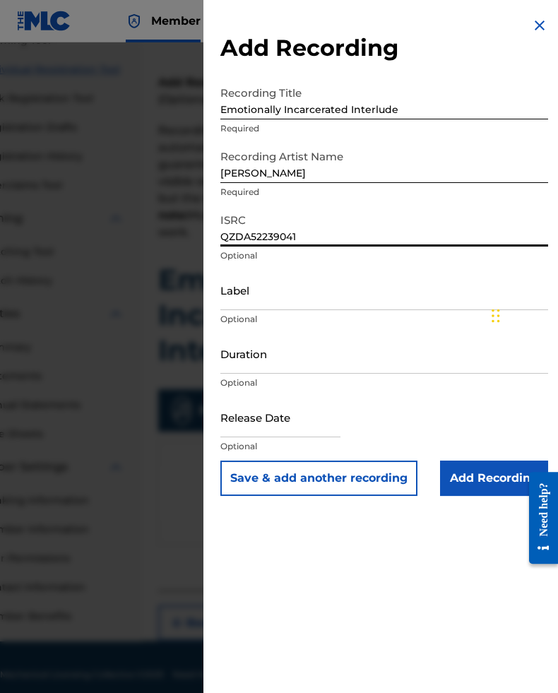
type input "QZDA52239041"
click at [324, 362] on input "Duration" at bounding box center [385, 354] width 328 height 40
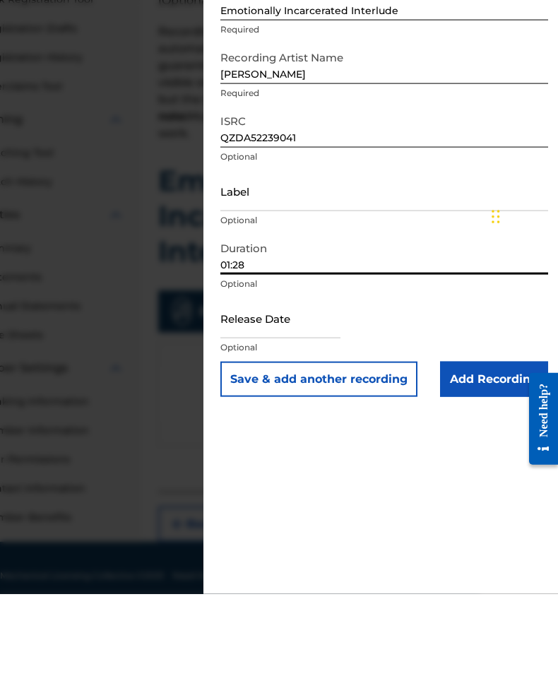
type input "01:28"
click at [309, 397] on input "text" at bounding box center [281, 417] width 120 height 40
select select "7"
select select "2025"
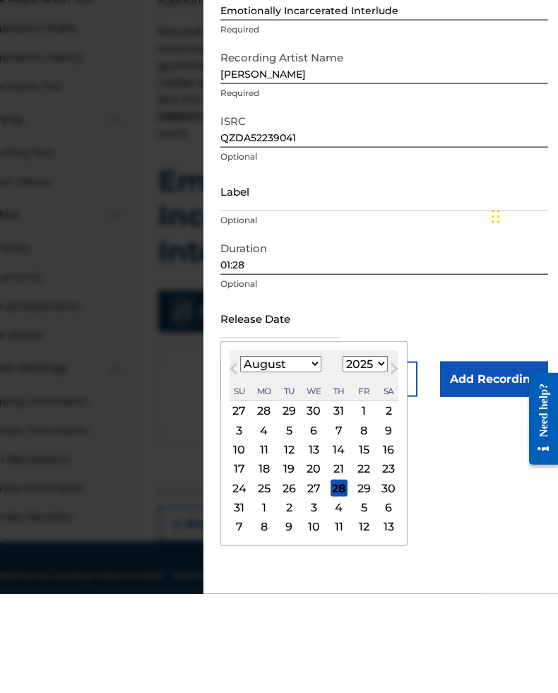
click at [309, 455] on select "January February March April May June July August September October November De…" at bounding box center [280, 463] width 81 height 16
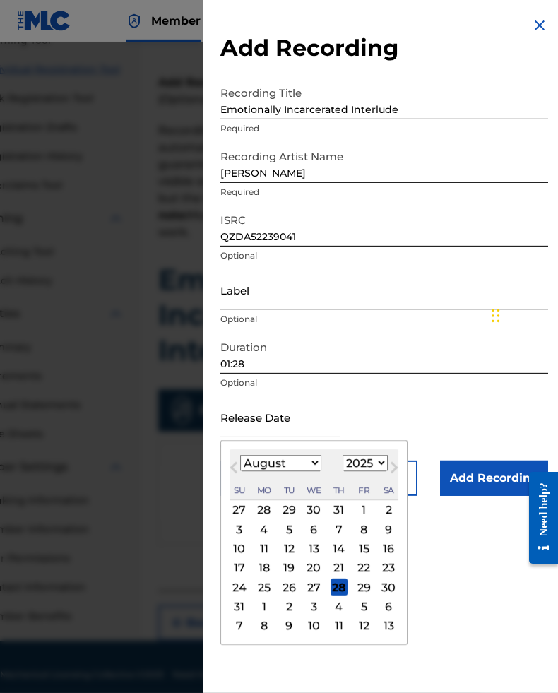
click at [301, 470] on select "January February March April May June July August September October November De…" at bounding box center [280, 463] width 81 height 16
select select "1"
click at [397, 551] on div "15" at bounding box center [388, 549] width 17 height 17
type input "[DATE]"
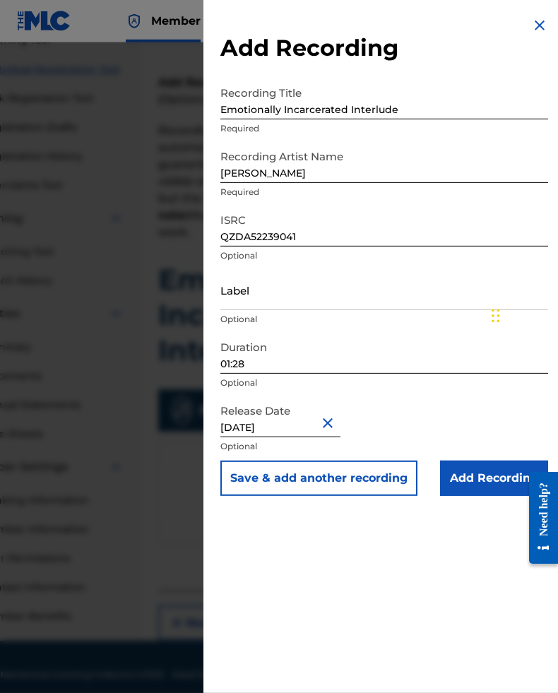
click at [300, 426] on input "[DATE]" at bounding box center [281, 417] width 120 height 40
select select "1"
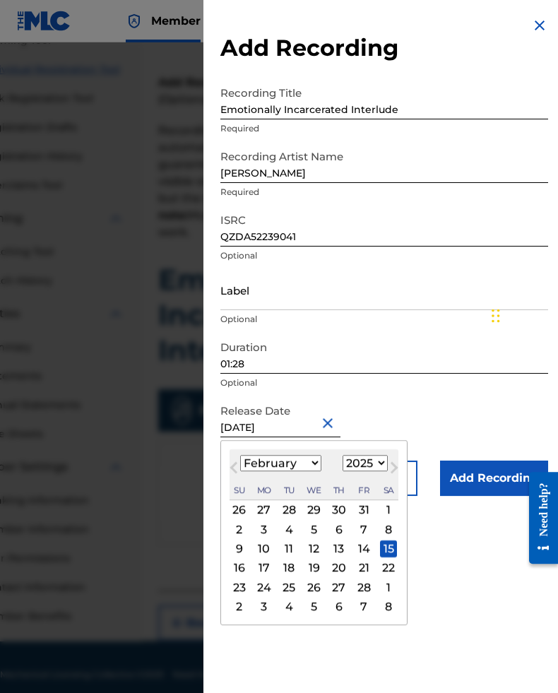
click at [388, 467] on select "1899 1900 1901 1902 1903 1904 1905 1906 1907 1908 1909 1910 1911 1912 1913 1914…" at bounding box center [365, 463] width 45 height 16
click at [378, 467] on select "1899 1900 1901 1902 1903 1904 1905 1906 1907 1908 1909 1910 1911 1912 1913 1914…" at bounding box center [365, 463] width 45 height 16
select select "2021"
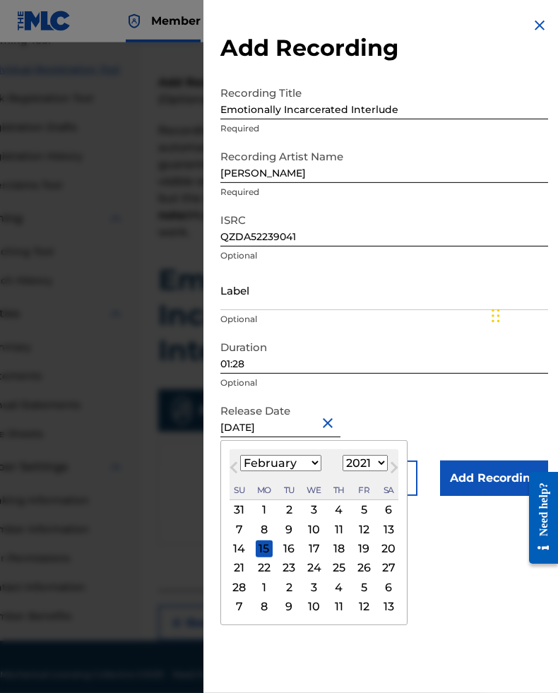
click at [264, 553] on div "15" at bounding box center [264, 549] width 17 height 17
type input "[DATE]"
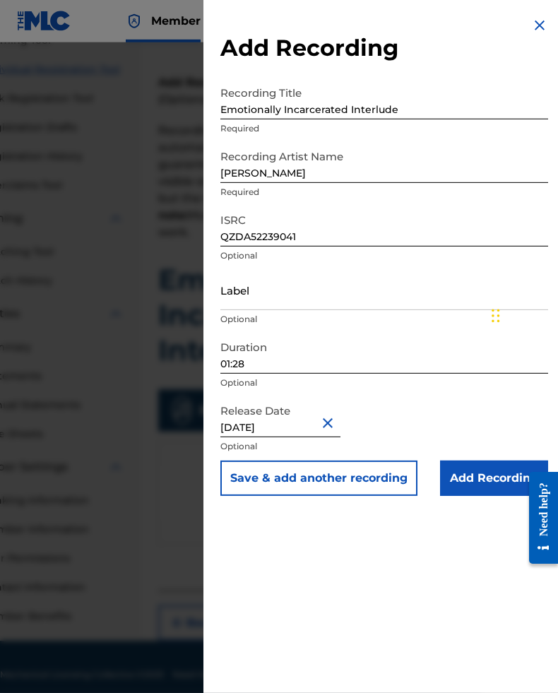
click at [488, 475] on input "Add Recording" at bounding box center [494, 478] width 108 height 35
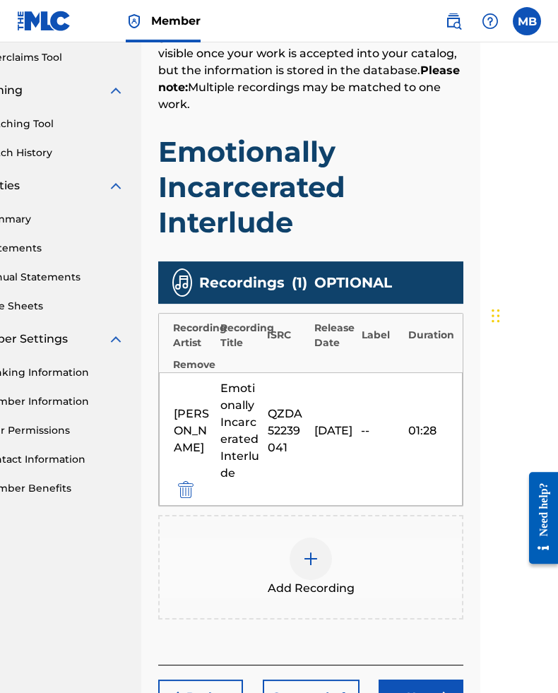
scroll to position [370, 78]
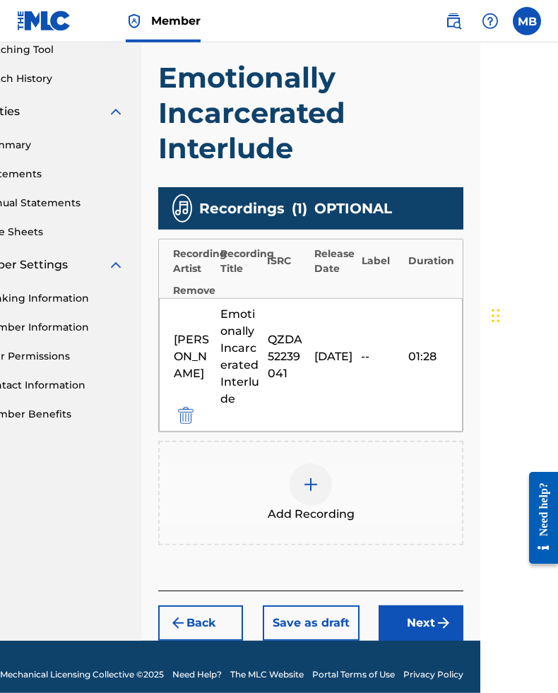
click at [424, 630] on button "Next" at bounding box center [421, 623] width 85 height 35
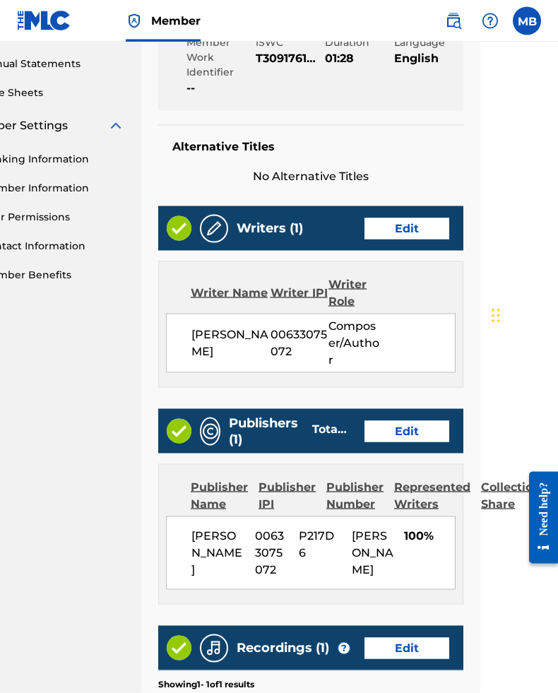
scroll to position [768, 78]
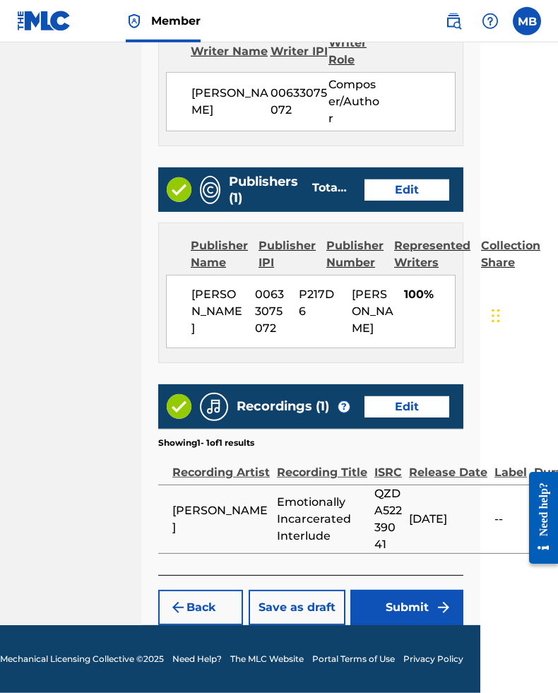
click at [423, 624] on button "Submit" at bounding box center [407, 607] width 113 height 35
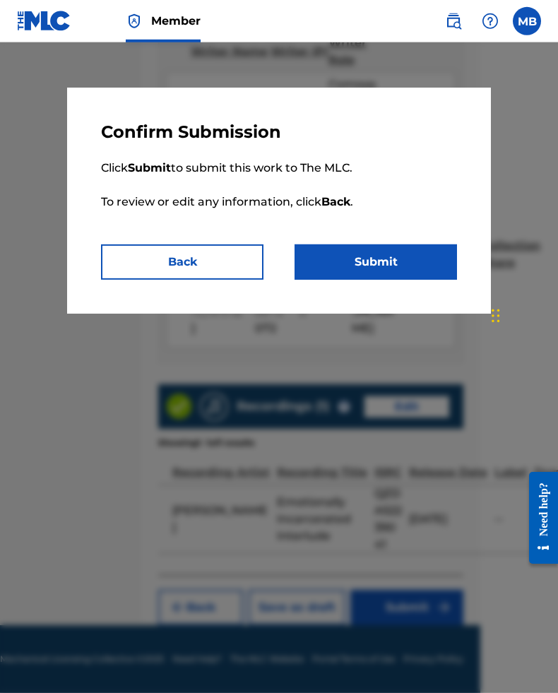
click at [413, 254] on button "Submit" at bounding box center [376, 262] width 163 height 35
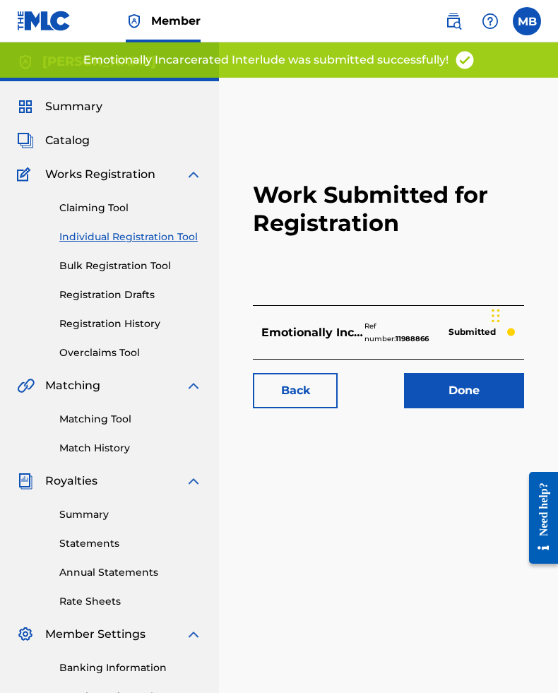
click at [457, 397] on link "Done" at bounding box center [464, 390] width 120 height 35
